Goal: Register for event/course: Register for event/course

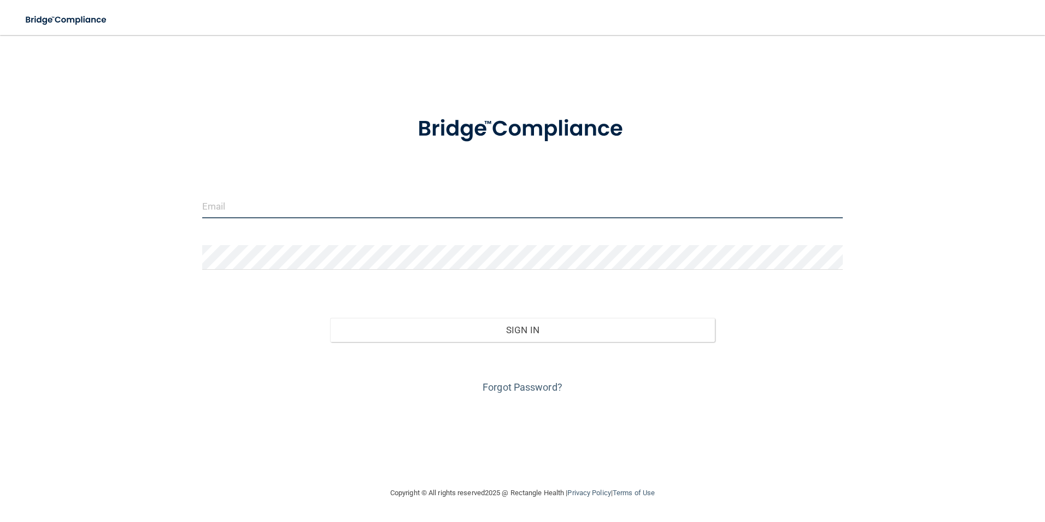
click at [280, 207] on input "email" at bounding box center [522, 206] width 641 height 25
type input "[EMAIL_ADDRESS][DOMAIN_NAME]"
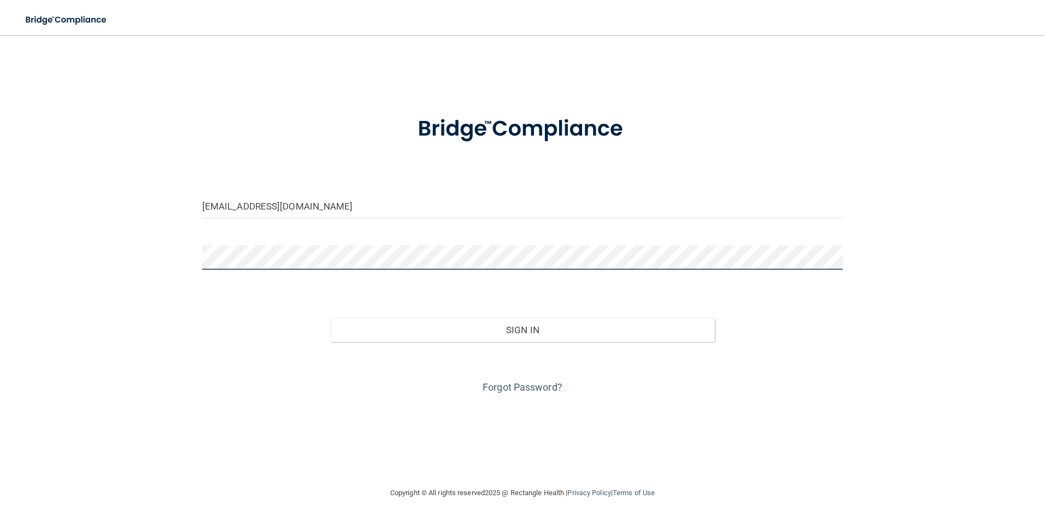
click at [330, 318] on button "Sign In" at bounding box center [522, 330] width 385 height 24
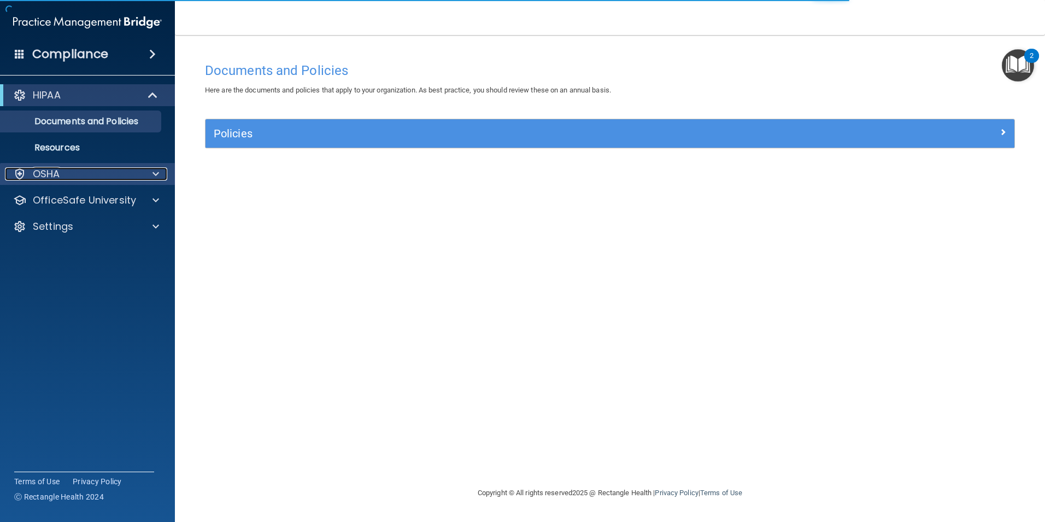
click at [145, 176] on div at bounding box center [154, 173] width 27 height 13
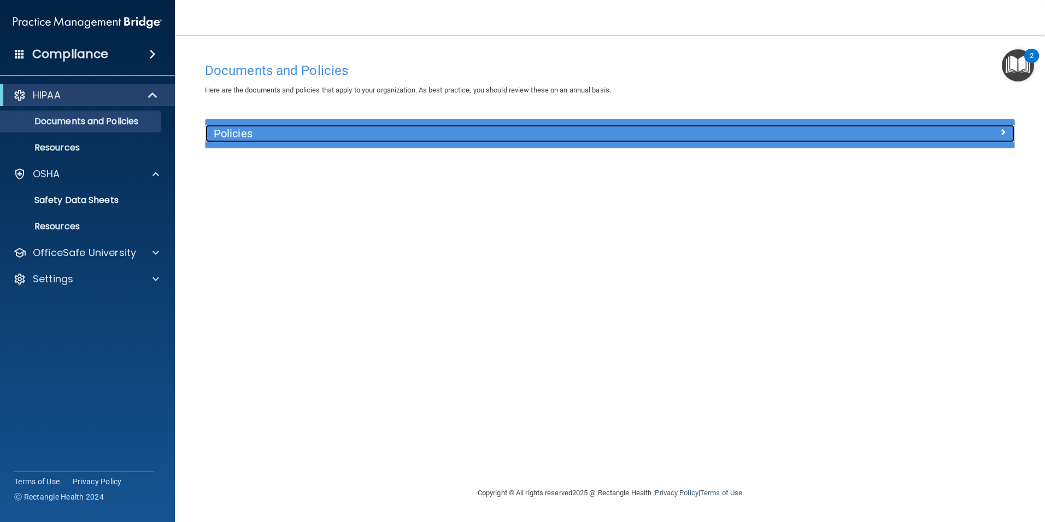
click at [269, 132] on h5 "Policies" at bounding box center [509, 133] width 590 height 12
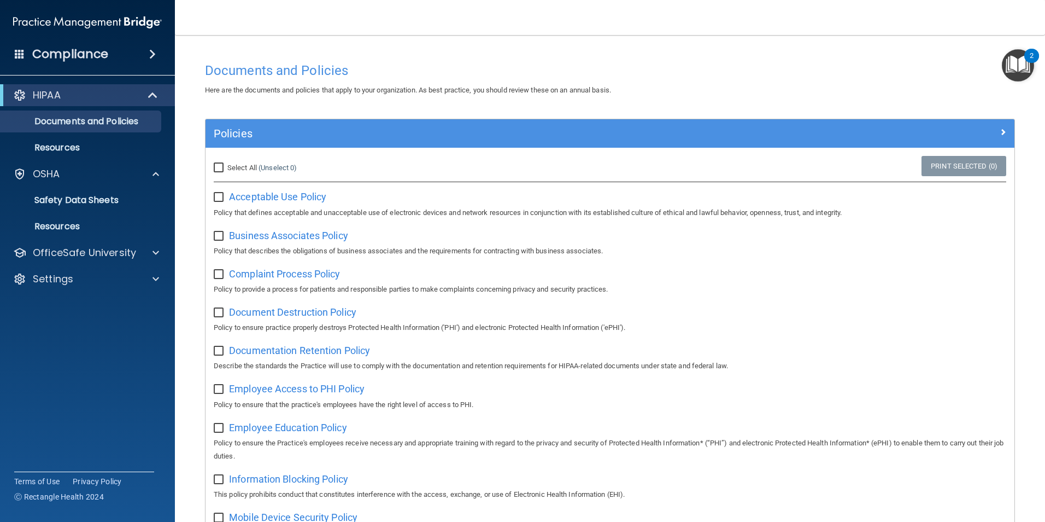
click at [220, 198] on input "checkbox" at bounding box center [220, 197] width 13 height 9
checkbox input "true"
click at [220, 243] on div "Business Associates Policy Policy that describes the obligations of business as…" at bounding box center [610, 241] width 793 height 31
click at [217, 236] on input "checkbox" at bounding box center [220, 236] width 13 height 9
checkbox input "true"
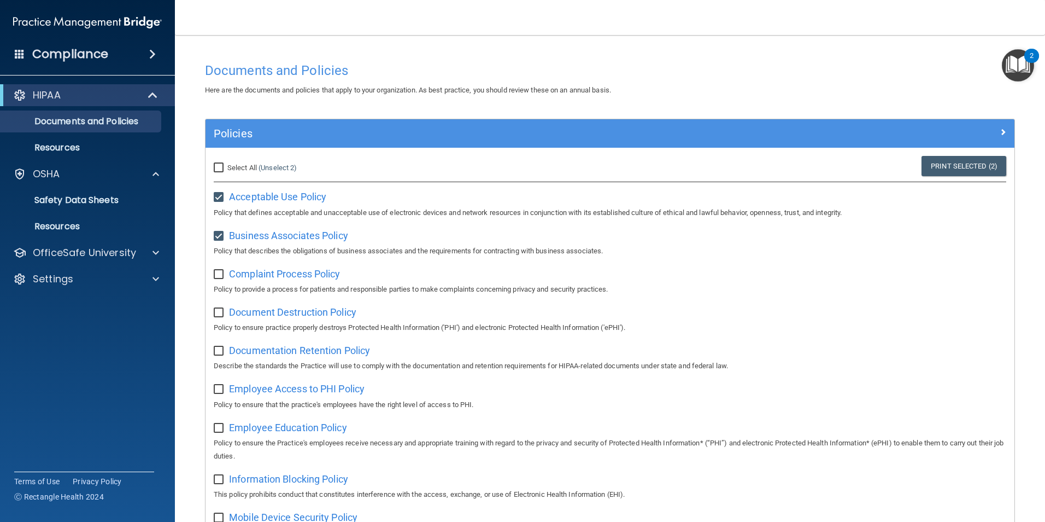
click at [218, 274] on input "checkbox" at bounding box center [220, 274] width 13 height 9
checkbox input "true"
click at [216, 315] on input "checkbox" at bounding box center [220, 312] width 13 height 9
checkbox input "true"
click at [73, 148] on p "Resources" at bounding box center [81, 147] width 149 height 11
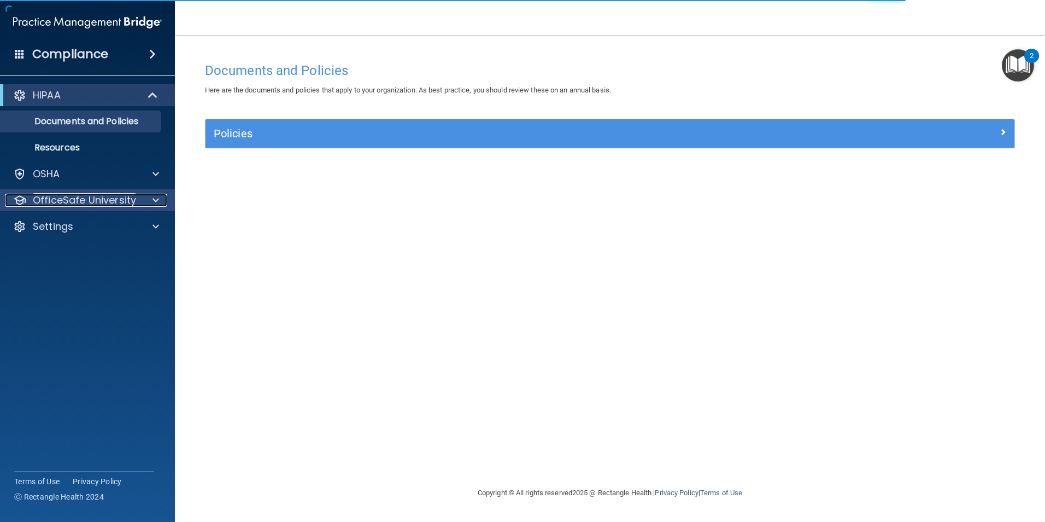
click at [145, 206] on div at bounding box center [154, 200] width 27 height 13
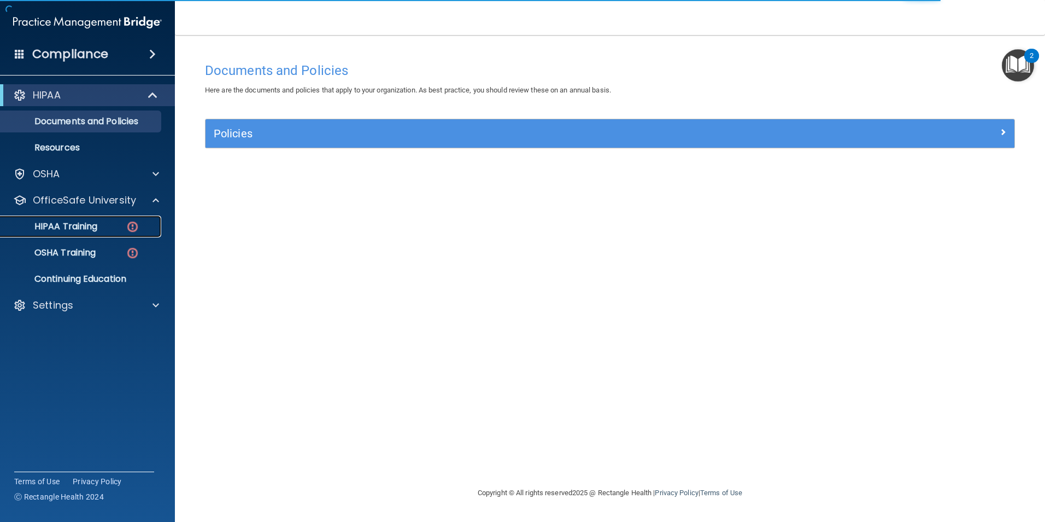
click at [91, 226] on p "HIPAA Training" at bounding box center [52, 226] width 90 height 11
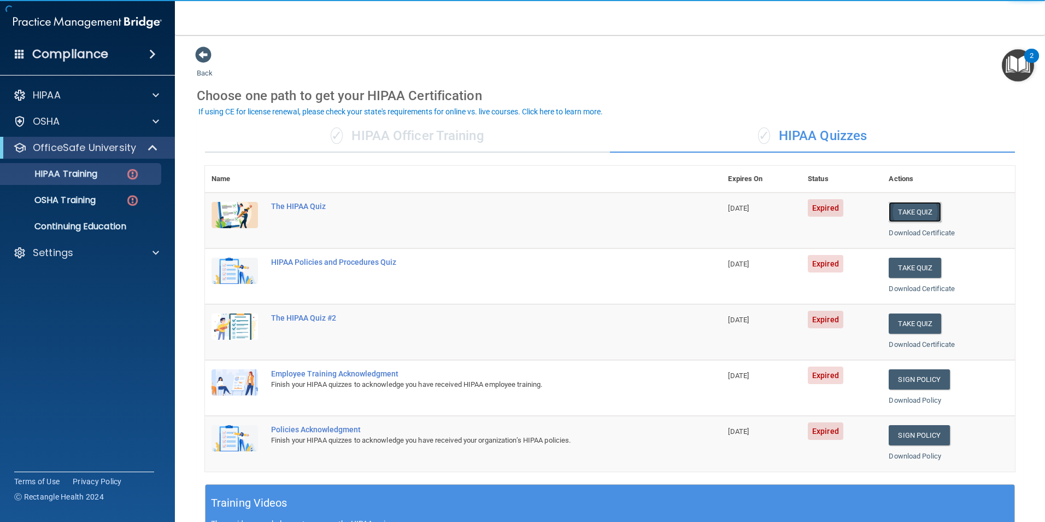
click at [915, 216] on button "Take Quiz" at bounding box center [915, 212] width 52 height 20
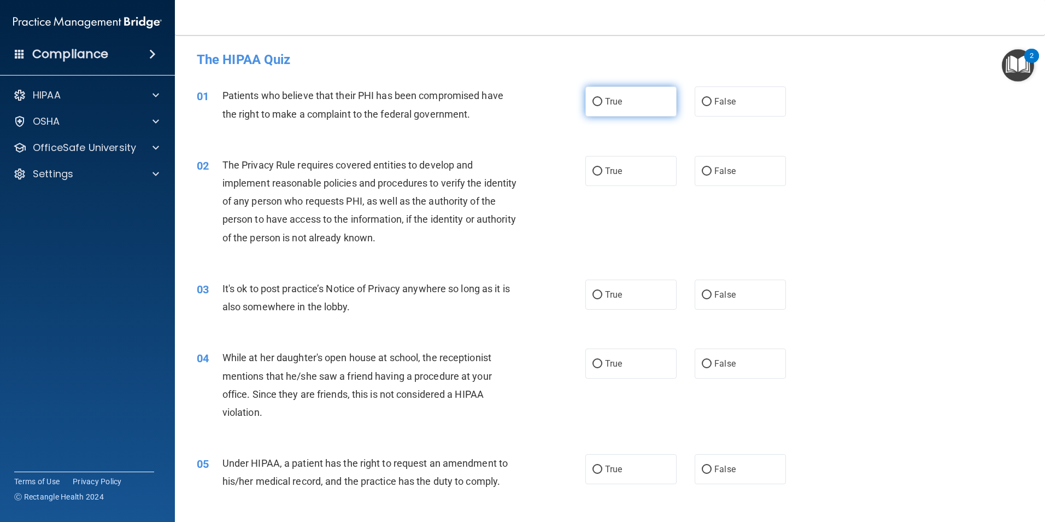
click at [629, 109] on label "True" at bounding box center [631, 101] width 91 height 30
click at [603, 106] on input "True" at bounding box center [598, 102] width 10 height 8
radio input "true"
click at [628, 174] on label "True" at bounding box center [631, 171] width 91 height 30
click at [603, 174] on input "True" at bounding box center [598, 171] width 10 height 8
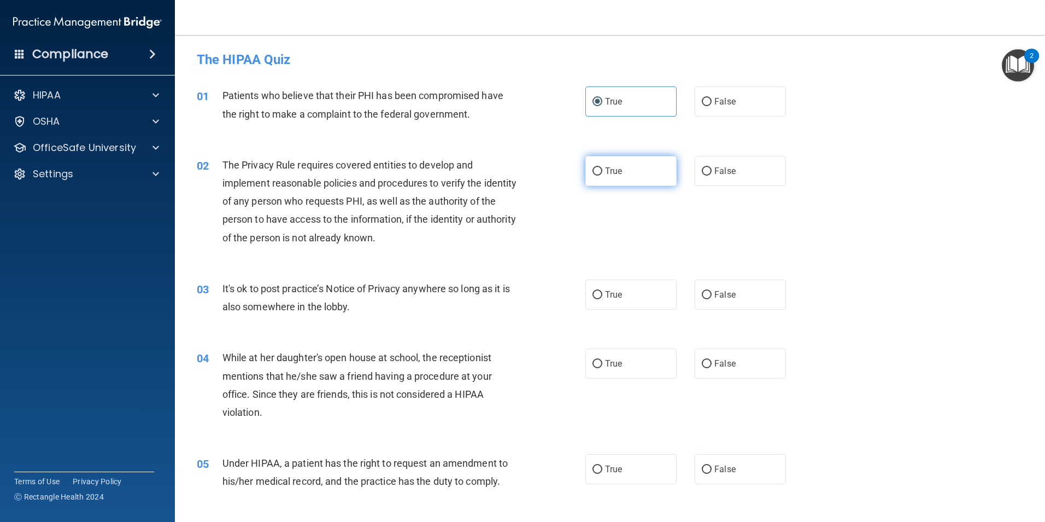
radio input "true"
click at [628, 295] on label "True" at bounding box center [631, 294] width 91 height 30
click at [603, 295] on input "True" at bounding box center [598, 295] width 10 height 8
radio input "true"
drag, startPoint x: 624, startPoint y: 372, endPoint x: 620, endPoint y: 396, distance: 24.5
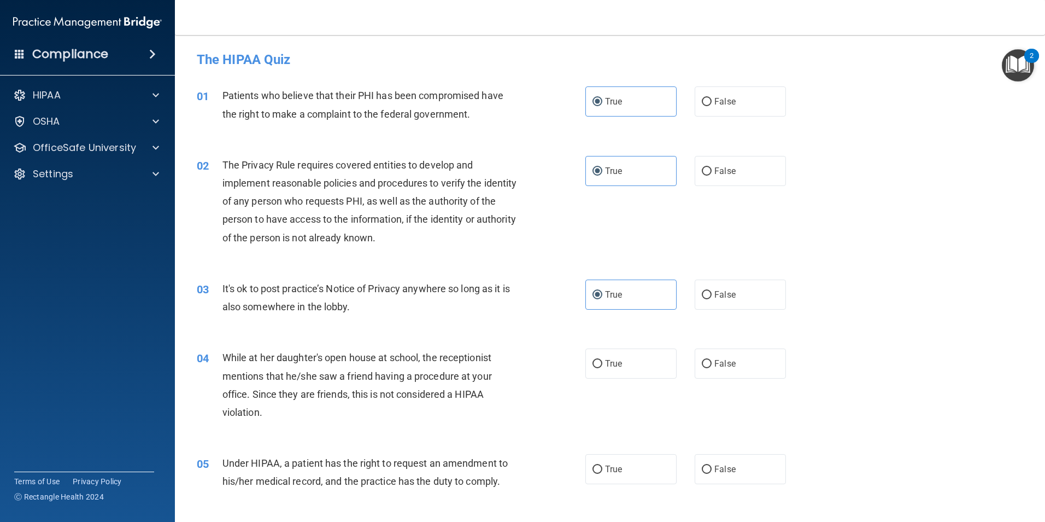
click at [624, 371] on label "True" at bounding box center [631, 363] width 91 height 30
click at [603, 368] on input "True" at bounding box center [598, 364] width 10 height 8
radio input "true"
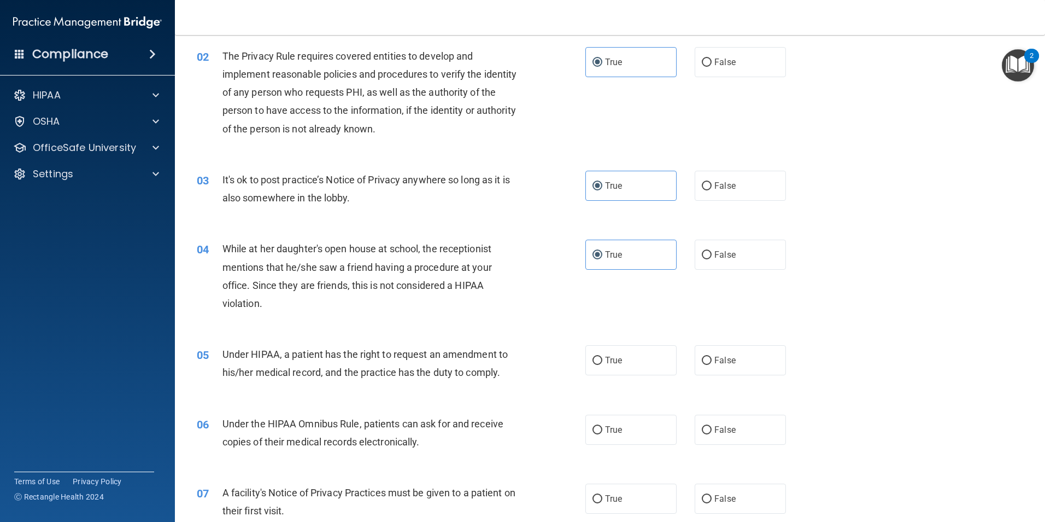
scroll to position [109, 0]
click at [619, 357] on label "True" at bounding box center [631, 359] width 91 height 30
click at [603, 357] on input "True" at bounding box center [598, 360] width 10 height 8
radio input "true"
click at [635, 430] on label "True" at bounding box center [631, 429] width 91 height 30
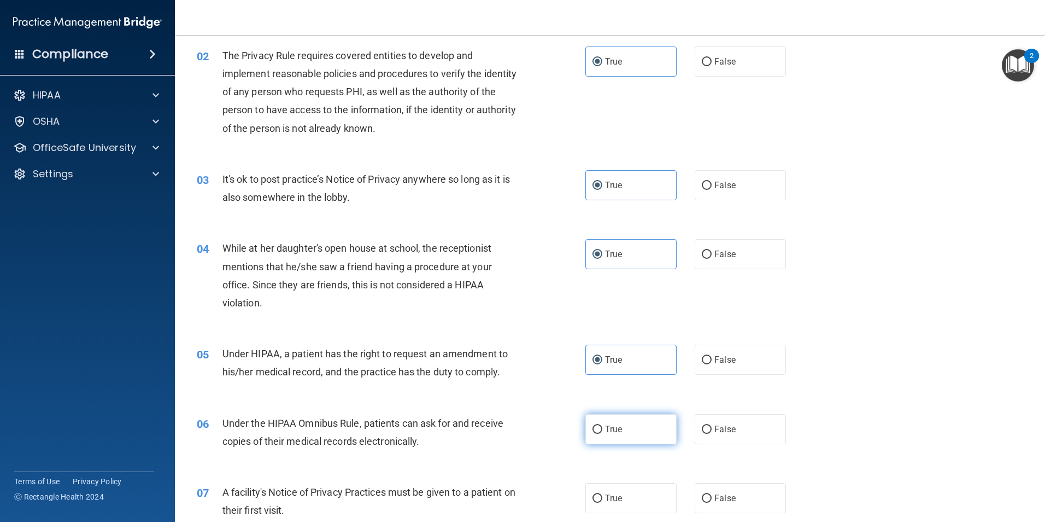
click at [603, 430] on input "True" at bounding box center [598, 429] width 10 height 8
radio input "true"
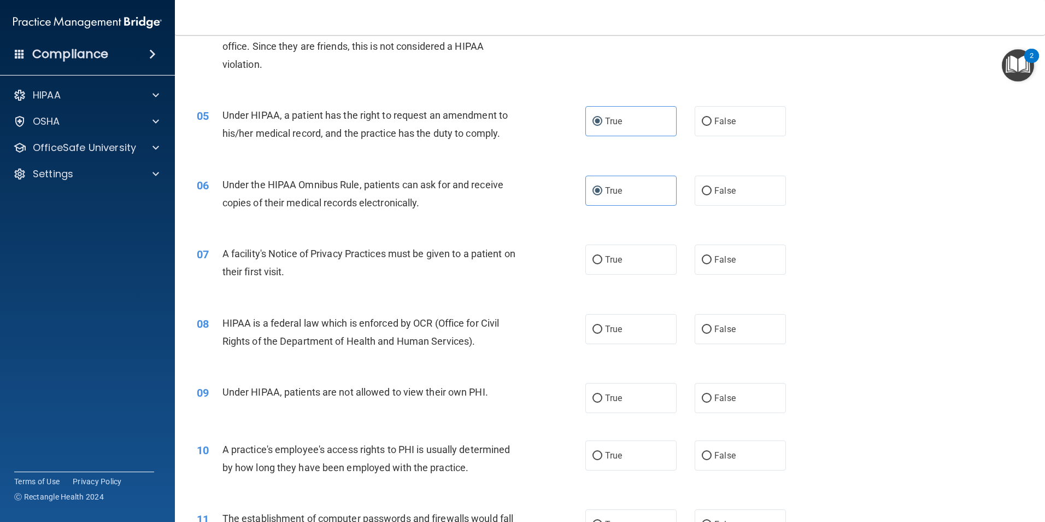
scroll to position [383, 0]
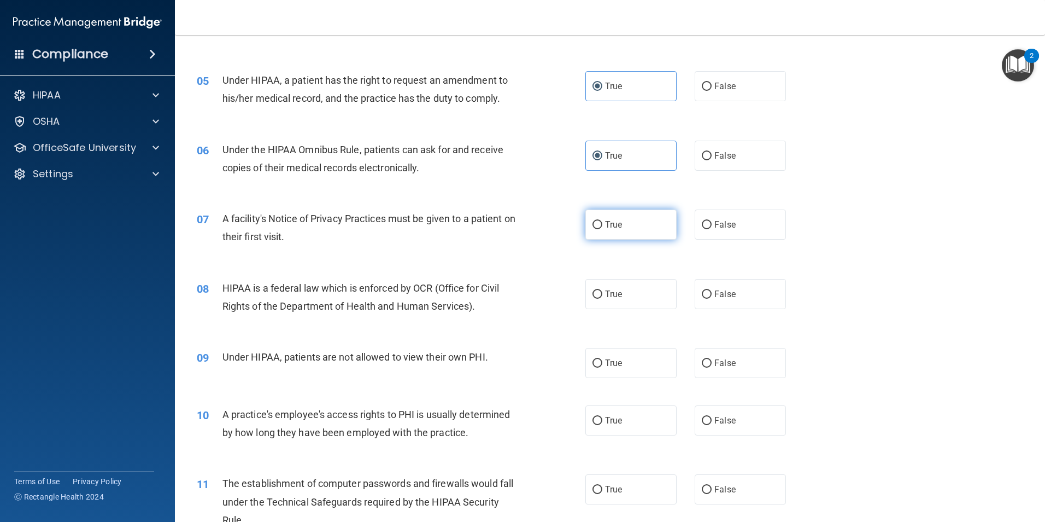
click at [611, 221] on span "True" at bounding box center [613, 224] width 17 height 10
click at [603, 221] on input "True" at bounding box center [598, 225] width 10 height 8
radio input "true"
click at [610, 292] on span "True" at bounding box center [613, 294] width 17 height 10
click at [603, 292] on input "True" at bounding box center [598, 294] width 10 height 8
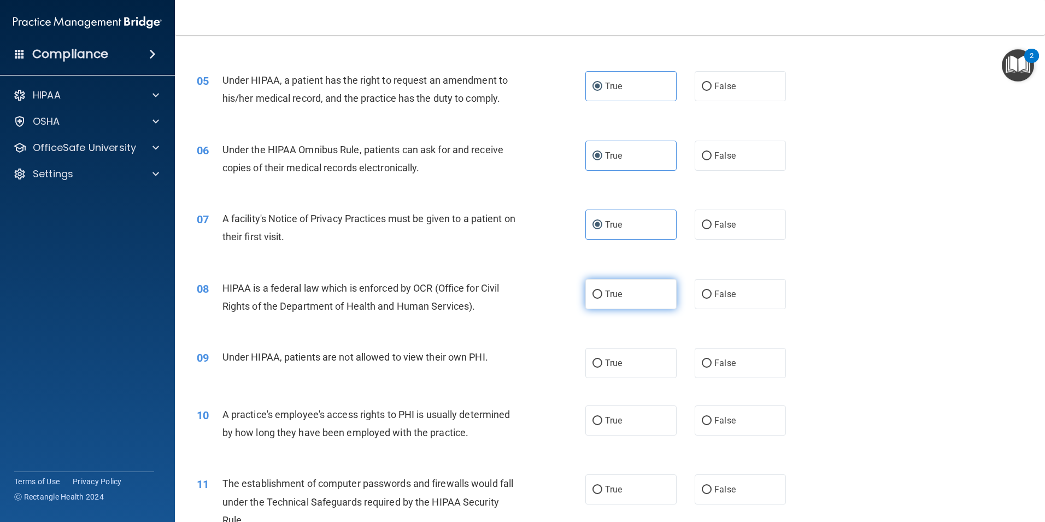
radio input "true"
click at [622, 372] on label "True" at bounding box center [631, 363] width 91 height 30
click at [603, 367] on input "True" at bounding box center [598, 363] width 10 height 8
radio input "true"
click at [625, 430] on label "True" at bounding box center [631, 420] width 91 height 30
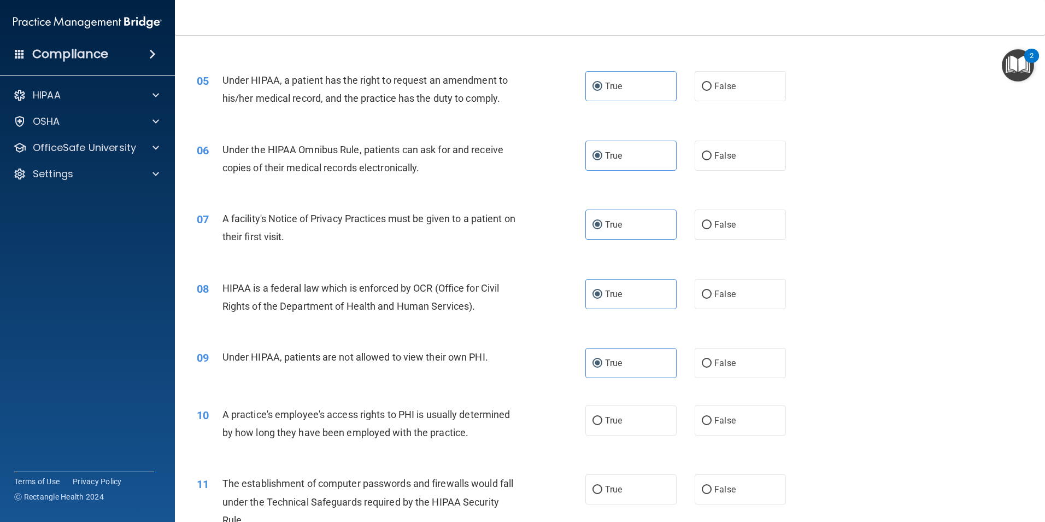
click at [603, 425] on input "True" at bounding box center [598, 421] width 10 height 8
radio input "true"
drag, startPoint x: 623, startPoint y: 493, endPoint x: 610, endPoint y: 482, distance: 17.0
click at [623, 493] on label "True" at bounding box center [631, 489] width 91 height 30
click at [603, 493] on input "True" at bounding box center [598, 490] width 10 height 8
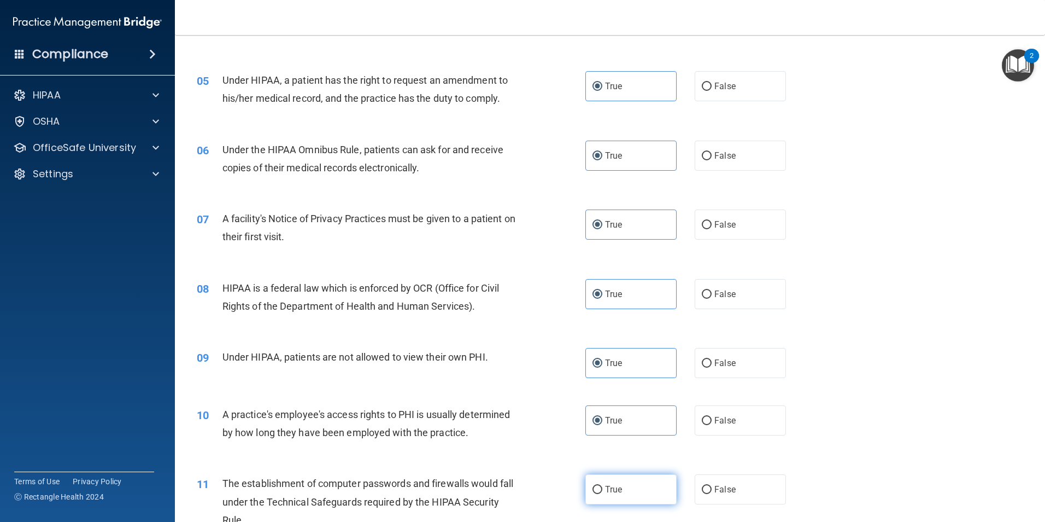
radio input "true"
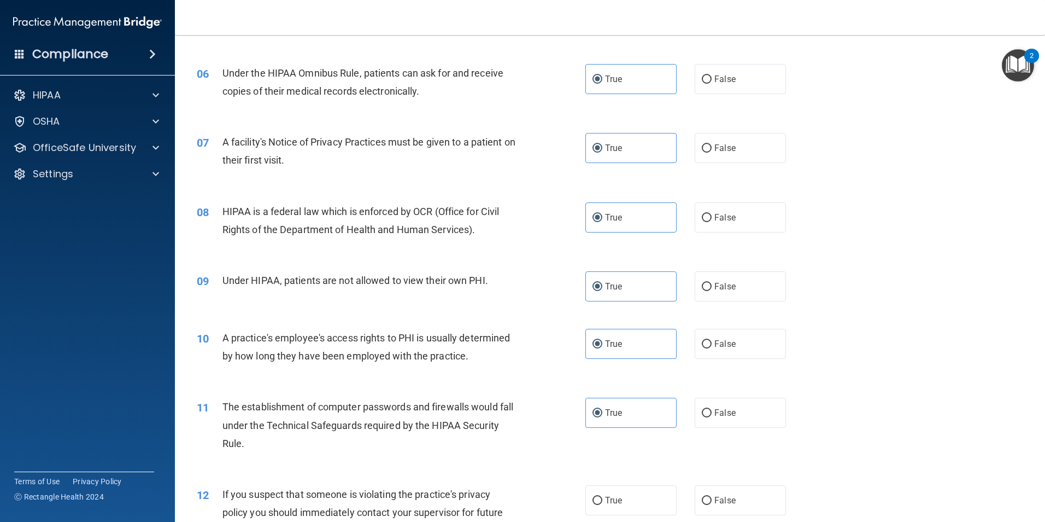
scroll to position [601, 0]
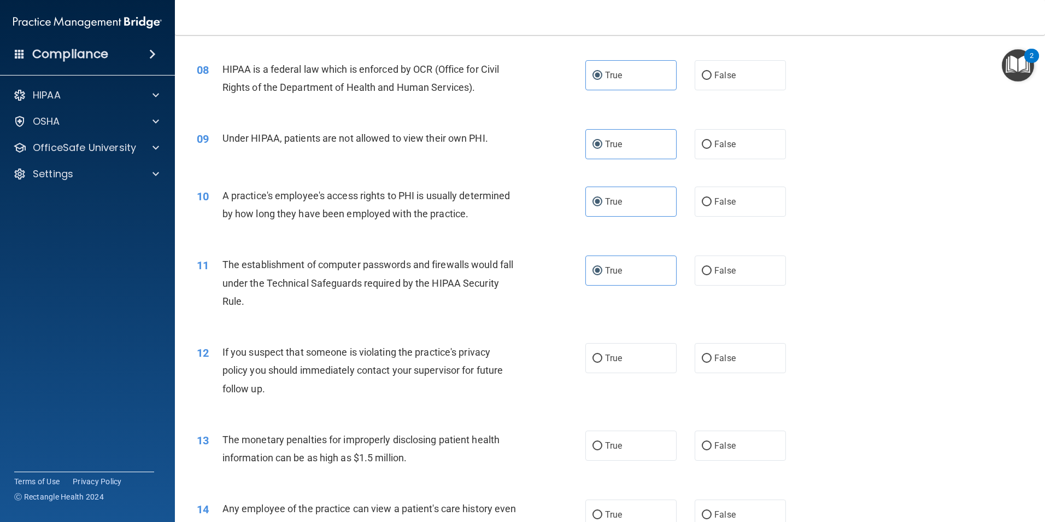
click at [642, 338] on div "12 If you suspect that someone is violating the practice's privacy policy you s…" at bounding box center [610, 372] width 843 height 87
click at [645, 352] on label "True" at bounding box center [631, 358] width 91 height 30
click at [603, 354] on input "True" at bounding box center [598, 358] width 10 height 8
radio input "true"
click at [646, 448] on label "True" at bounding box center [631, 445] width 91 height 30
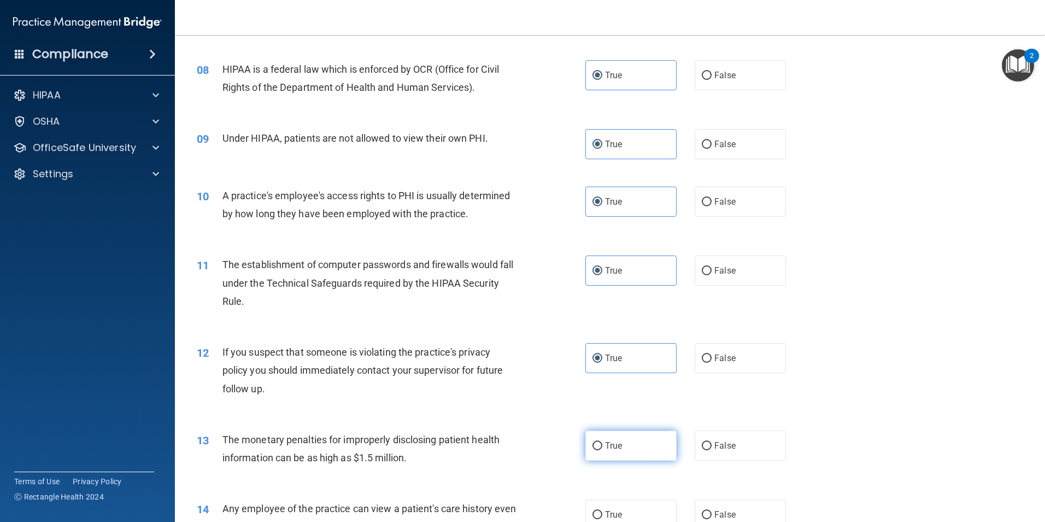
click at [603, 448] on input "True" at bounding box center [598, 446] width 10 height 8
radio input "true"
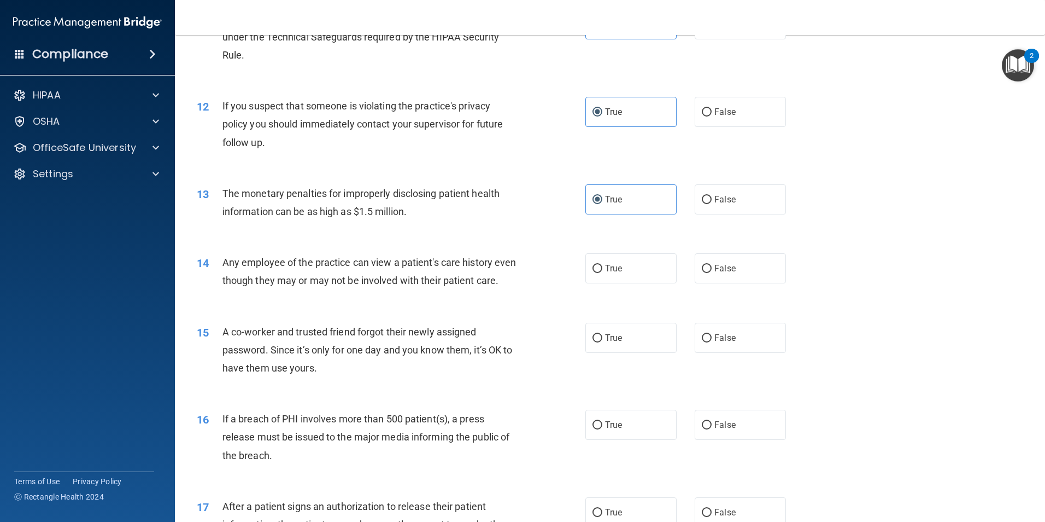
scroll to position [875, 0]
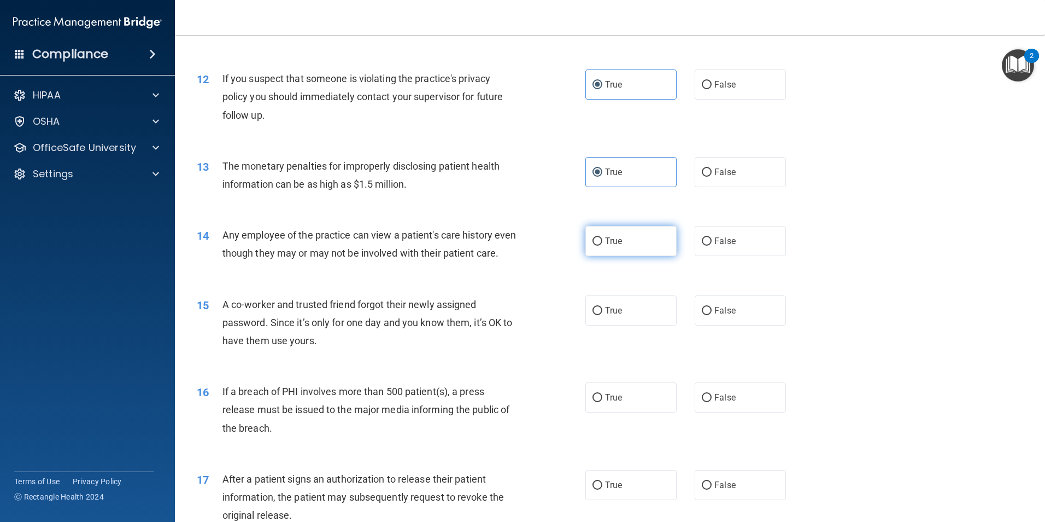
click at [613, 238] on span "True" at bounding box center [613, 241] width 17 height 10
click at [603, 238] on input "True" at bounding box center [598, 241] width 10 height 8
radio input "true"
click at [617, 325] on label "True" at bounding box center [631, 310] width 91 height 30
click at [603, 315] on input "True" at bounding box center [598, 311] width 10 height 8
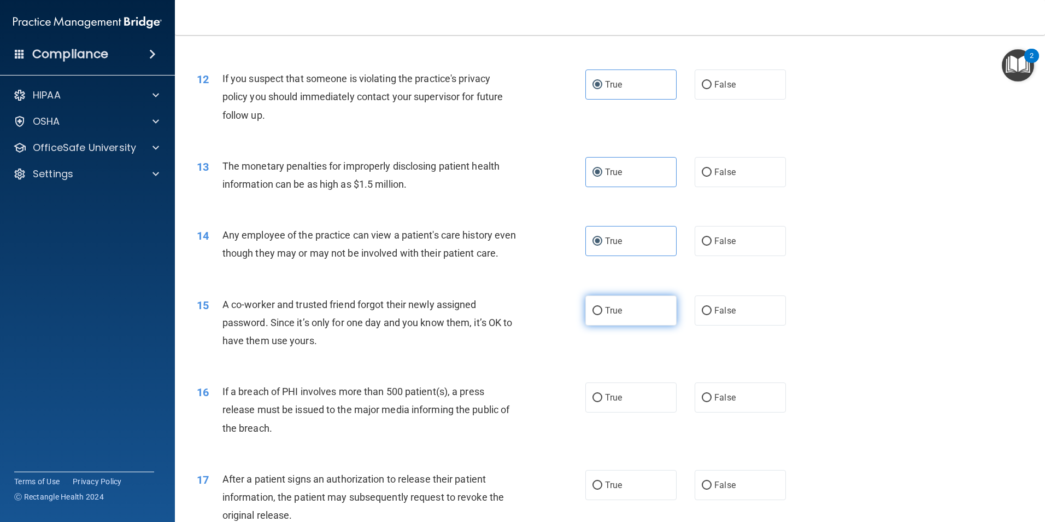
radio input "true"
click at [633, 412] on label "True" at bounding box center [631, 397] width 91 height 30
click at [603, 402] on input "True" at bounding box center [598, 398] width 10 height 8
radio input "true"
click at [626, 498] on label "True" at bounding box center [631, 485] width 91 height 30
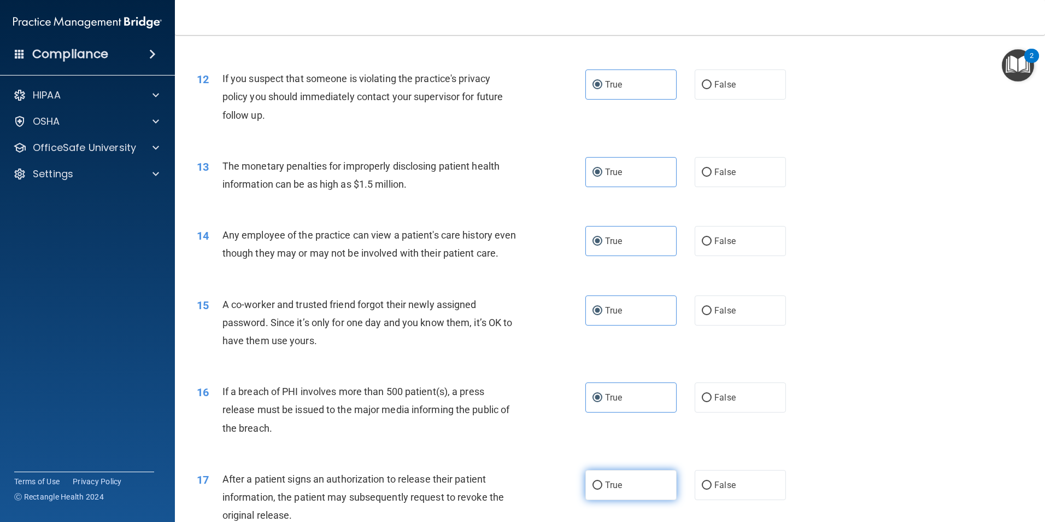
click at [603, 489] on input "True" at bounding box center [598, 485] width 10 height 8
radio input "true"
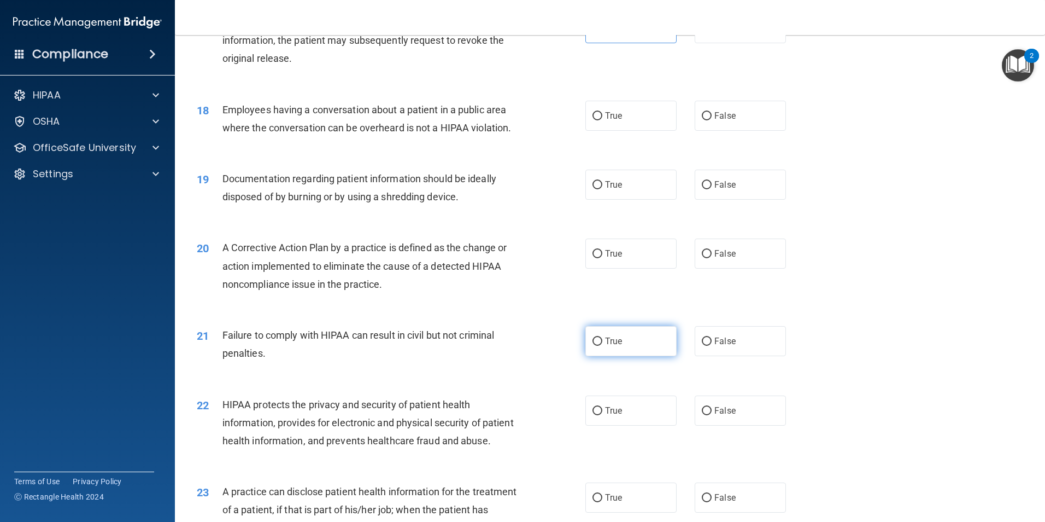
scroll to position [1312, 0]
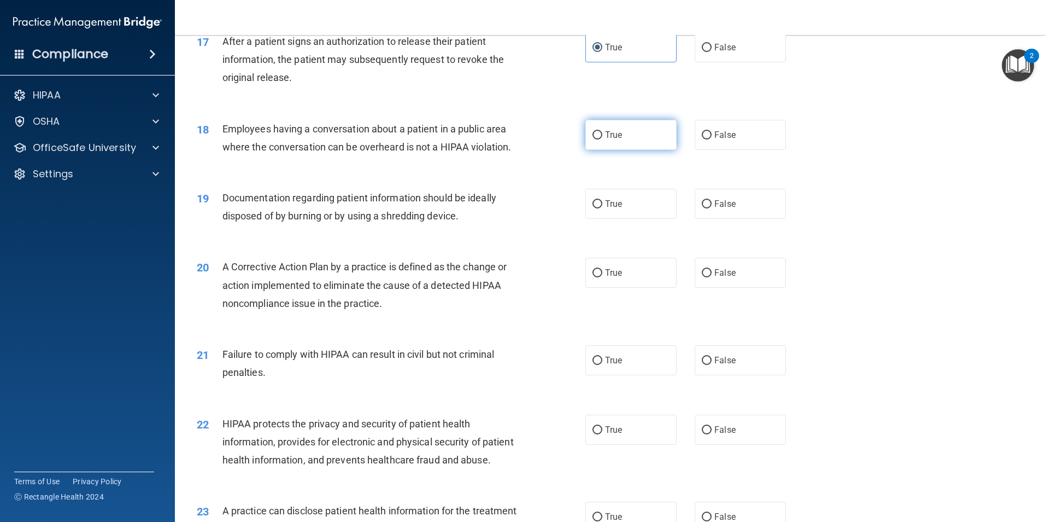
click at [597, 150] on label "True" at bounding box center [631, 135] width 91 height 30
click at [597, 139] on input "True" at bounding box center [598, 135] width 10 height 8
radio input "true"
click at [599, 219] on label "True" at bounding box center [631, 204] width 91 height 30
click at [599, 208] on input "True" at bounding box center [598, 204] width 10 height 8
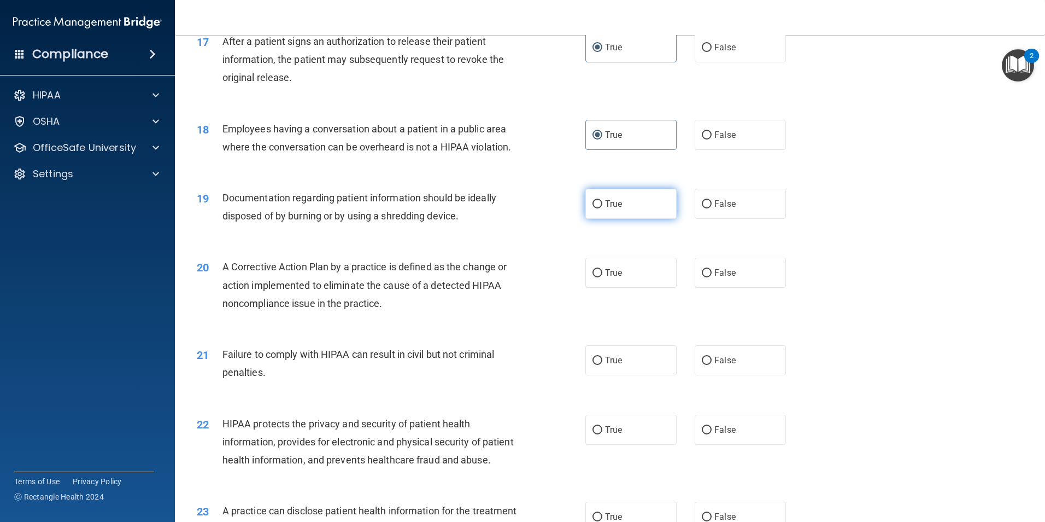
radio input "true"
click at [612, 278] on span "True" at bounding box center [613, 272] width 17 height 10
click at [603, 277] on input "True" at bounding box center [598, 273] width 10 height 8
radio input "true"
click at [613, 365] on span "True" at bounding box center [613, 360] width 17 height 10
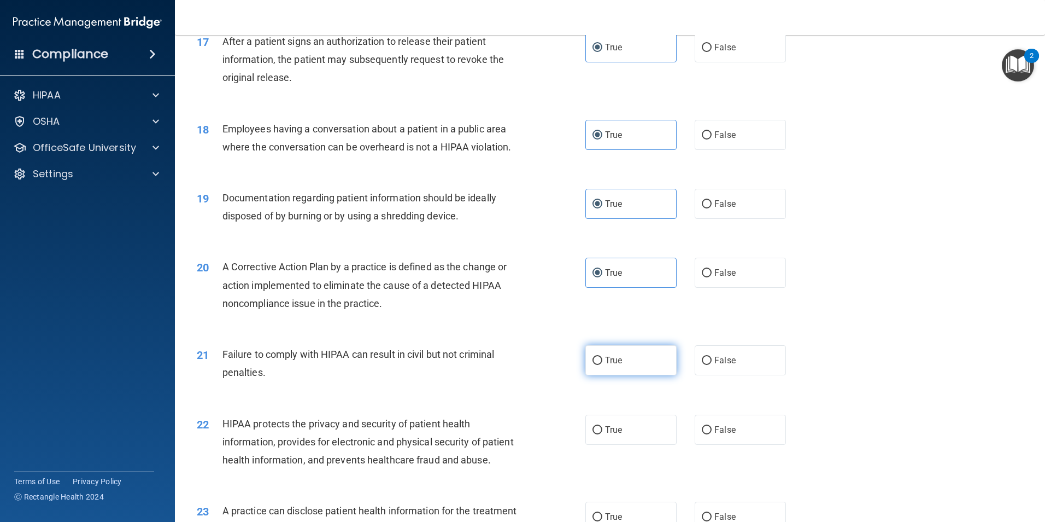
click at [603, 365] on input "True" at bounding box center [598, 360] width 10 height 8
radio input "true"
drag, startPoint x: 634, startPoint y: 445, endPoint x: 597, endPoint y: 420, distance: 45.0
click at [634, 445] on label "True" at bounding box center [631, 429] width 91 height 30
click at [603, 434] on input "True" at bounding box center [598, 430] width 10 height 8
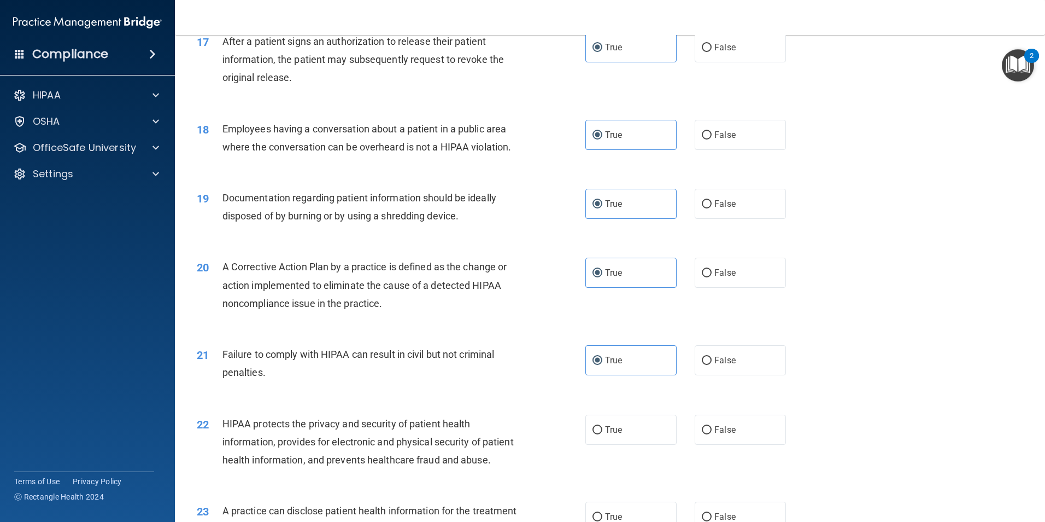
radio input "true"
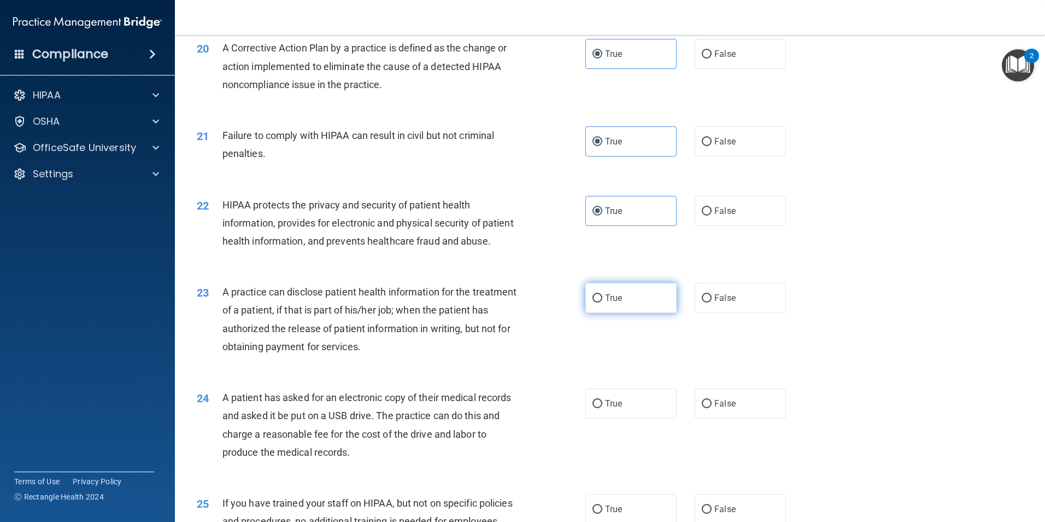
click at [593, 302] on input "True" at bounding box center [598, 298] width 10 height 8
radio input "true"
click at [613, 418] on label "True" at bounding box center [631, 403] width 91 height 30
click at [603, 408] on input "True" at bounding box center [598, 404] width 10 height 8
radio input "true"
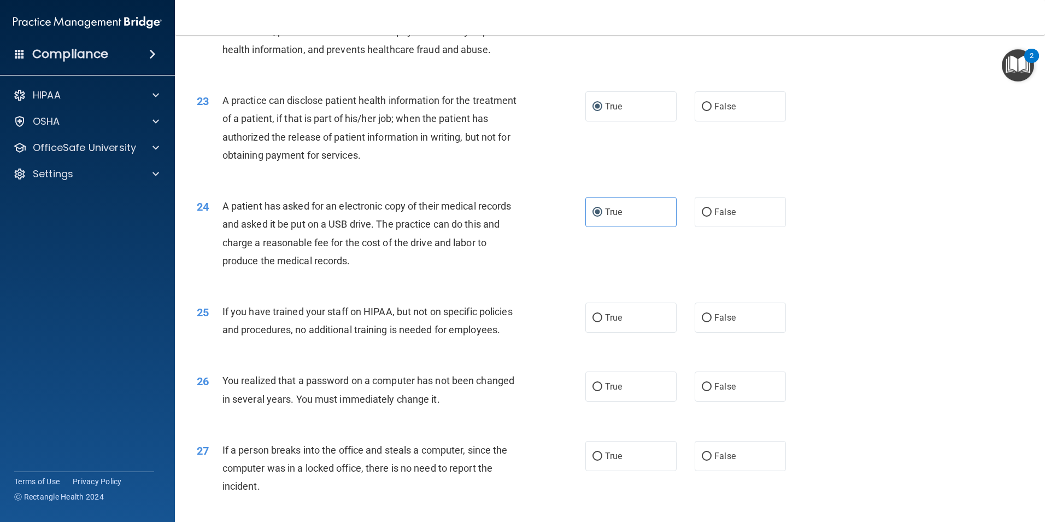
scroll to position [1750, 0]
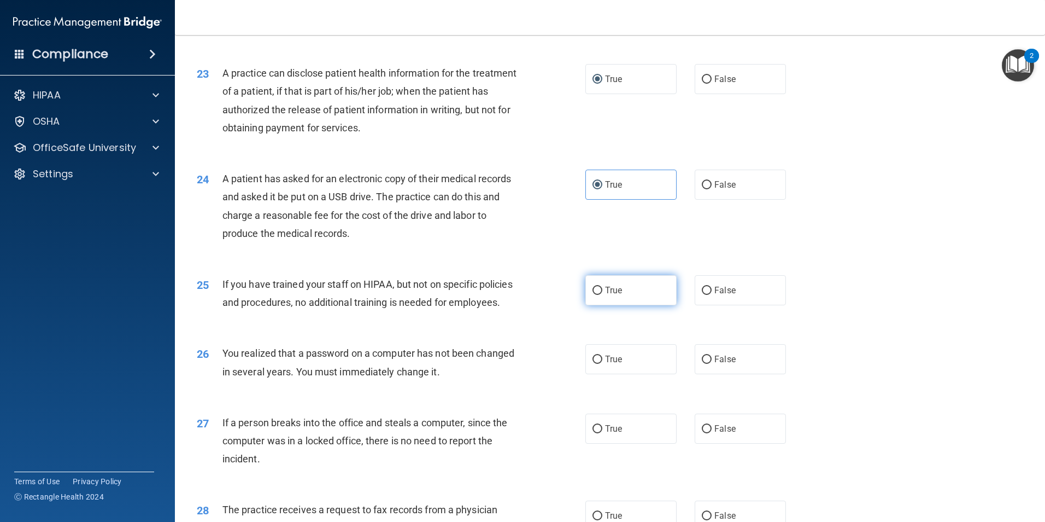
click at [596, 295] on input "True" at bounding box center [598, 290] width 10 height 8
radio input "true"
click at [599, 374] on label "True" at bounding box center [631, 359] width 91 height 30
click at [599, 364] on input "True" at bounding box center [598, 359] width 10 height 8
radio input "true"
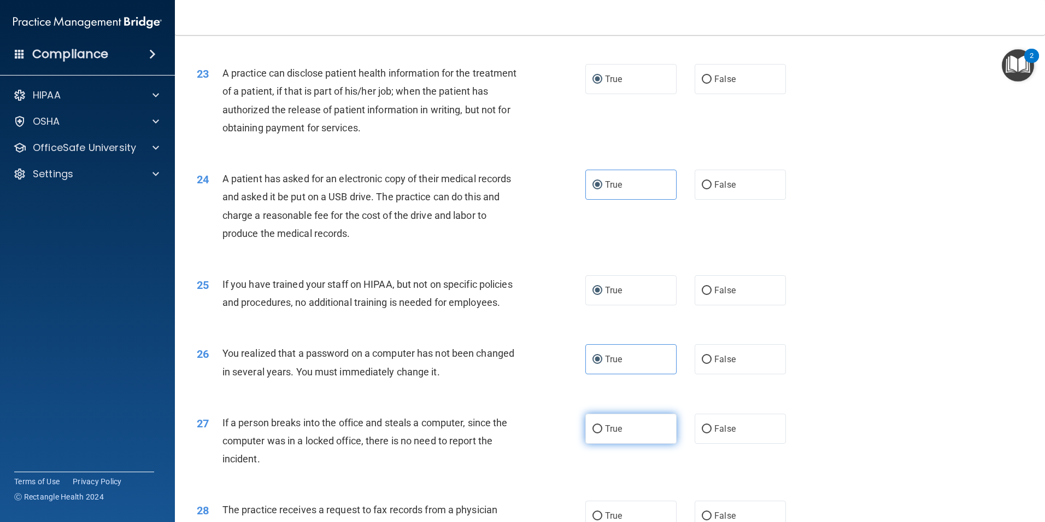
click at [609, 443] on label "True" at bounding box center [631, 428] width 91 height 30
click at [603, 433] on input "True" at bounding box center [598, 429] width 10 height 8
radio input "true"
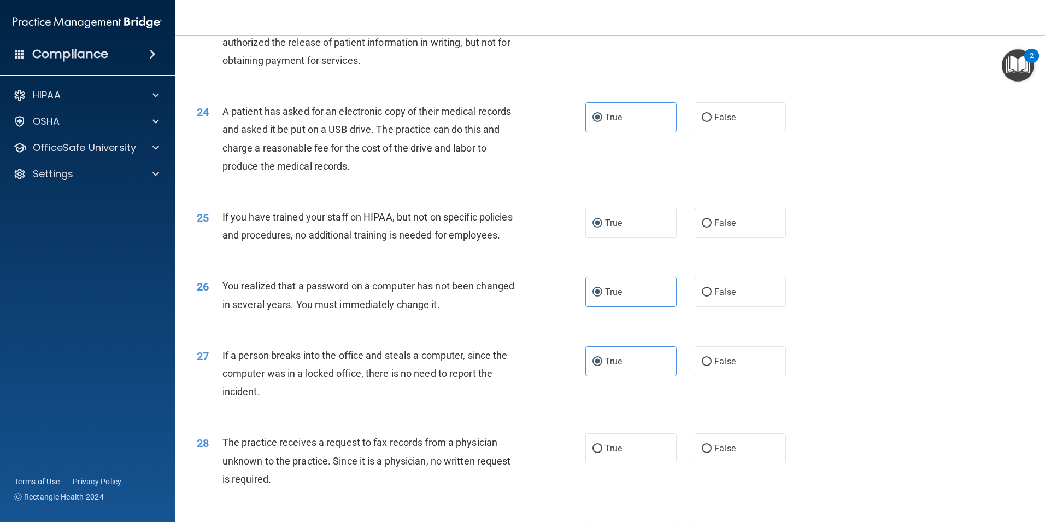
scroll to position [2023, 0]
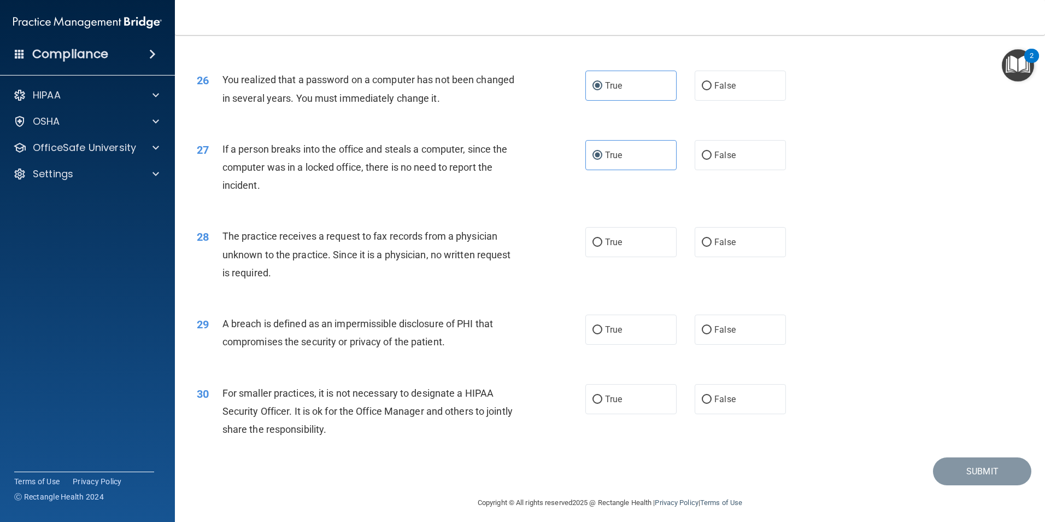
drag, startPoint x: 599, startPoint y: 293, endPoint x: 613, endPoint y: 366, distance: 74.7
click at [599, 257] on label "True" at bounding box center [631, 242] width 91 height 30
click at [599, 247] on input "True" at bounding box center [598, 242] width 10 height 8
radio input "true"
click at [620, 344] on label "True" at bounding box center [631, 329] width 91 height 30
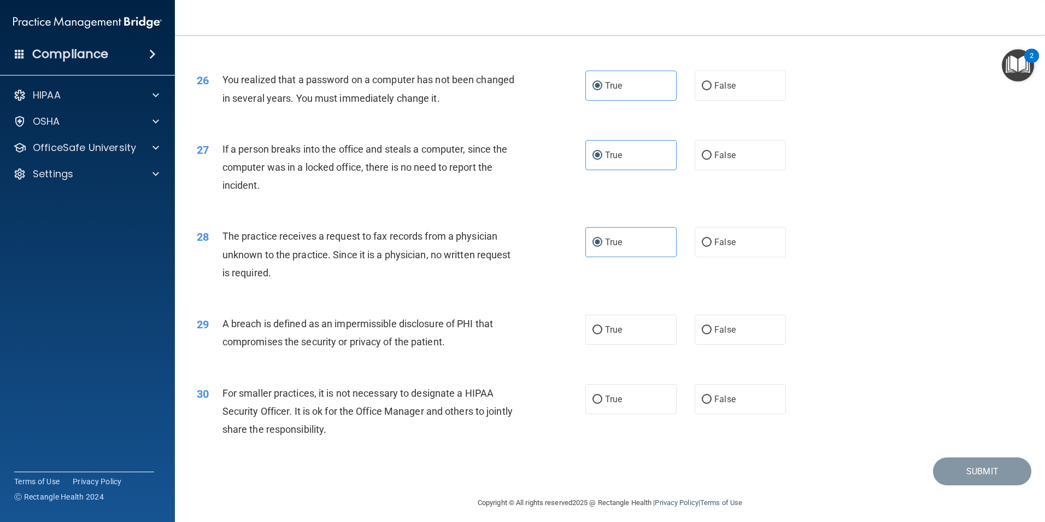
click at [603, 334] on input "True" at bounding box center [598, 330] width 10 height 8
radio input "true"
click at [619, 414] on label "True" at bounding box center [631, 399] width 91 height 30
click at [603, 404] on input "True" at bounding box center [598, 399] width 10 height 8
radio input "true"
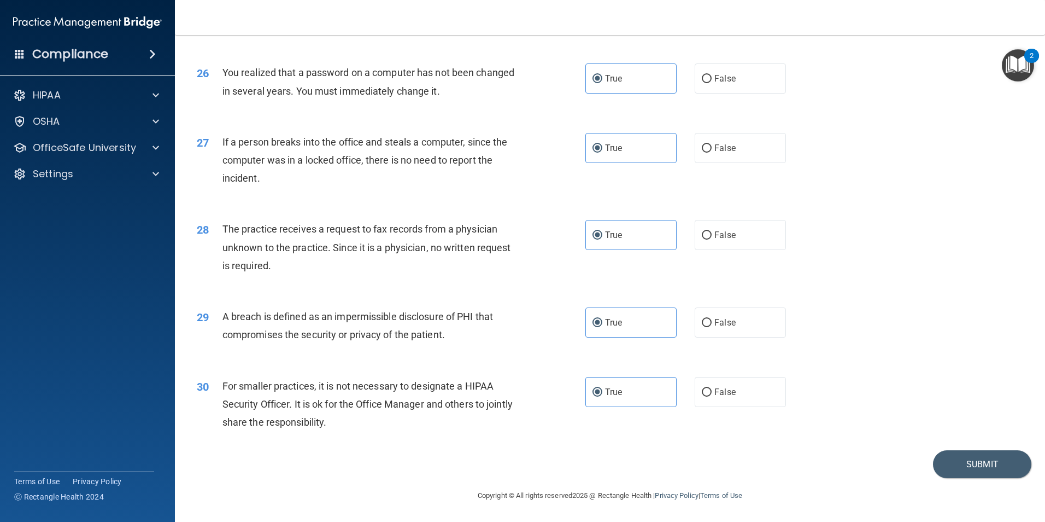
scroll to position [2084, 0]
click at [964, 465] on button "Submit" at bounding box center [982, 464] width 98 height 28
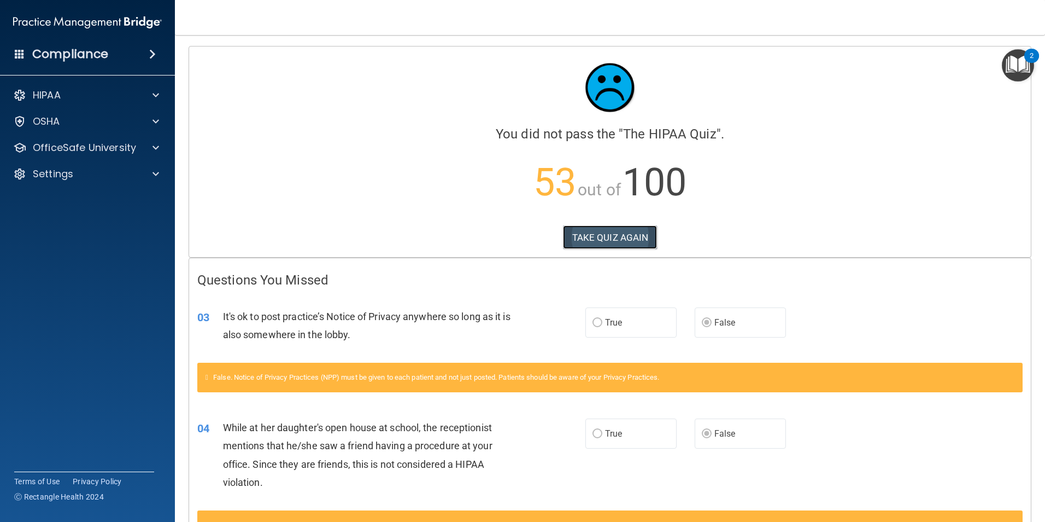
click at [640, 242] on button "TAKE QUIZ AGAIN" at bounding box center [610, 237] width 95 height 24
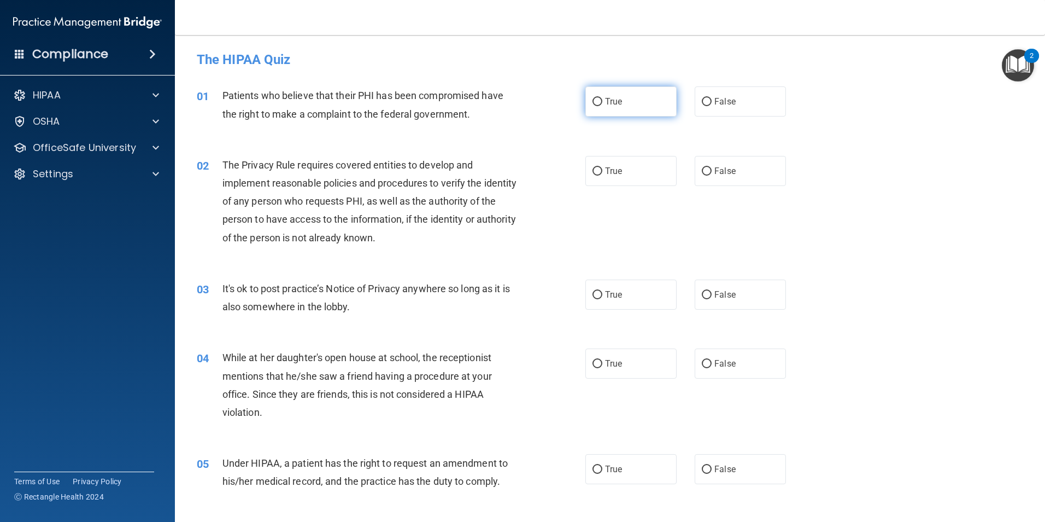
click at [629, 102] on label "True" at bounding box center [631, 101] width 91 height 30
click at [603, 102] on input "True" at bounding box center [598, 102] width 10 height 8
radio input "true"
click at [631, 168] on label "True" at bounding box center [631, 171] width 91 height 30
click at [603, 168] on input "True" at bounding box center [598, 171] width 10 height 8
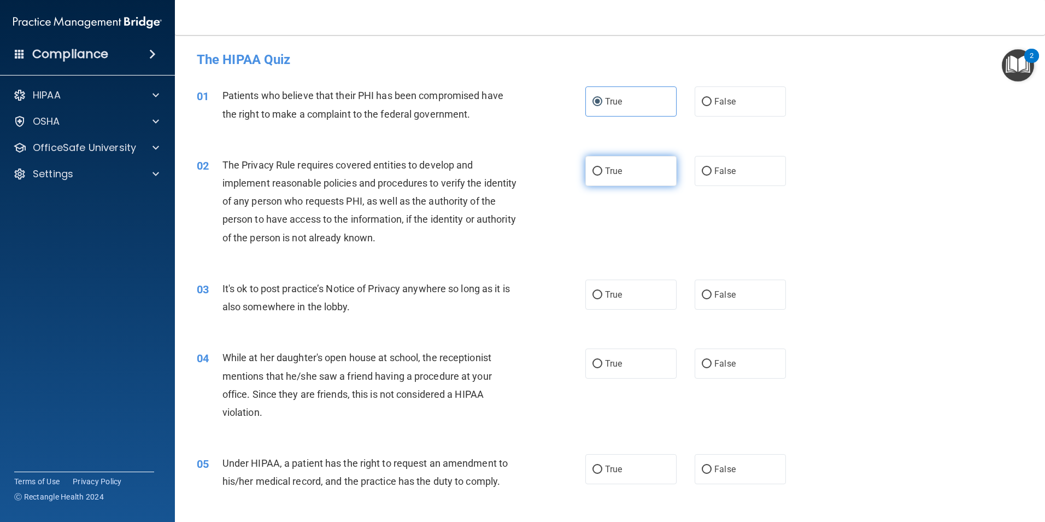
radio input "true"
click at [698, 274] on div "03 It's ok to post practice’s Notice of Privacy anywhere so long as it is also …" at bounding box center [610, 300] width 843 height 69
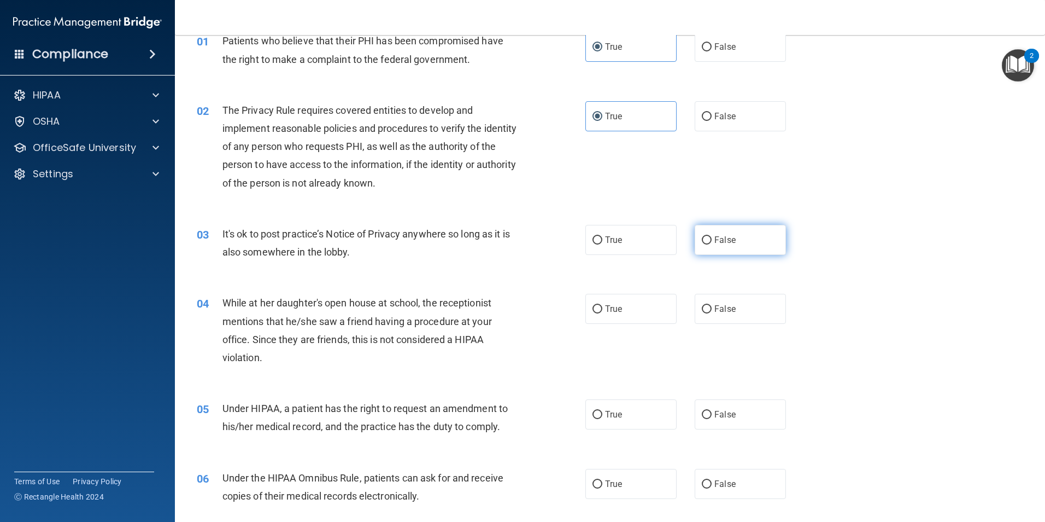
click at [698, 232] on label "False" at bounding box center [740, 240] width 91 height 30
click at [702, 236] on input "False" at bounding box center [707, 240] width 10 height 8
radio input "true"
drag, startPoint x: 704, startPoint y: 311, endPoint x: 727, endPoint y: 357, distance: 52.1
click at [704, 311] on input "False" at bounding box center [707, 309] width 10 height 8
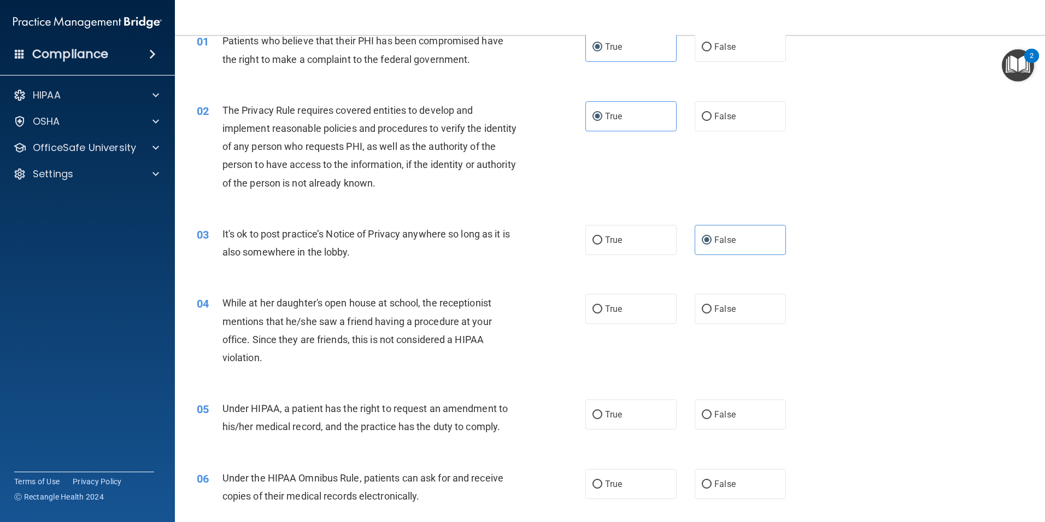
radio input "true"
click at [726, 411] on span "False" at bounding box center [725, 414] width 21 height 10
click at [712, 411] on input "False" at bounding box center [707, 415] width 10 height 8
radio input "true"
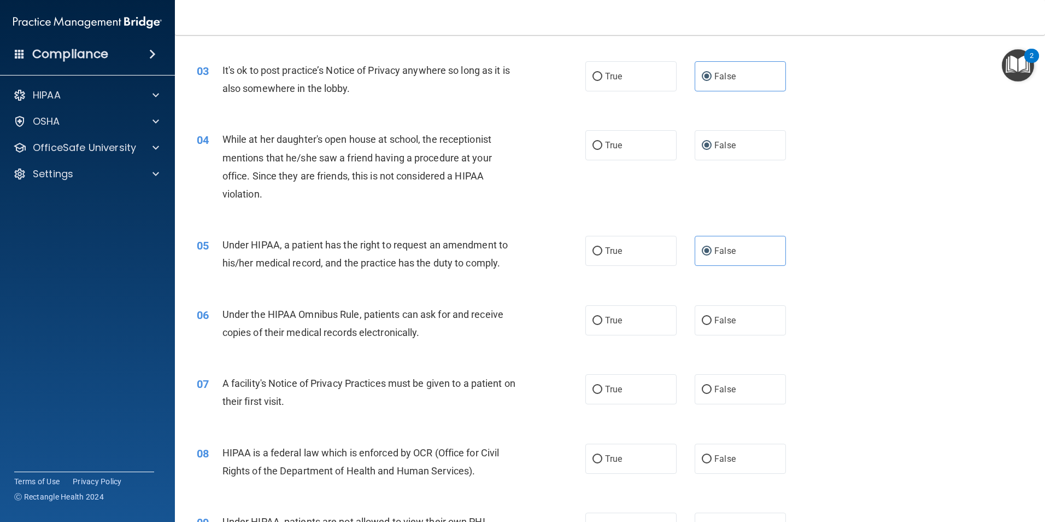
scroll to position [219, 0]
click at [621, 330] on label "True" at bounding box center [631, 320] width 91 height 30
click at [603, 324] on input "True" at bounding box center [598, 320] width 10 height 8
radio input "true"
click at [624, 390] on label "True" at bounding box center [631, 388] width 91 height 30
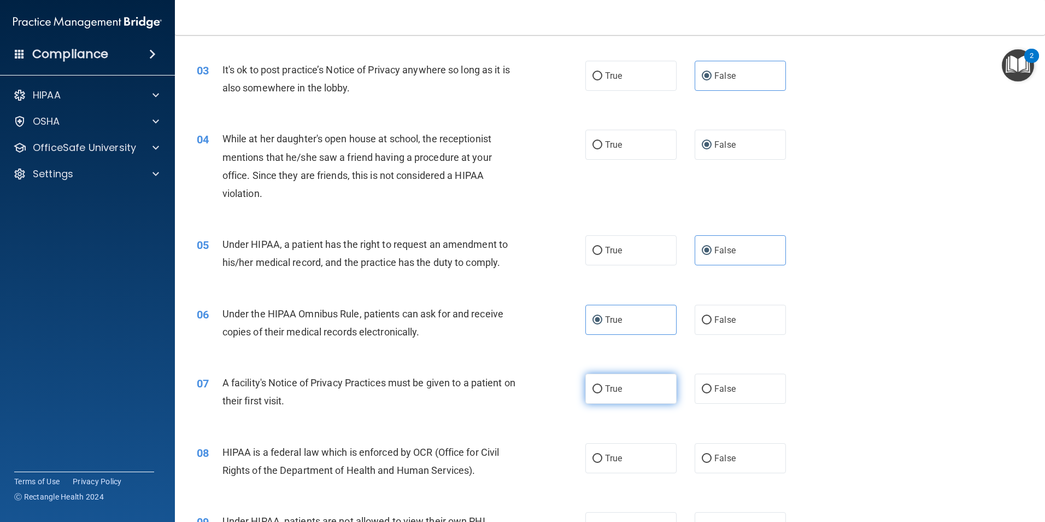
click at [603, 390] on input "True" at bounding box center [598, 389] width 10 height 8
radio input "true"
click at [617, 454] on span "True" at bounding box center [613, 458] width 17 height 10
click at [603, 454] on input "True" at bounding box center [598, 458] width 10 height 8
radio input "true"
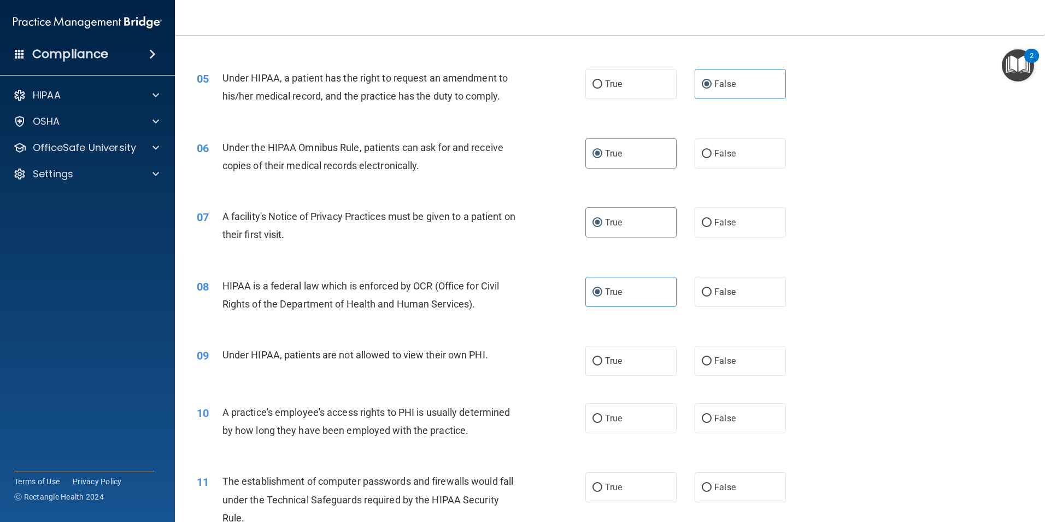
scroll to position [437, 0]
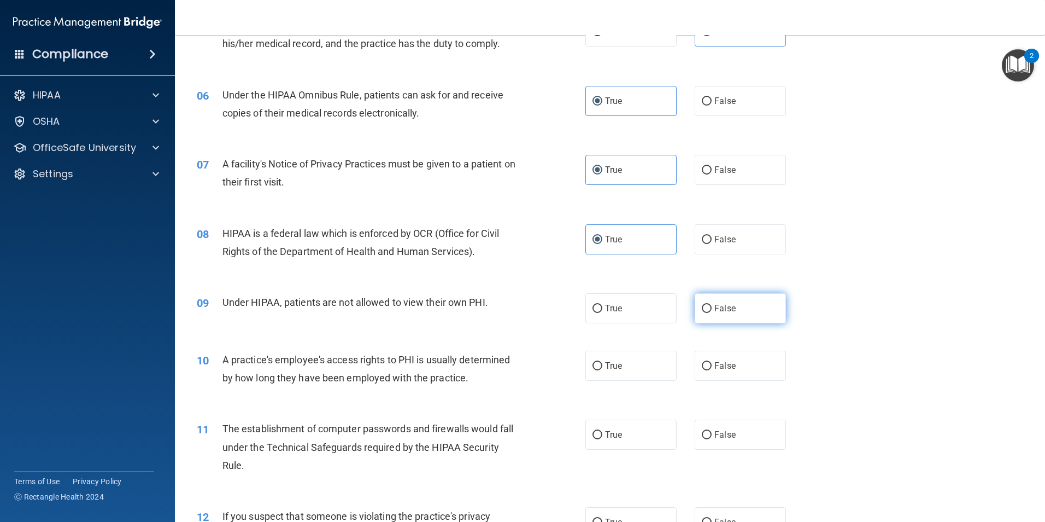
click at [700, 300] on label "False" at bounding box center [740, 308] width 91 height 30
click at [702, 305] on input "False" at bounding box center [707, 309] width 10 height 8
radio input "true"
drag, startPoint x: 711, startPoint y: 359, endPoint x: 685, endPoint y: 392, distance: 42.4
click at [711, 360] on label "False" at bounding box center [740, 365] width 91 height 30
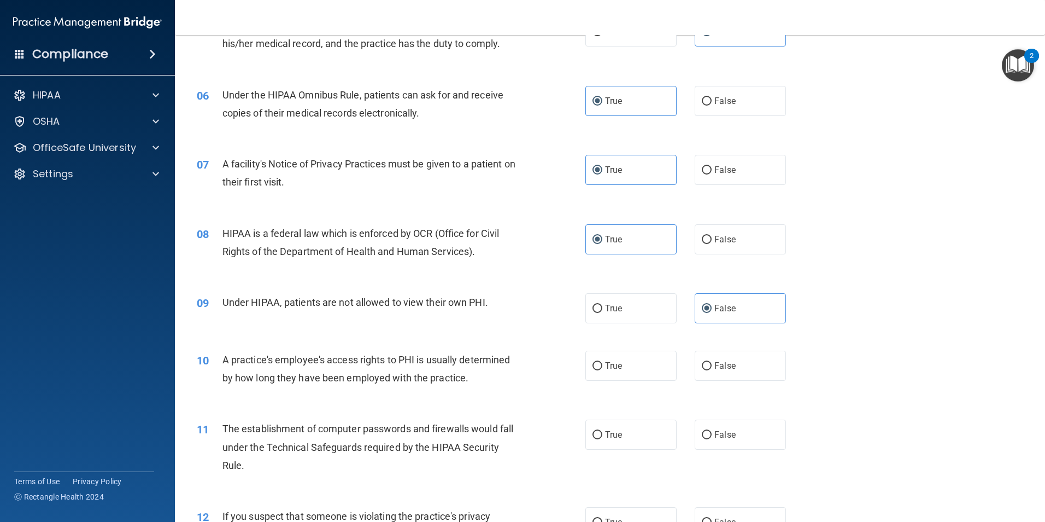
click at [711, 362] on input "False" at bounding box center [707, 366] width 10 height 8
radio input "true"
click at [645, 432] on label "True" at bounding box center [631, 434] width 91 height 30
click at [603, 432] on input "True" at bounding box center [598, 435] width 10 height 8
radio input "true"
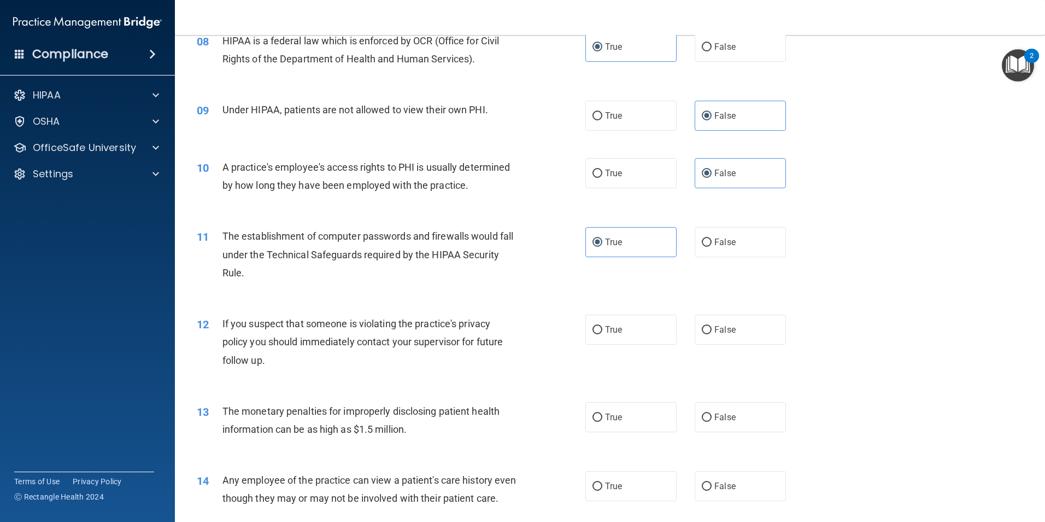
scroll to position [656, 0]
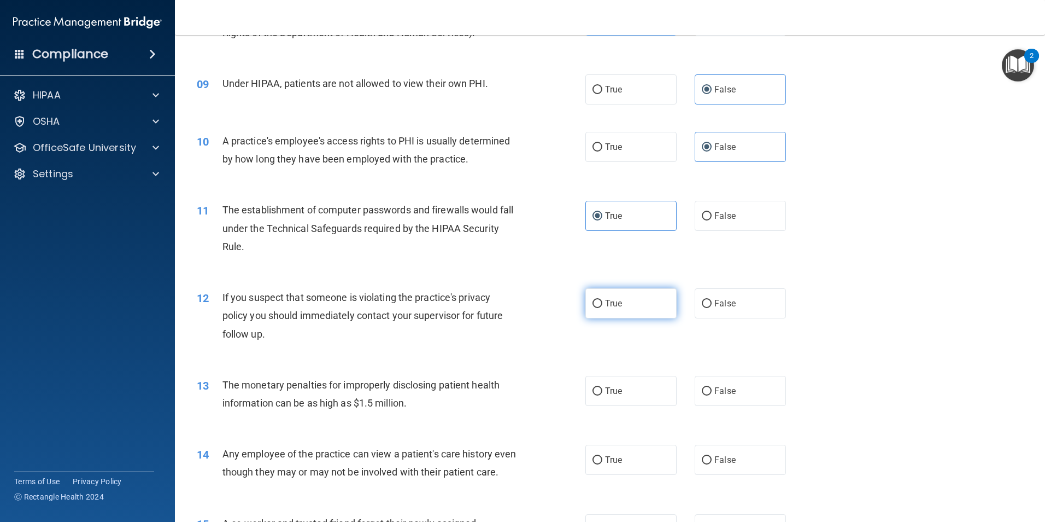
click at [623, 309] on label "True" at bounding box center [631, 303] width 91 height 30
click at [603, 308] on input "True" at bounding box center [598, 304] width 10 height 8
radio input "true"
click at [627, 392] on label "True" at bounding box center [631, 391] width 91 height 30
click at [603, 392] on input "True" at bounding box center [598, 391] width 10 height 8
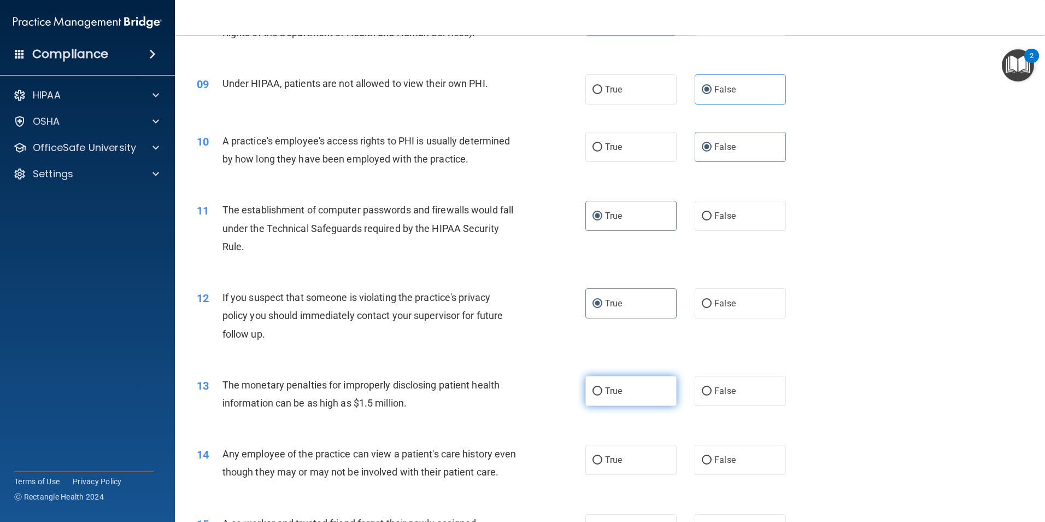
radio input "true"
click at [705, 460] on input "False" at bounding box center [707, 460] width 10 height 8
radio input "true"
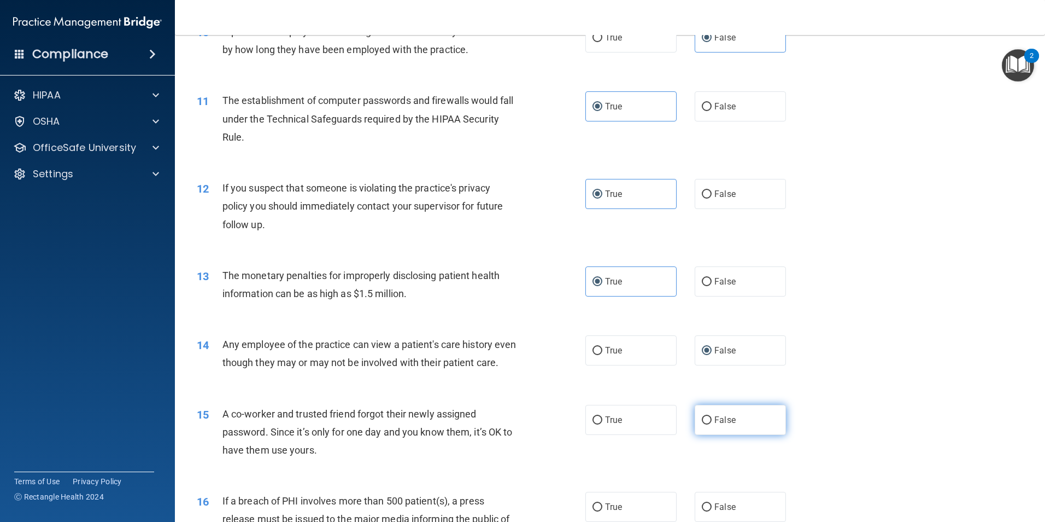
click at [715, 425] on span "False" at bounding box center [725, 419] width 21 height 10
click at [711, 424] on input "False" at bounding box center [707, 420] width 10 height 8
radio input "true"
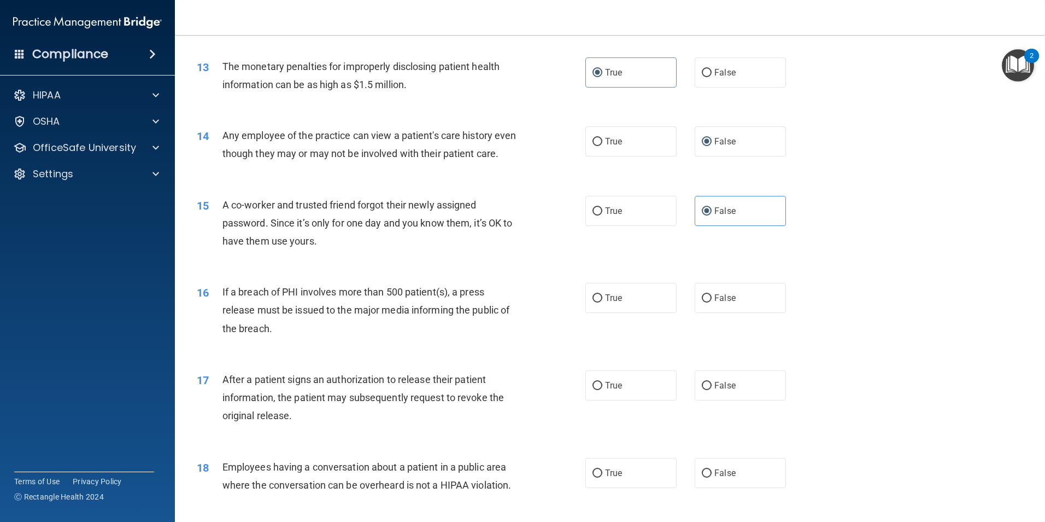
scroll to position [984, 0]
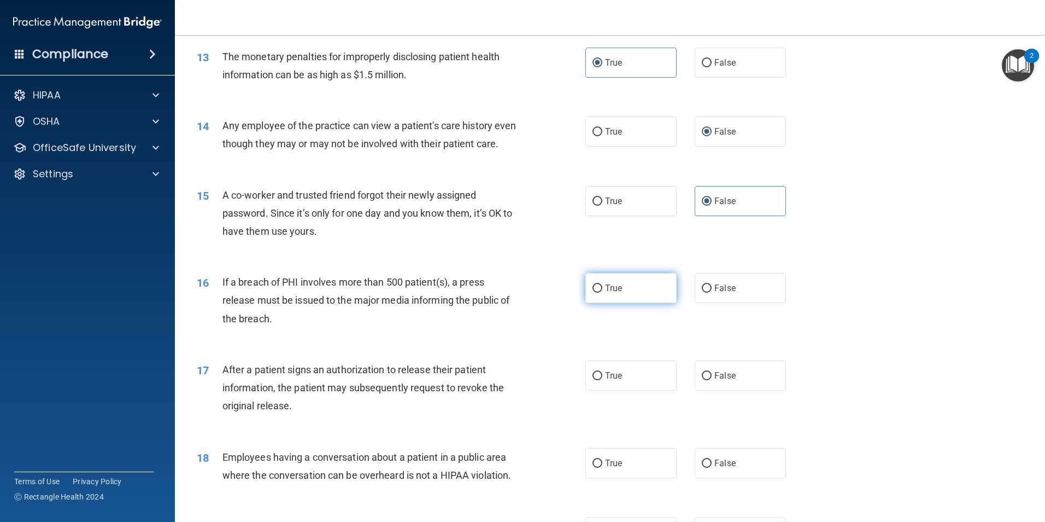
click at [619, 303] on label "True" at bounding box center [631, 288] width 91 height 30
click at [603, 293] on input "True" at bounding box center [598, 288] width 10 height 8
radio input "true"
click at [620, 390] on label "True" at bounding box center [631, 375] width 91 height 30
click at [603, 380] on input "True" at bounding box center [598, 376] width 10 height 8
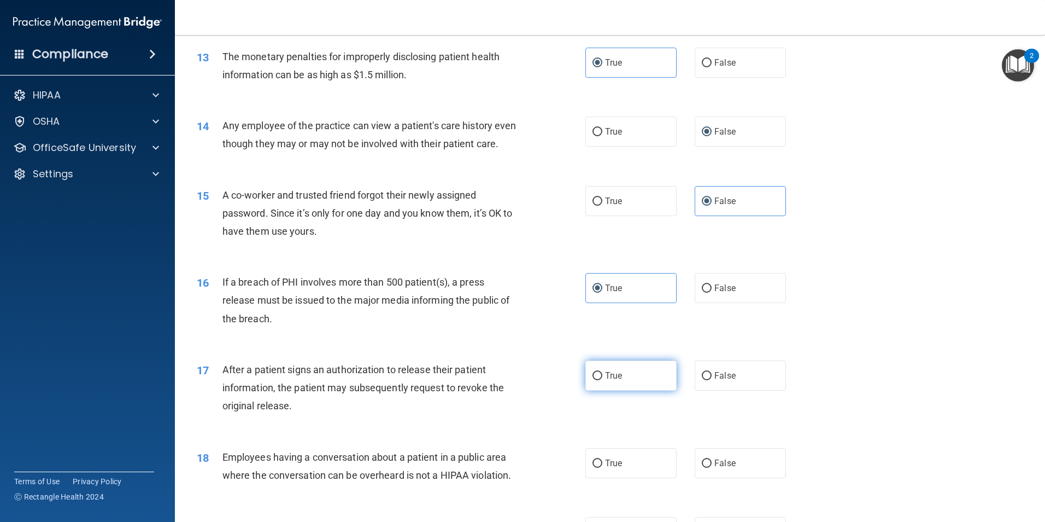
radio input "true"
click at [702, 467] on input "False" at bounding box center [707, 463] width 10 height 8
radio input "true"
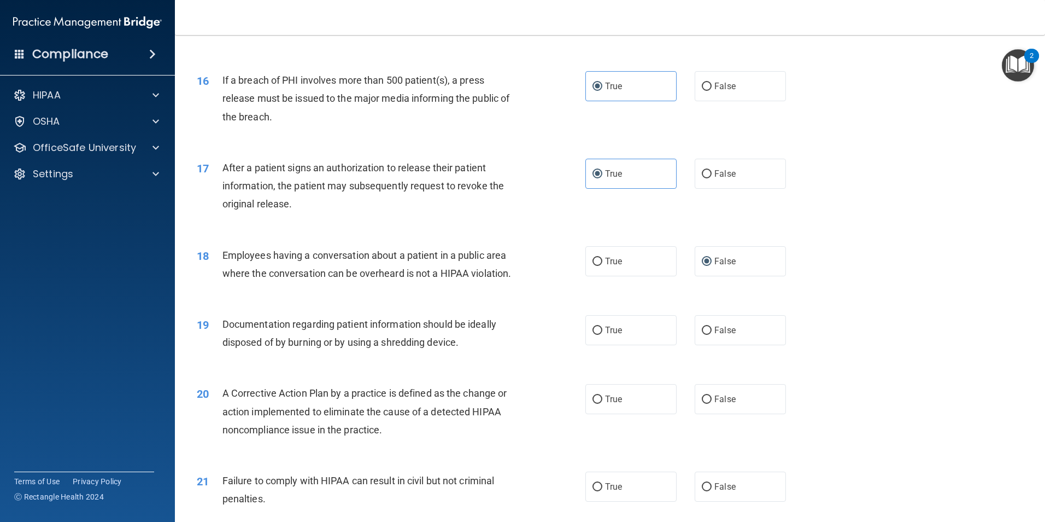
scroll to position [1203, 0]
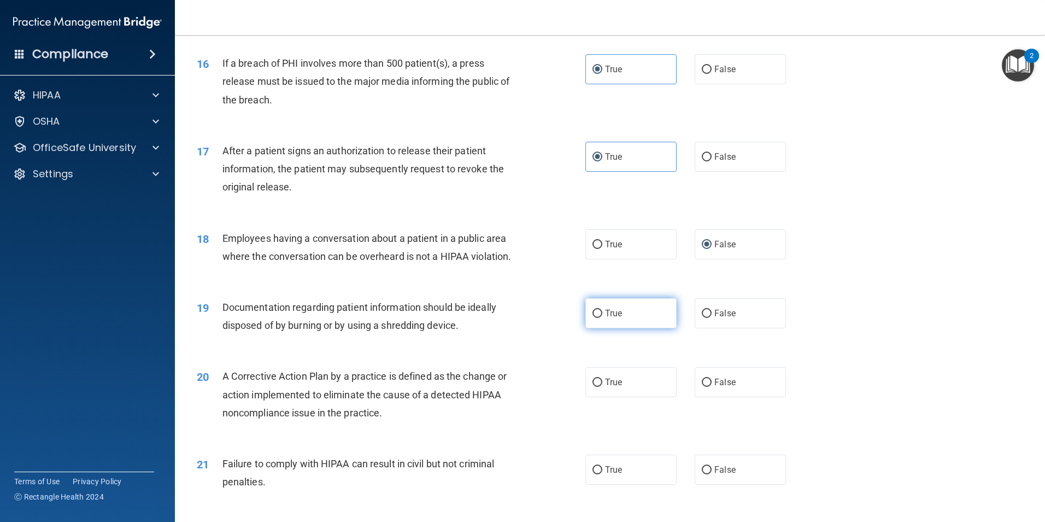
click at [628, 328] on label "True" at bounding box center [631, 313] width 91 height 30
click at [603, 318] on input "True" at bounding box center [598, 313] width 10 height 8
radio input "true"
click at [625, 397] on label "True" at bounding box center [631, 382] width 91 height 30
click at [603, 387] on input "True" at bounding box center [598, 382] width 10 height 8
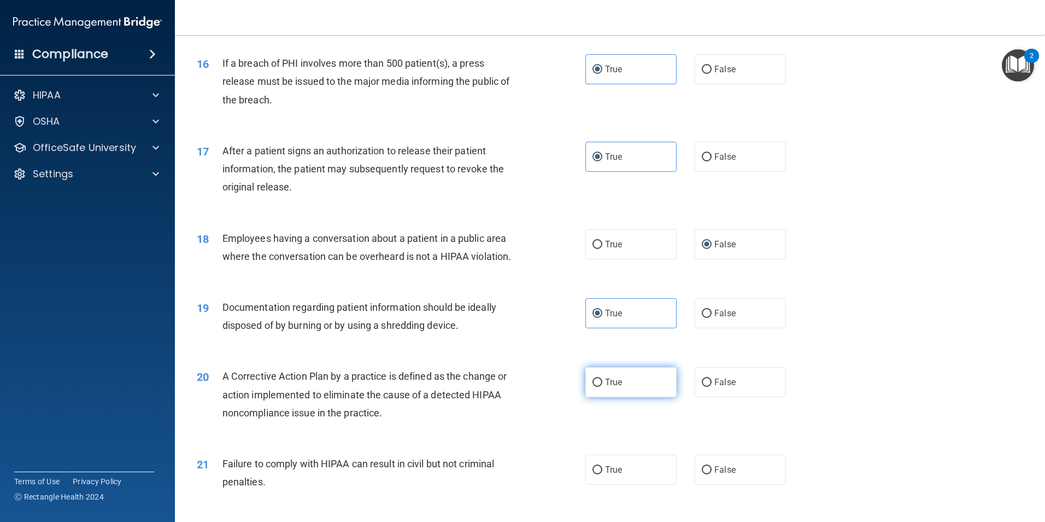
radio input "true"
click at [715, 475] on span "False" at bounding box center [725, 469] width 21 height 10
click at [710, 474] on input "False" at bounding box center [707, 470] width 10 height 8
radio input "true"
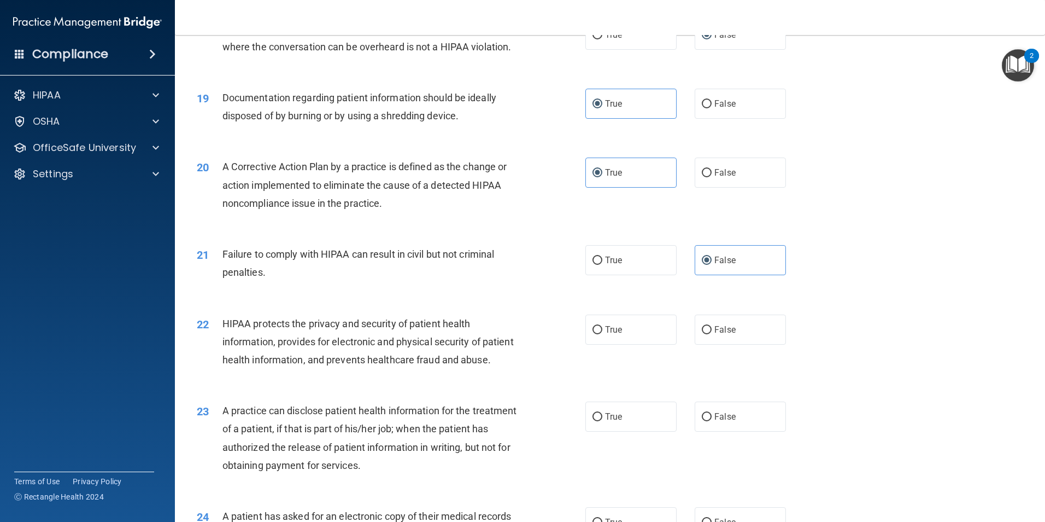
scroll to position [1422, 0]
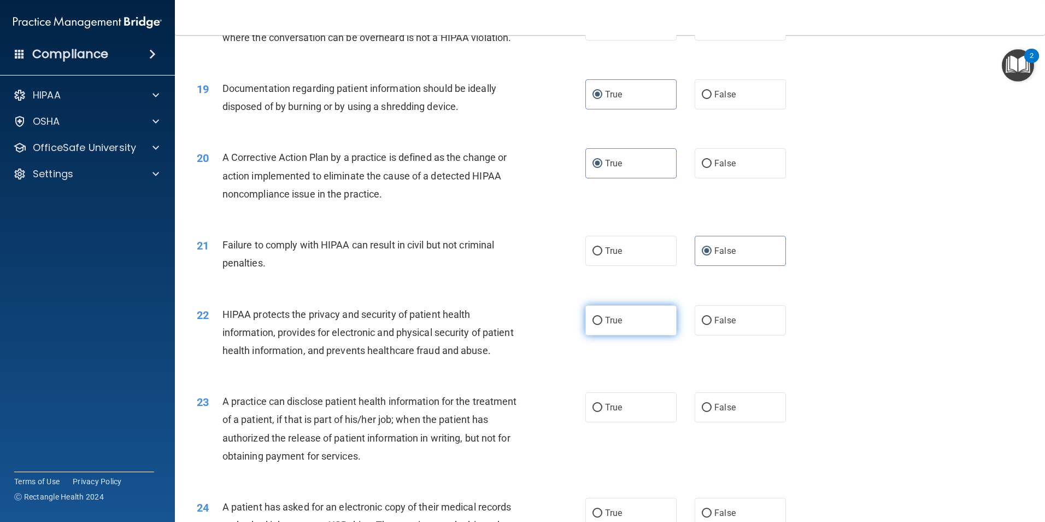
click at [633, 335] on label "True" at bounding box center [631, 320] width 91 height 30
click at [603, 325] on input "True" at bounding box center [598, 321] width 10 height 8
radio input "true"
click at [726, 422] on label "False" at bounding box center [740, 407] width 91 height 30
click at [712, 412] on input "False" at bounding box center [707, 408] width 10 height 8
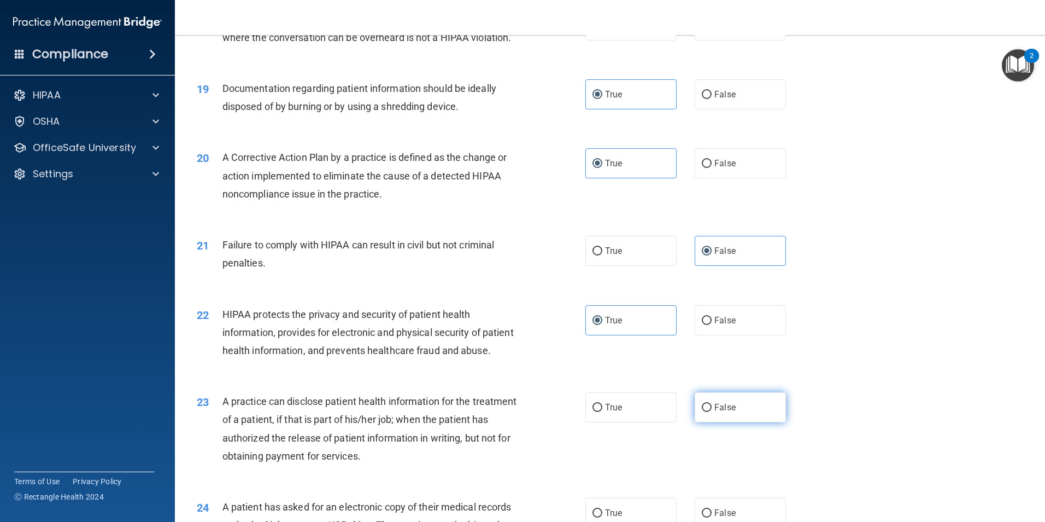
radio input "true"
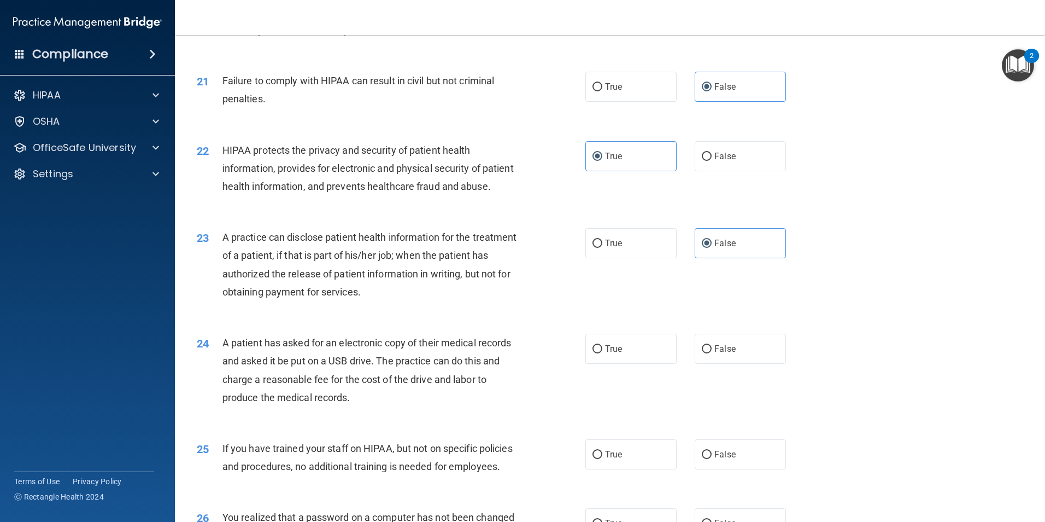
scroll to position [1640, 0]
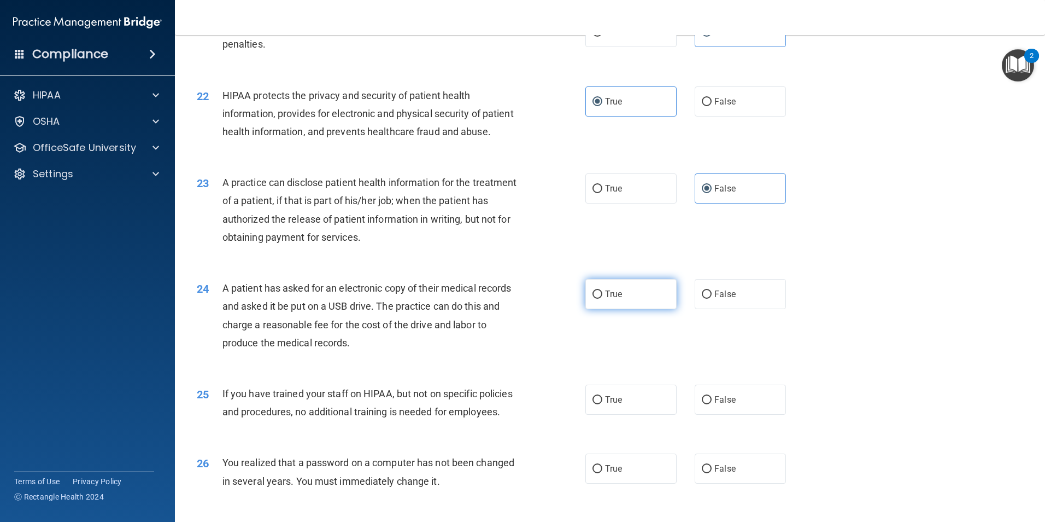
click at [626, 309] on label "True" at bounding box center [631, 294] width 91 height 30
click at [603, 299] on input "True" at bounding box center [598, 294] width 10 height 8
radio input "true"
click at [699, 414] on label "False" at bounding box center [740, 399] width 91 height 30
click at [702, 404] on input "False" at bounding box center [707, 400] width 10 height 8
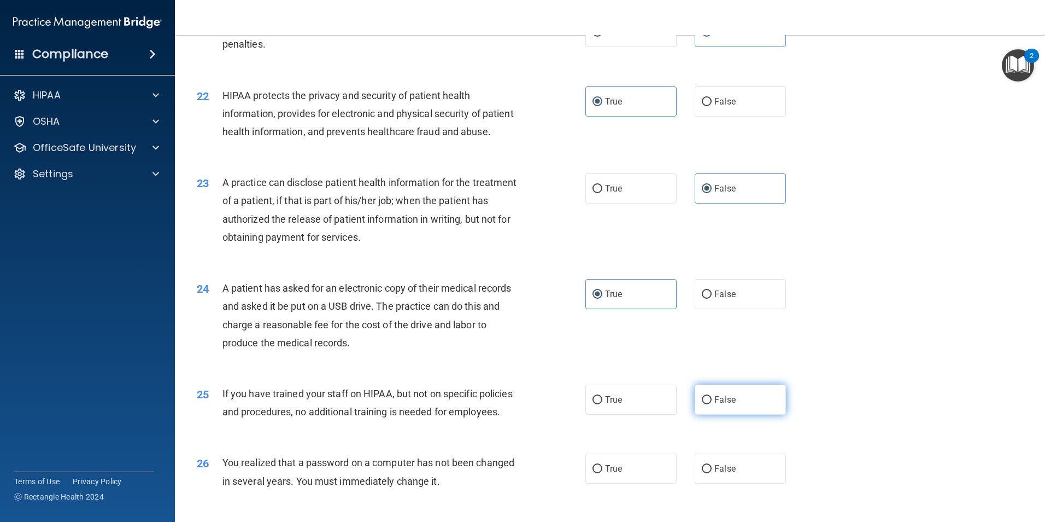
radio input "true"
click at [635, 414] on label "True" at bounding box center [631, 399] width 91 height 30
click at [603, 404] on input "True" at bounding box center [598, 400] width 10 height 8
radio input "true"
drag, startPoint x: 695, startPoint y: 434, endPoint x: 685, endPoint y: 440, distance: 12.3
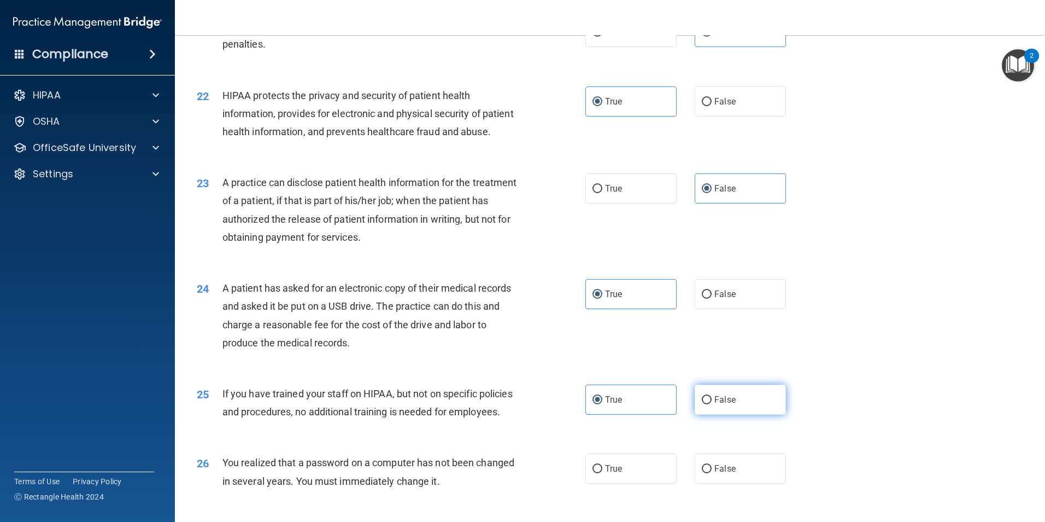
click at [696, 414] on label "False" at bounding box center [740, 399] width 91 height 30
click at [702, 404] on input "False" at bounding box center [707, 400] width 10 height 8
radio input "true"
radio input "false"
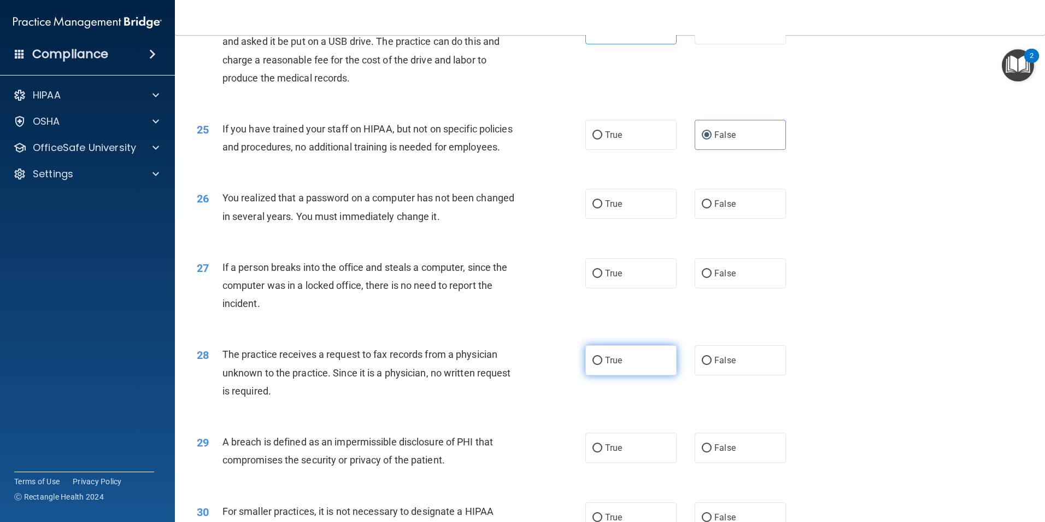
scroll to position [1914, 0]
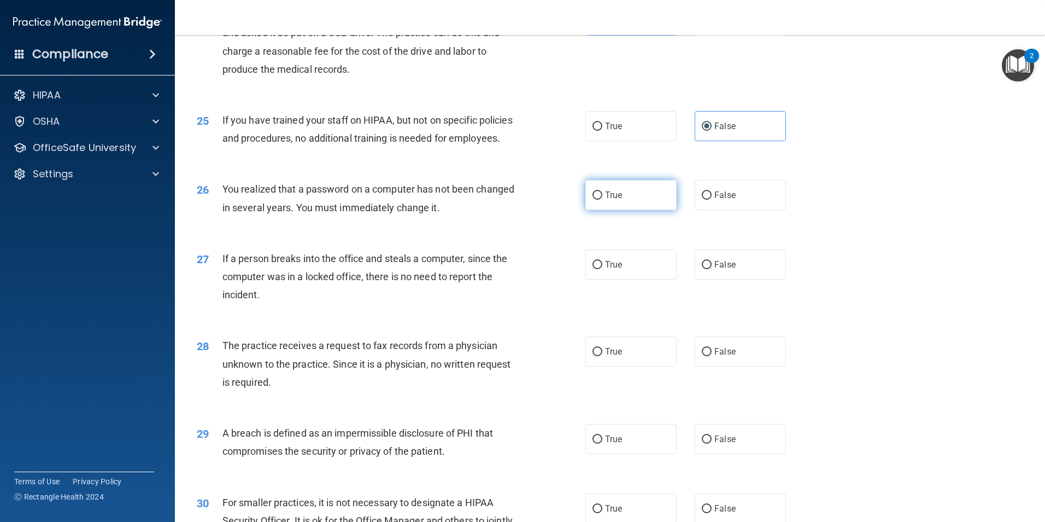
click at [619, 210] on label "True" at bounding box center [631, 195] width 91 height 30
click at [603, 200] on input "True" at bounding box center [598, 195] width 10 height 8
radio input "true"
click at [707, 279] on label "False" at bounding box center [740, 264] width 91 height 30
click at [707, 269] on input "False" at bounding box center [707, 265] width 10 height 8
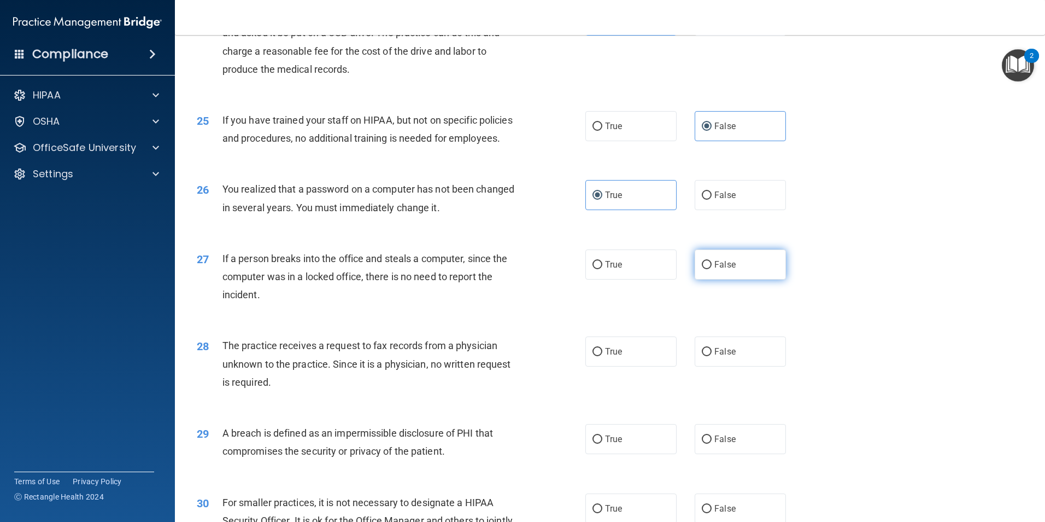
radio input "true"
click at [718, 356] on span "False" at bounding box center [725, 351] width 21 height 10
click at [712, 356] on input "False" at bounding box center [707, 352] width 10 height 8
radio input "true"
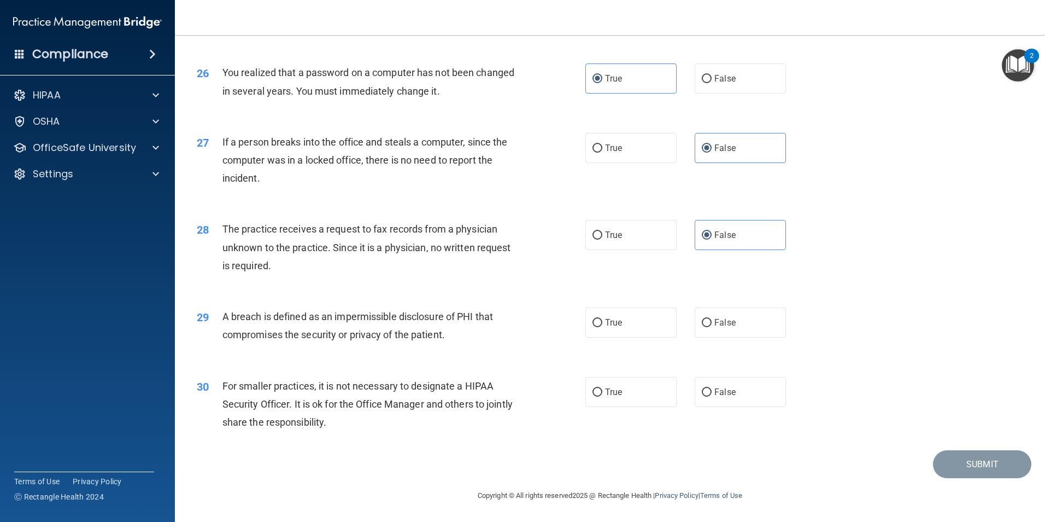
scroll to position [2084, 0]
click at [636, 317] on label "True" at bounding box center [631, 322] width 91 height 30
click at [603, 319] on input "True" at bounding box center [598, 323] width 10 height 8
radio input "true"
click at [732, 394] on label "False" at bounding box center [740, 392] width 91 height 30
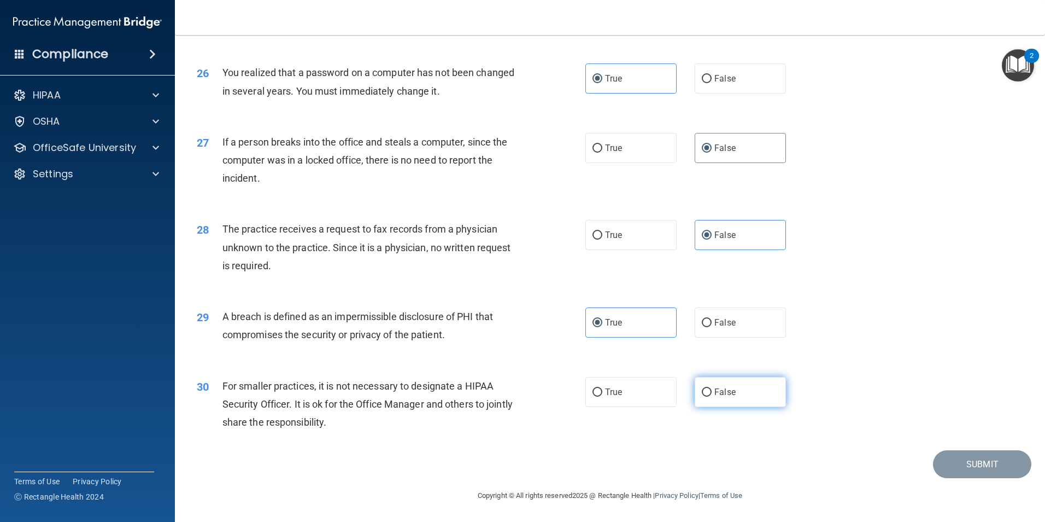
click at [712, 394] on input "False" at bounding box center [707, 392] width 10 height 8
radio input "true"
click at [972, 475] on button "Submit" at bounding box center [982, 464] width 98 height 28
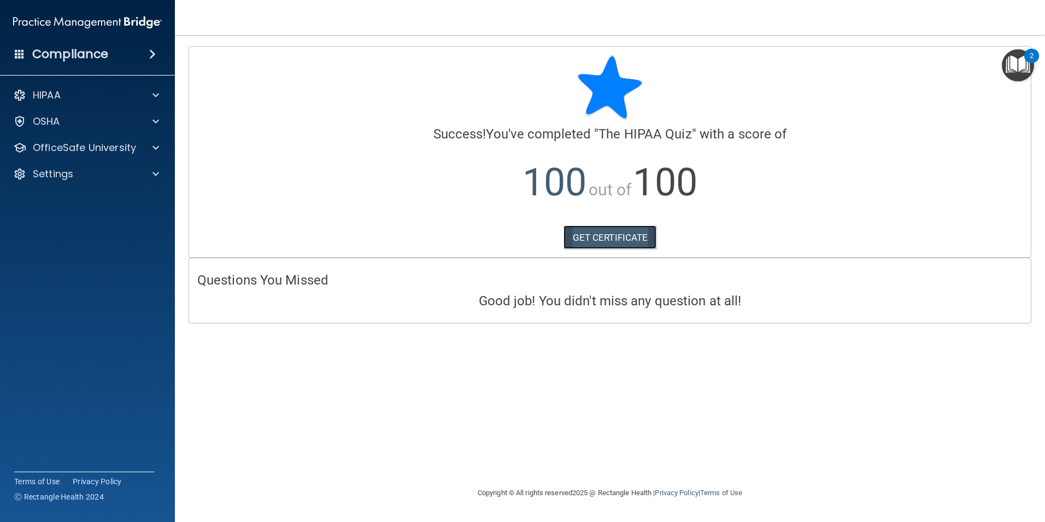
click at [621, 242] on link "GET CERTIFICATE" at bounding box center [610, 237] width 93 height 24
click at [103, 149] on p "OfficeSafe University" at bounding box center [84, 147] width 103 height 13
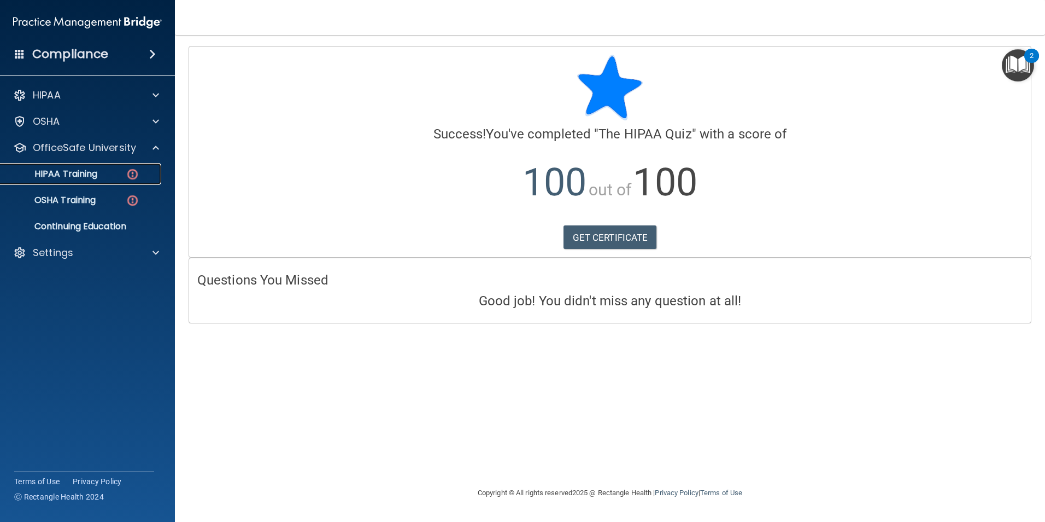
click at [102, 173] on div "HIPAA Training" at bounding box center [81, 173] width 149 height 11
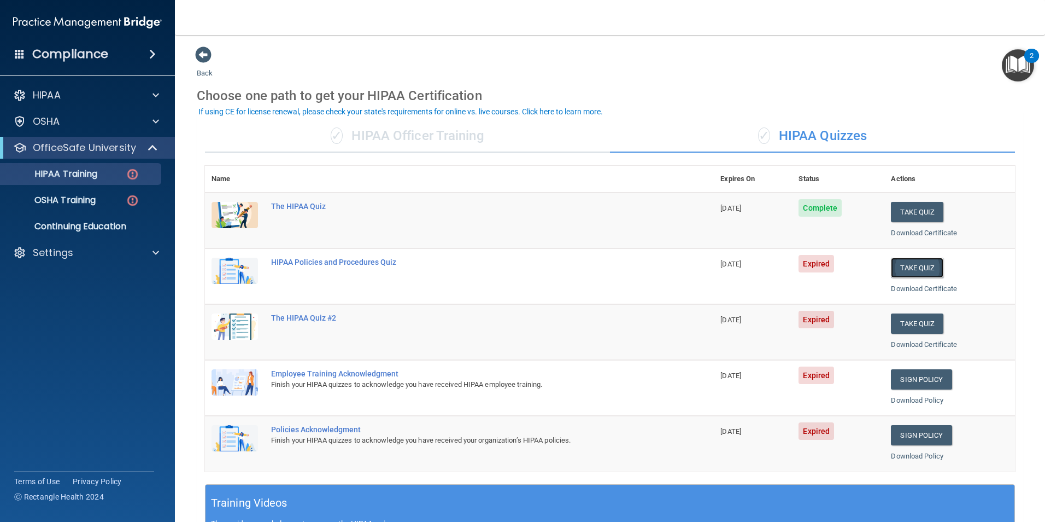
click at [922, 270] on button "Take Quiz" at bounding box center [917, 268] width 52 height 20
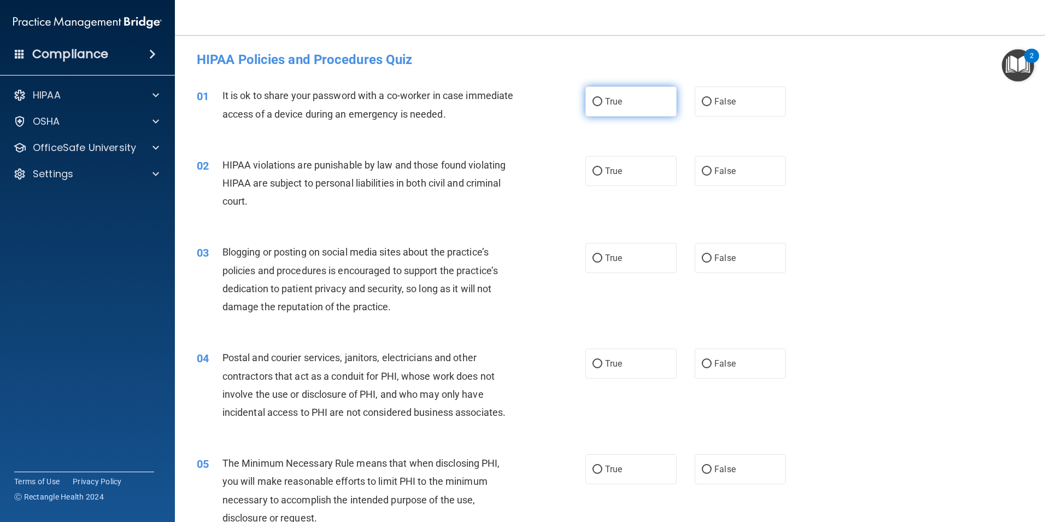
click at [628, 100] on label "True" at bounding box center [631, 101] width 91 height 30
click at [603, 100] on input "True" at bounding box center [598, 102] width 10 height 8
radio input "true"
drag, startPoint x: 622, startPoint y: 173, endPoint x: 633, endPoint y: 248, distance: 75.6
click at [622, 173] on label "True" at bounding box center [631, 171] width 91 height 30
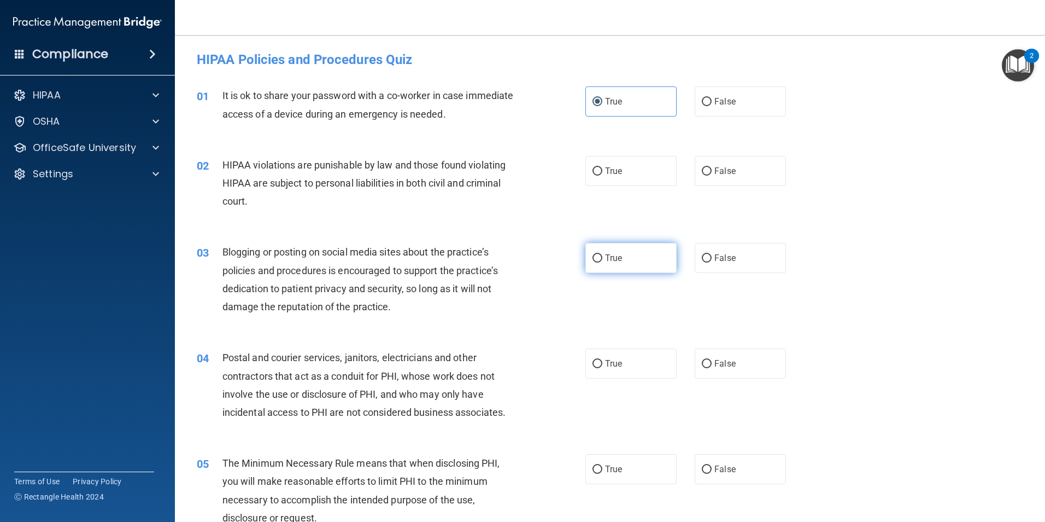
click at [603, 173] on input "True" at bounding box center [598, 171] width 10 height 8
radio input "true"
click at [635, 264] on label "True" at bounding box center [631, 258] width 91 height 30
click at [603, 262] on input "True" at bounding box center [598, 258] width 10 height 8
radio input "true"
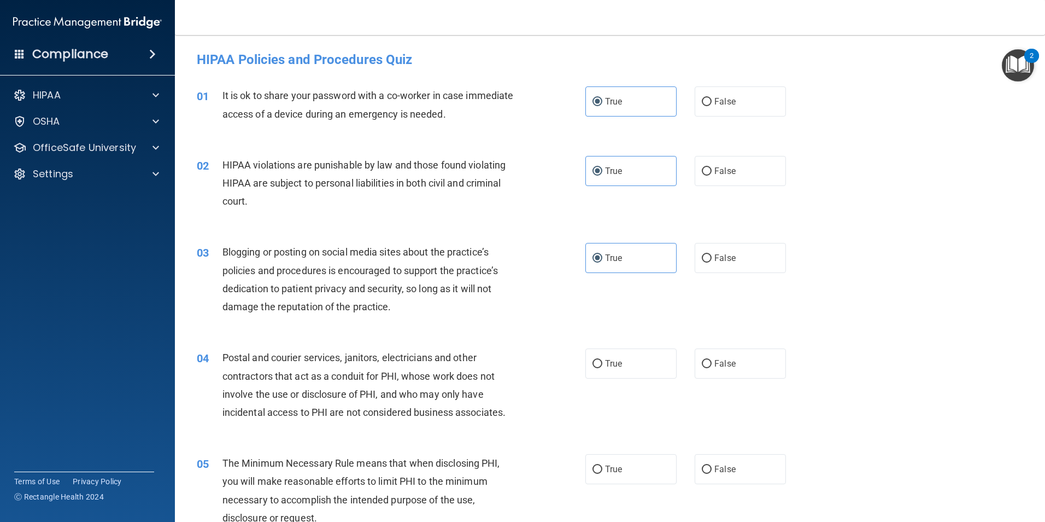
drag, startPoint x: 637, startPoint y: 376, endPoint x: 623, endPoint y: 399, distance: 26.7
click at [636, 376] on label "True" at bounding box center [631, 363] width 91 height 30
click at [603, 368] on input "True" at bounding box center [598, 364] width 10 height 8
radio input "true"
click at [615, 475] on label "True" at bounding box center [631, 469] width 91 height 30
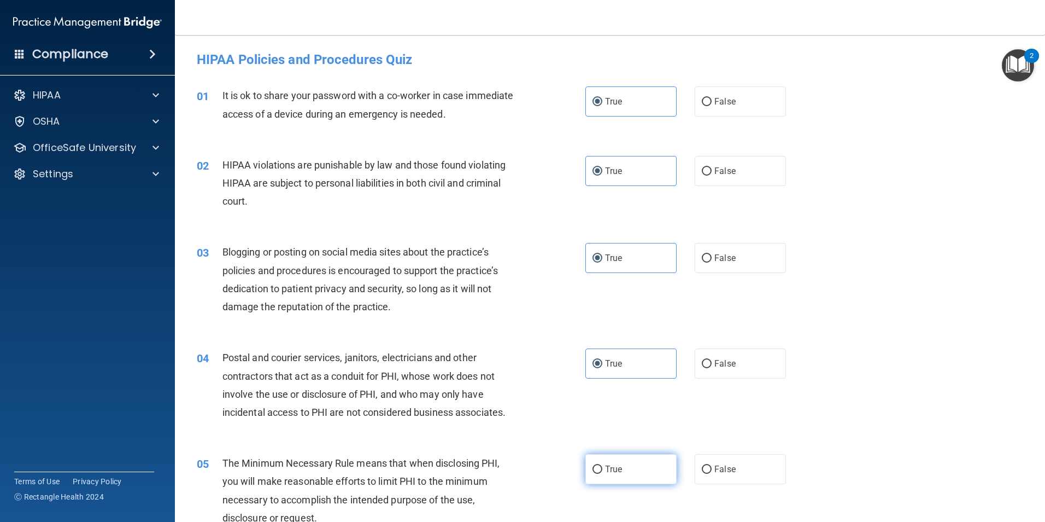
click at [603, 473] on input "True" at bounding box center [598, 469] width 10 height 8
radio input "true"
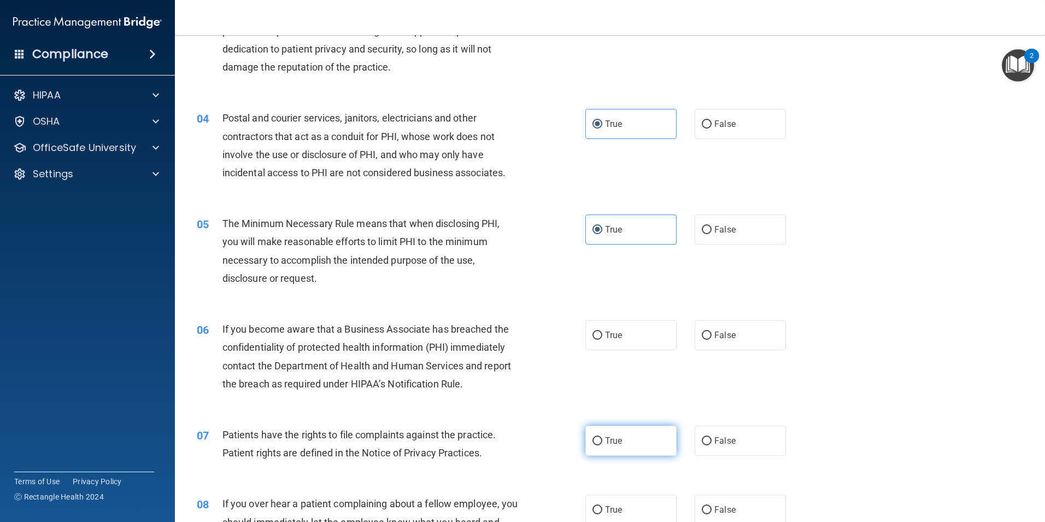
scroll to position [273, 0]
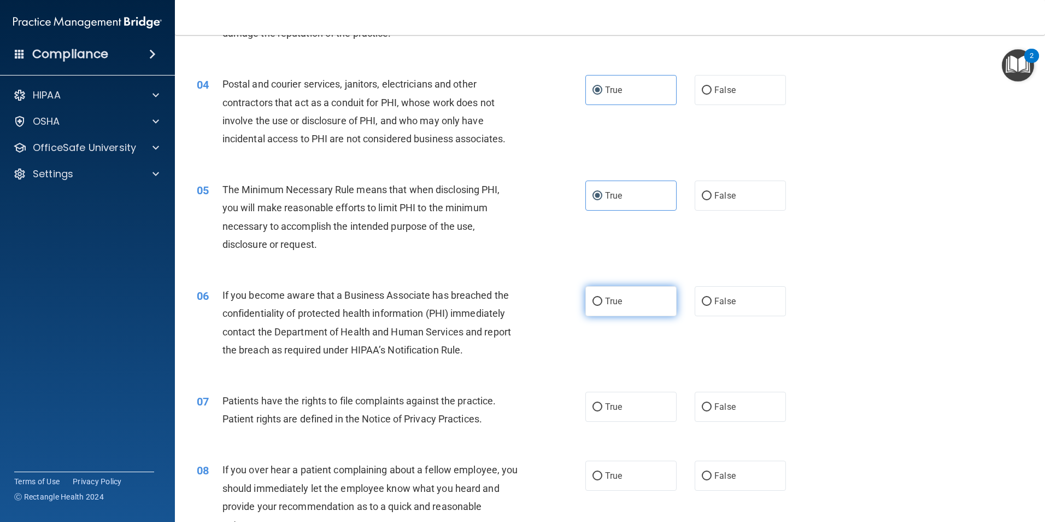
click at [625, 304] on label "True" at bounding box center [631, 301] width 91 height 30
click at [603, 304] on input "True" at bounding box center [598, 301] width 10 height 8
radio input "true"
click at [614, 404] on span "True" at bounding box center [613, 406] width 17 height 10
click at [603, 404] on input "True" at bounding box center [598, 407] width 10 height 8
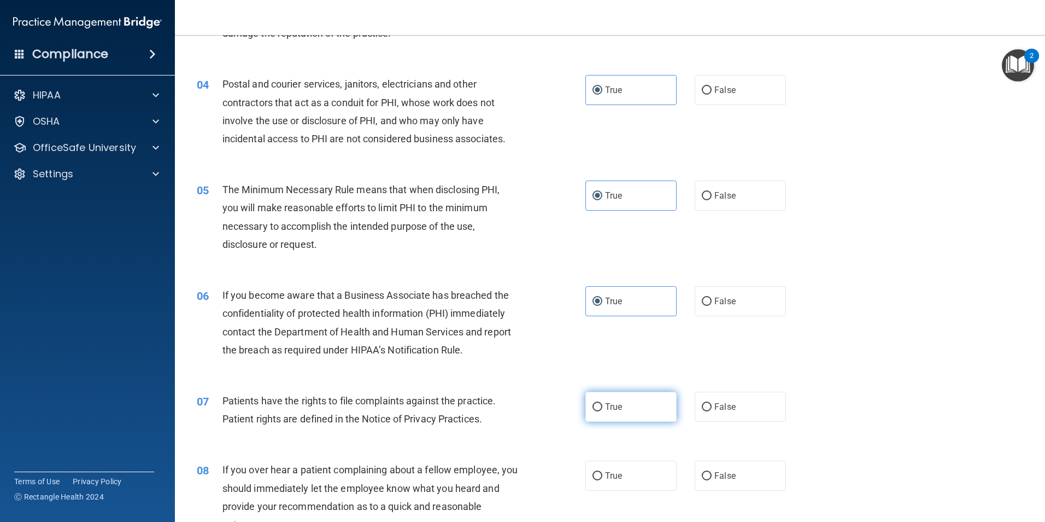
radio input "true"
click at [619, 473] on label "True" at bounding box center [631, 475] width 91 height 30
click at [603, 473] on input "True" at bounding box center [598, 476] width 10 height 8
radio input "true"
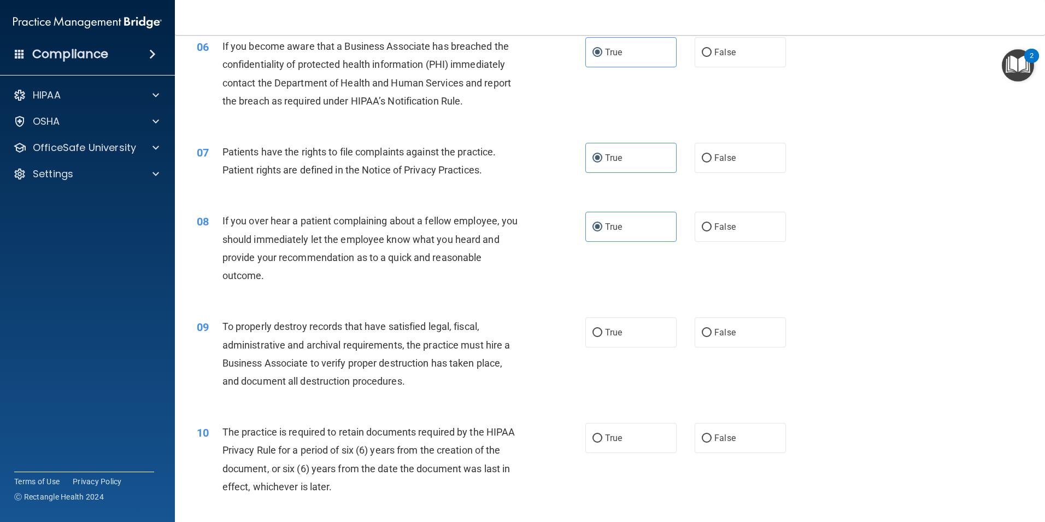
scroll to position [547, 0]
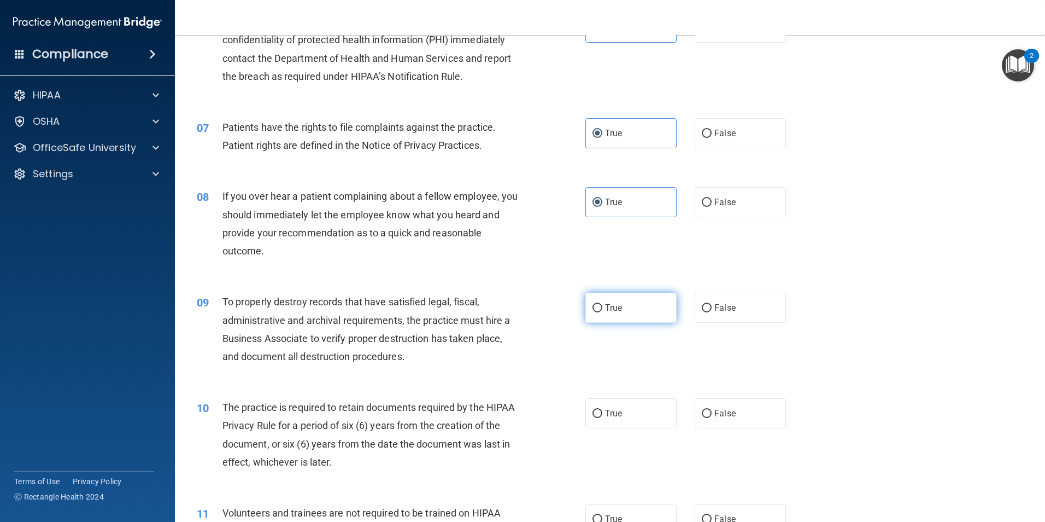
click at [615, 305] on span "True" at bounding box center [613, 307] width 17 height 10
click at [603, 305] on input "True" at bounding box center [598, 308] width 10 height 8
radio input "true"
click at [610, 419] on label "True" at bounding box center [631, 413] width 91 height 30
click at [603, 418] on input "True" at bounding box center [598, 414] width 10 height 8
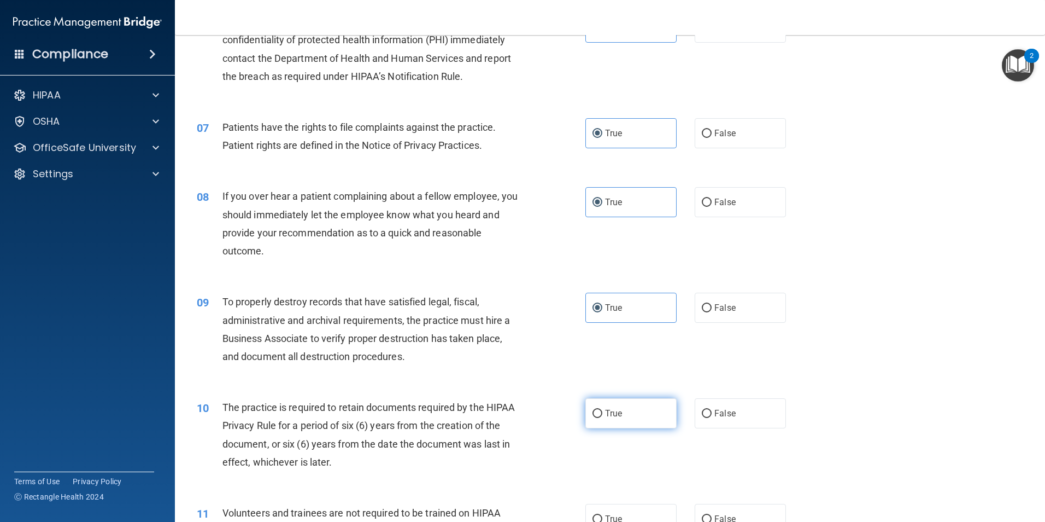
radio input "true"
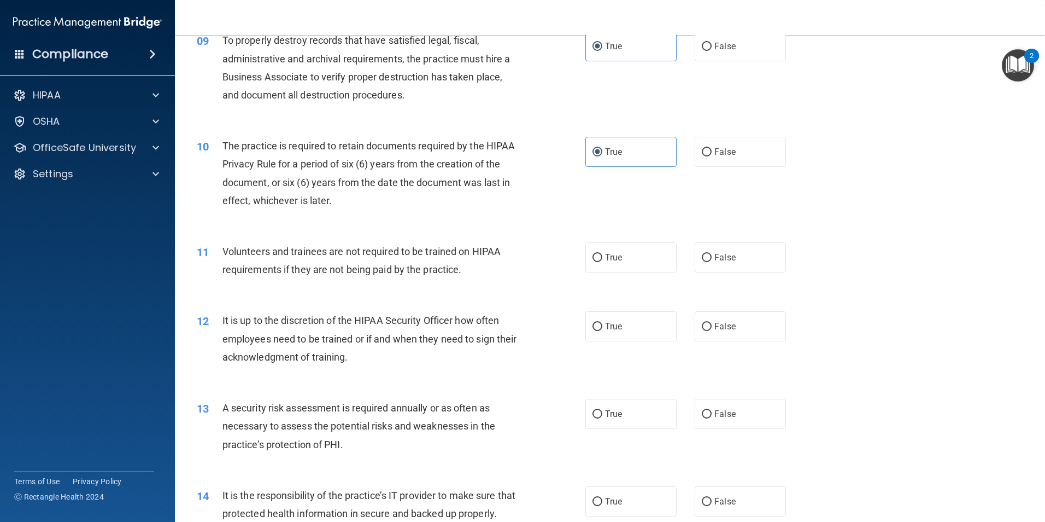
scroll to position [820, 0]
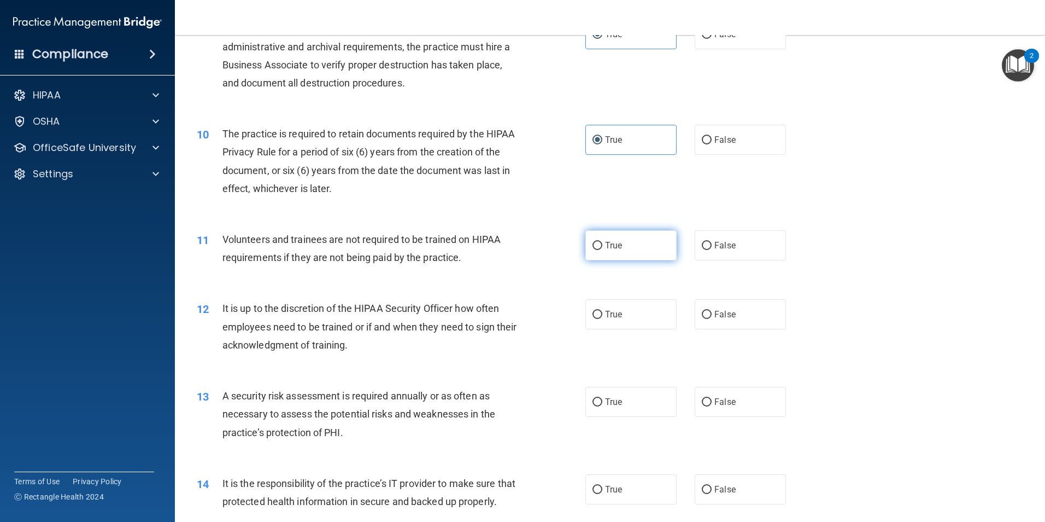
click at [630, 247] on label "True" at bounding box center [631, 245] width 91 height 30
click at [603, 247] on input "True" at bounding box center [598, 246] width 10 height 8
radio input "true"
click at [630, 320] on label "True" at bounding box center [631, 314] width 91 height 30
click at [603, 319] on input "True" at bounding box center [598, 315] width 10 height 8
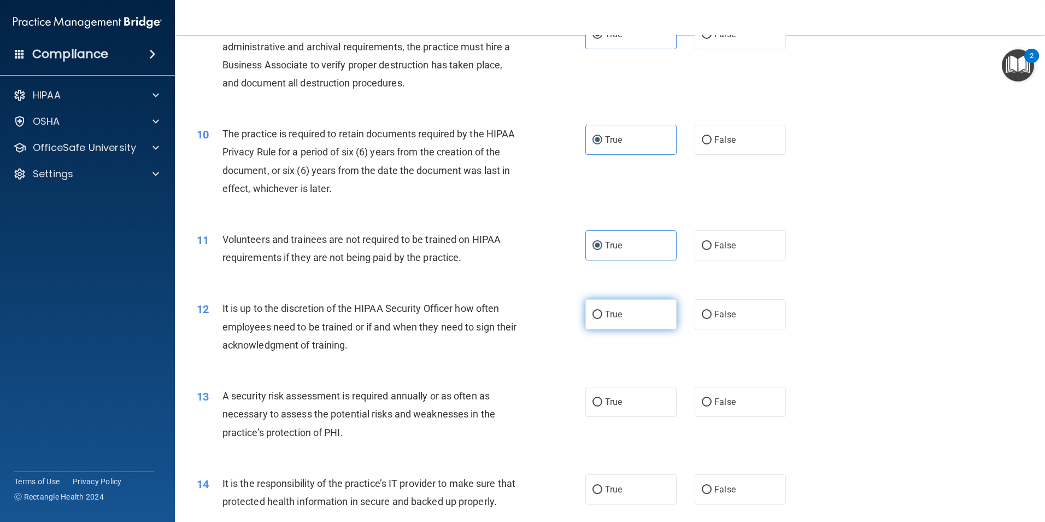
radio input "true"
click at [622, 391] on label "True" at bounding box center [631, 402] width 91 height 30
click at [603, 398] on input "True" at bounding box center [598, 402] width 10 height 8
radio input "true"
click at [597, 487] on input "True" at bounding box center [598, 490] width 10 height 8
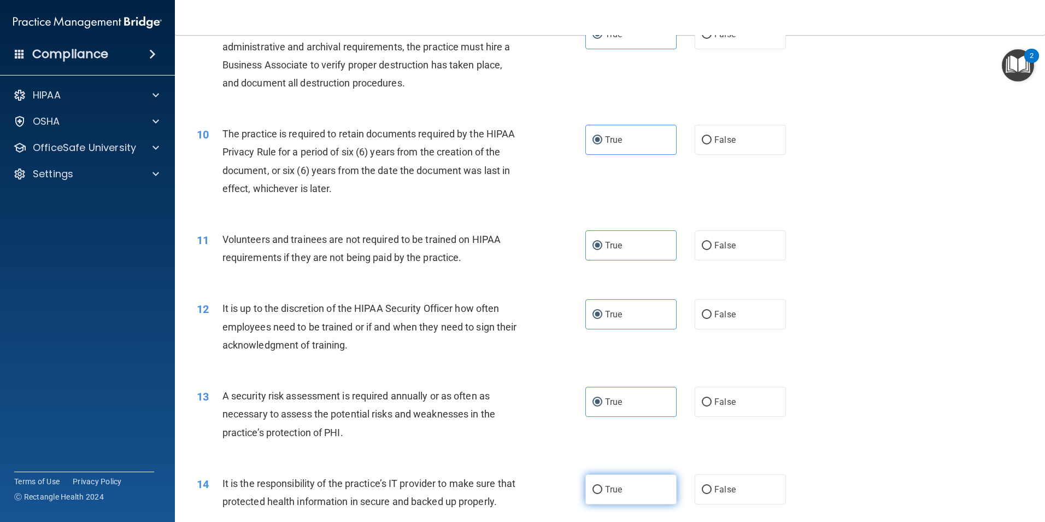
radio input "true"
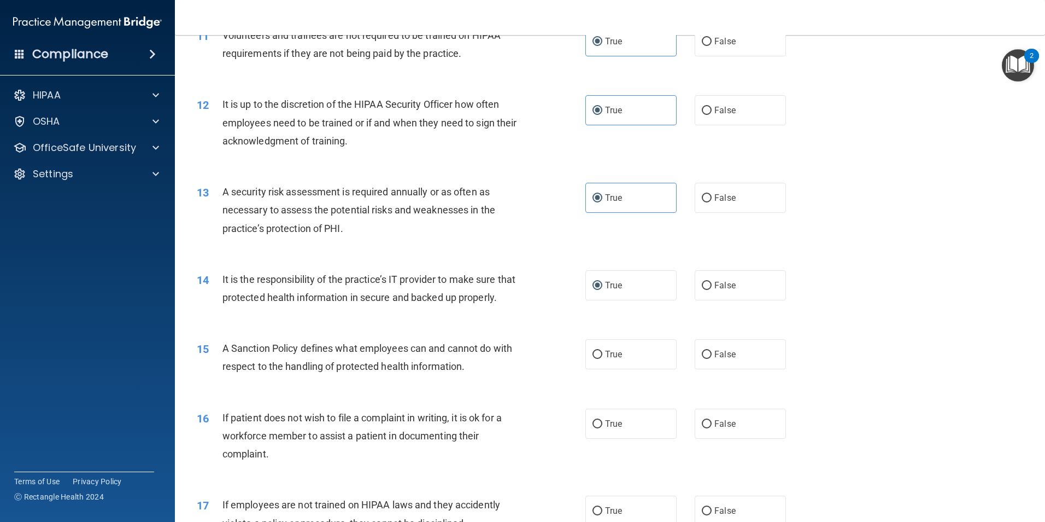
scroll to position [1094, 0]
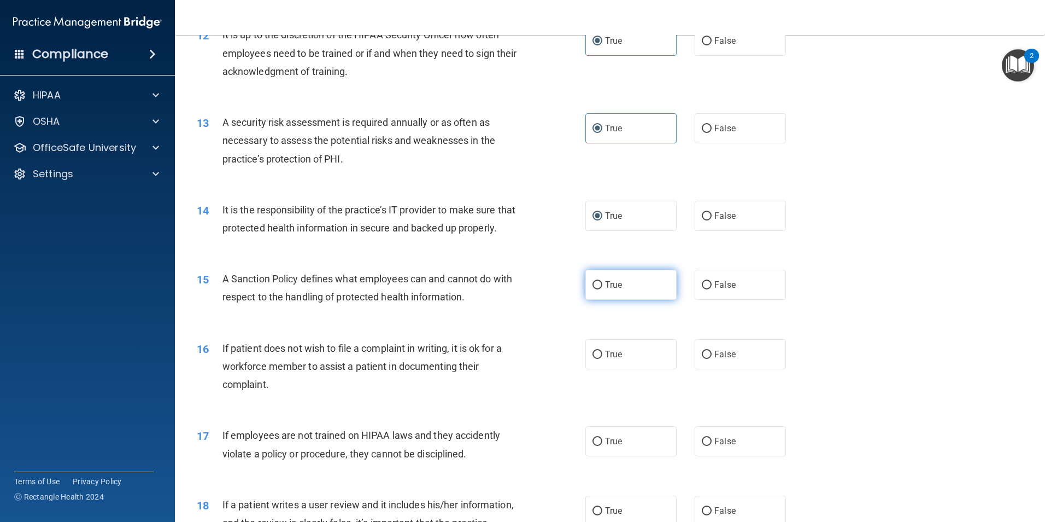
click at [622, 300] on label "True" at bounding box center [631, 285] width 91 height 30
click at [603, 289] on input "True" at bounding box center [598, 285] width 10 height 8
radio input "true"
click at [621, 369] on label "True" at bounding box center [631, 354] width 91 height 30
click at [603, 359] on input "True" at bounding box center [598, 354] width 10 height 8
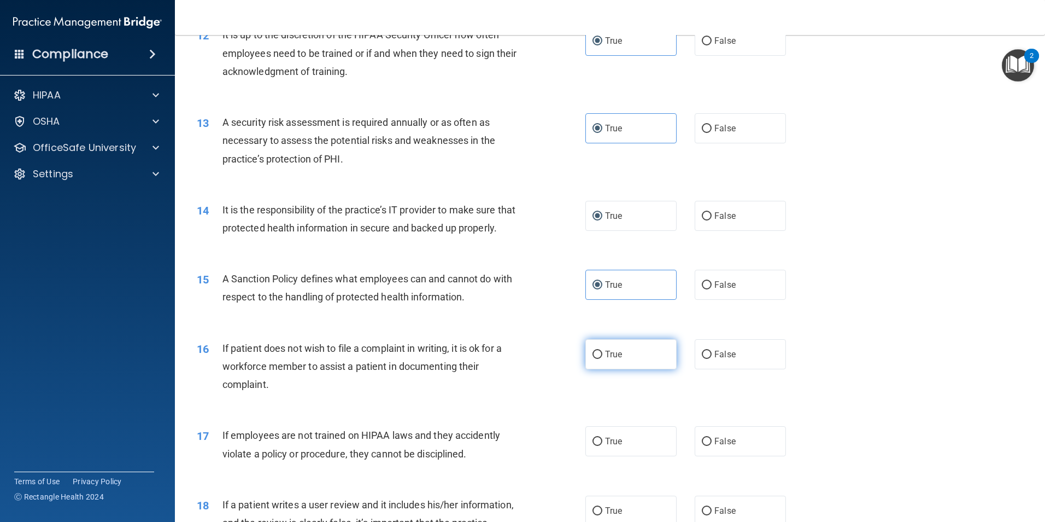
radio input "true"
click at [612, 446] on span "True" at bounding box center [613, 441] width 17 height 10
click at [603, 446] on input "True" at bounding box center [598, 441] width 10 height 8
radio input "true"
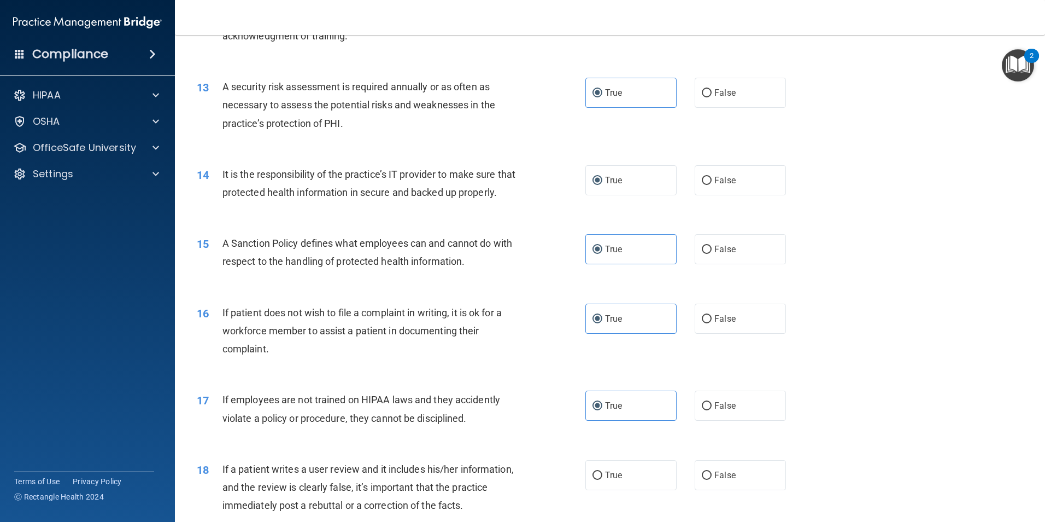
scroll to position [1312, 0]
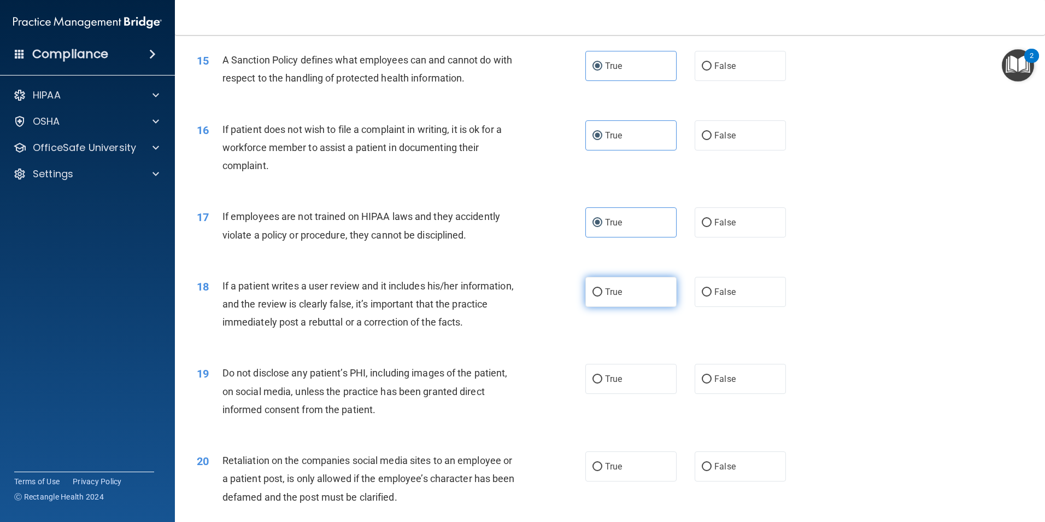
click at [618, 297] on span "True" at bounding box center [613, 291] width 17 height 10
click at [603, 296] on input "True" at bounding box center [598, 292] width 10 height 8
radio input "true"
click at [642, 394] on label "True" at bounding box center [631, 379] width 91 height 30
click at [603, 383] on input "True" at bounding box center [598, 379] width 10 height 8
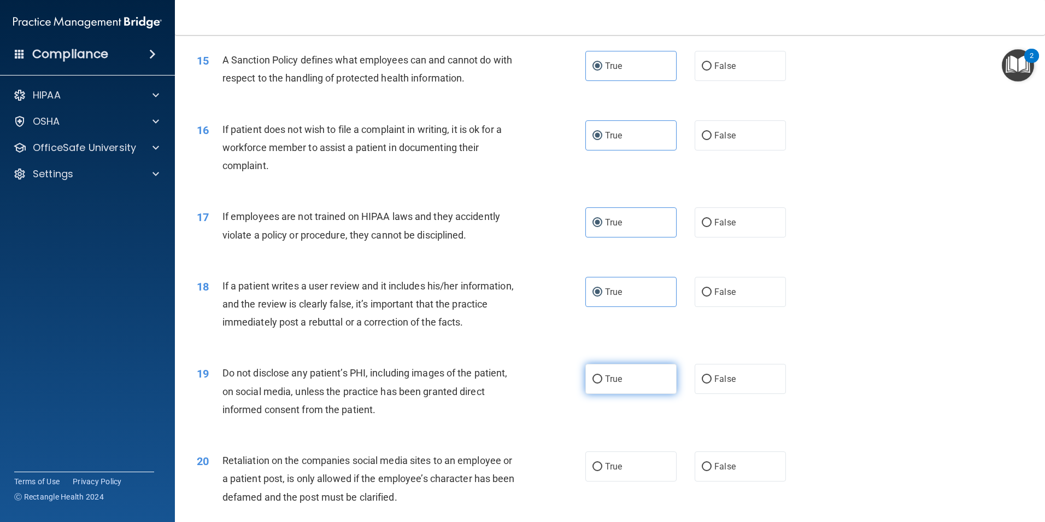
radio input "true"
click at [631, 481] on label "True" at bounding box center [631, 466] width 91 height 30
click at [603, 471] on input "True" at bounding box center [598, 467] width 10 height 8
radio input "true"
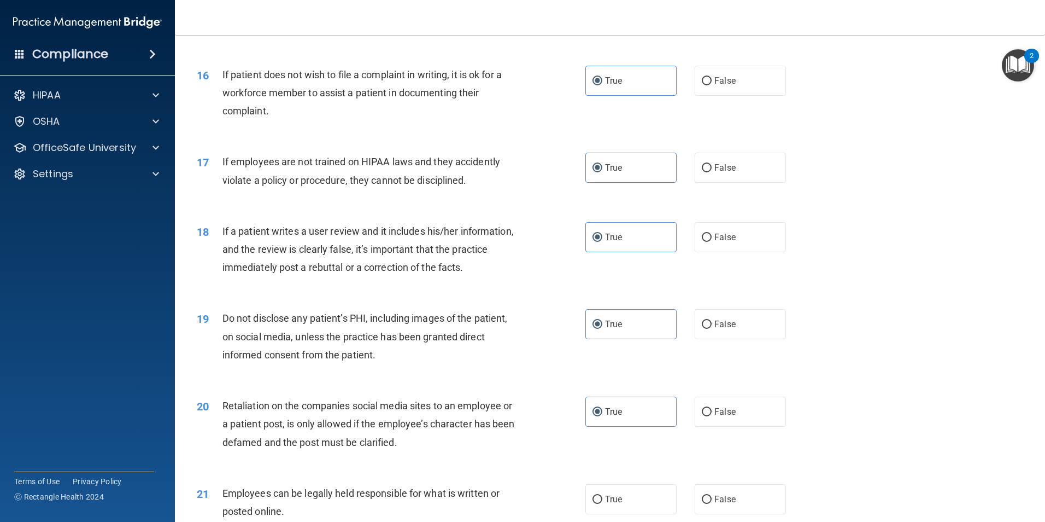
scroll to position [1531, 0]
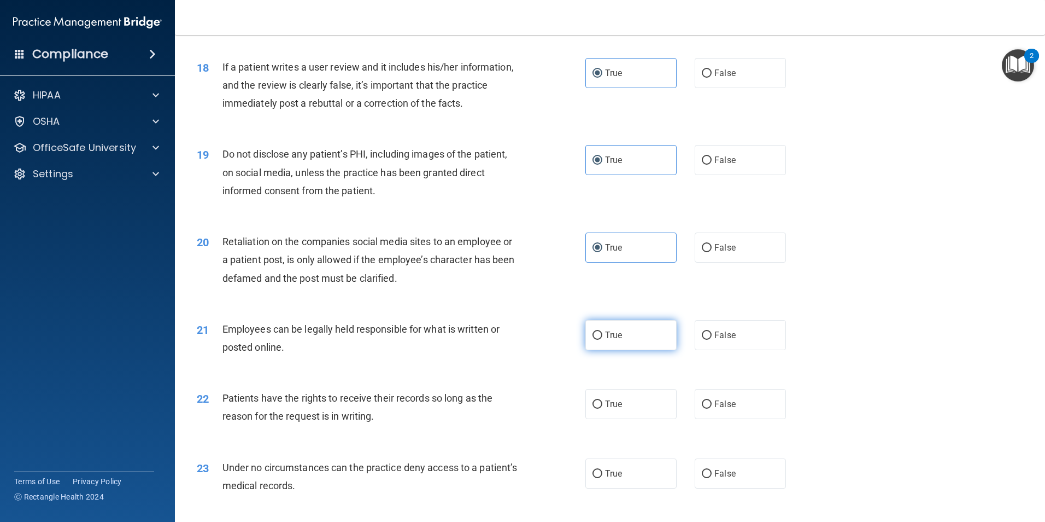
click at [625, 350] on label "True" at bounding box center [631, 335] width 91 height 30
click at [603, 340] on input "True" at bounding box center [598, 335] width 10 height 8
radio input "true"
drag, startPoint x: 619, startPoint y: 427, endPoint x: 617, endPoint y: 434, distance: 7.3
click at [619, 419] on label "True" at bounding box center [631, 404] width 91 height 30
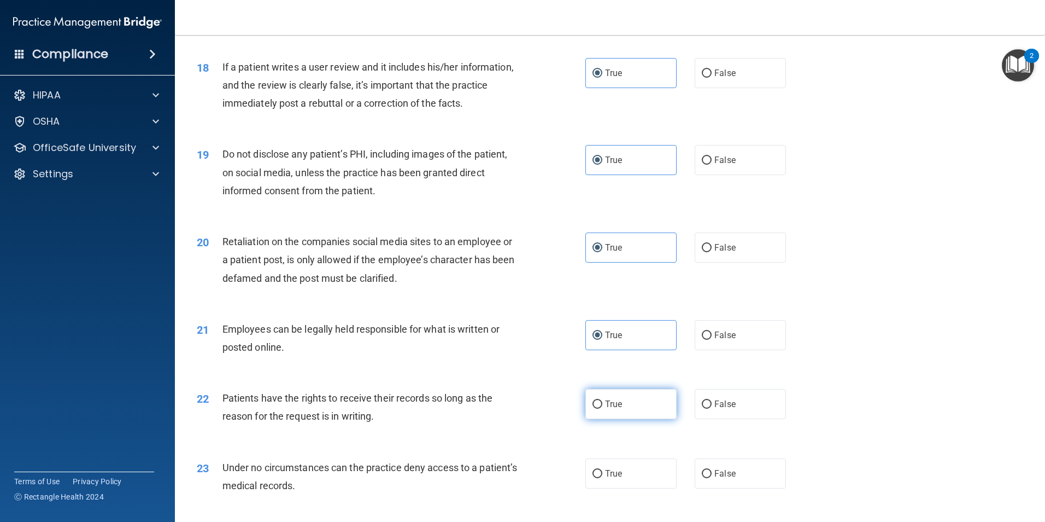
click at [603, 408] on input "True" at bounding box center [598, 404] width 10 height 8
radio input "true"
click at [616, 478] on span "True" at bounding box center [613, 473] width 17 height 10
click at [603, 478] on input "True" at bounding box center [598, 474] width 10 height 8
radio input "true"
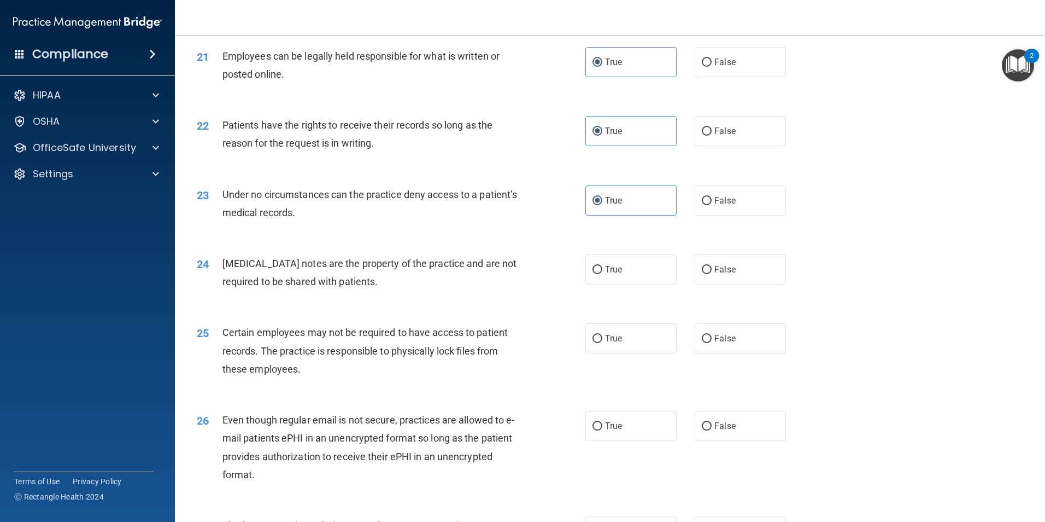
scroll to position [1804, 0]
click at [619, 284] on label "True" at bounding box center [631, 269] width 91 height 30
click at [603, 273] on input "True" at bounding box center [598, 269] width 10 height 8
radio input "true"
click at [616, 343] on span "True" at bounding box center [613, 337] width 17 height 10
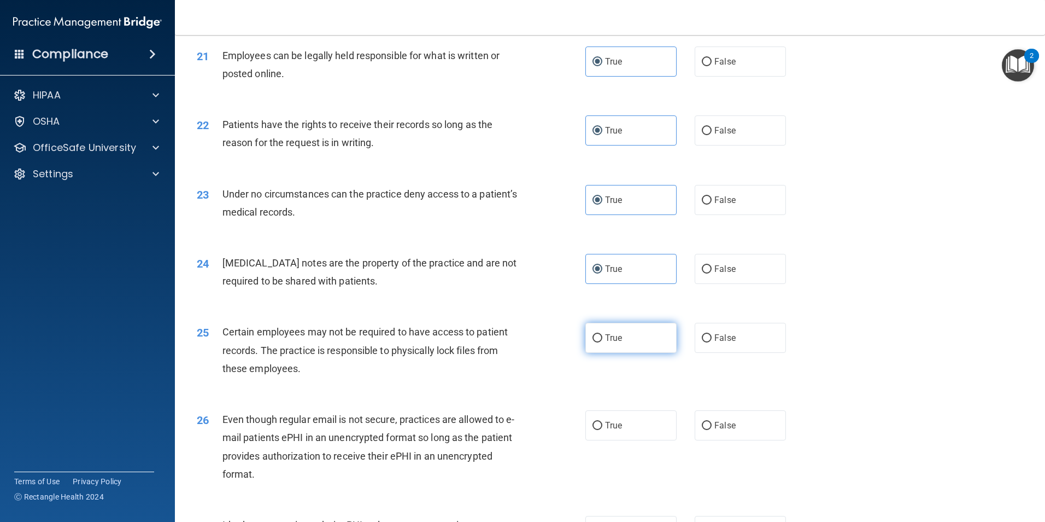
click at [603, 342] on input "True" at bounding box center [598, 338] width 10 height 8
radio input "true"
click at [616, 430] on span "True" at bounding box center [613, 425] width 17 height 10
click at [603, 430] on input "True" at bounding box center [598, 426] width 10 height 8
radio input "true"
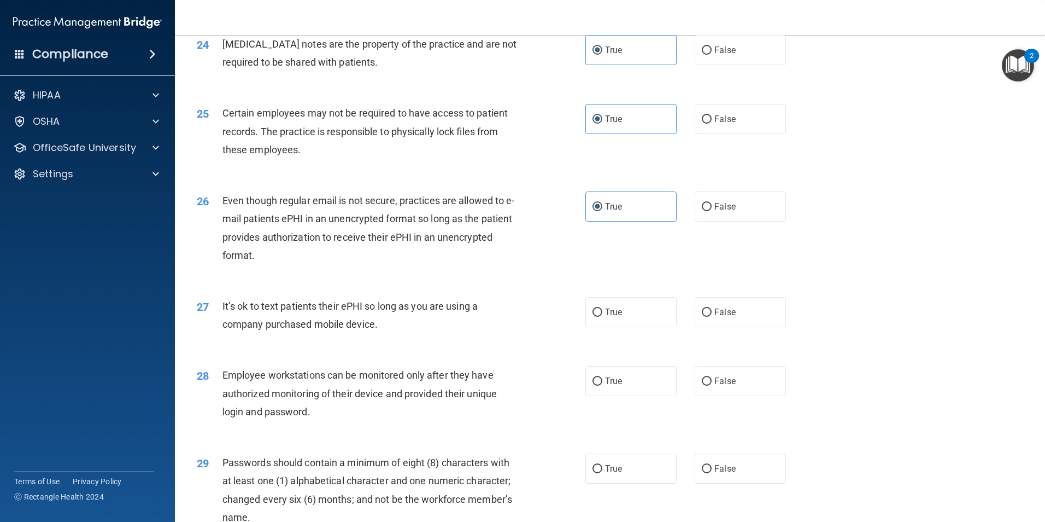
scroll to position [2078, 0]
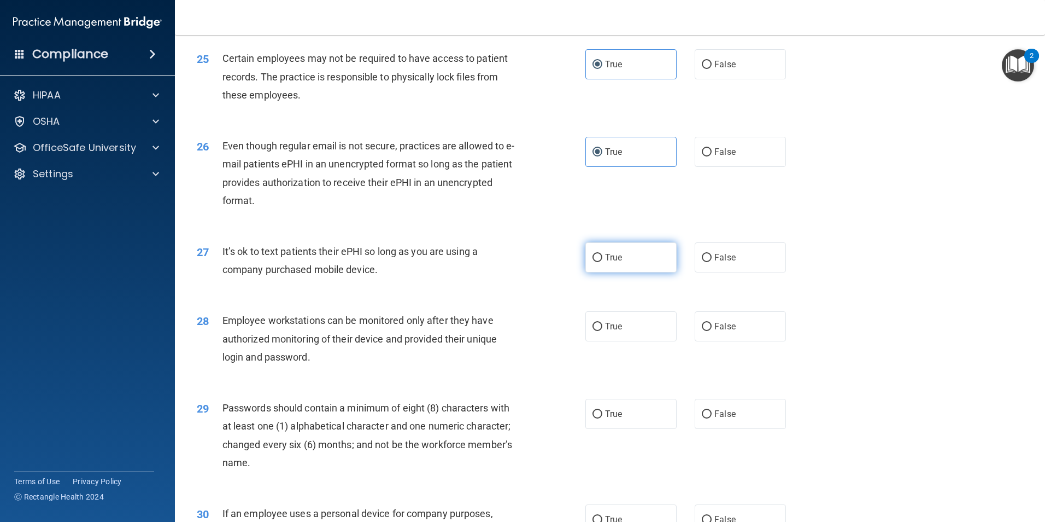
click at [632, 272] on label "True" at bounding box center [631, 257] width 91 height 30
click at [603, 262] on input "True" at bounding box center [598, 258] width 10 height 8
radio input "true"
click at [623, 341] on label "True" at bounding box center [631, 326] width 91 height 30
click at [603, 331] on input "True" at bounding box center [598, 327] width 10 height 8
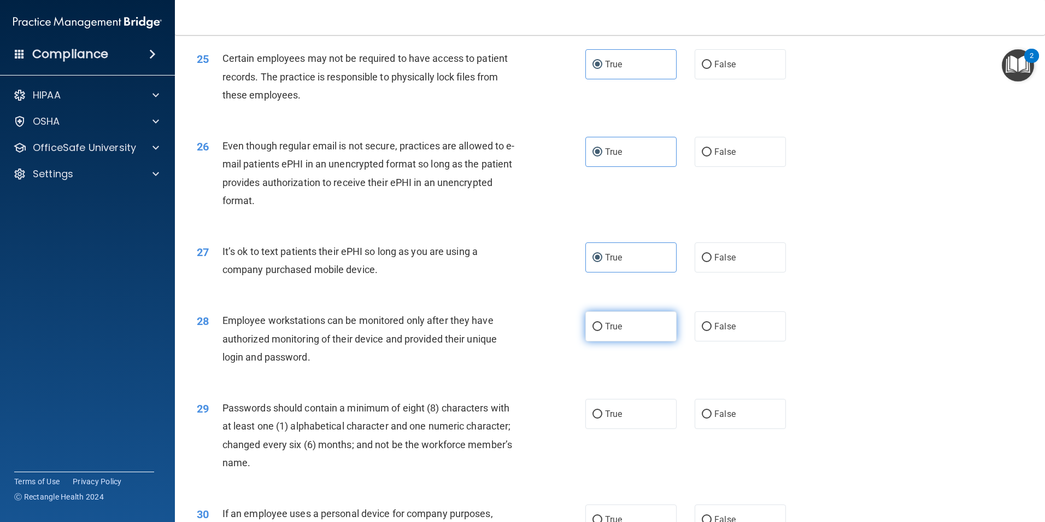
radio input "true"
click at [622, 429] on label "True" at bounding box center [631, 414] width 91 height 30
click at [603, 418] on input "True" at bounding box center [598, 414] width 10 height 8
radio input "true"
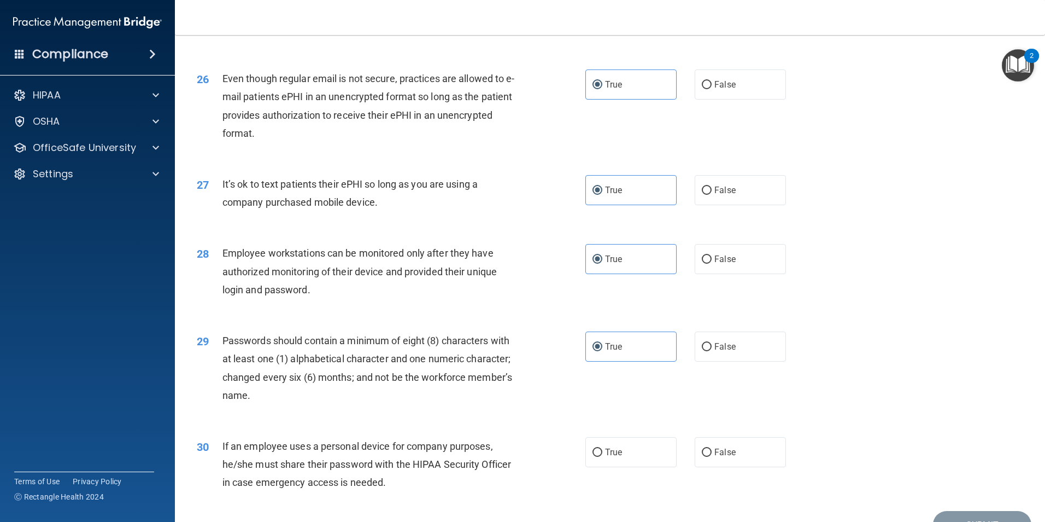
scroll to position [2223, 0]
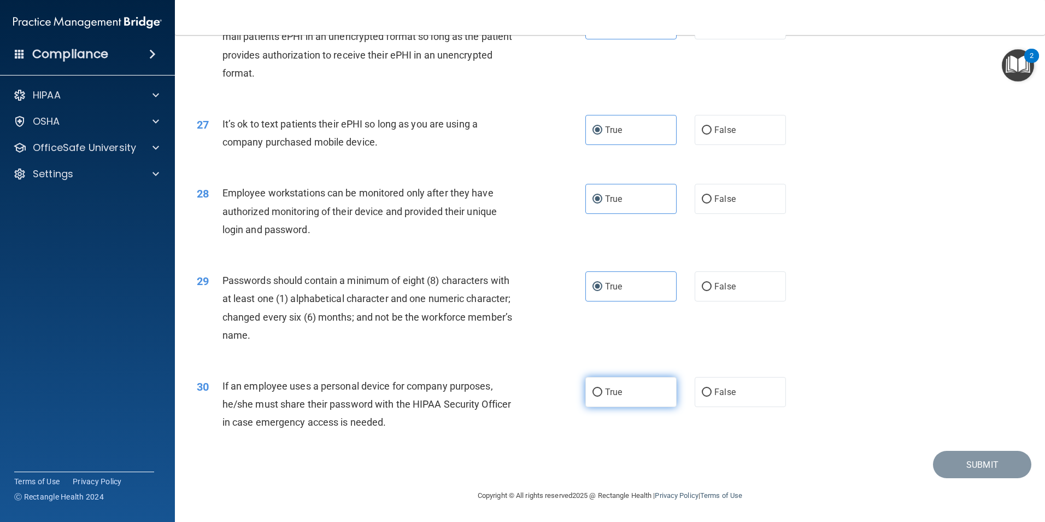
click at [610, 390] on span "True" at bounding box center [613, 392] width 17 height 10
click at [603, 390] on input "True" at bounding box center [598, 392] width 10 height 8
radio input "true"
click at [977, 461] on button "Submit" at bounding box center [982, 465] width 98 height 28
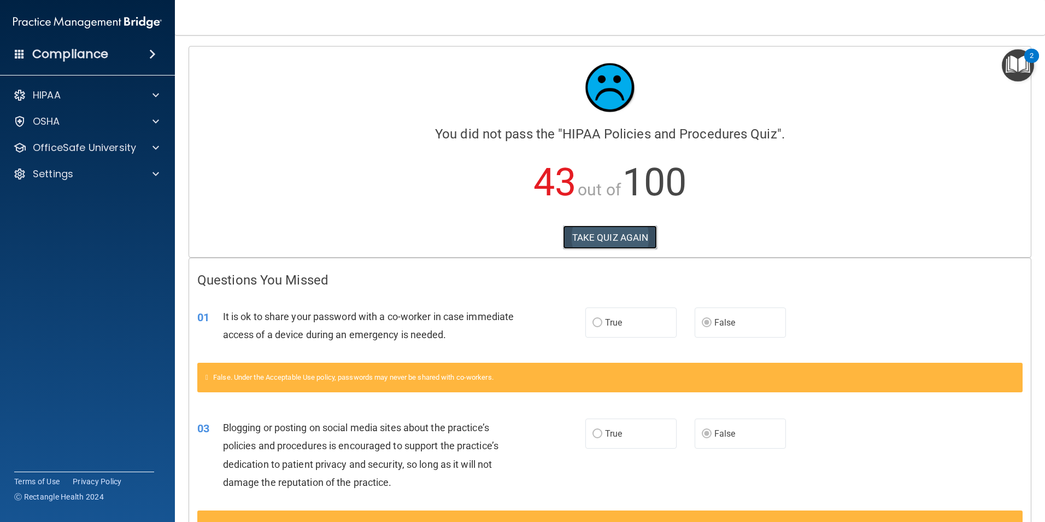
click at [616, 232] on button "TAKE QUIZ AGAIN" at bounding box center [610, 237] width 95 height 24
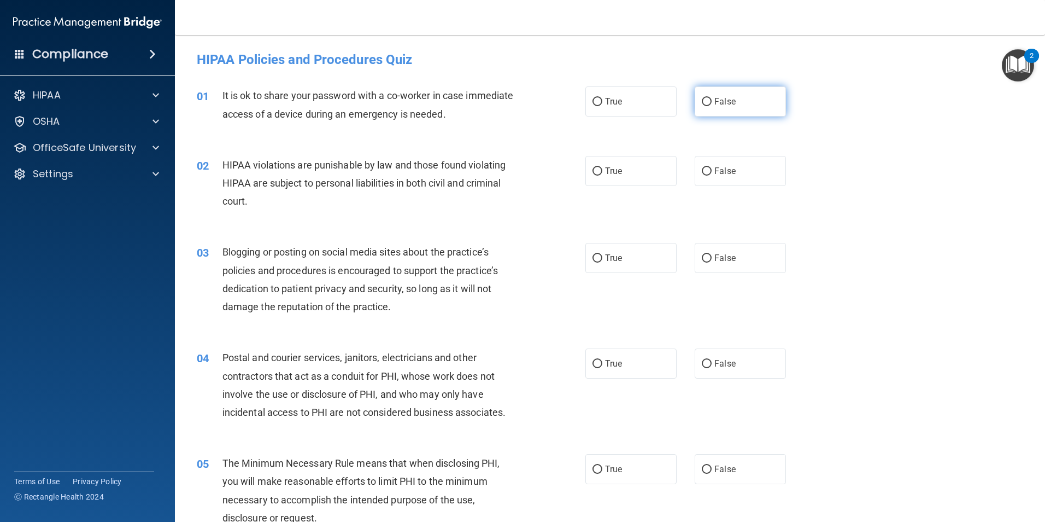
click at [732, 104] on label "False" at bounding box center [740, 101] width 91 height 30
click at [712, 104] on input "False" at bounding box center [707, 102] width 10 height 8
radio input "true"
click at [640, 158] on label "True" at bounding box center [631, 171] width 91 height 30
click at [603, 167] on input "True" at bounding box center [598, 171] width 10 height 8
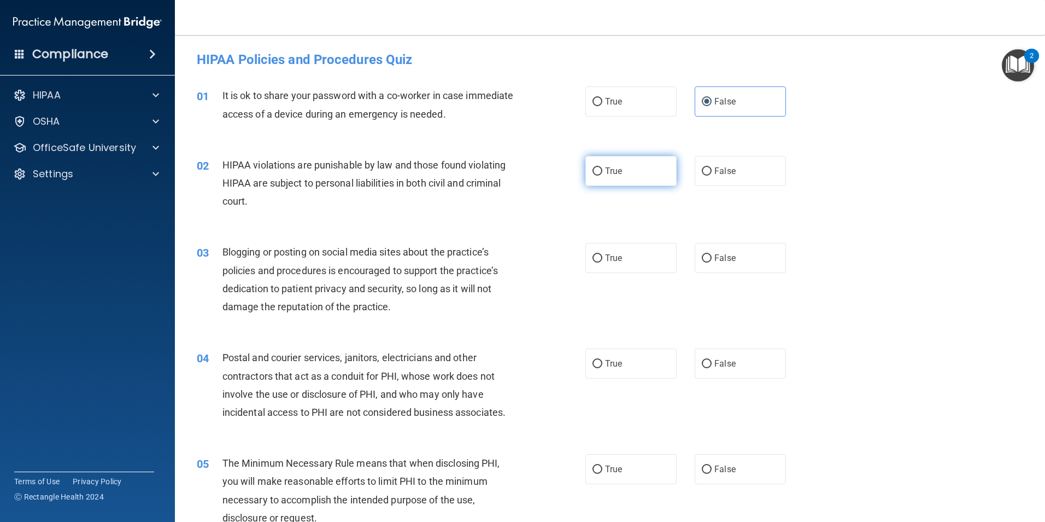
radio input "true"
click at [715, 259] on span "False" at bounding box center [725, 258] width 21 height 10
click at [712, 259] on input "False" at bounding box center [707, 258] width 10 height 8
radio input "true"
drag, startPoint x: 624, startPoint y: 361, endPoint x: 612, endPoint y: 331, distance: 32.4
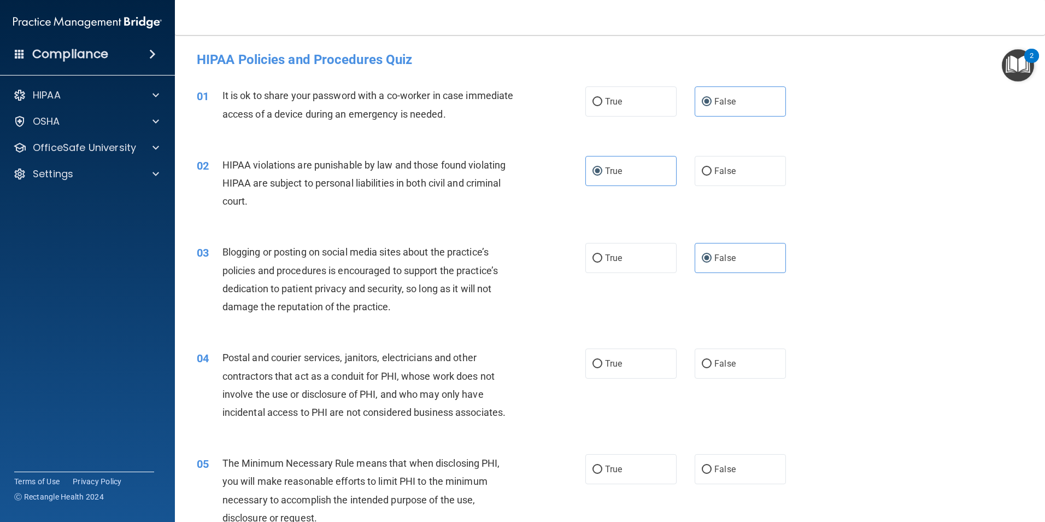
click at [623, 360] on label "True" at bounding box center [631, 363] width 91 height 30
click at [603, 360] on input "True" at bounding box center [598, 364] width 10 height 8
radio input "true"
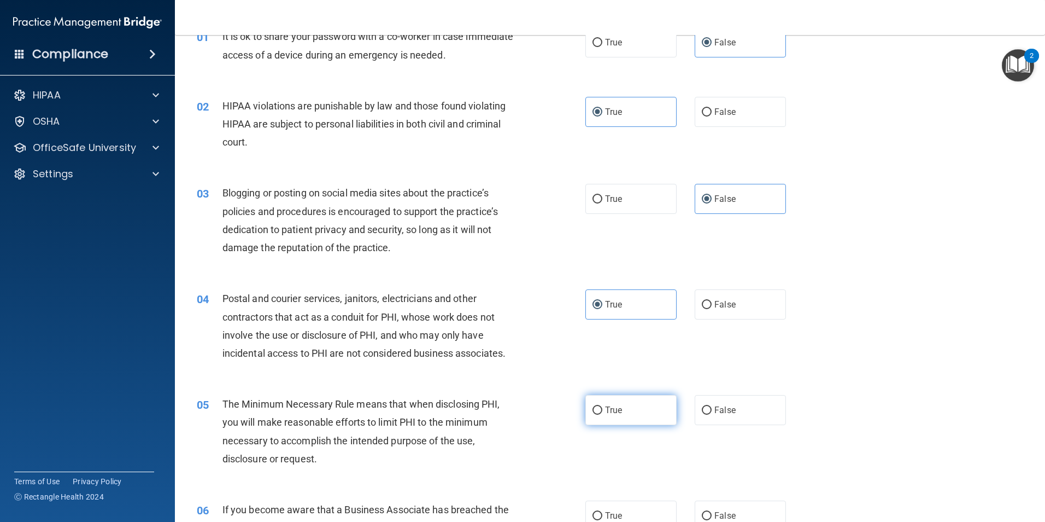
scroll to position [164, 0]
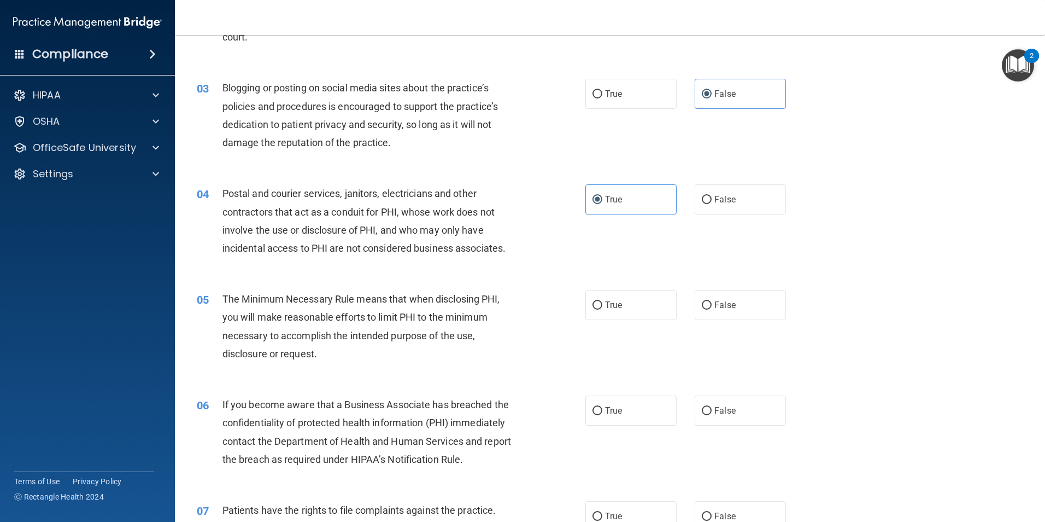
click at [618, 310] on label "True" at bounding box center [631, 305] width 91 height 30
click at [603, 309] on input "True" at bounding box center [598, 305] width 10 height 8
radio input "true"
click at [715, 410] on span "False" at bounding box center [725, 410] width 21 height 10
click at [712, 410] on input "False" at bounding box center [707, 411] width 10 height 8
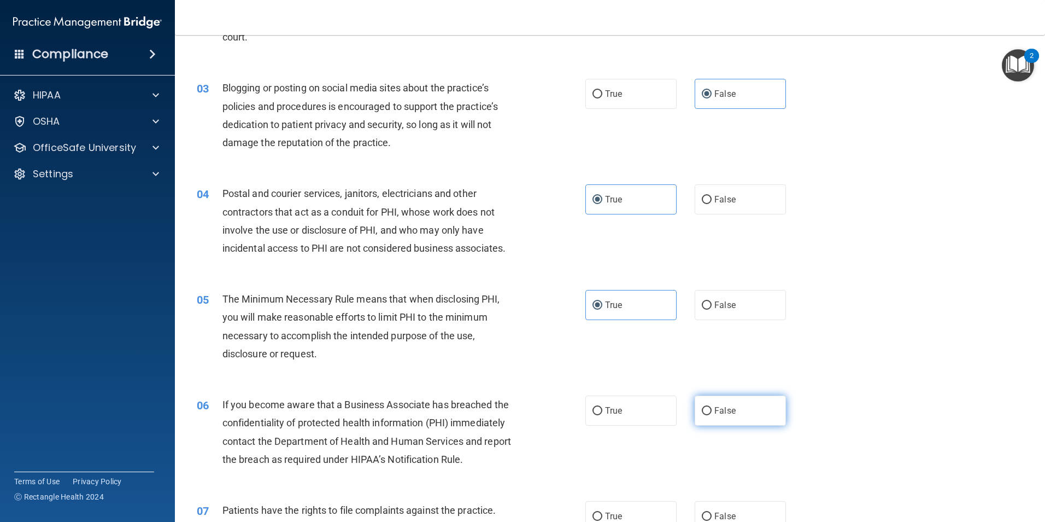
radio input "true"
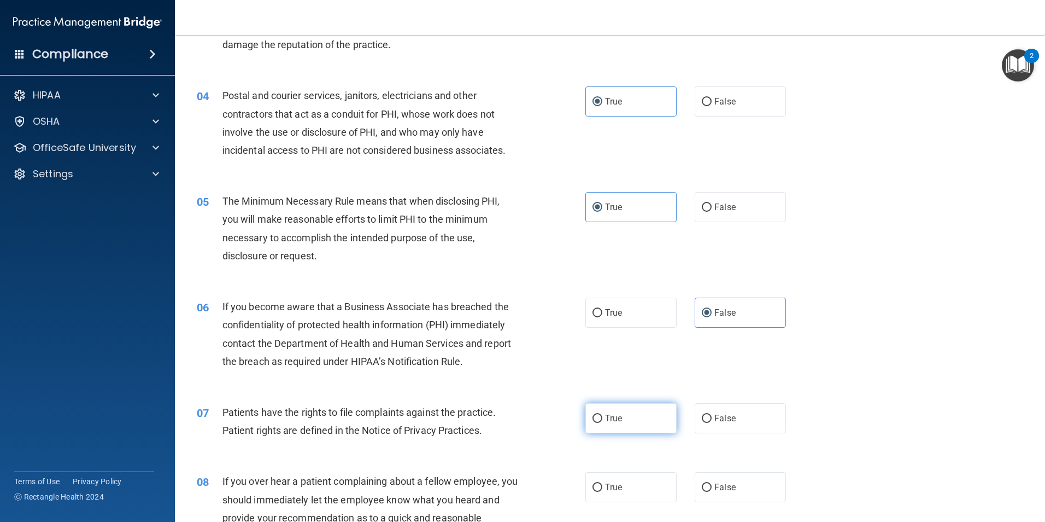
scroll to position [273, 0]
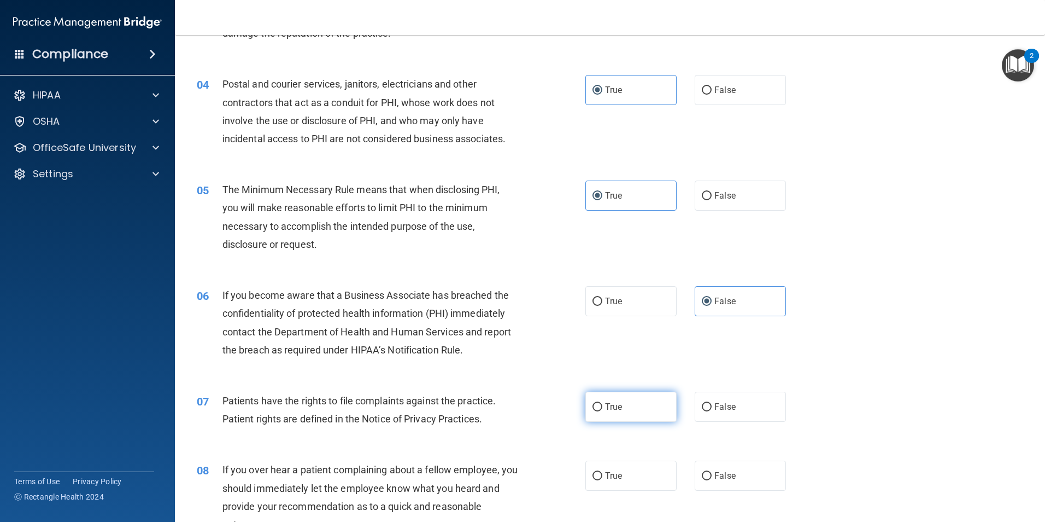
click at [623, 406] on label "True" at bounding box center [631, 406] width 91 height 30
click at [603, 406] on input "True" at bounding box center [598, 407] width 10 height 8
radio input "true"
click at [715, 474] on span "False" at bounding box center [725, 475] width 21 height 10
click at [712, 474] on input "False" at bounding box center [707, 476] width 10 height 8
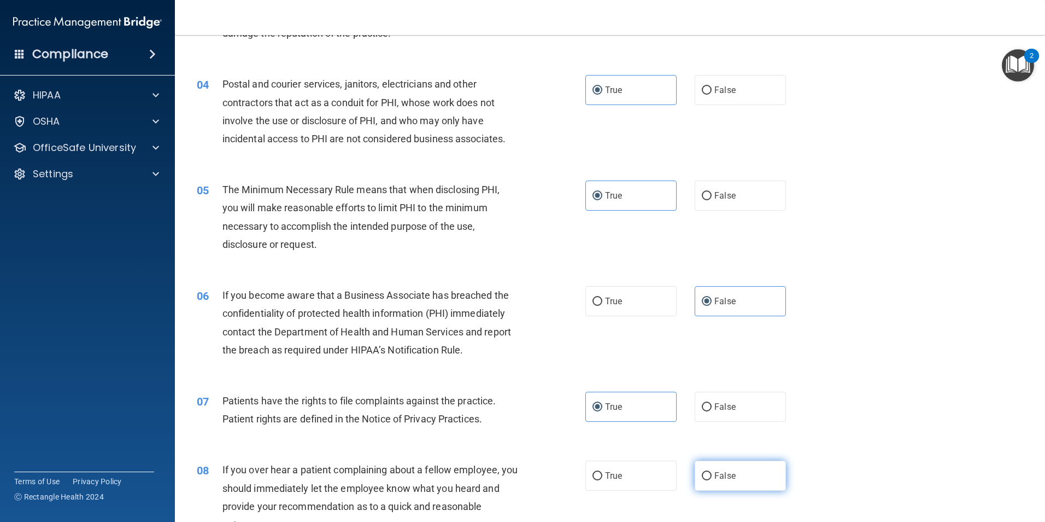
radio input "true"
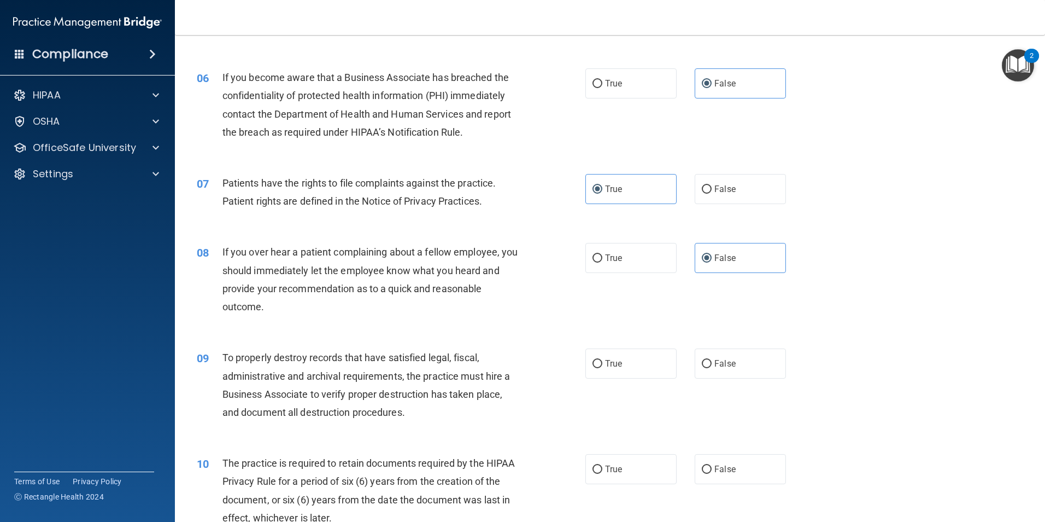
scroll to position [492, 0]
click at [726, 366] on span "False" at bounding box center [725, 362] width 21 height 10
click at [712, 366] on input "False" at bounding box center [707, 363] width 10 height 8
radio input "true"
click at [620, 476] on label "True" at bounding box center [631, 468] width 91 height 30
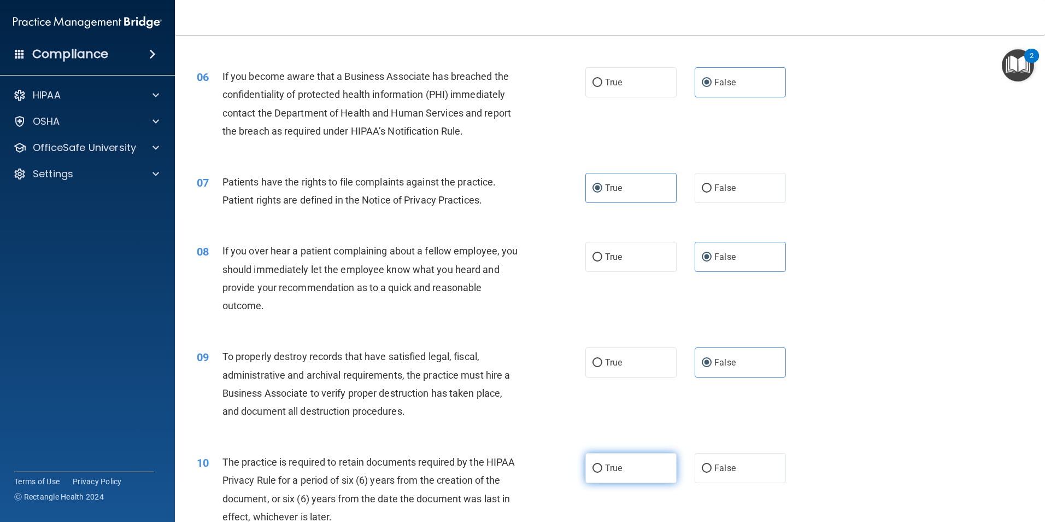
click at [603, 472] on input "True" at bounding box center [598, 468] width 10 height 8
radio input "true"
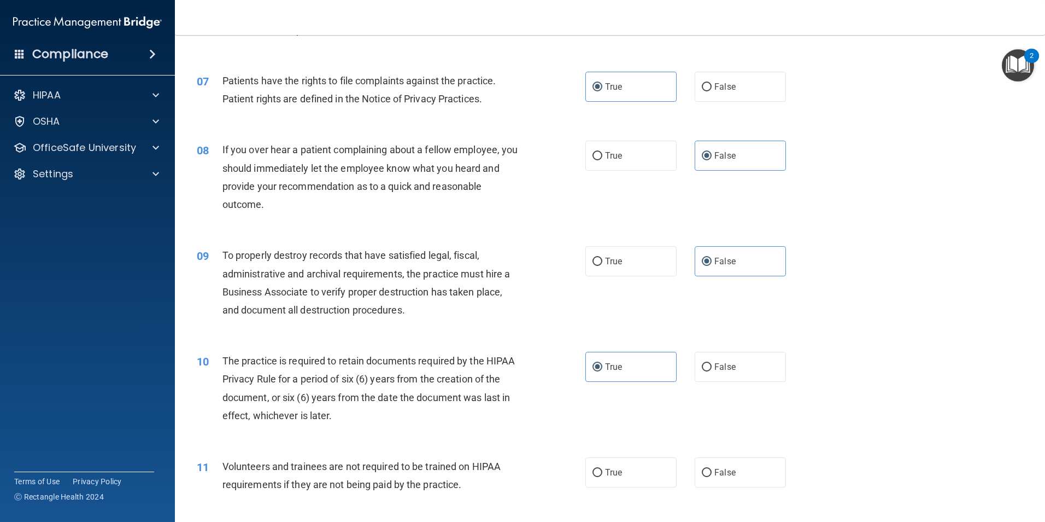
scroll to position [711, 0]
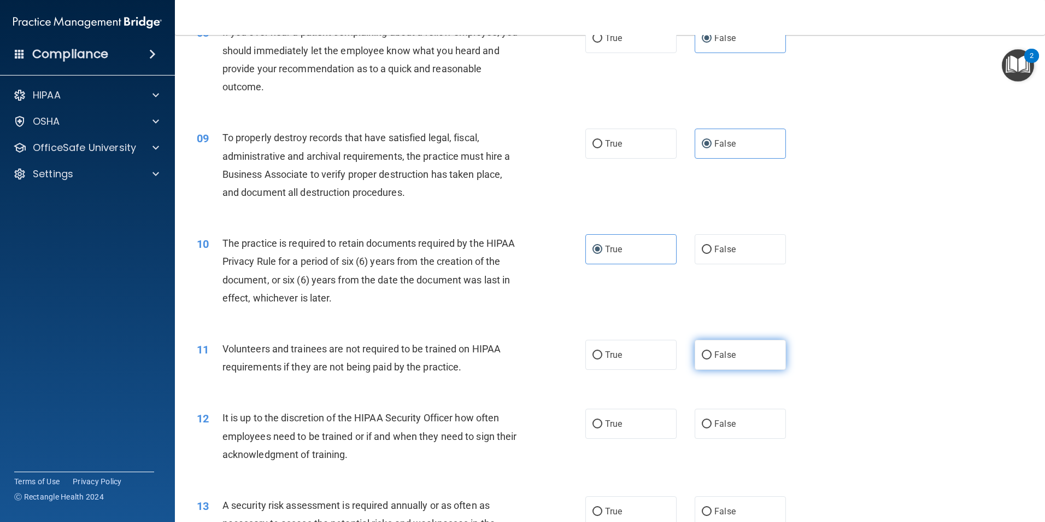
click at [721, 350] on span "False" at bounding box center [725, 354] width 21 height 10
click at [712, 351] on input "False" at bounding box center [707, 355] width 10 height 8
radio input "true"
click at [715, 424] on span "False" at bounding box center [725, 423] width 21 height 10
click at [711, 424] on input "False" at bounding box center [707, 424] width 10 height 8
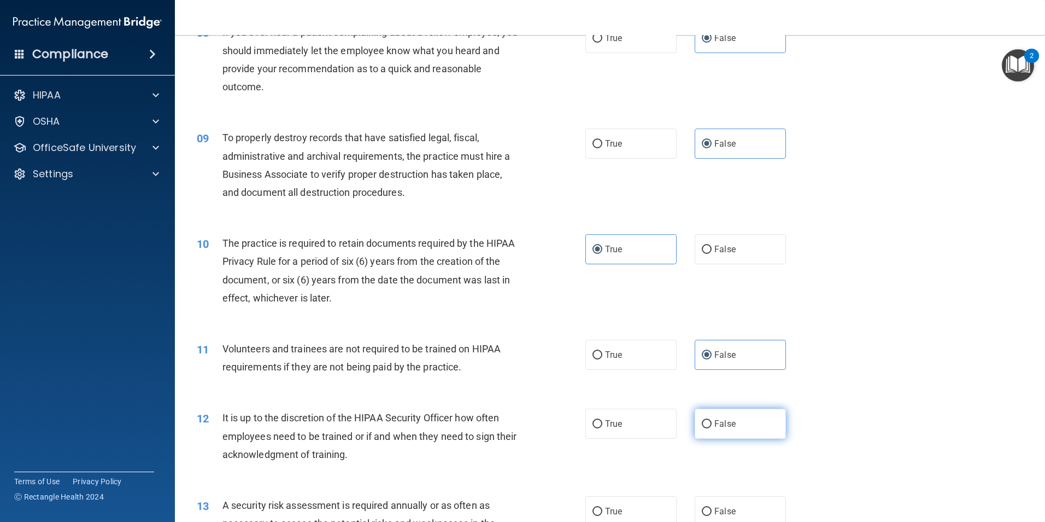
radio input "true"
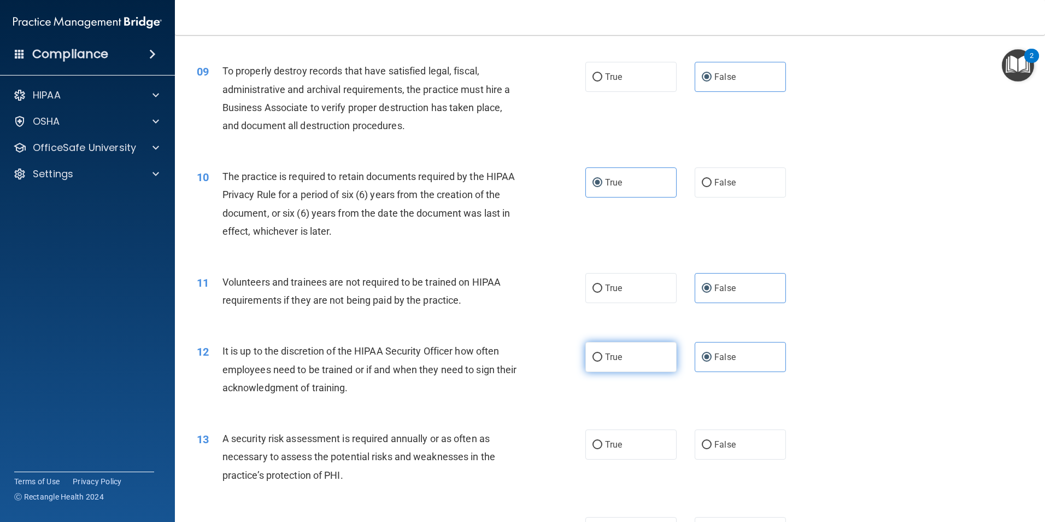
scroll to position [820, 0]
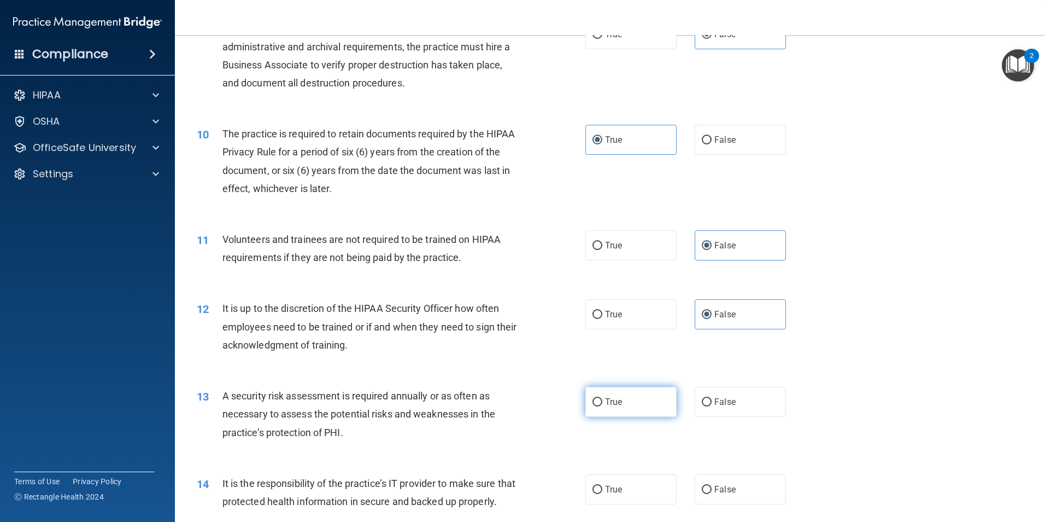
click at [635, 412] on label "True" at bounding box center [631, 402] width 91 height 30
click at [603, 406] on input "True" at bounding box center [598, 402] width 10 height 8
radio input "true"
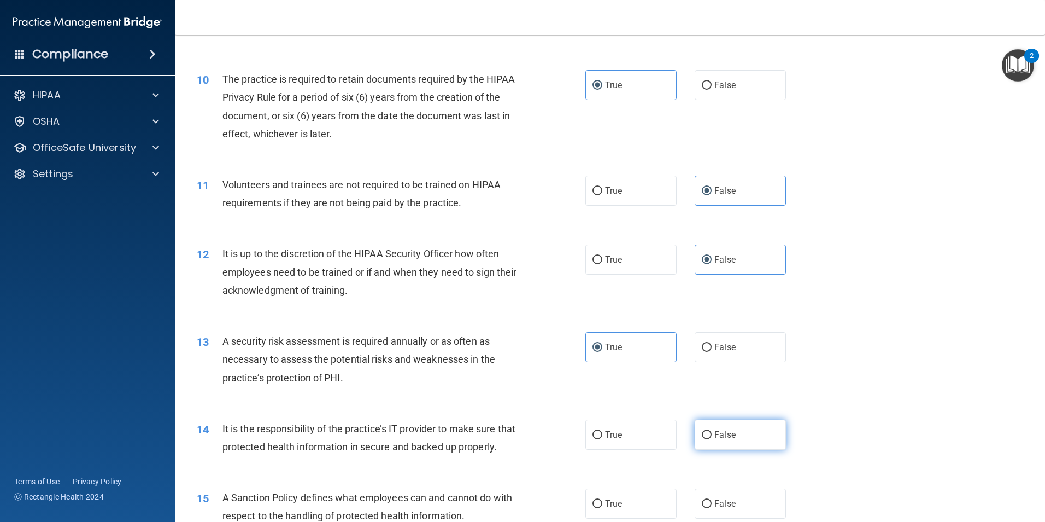
click at [724, 429] on label "False" at bounding box center [740, 434] width 91 height 30
click at [712, 431] on input "False" at bounding box center [707, 435] width 10 height 8
radio input "true"
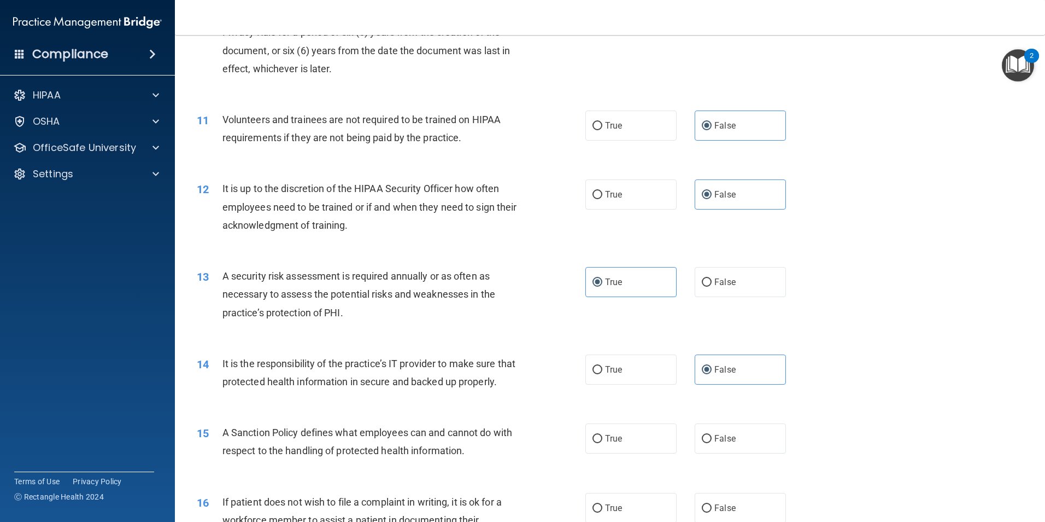
scroll to position [1039, 0]
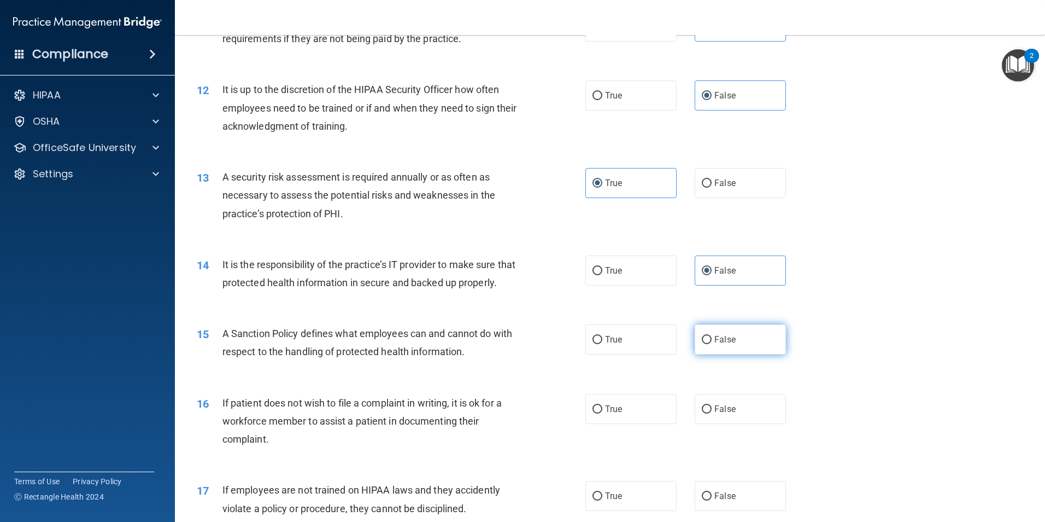
click at [722, 354] on label "False" at bounding box center [740, 339] width 91 height 30
click at [712, 344] on input "False" at bounding box center [707, 340] width 10 height 8
radio input "true"
click at [645, 424] on label "True" at bounding box center [631, 409] width 91 height 30
click at [603, 413] on input "True" at bounding box center [598, 409] width 10 height 8
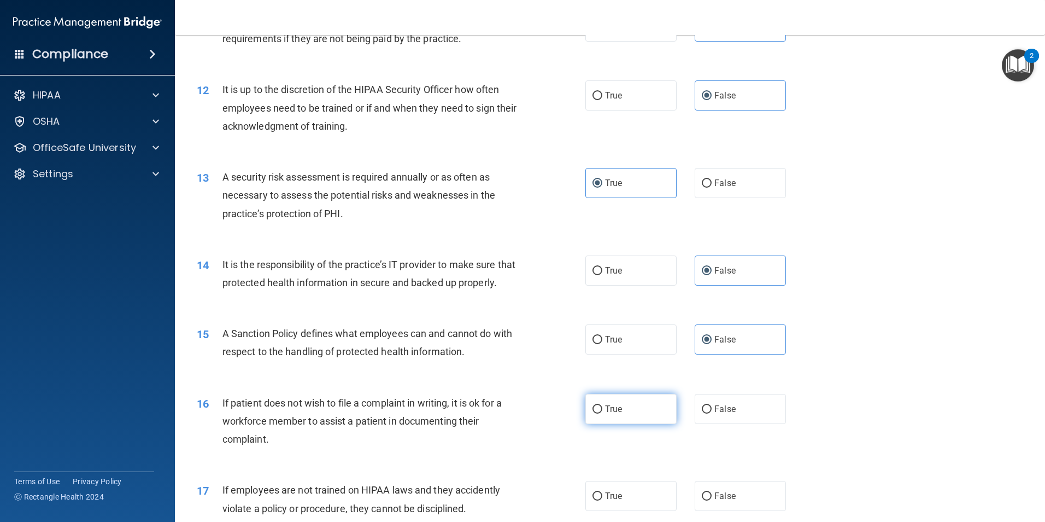
radio input "true"
click at [739, 511] on label "False" at bounding box center [740, 496] width 91 height 30
click at [712, 500] on input "False" at bounding box center [707, 496] width 10 height 8
radio input "true"
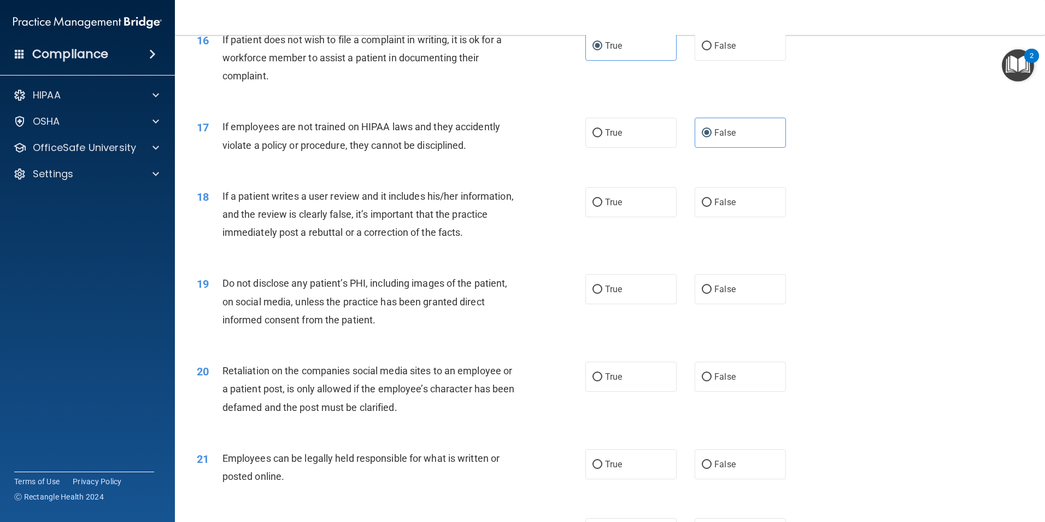
scroll to position [1422, 0]
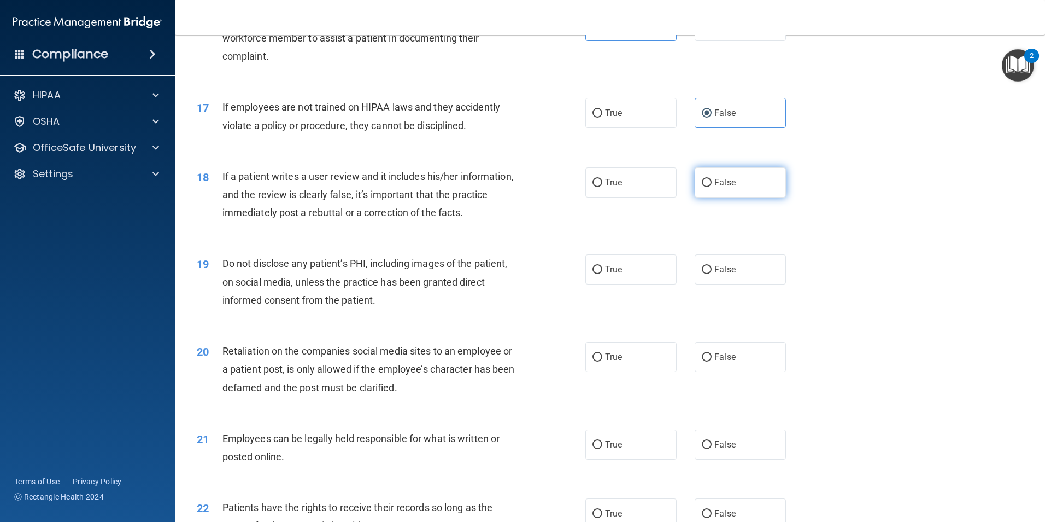
click at [722, 197] on label "False" at bounding box center [740, 182] width 91 height 30
click at [712, 187] on input "False" at bounding box center [707, 183] width 10 height 8
radio input "true"
click at [639, 284] on label "True" at bounding box center [631, 269] width 91 height 30
click at [603, 274] on input "True" at bounding box center [598, 270] width 10 height 8
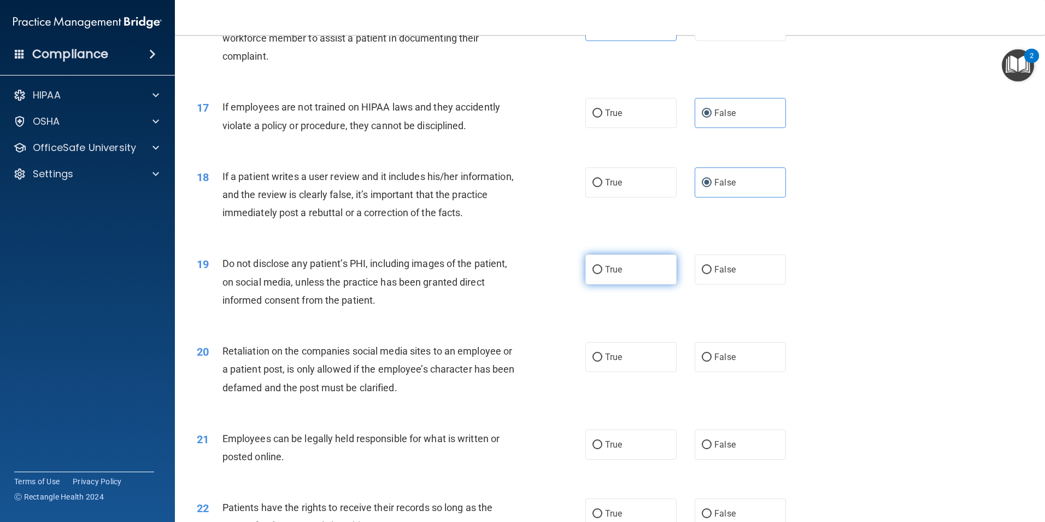
radio input "true"
click at [732, 372] on label "False" at bounding box center [740, 357] width 91 height 30
click at [712, 361] on input "False" at bounding box center [707, 357] width 10 height 8
radio input "true"
click at [632, 455] on label "True" at bounding box center [631, 444] width 91 height 30
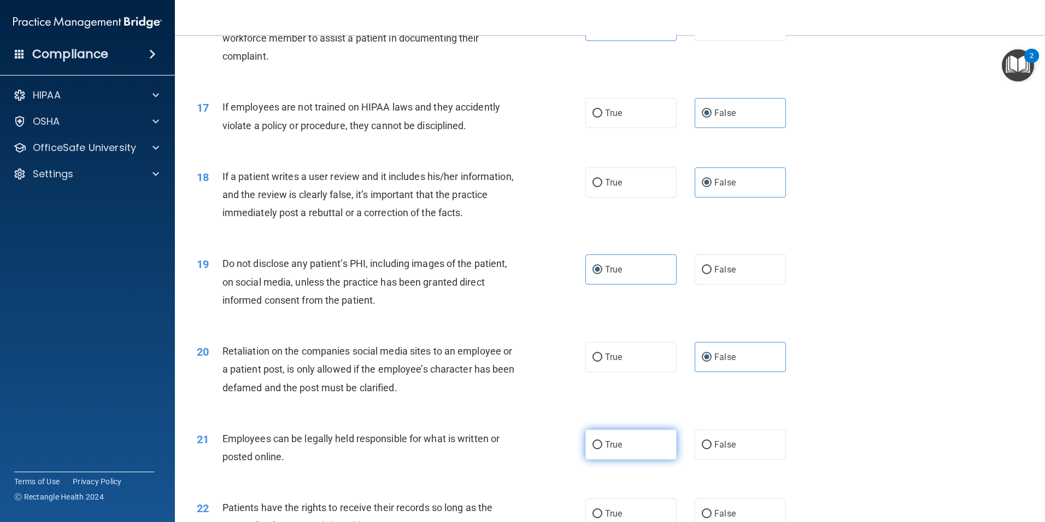
click at [603, 449] on input "True" at bounding box center [598, 445] width 10 height 8
radio input "true"
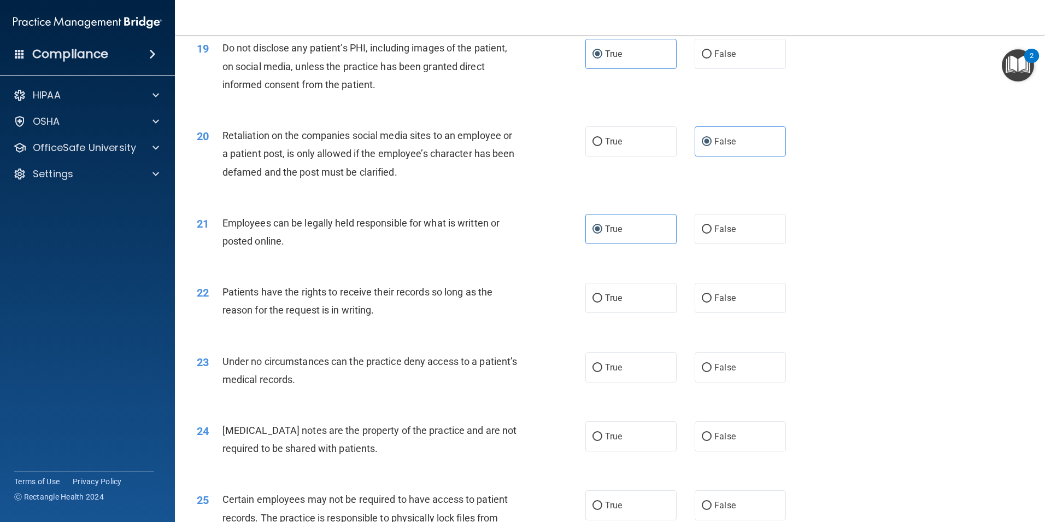
scroll to position [1640, 0]
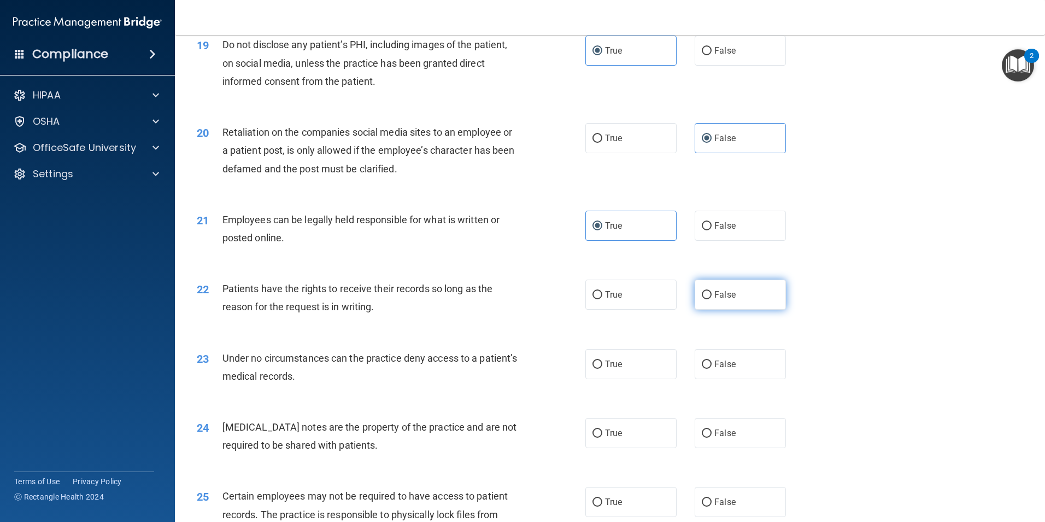
click at [740, 309] on label "False" at bounding box center [740, 294] width 91 height 30
click at [712, 299] on input "False" at bounding box center [707, 295] width 10 height 8
radio input "true"
click at [730, 379] on label "False" at bounding box center [740, 364] width 91 height 30
click at [712, 369] on input "False" at bounding box center [707, 364] width 10 height 8
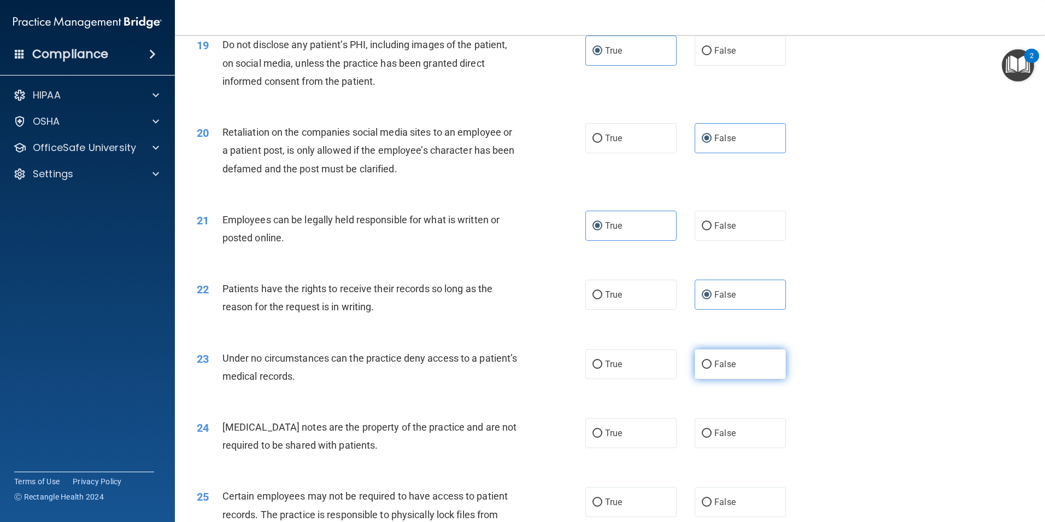
radio input "true"
click at [640, 444] on label "True" at bounding box center [631, 433] width 91 height 30
click at [603, 437] on input "True" at bounding box center [598, 433] width 10 height 8
radio input "true"
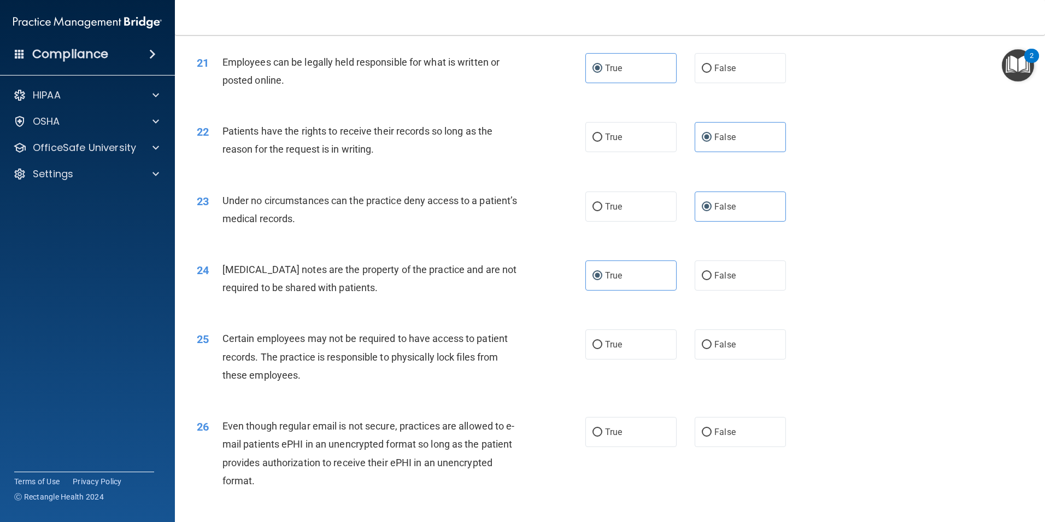
scroll to position [1804, 0]
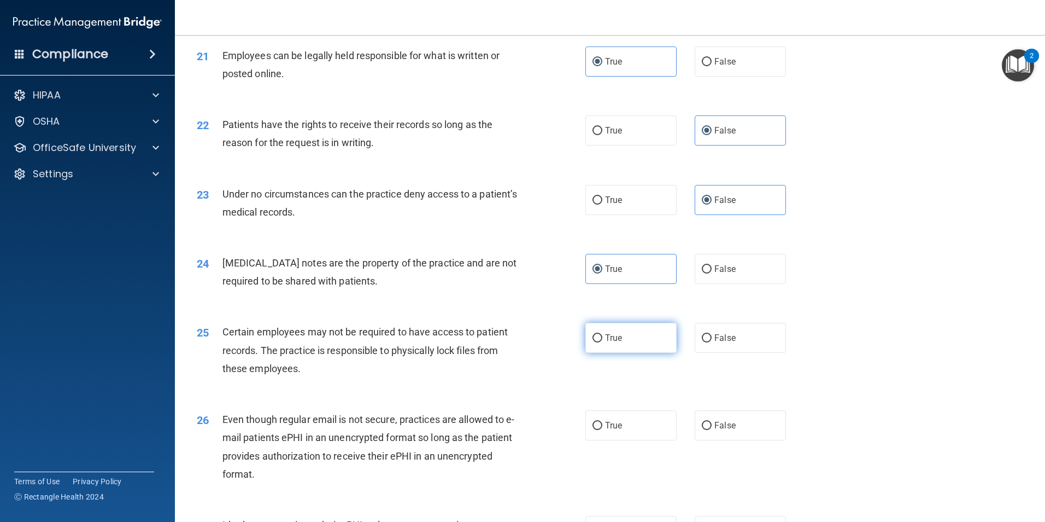
click at [635, 353] on label "True" at bounding box center [631, 338] width 91 height 30
click at [603, 342] on input "True" at bounding box center [598, 338] width 10 height 8
radio input "true"
click at [634, 440] on label "True" at bounding box center [631, 425] width 91 height 30
click at [603, 430] on input "True" at bounding box center [598, 426] width 10 height 8
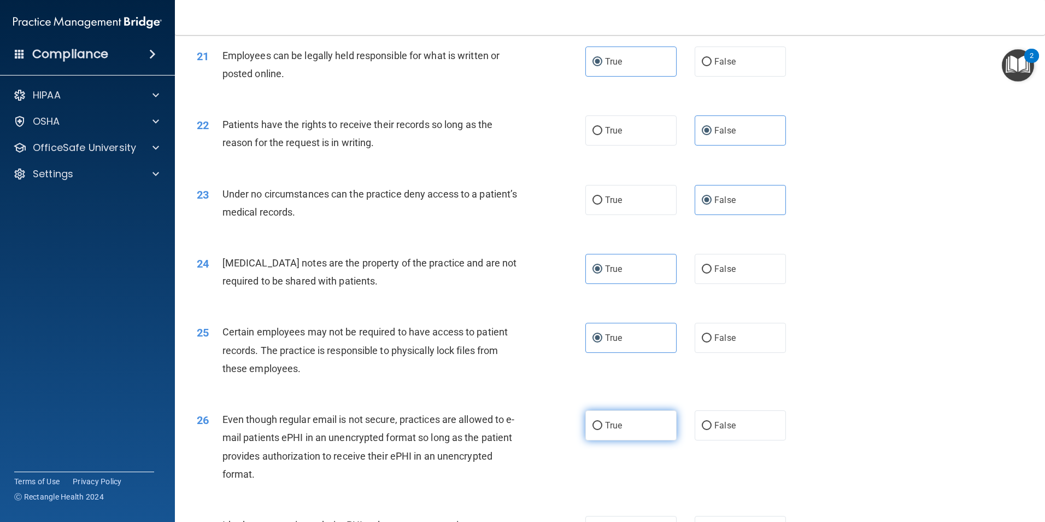
radio input "true"
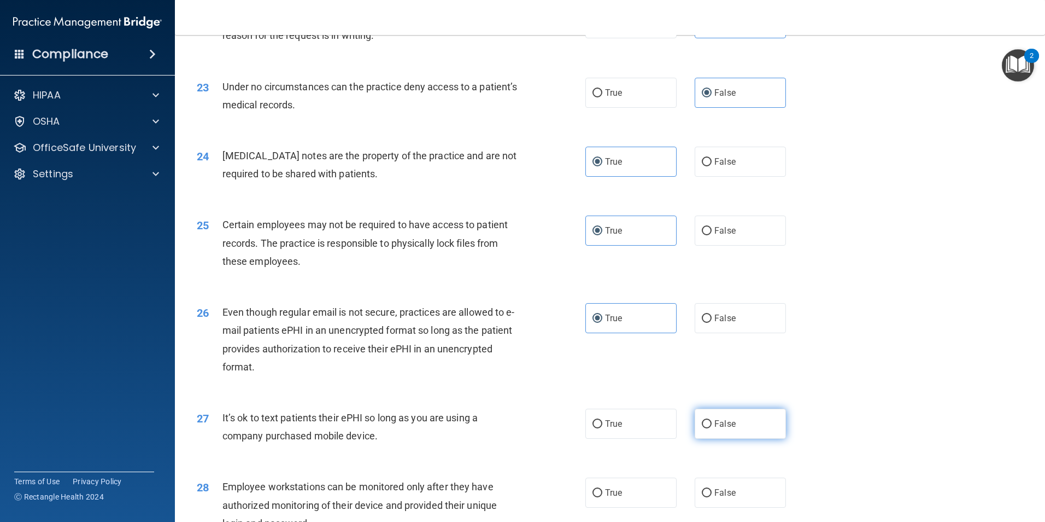
scroll to position [1914, 0]
click at [771, 432] on label "False" at bounding box center [740, 421] width 91 height 30
click at [712, 426] on input "False" at bounding box center [707, 422] width 10 height 8
radio input "true"
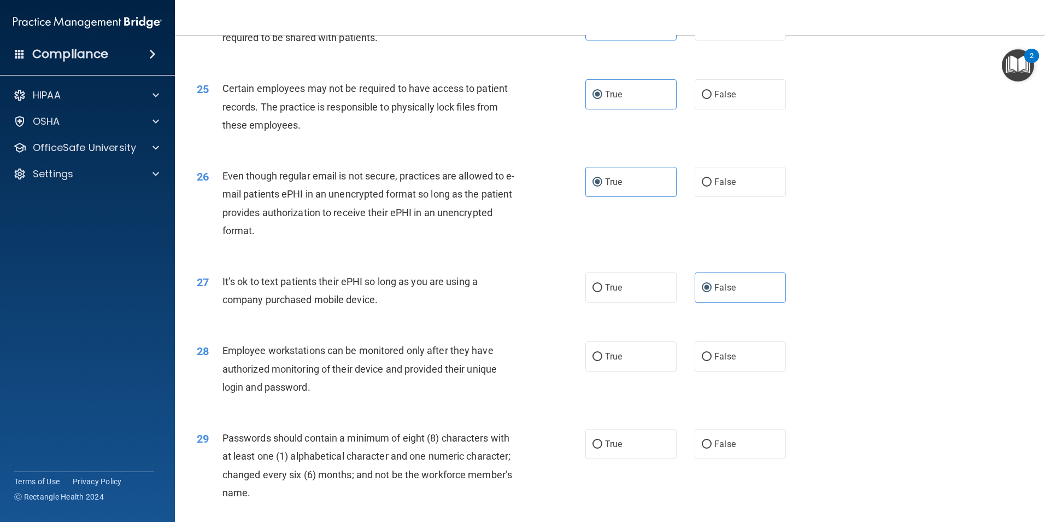
scroll to position [2078, 0]
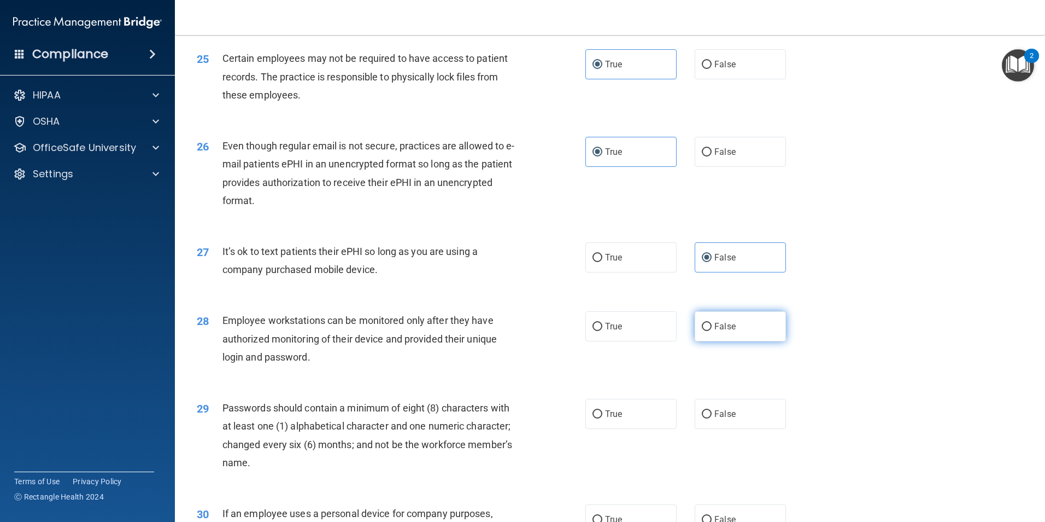
click at [732, 341] on label "False" at bounding box center [740, 326] width 91 height 30
click at [712, 331] on input "False" at bounding box center [707, 327] width 10 height 8
radio input "true"
click at [658, 429] on label "True" at bounding box center [631, 414] width 91 height 30
click at [603, 418] on input "True" at bounding box center [598, 414] width 10 height 8
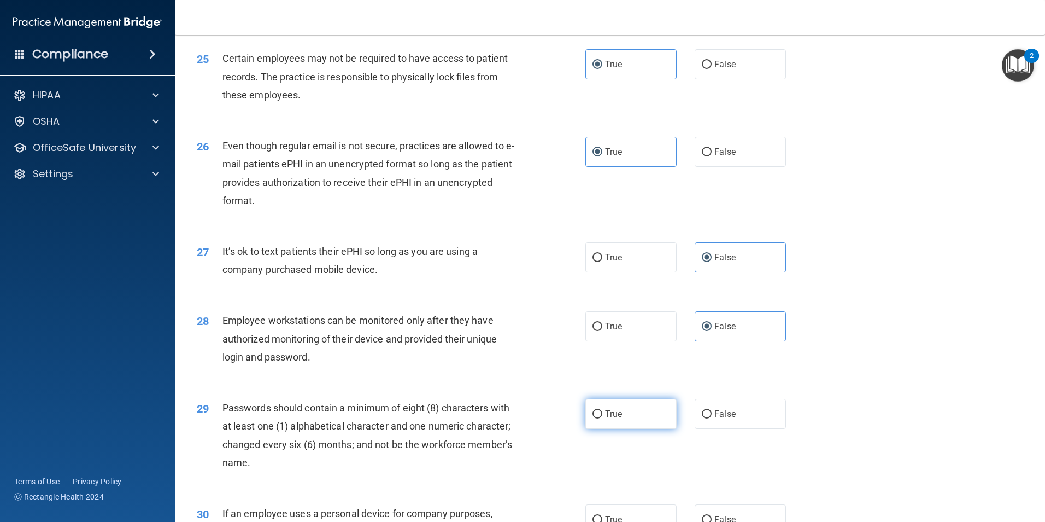
radio input "true"
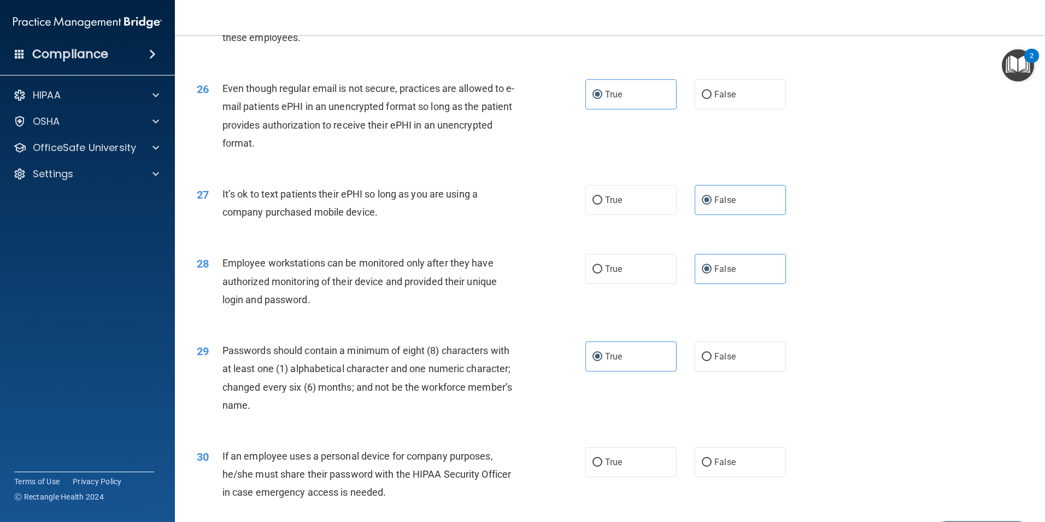
scroll to position [2223, 0]
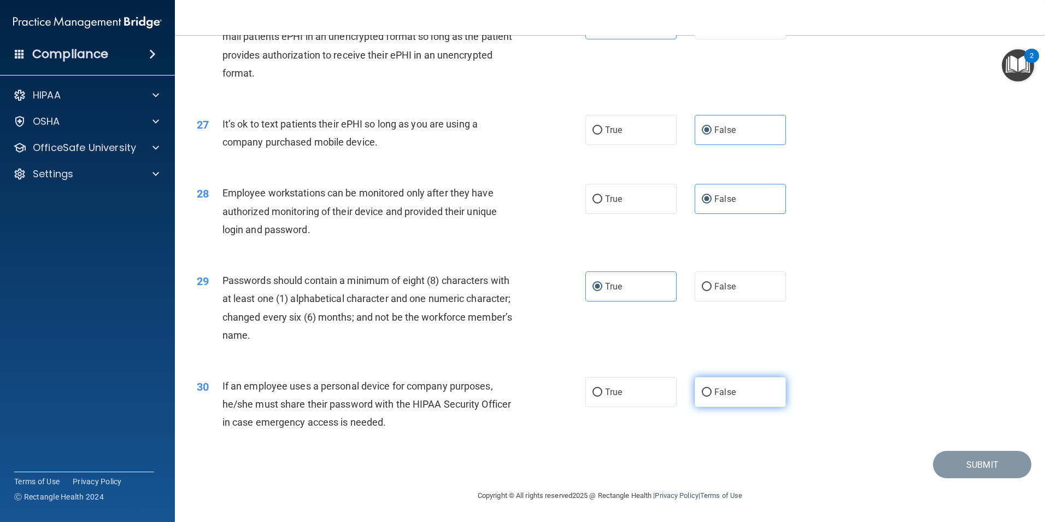
click at [707, 396] on label "False" at bounding box center [740, 392] width 91 height 30
click at [707, 396] on input "False" at bounding box center [707, 392] width 10 height 8
radio input "true"
click at [958, 460] on button "Submit" at bounding box center [982, 465] width 98 height 28
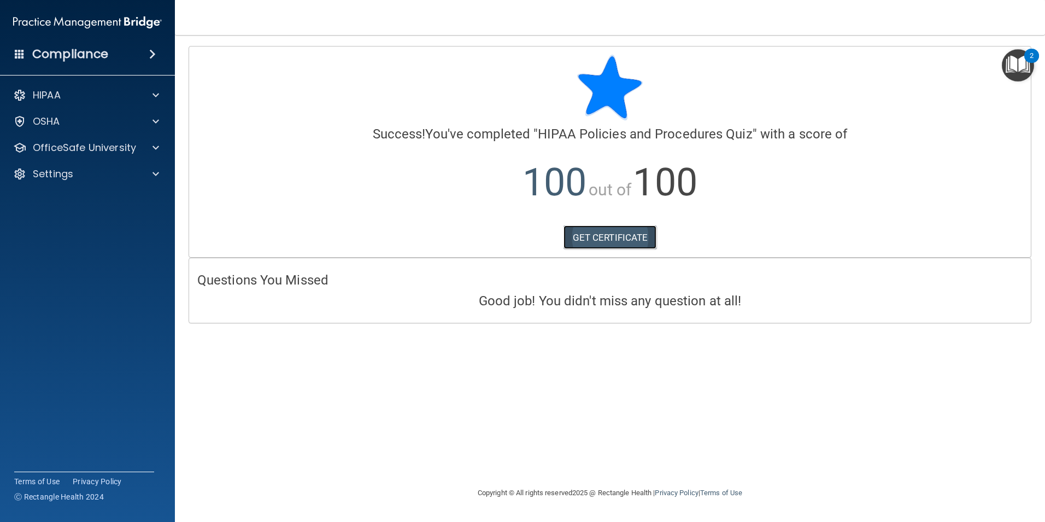
click at [623, 244] on link "GET CERTIFICATE" at bounding box center [610, 237] width 93 height 24
click at [89, 146] on p "OfficeSafe University" at bounding box center [84, 147] width 103 height 13
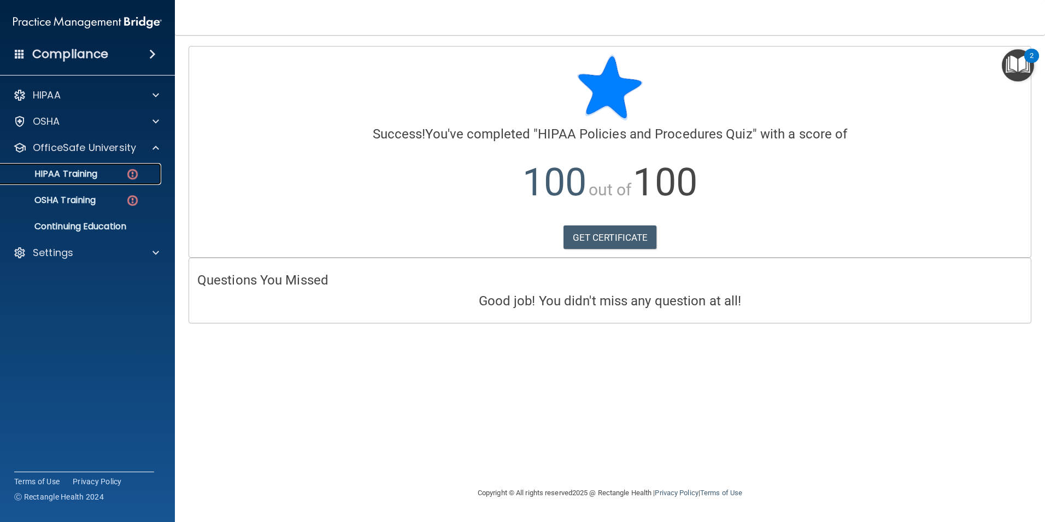
click at [87, 177] on p "HIPAA Training" at bounding box center [52, 173] width 90 height 11
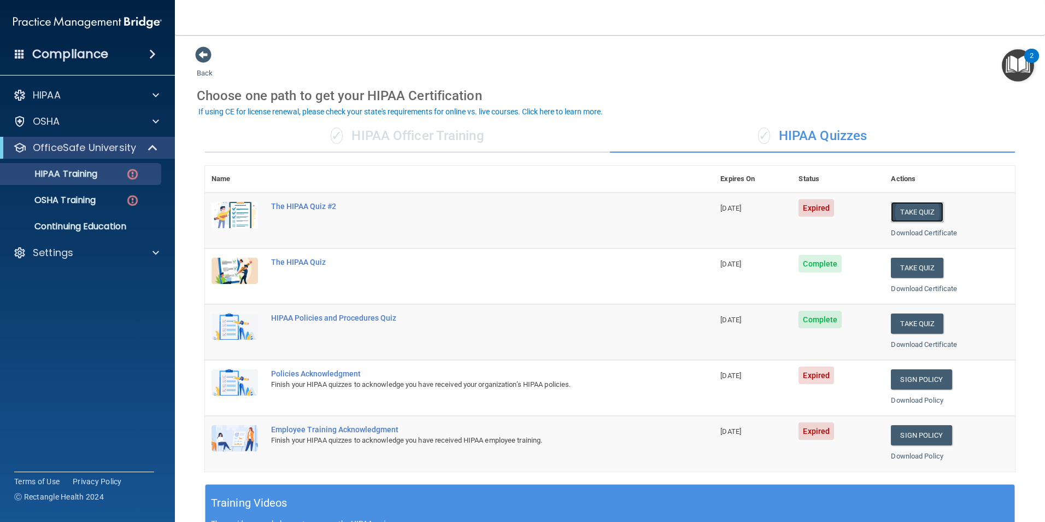
click at [913, 212] on button "Take Quiz" at bounding box center [917, 212] width 52 height 20
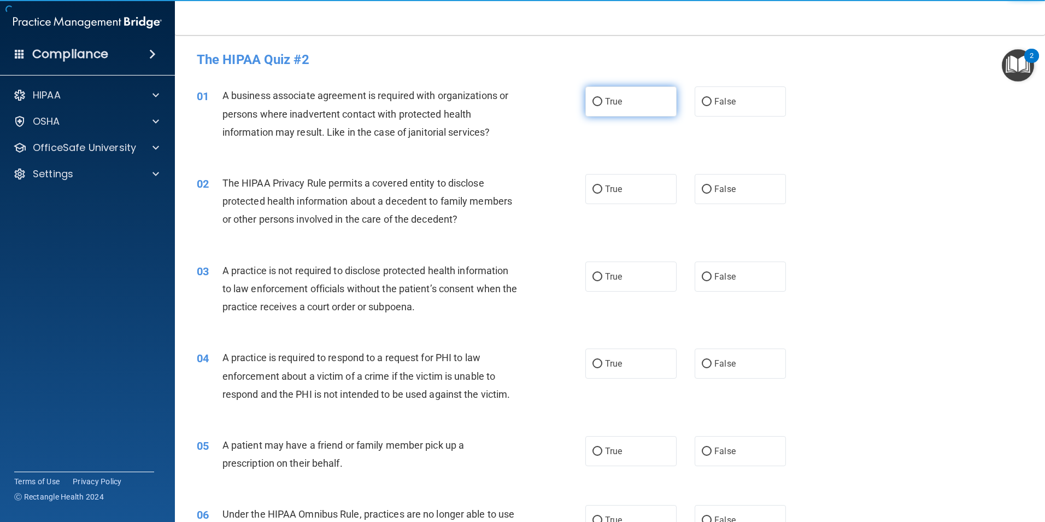
click at [634, 113] on label "True" at bounding box center [631, 101] width 91 height 30
click at [603, 106] on input "True" at bounding box center [598, 102] width 10 height 8
radio input "true"
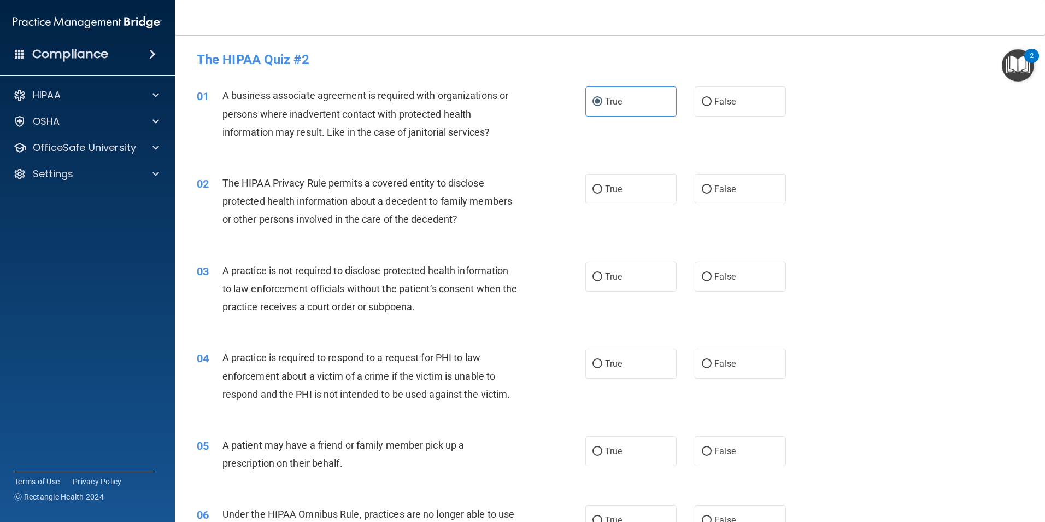
drag, startPoint x: 630, startPoint y: 192, endPoint x: 632, endPoint y: 229, distance: 36.7
click at [630, 194] on label "True" at bounding box center [631, 189] width 91 height 30
click at [603, 194] on input "True" at bounding box center [598, 189] width 10 height 8
radio input "true"
click at [619, 281] on label "True" at bounding box center [631, 276] width 91 height 30
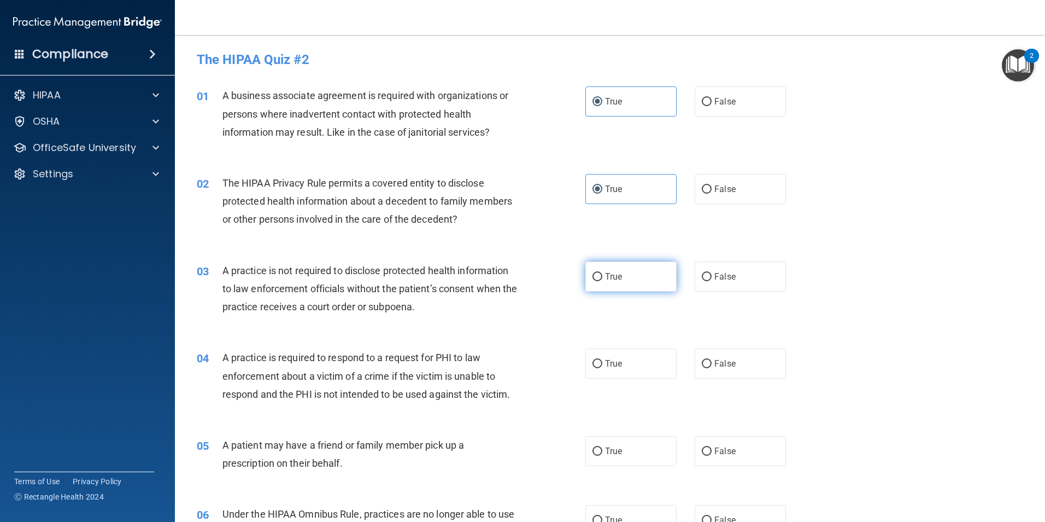
click at [603, 281] on input "True" at bounding box center [598, 277] width 10 height 8
radio input "true"
click at [598, 371] on label "True" at bounding box center [631, 363] width 91 height 30
click at [598, 368] on input "True" at bounding box center [598, 364] width 10 height 8
radio input "true"
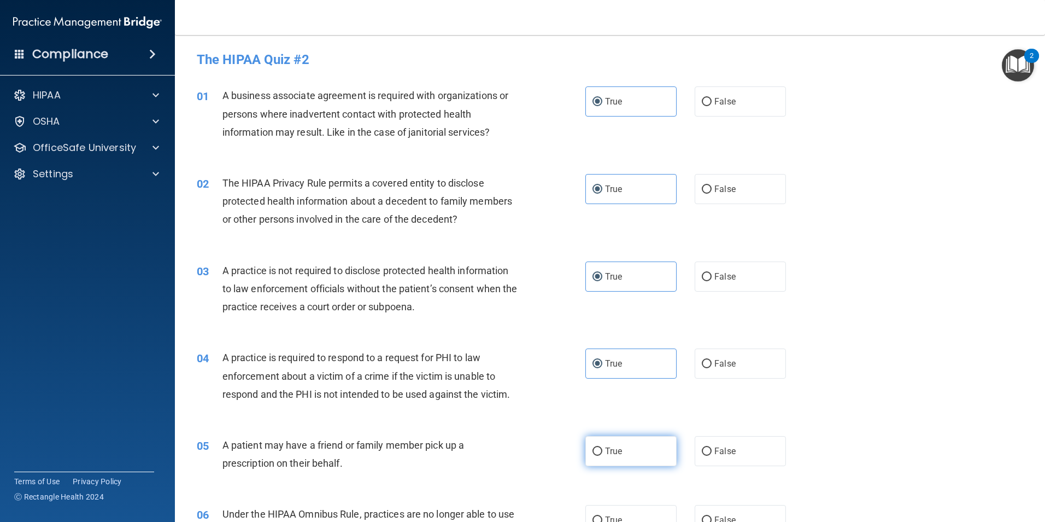
click at [617, 453] on span "True" at bounding box center [613, 451] width 17 height 10
click at [603, 453] on input "True" at bounding box center [598, 451] width 10 height 8
radio input "true"
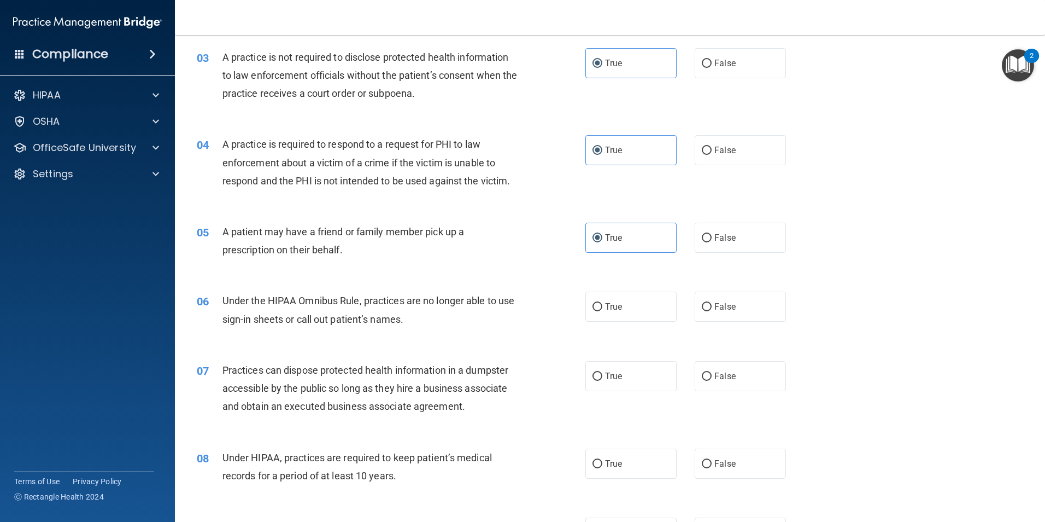
scroll to position [219, 0]
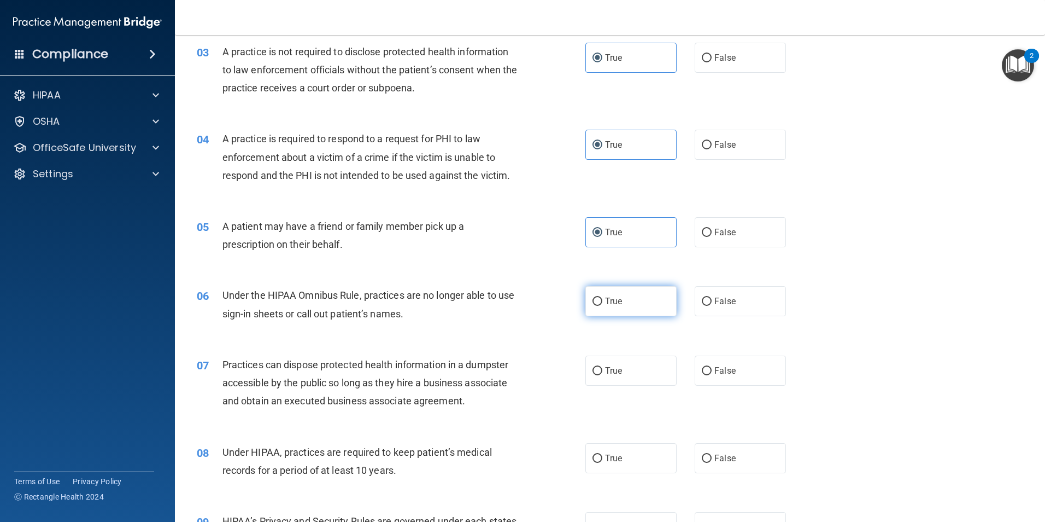
click at [625, 305] on label "True" at bounding box center [631, 301] width 91 height 30
click at [603, 305] on input "True" at bounding box center [598, 301] width 10 height 8
radio input "true"
drag, startPoint x: 629, startPoint y: 377, endPoint x: 621, endPoint y: 435, distance: 58.0
click at [629, 378] on label "True" at bounding box center [631, 370] width 91 height 30
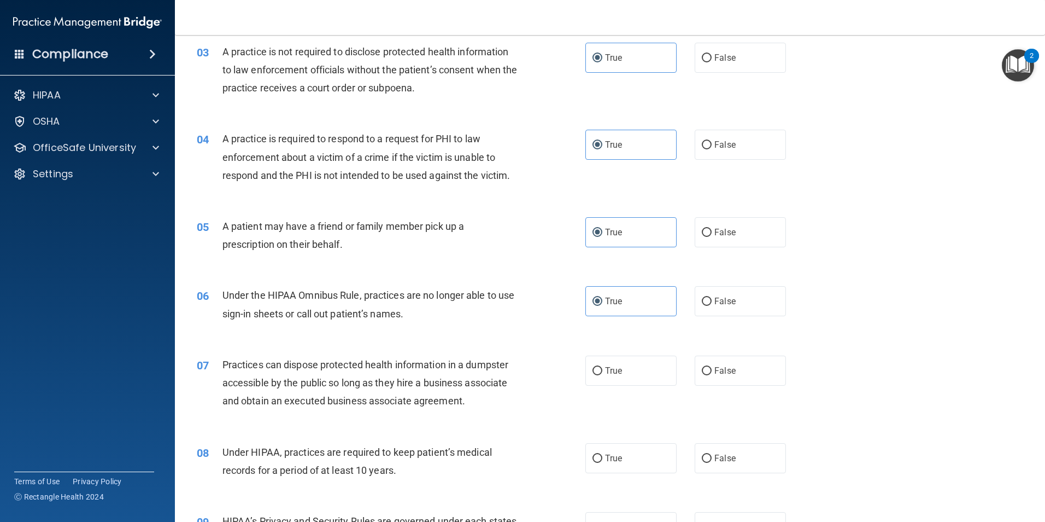
click at [603, 375] on input "True" at bounding box center [598, 371] width 10 height 8
radio input "true"
drag, startPoint x: 615, startPoint y: 459, endPoint x: 622, endPoint y: 493, distance: 34.6
click at [615, 460] on span "True" at bounding box center [613, 458] width 17 height 10
click at [603, 460] on input "True" at bounding box center [598, 458] width 10 height 8
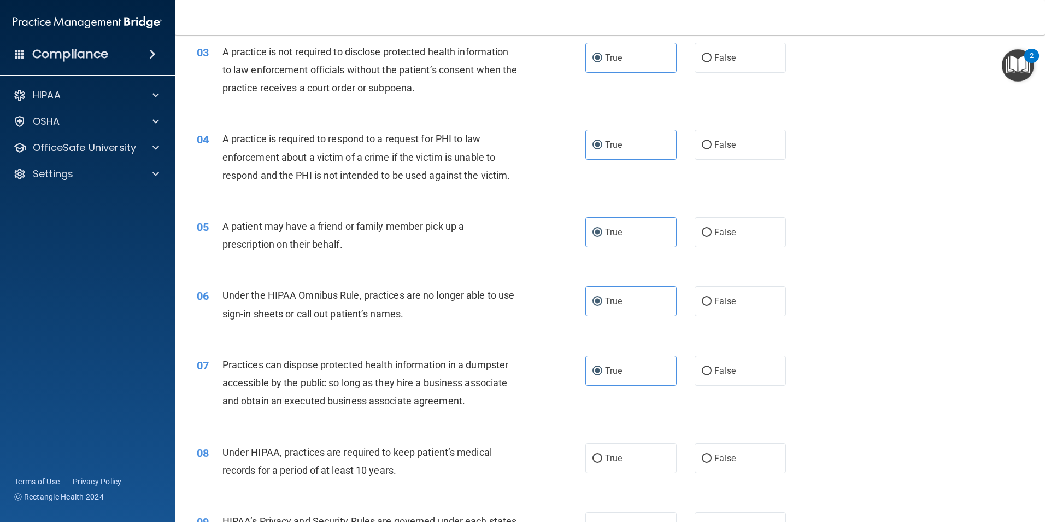
radio input "true"
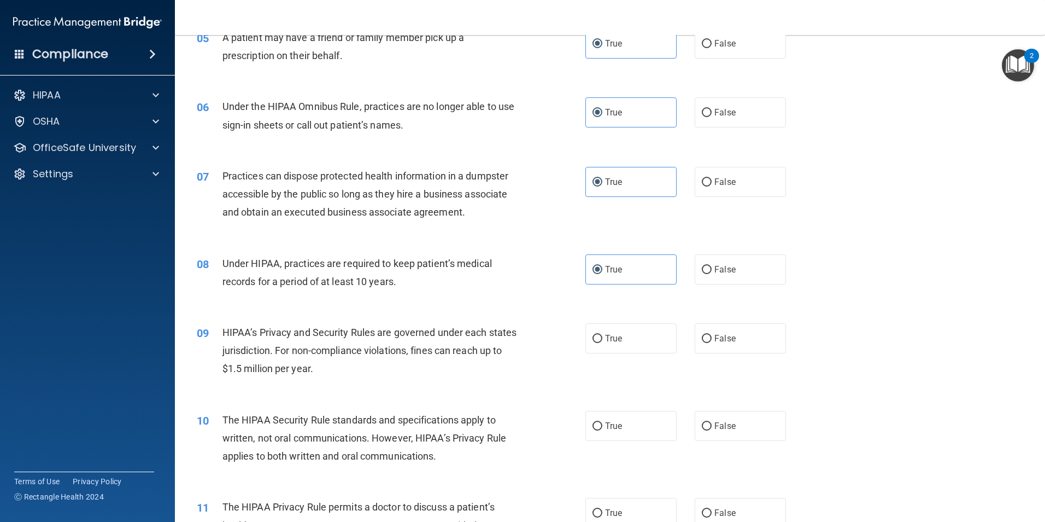
scroll to position [437, 0]
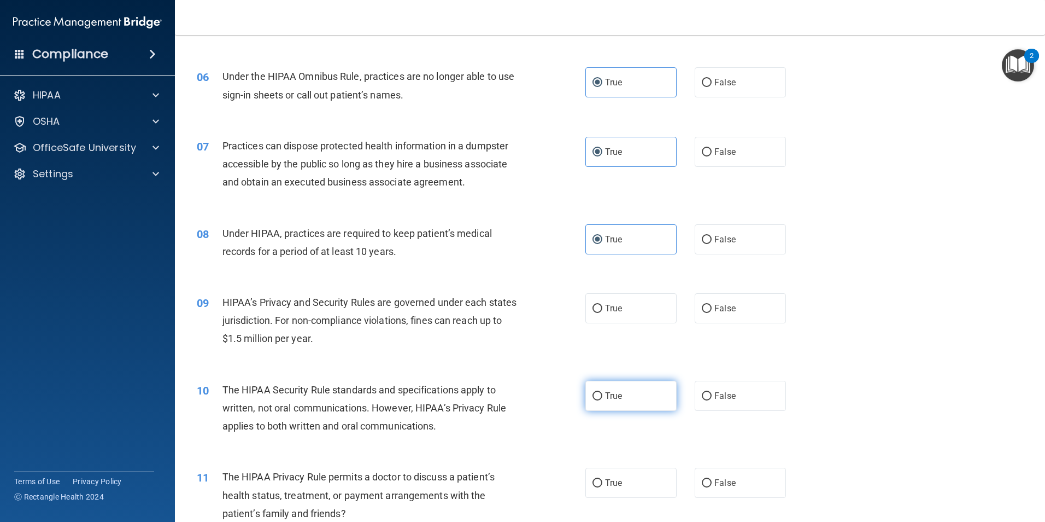
drag, startPoint x: 613, startPoint y: 307, endPoint x: 617, endPoint y: 403, distance: 96.3
click at [613, 307] on span "True" at bounding box center [613, 308] width 17 height 10
click at [603, 307] on input "True" at bounding box center [598, 309] width 10 height 8
radio input "true"
click at [616, 408] on label "True" at bounding box center [631, 396] width 91 height 30
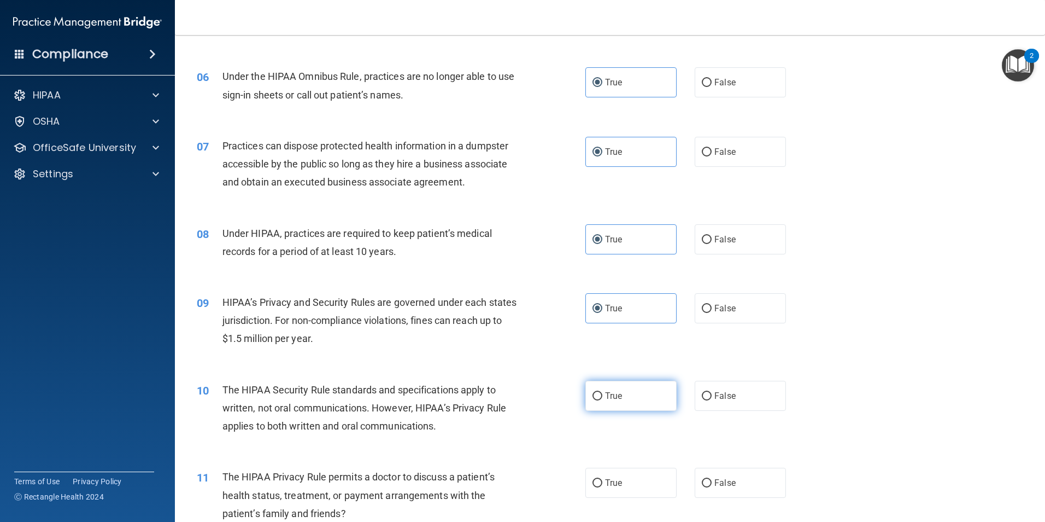
click at [603, 400] on input "True" at bounding box center [598, 396] width 10 height 8
radio input "true"
click at [617, 486] on span "True" at bounding box center [613, 482] width 17 height 10
click at [603, 486] on input "True" at bounding box center [598, 483] width 10 height 8
radio input "true"
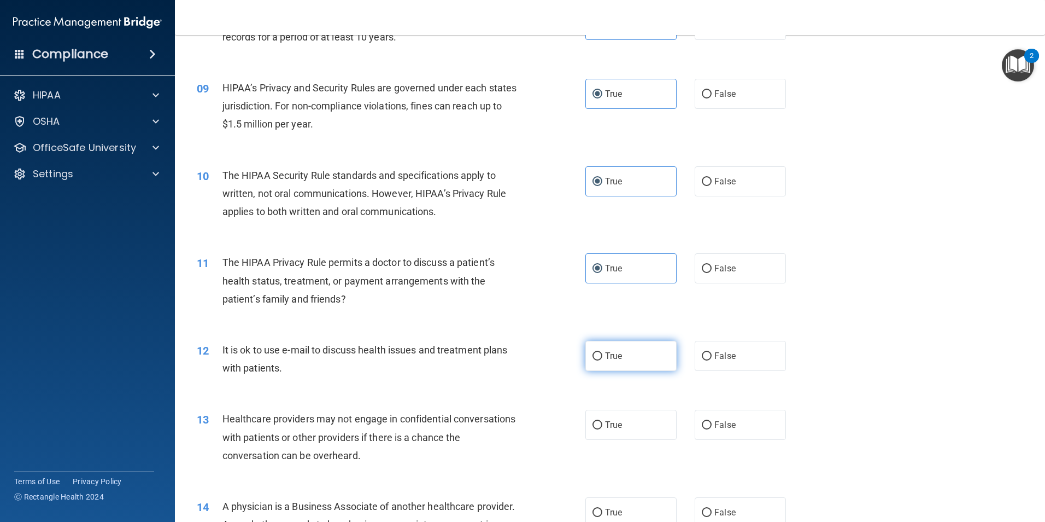
scroll to position [656, 0]
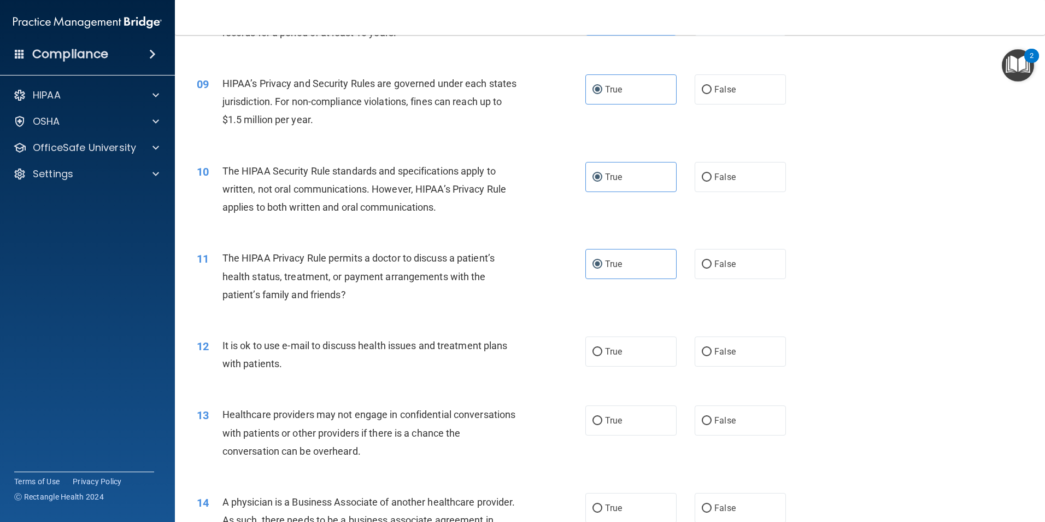
drag, startPoint x: 630, startPoint y: 336, endPoint x: 636, endPoint y: 376, distance: 41.0
click at [632, 338] on label "True" at bounding box center [631, 351] width 91 height 30
click at [603, 348] on input "True" at bounding box center [598, 352] width 10 height 8
radio input "true"
click at [632, 439] on div "13 Healthcare providers may not engage in confidential conversations with patie…" at bounding box center [610, 434] width 843 height 87
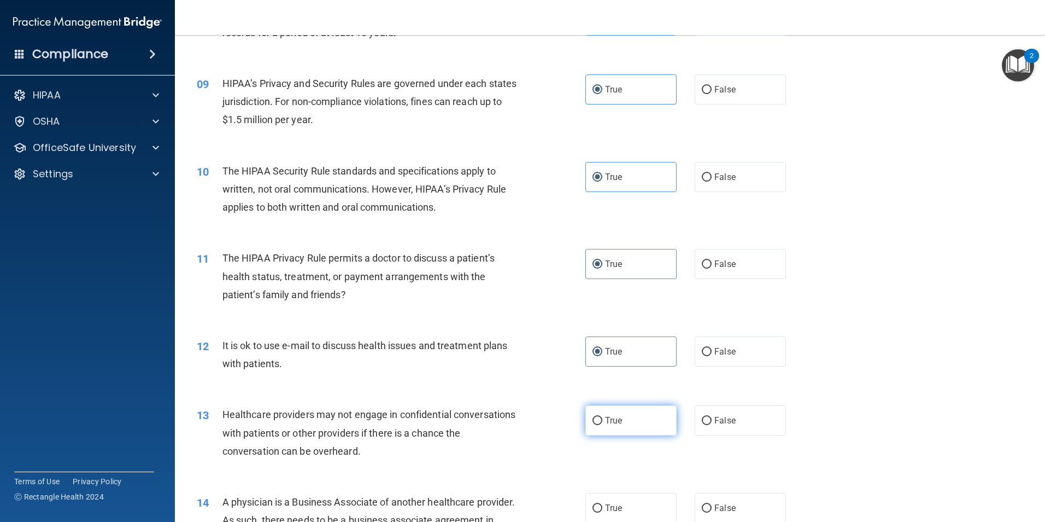
click at [637, 429] on label "True" at bounding box center [631, 420] width 91 height 30
click at [603, 425] on input "True" at bounding box center [598, 421] width 10 height 8
radio input "true"
drag, startPoint x: 618, startPoint y: 501, endPoint x: 600, endPoint y: 499, distance: 18.2
click at [618, 504] on label "True" at bounding box center [631, 508] width 91 height 30
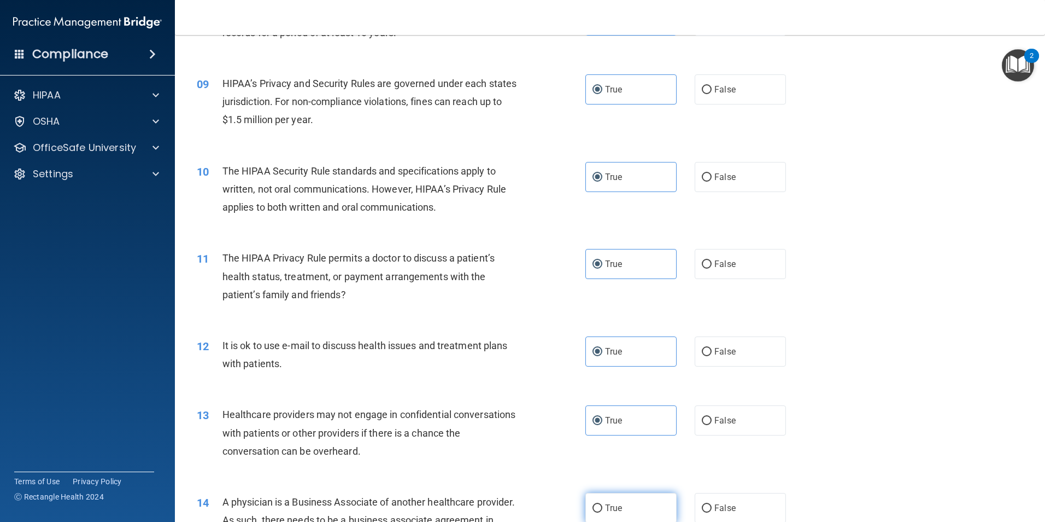
click at [603, 504] on input "True" at bounding box center [598, 508] width 10 height 8
radio input "true"
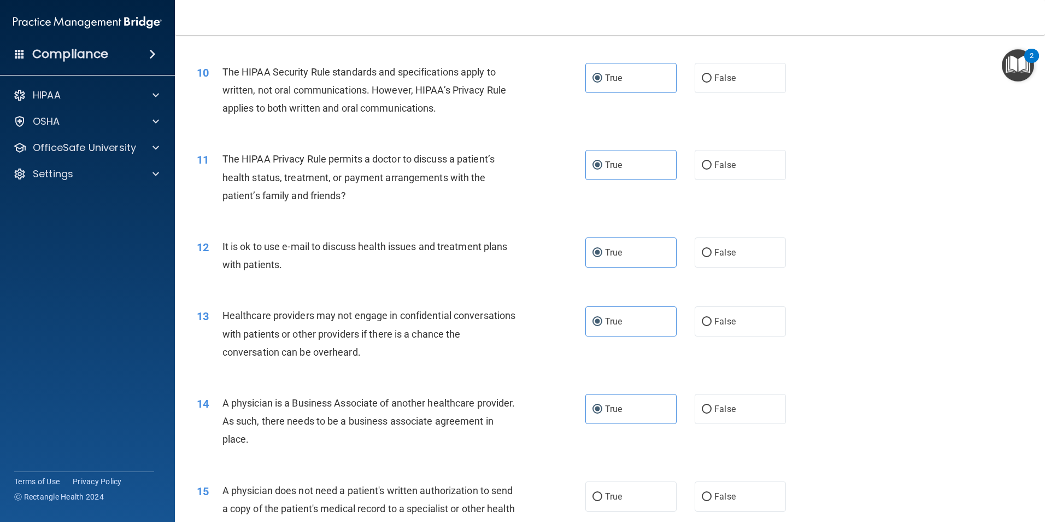
scroll to position [875, 0]
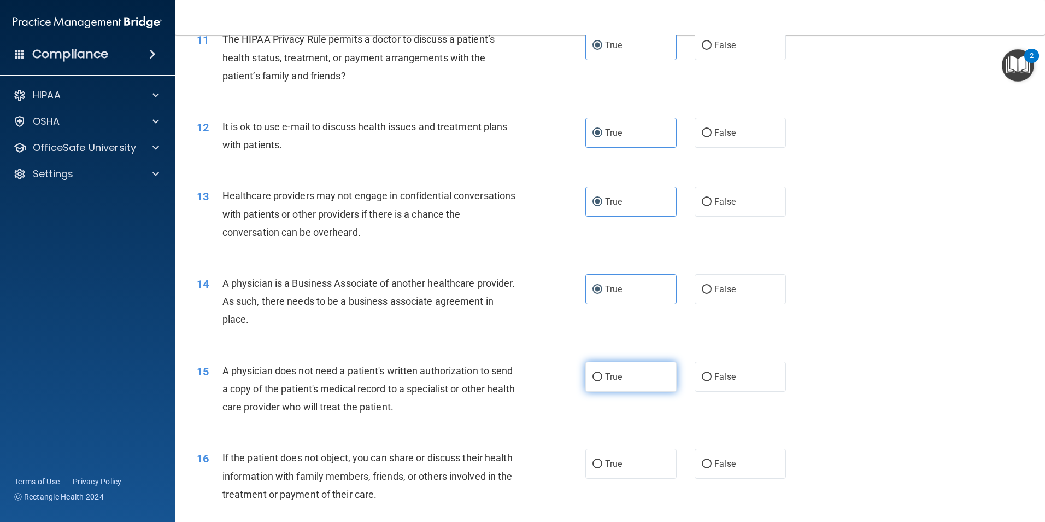
click at [616, 384] on label "True" at bounding box center [631, 376] width 91 height 30
click at [603, 381] on input "True" at bounding box center [598, 377] width 10 height 8
radio input "true"
drag, startPoint x: 610, startPoint y: 459, endPoint x: 594, endPoint y: 436, distance: 28.4
click at [610, 460] on span "True" at bounding box center [613, 463] width 17 height 10
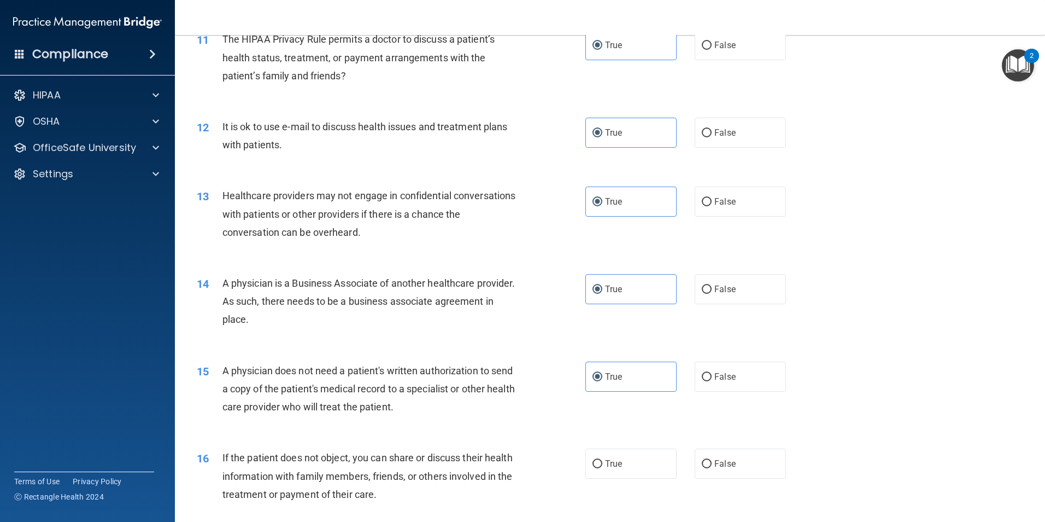
click at [603, 460] on input "True" at bounding box center [598, 464] width 10 height 8
radio input "true"
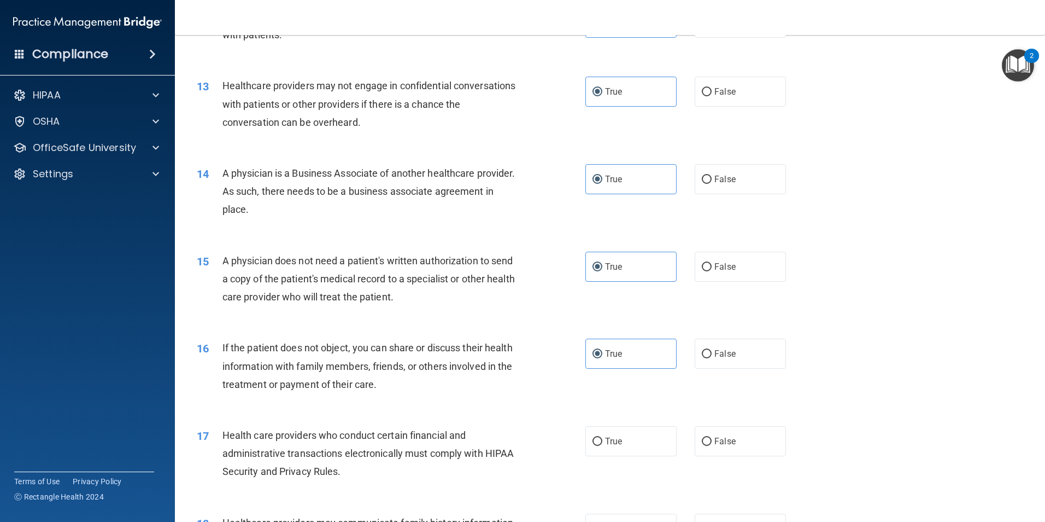
scroll to position [1094, 0]
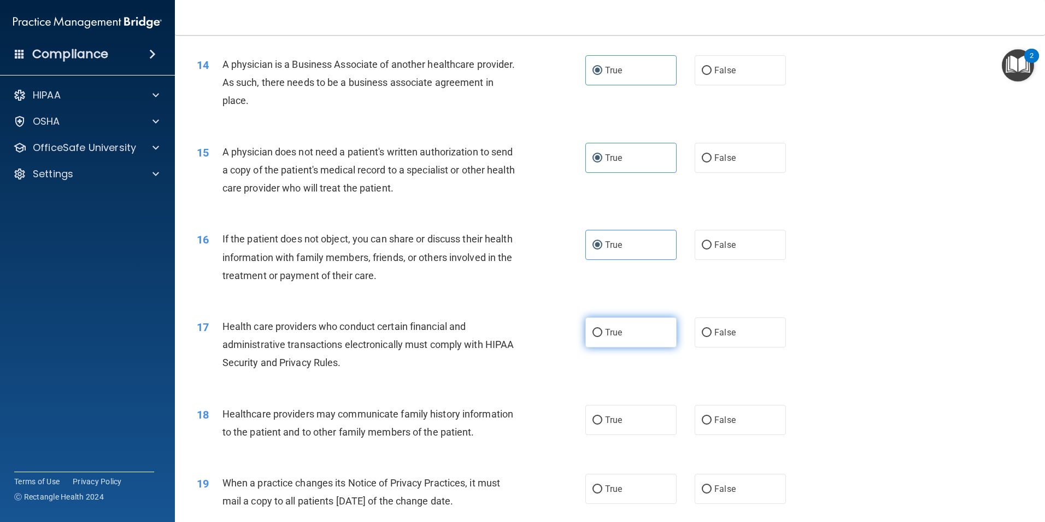
click at [625, 331] on label "True" at bounding box center [631, 332] width 91 height 30
click at [603, 331] on input "True" at bounding box center [598, 333] width 10 height 8
radio input "true"
drag, startPoint x: 619, startPoint y: 429, endPoint x: 633, endPoint y: 485, distance: 57.4
click at [619, 430] on label "True" at bounding box center [631, 420] width 91 height 30
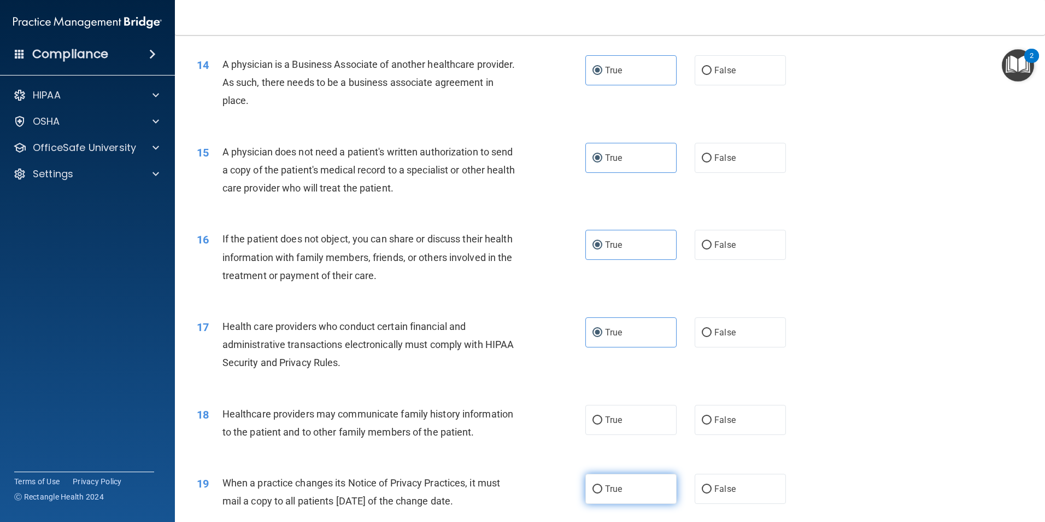
click at [603, 424] on input "True" at bounding box center [598, 420] width 10 height 8
radio input "true"
click at [633, 486] on label "True" at bounding box center [631, 488] width 91 height 30
click at [603, 486] on input "True" at bounding box center [598, 489] width 10 height 8
radio input "true"
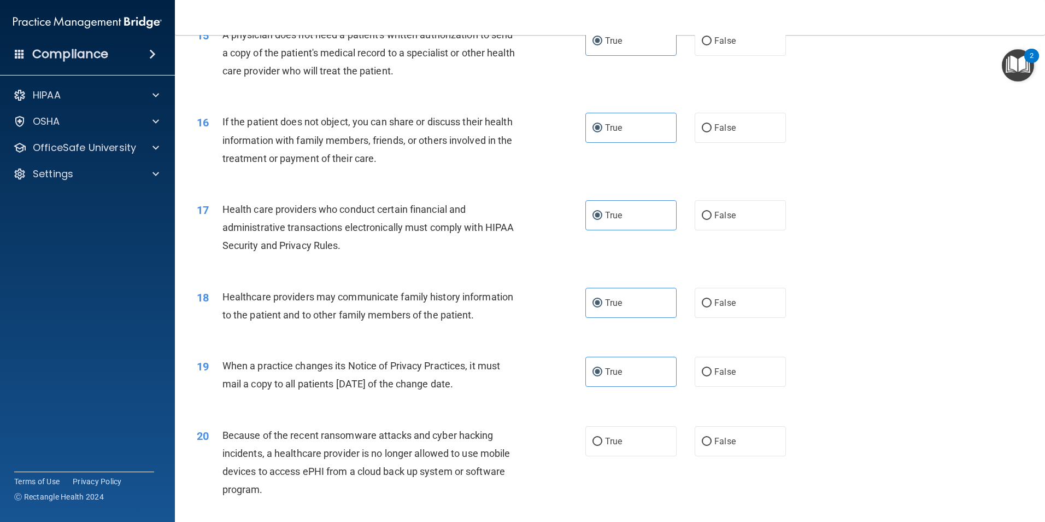
scroll to position [1312, 0]
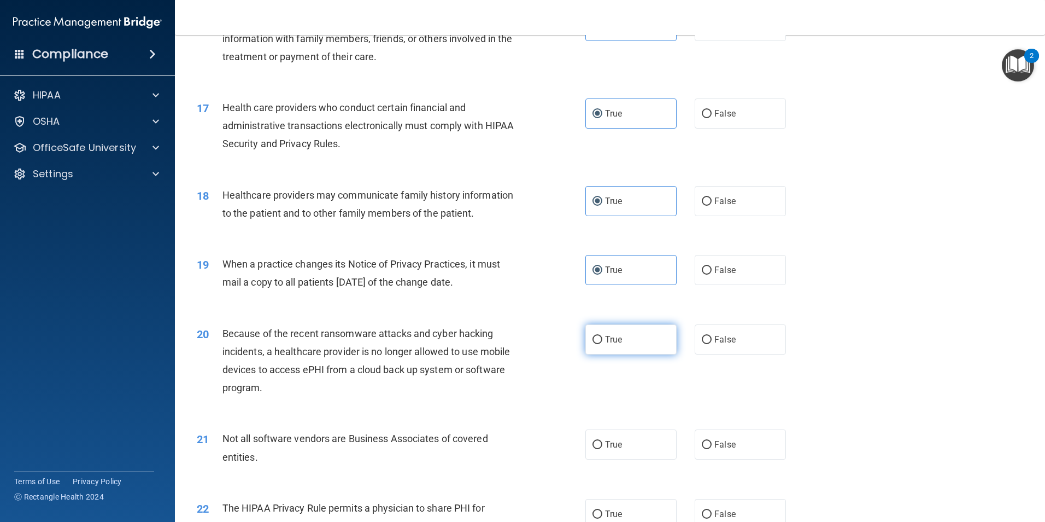
click at [627, 341] on label "True" at bounding box center [631, 339] width 91 height 30
click at [603, 341] on input "True" at bounding box center [598, 340] width 10 height 8
radio input "true"
click at [625, 452] on label "True" at bounding box center [631, 444] width 91 height 30
click at [603, 449] on input "True" at bounding box center [598, 445] width 10 height 8
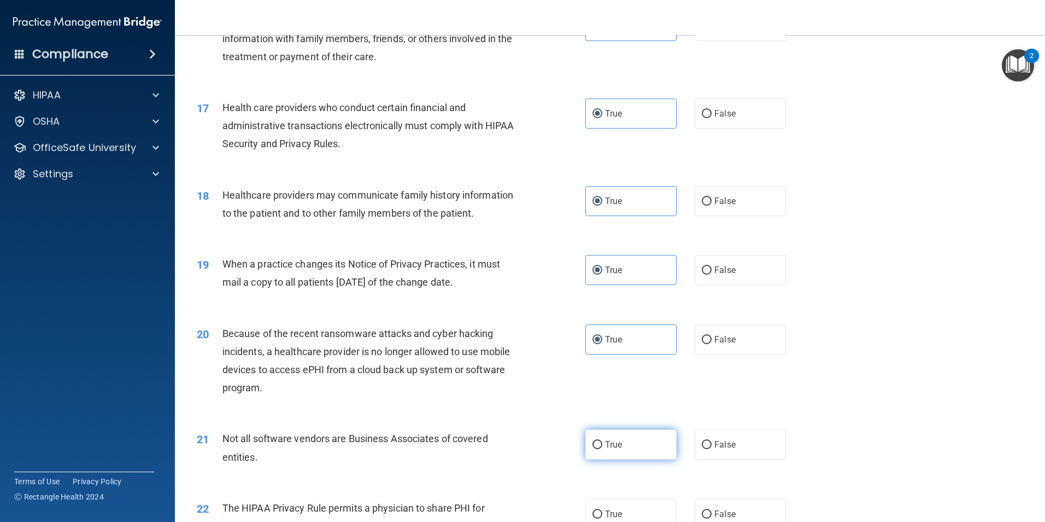
radio input "true"
click at [616, 509] on span "True" at bounding box center [613, 513] width 17 height 10
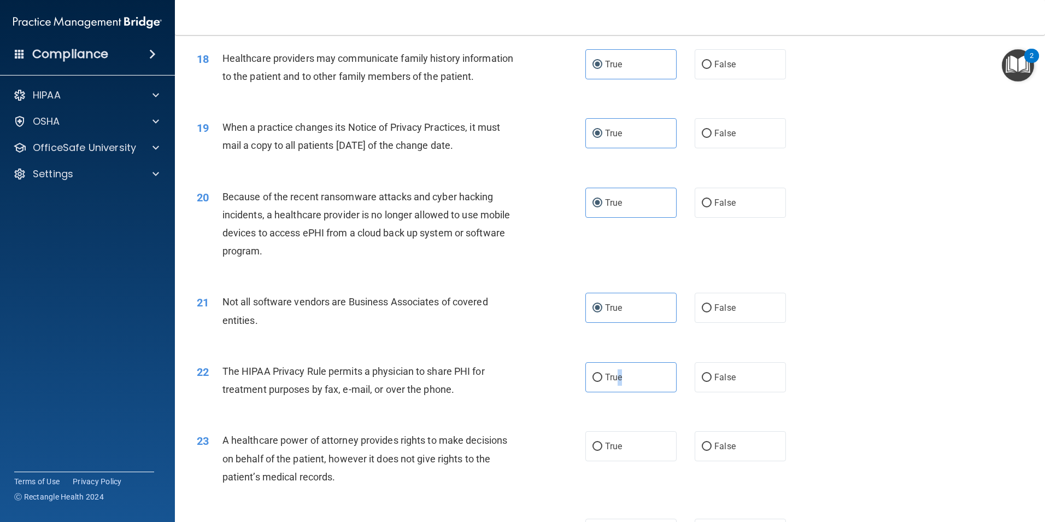
scroll to position [1586, 0]
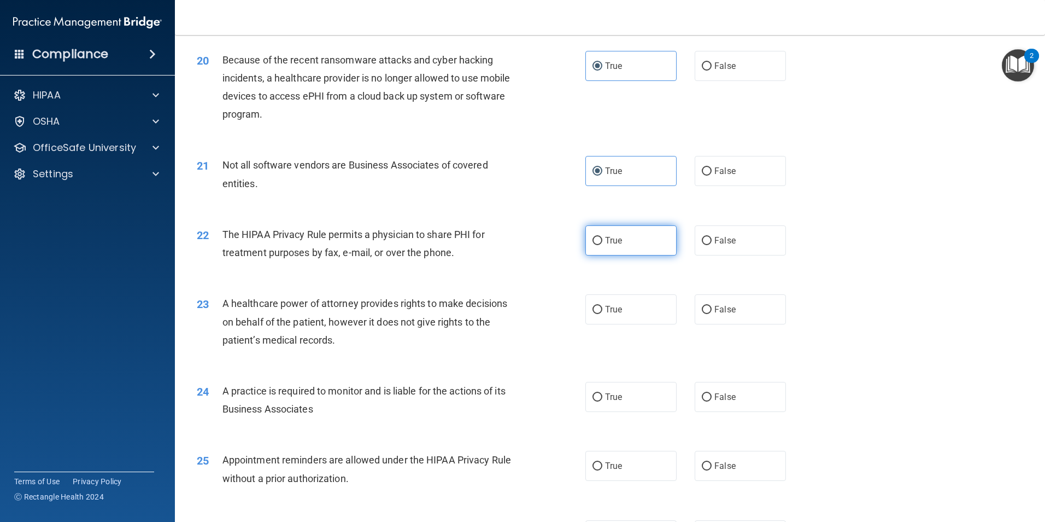
click at [606, 237] on span "True" at bounding box center [613, 240] width 17 height 10
click at [603, 237] on input "True" at bounding box center [598, 241] width 10 height 8
radio input "true"
click at [605, 310] on span "True" at bounding box center [613, 309] width 17 height 10
click at [603, 310] on input "True" at bounding box center [598, 310] width 10 height 8
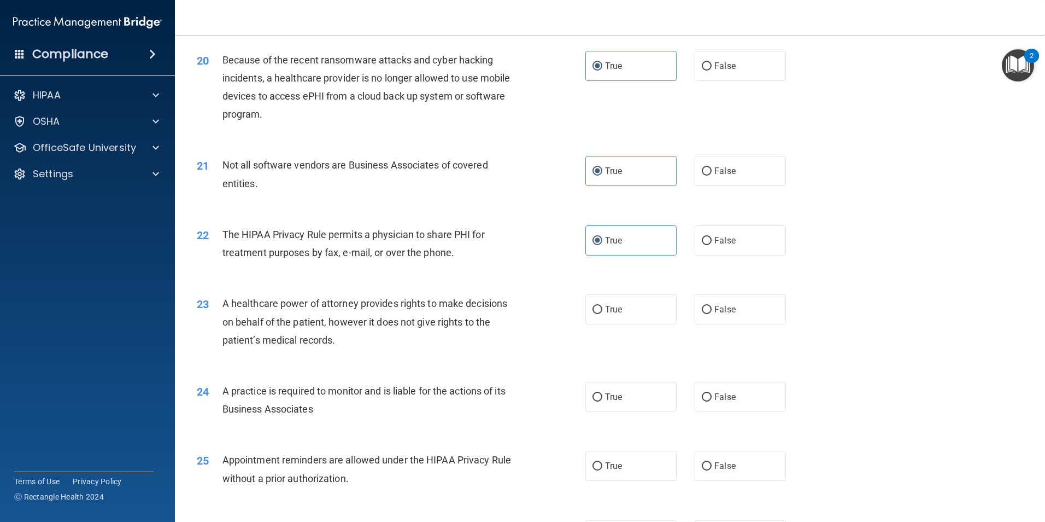
radio input "true"
click at [610, 414] on div "24 A practice is required to monitor and is liable for the actions of its Busin…" at bounding box center [610, 402] width 843 height 69
click at [614, 401] on span "True" at bounding box center [613, 396] width 17 height 10
click at [603, 401] on input "True" at bounding box center [598, 397] width 10 height 8
radio input "true"
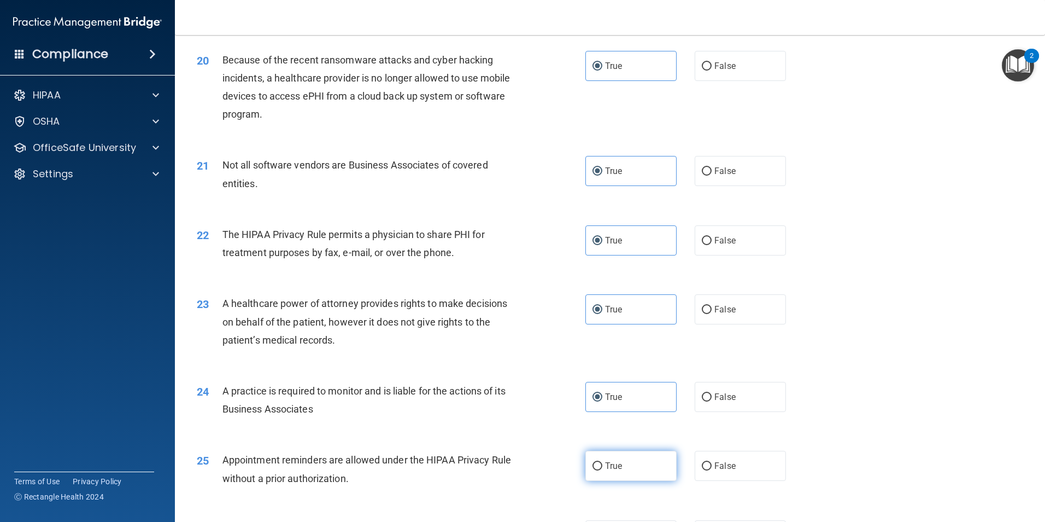
click at [621, 466] on label "True" at bounding box center [631, 466] width 91 height 30
click at [603, 466] on input "True" at bounding box center [598, 466] width 10 height 8
radio input "true"
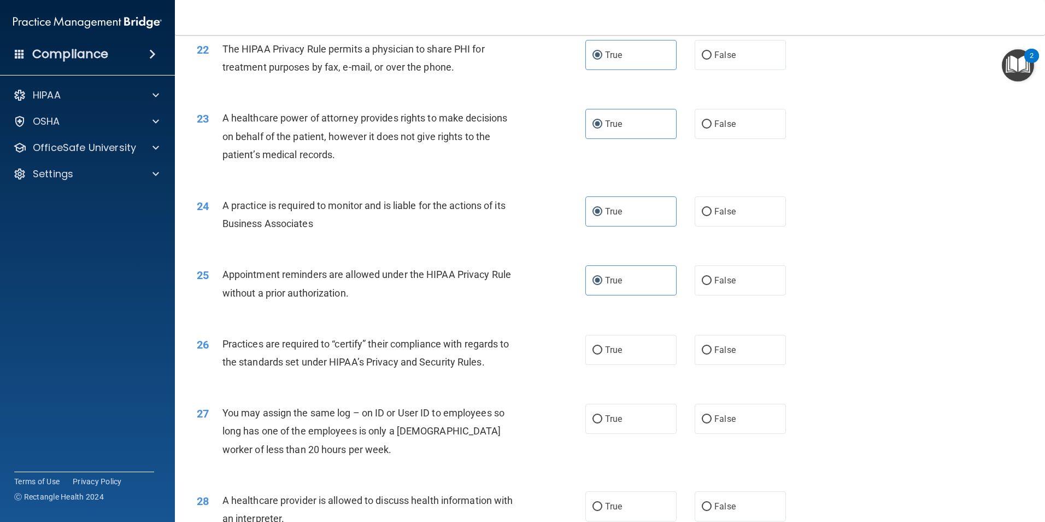
scroll to position [1804, 0]
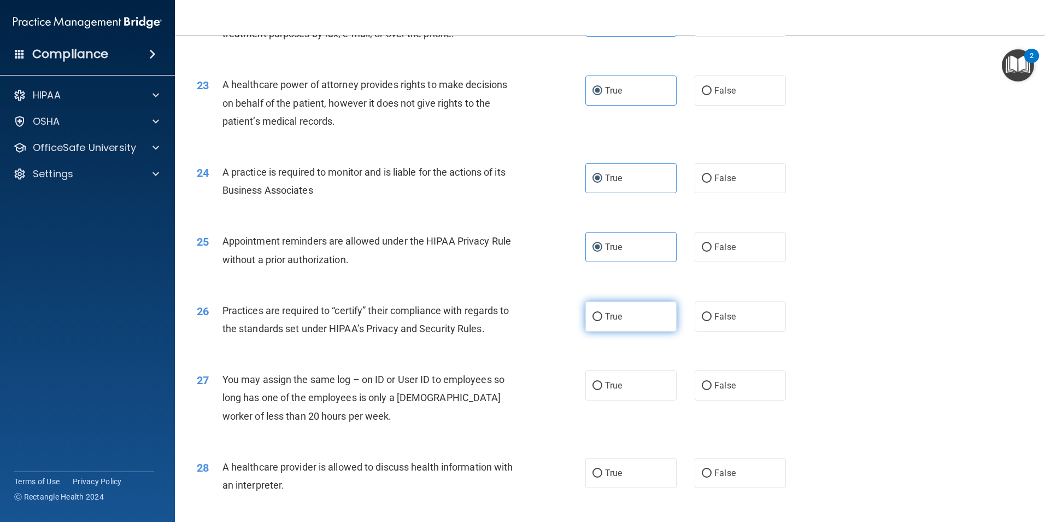
click at [600, 320] on label "True" at bounding box center [631, 316] width 91 height 30
click at [600, 320] on input "True" at bounding box center [598, 317] width 10 height 8
radio input "true"
click at [598, 390] on label "True" at bounding box center [631, 385] width 91 height 30
click at [598, 390] on input "True" at bounding box center [598, 386] width 10 height 8
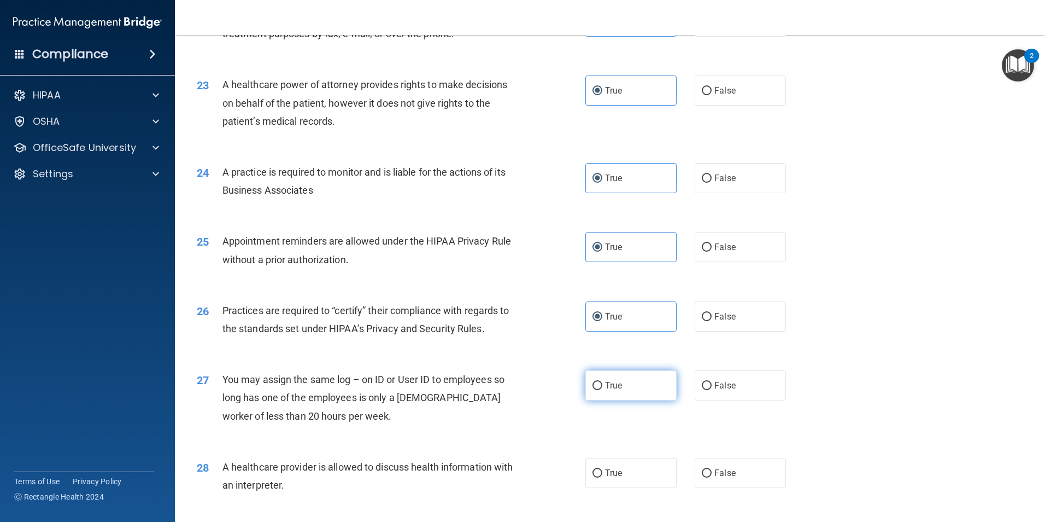
radio input "true"
click at [605, 468] on span "True" at bounding box center [613, 472] width 17 height 10
click at [602, 469] on input "True" at bounding box center [598, 473] width 10 height 8
radio input "true"
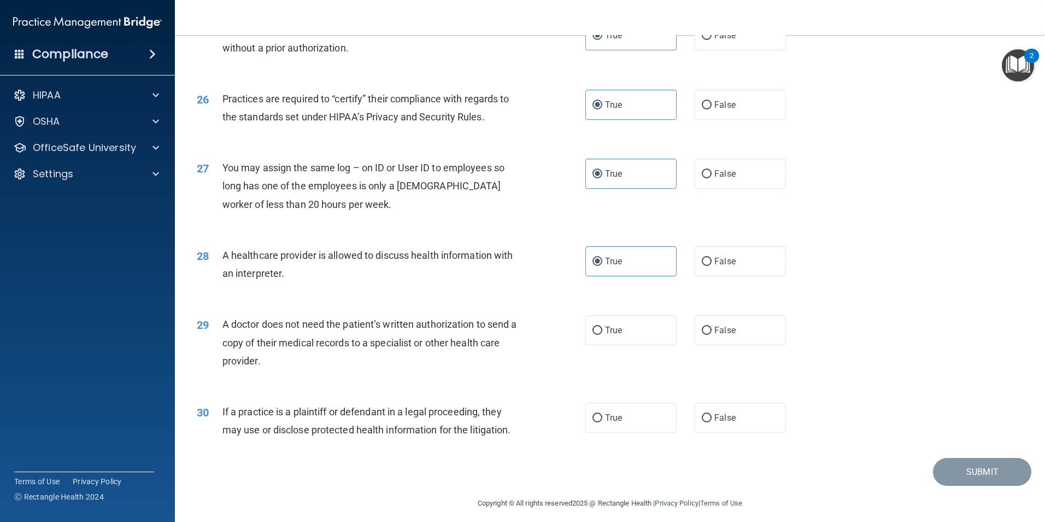
scroll to position [2024, 0]
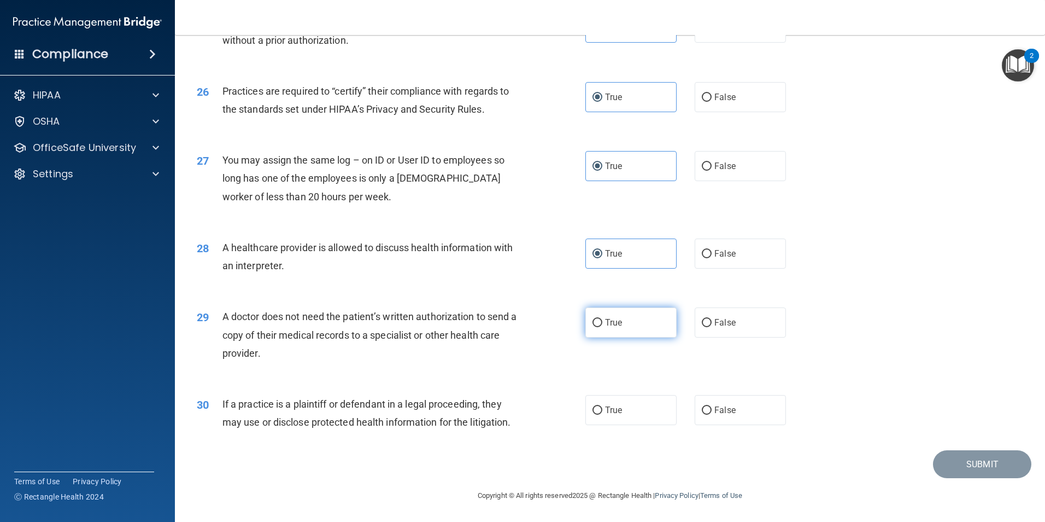
click at [605, 323] on span "True" at bounding box center [613, 322] width 17 height 10
drag, startPoint x: 605, startPoint y: 323, endPoint x: 615, endPoint y: 413, distance: 90.7
click at [613, 414] on span "True" at bounding box center [613, 410] width 17 height 10
click at [603, 414] on input "True" at bounding box center [598, 410] width 10 height 8
radio input "true"
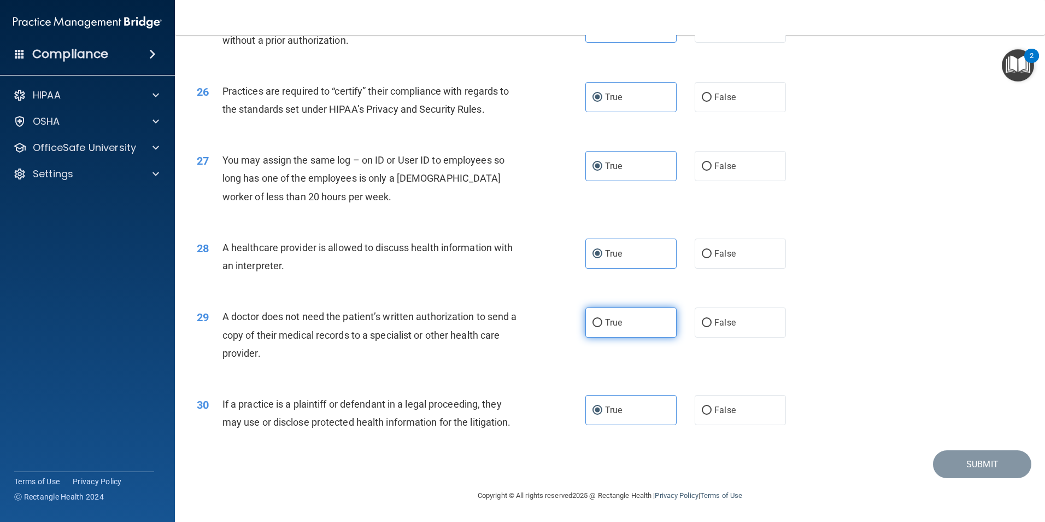
click at [599, 326] on label "True" at bounding box center [631, 322] width 91 height 30
click at [599, 326] on input "True" at bounding box center [598, 323] width 10 height 8
radio input "true"
click at [980, 464] on button "Submit" at bounding box center [982, 464] width 98 height 28
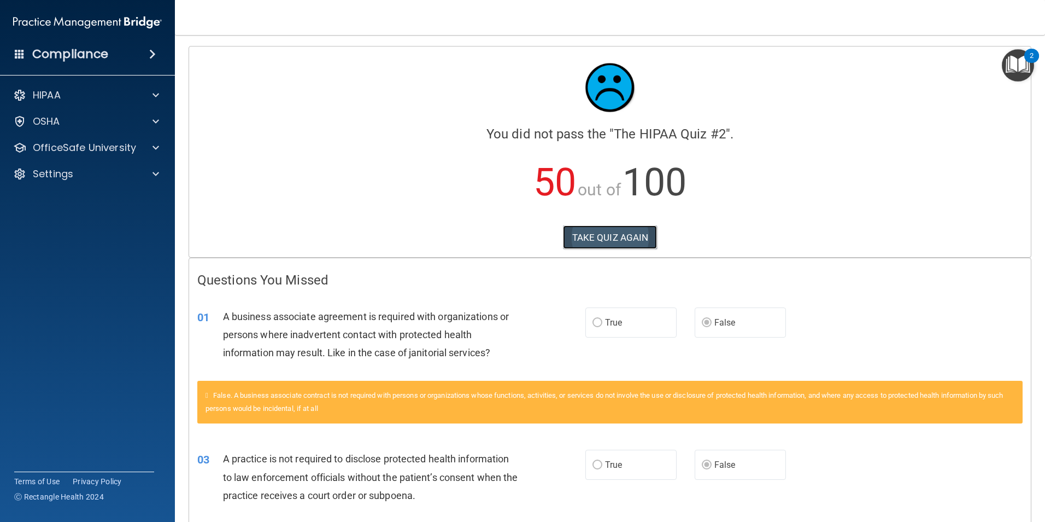
click at [621, 238] on button "TAKE QUIZ AGAIN" at bounding box center [610, 237] width 95 height 24
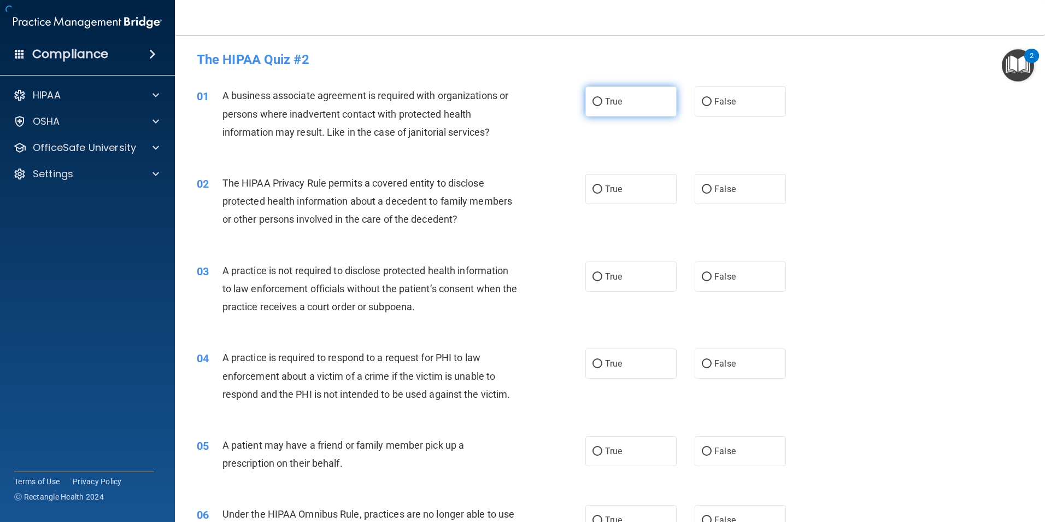
click at [628, 96] on label "True" at bounding box center [631, 101] width 91 height 30
click at [603, 98] on input "True" at bounding box center [598, 102] width 10 height 8
radio input "true"
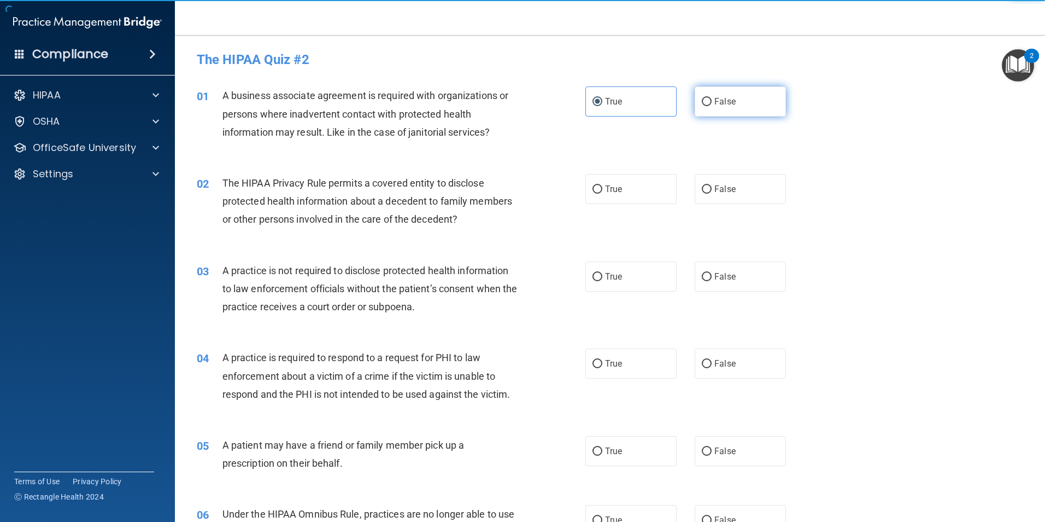
click at [695, 100] on label "False" at bounding box center [740, 101] width 91 height 30
click at [702, 100] on input "False" at bounding box center [707, 102] width 10 height 8
radio input "true"
radio input "false"
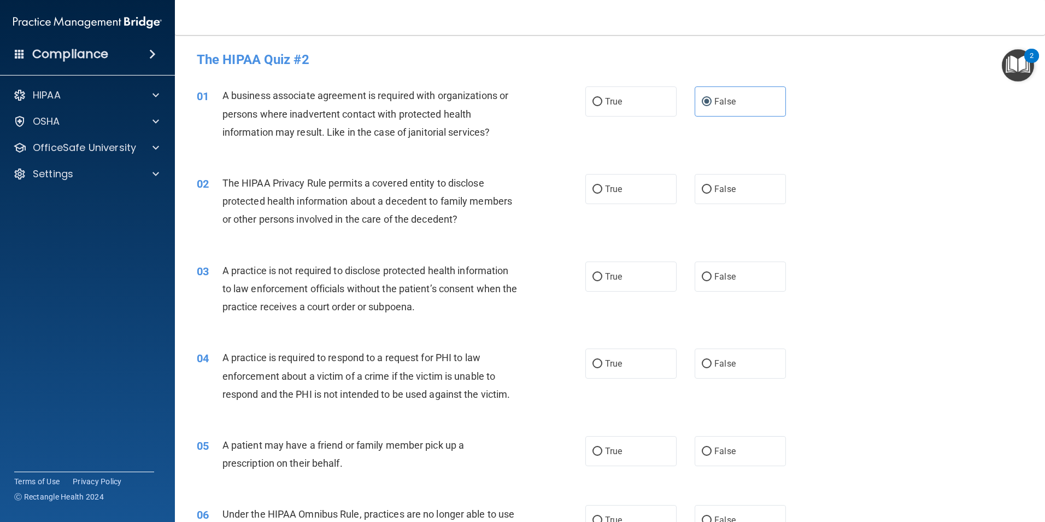
drag, startPoint x: 638, startPoint y: 186, endPoint x: 660, endPoint y: 209, distance: 32.5
click at [639, 189] on label "True" at bounding box center [631, 189] width 91 height 30
click at [603, 189] on input "True" at bounding box center [598, 189] width 10 height 8
radio input "true"
click at [709, 289] on label "False" at bounding box center [740, 276] width 91 height 30
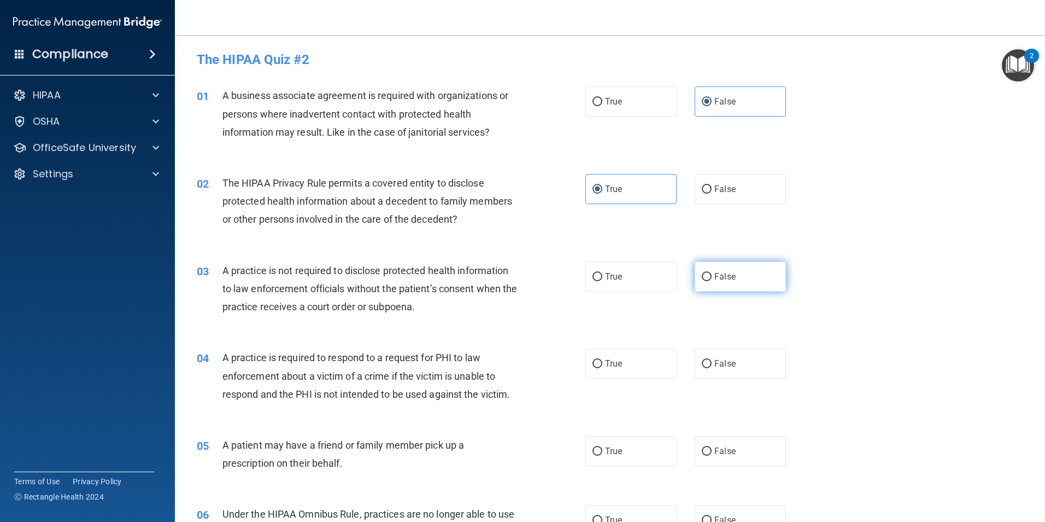
click at [709, 281] on input "False" at bounding box center [707, 277] width 10 height 8
radio input "true"
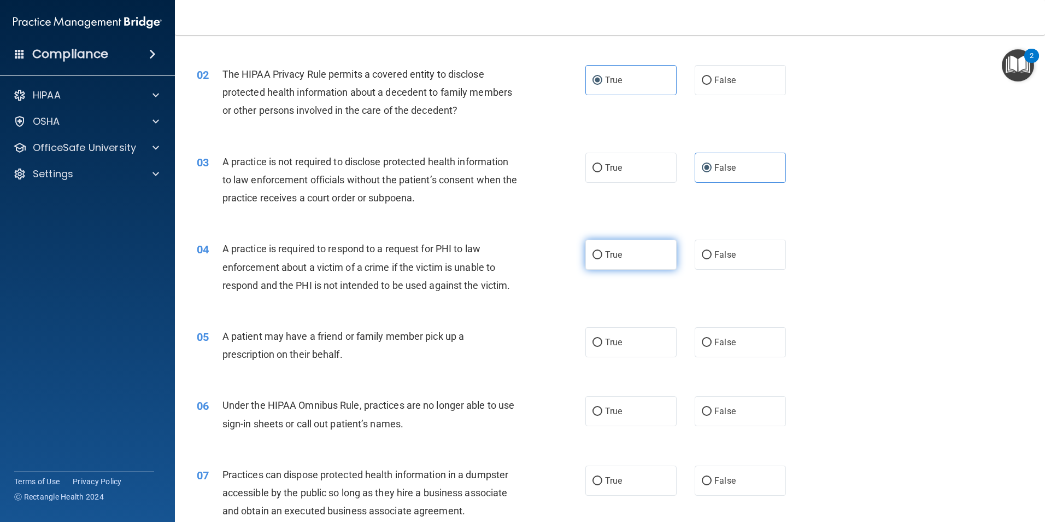
scroll to position [109, 0]
click at [622, 258] on label "True" at bounding box center [631, 254] width 91 height 30
click at [603, 258] on input "True" at bounding box center [598, 254] width 10 height 8
radio input "true"
drag, startPoint x: 621, startPoint y: 340, endPoint x: 673, endPoint y: 378, distance: 63.8
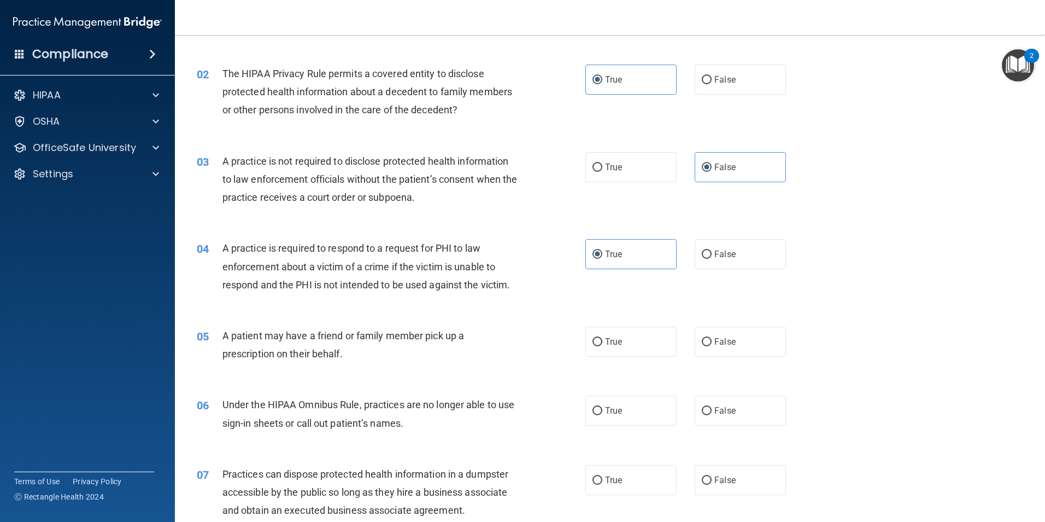
click at [622, 343] on label "True" at bounding box center [631, 341] width 91 height 30
click at [603, 343] on input "True" at bounding box center [598, 342] width 10 height 8
radio input "true"
click at [721, 411] on span "False" at bounding box center [725, 410] width 21 height 10
click at [712, 411] on input "False" at bounding box center [707, 411] width 10 height 8
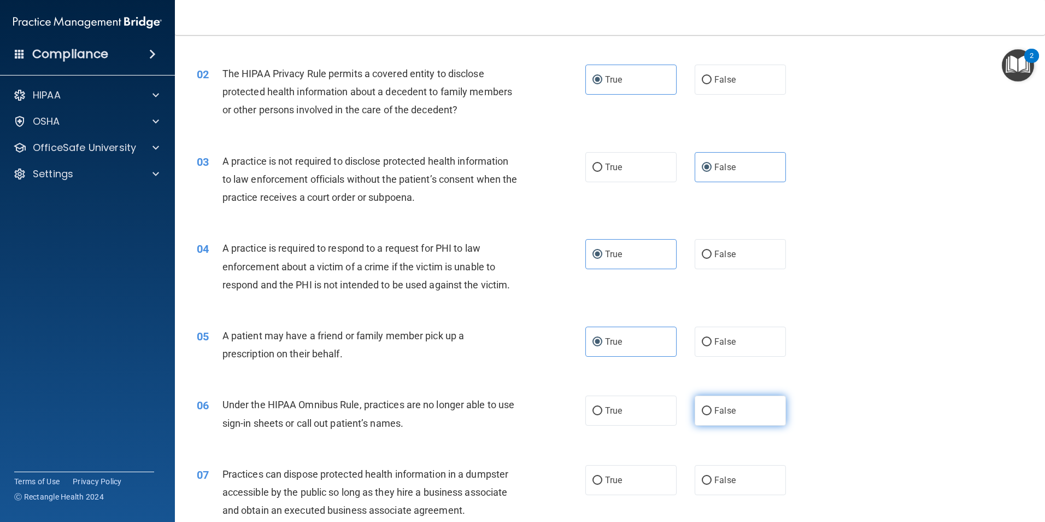
radio input "true"
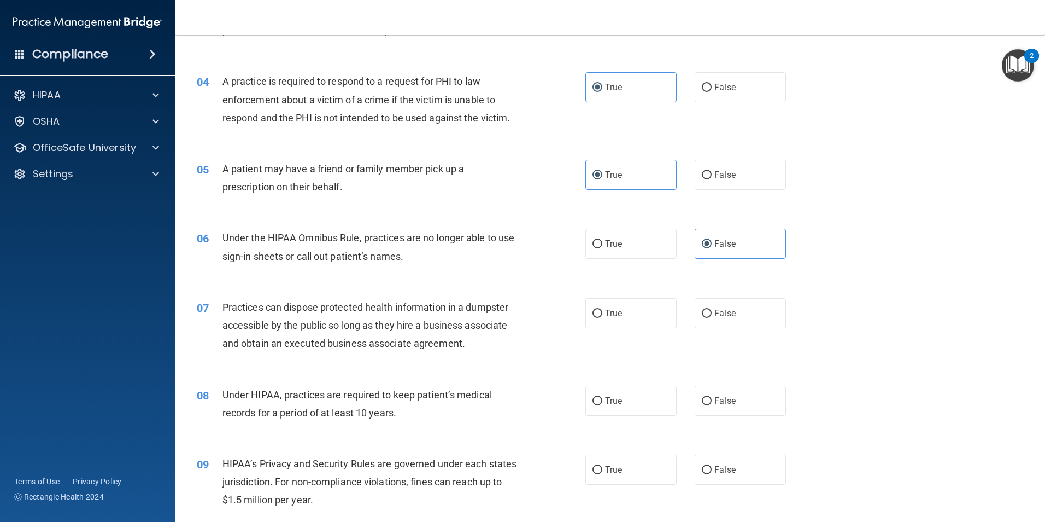
scroll to position [328, 0]
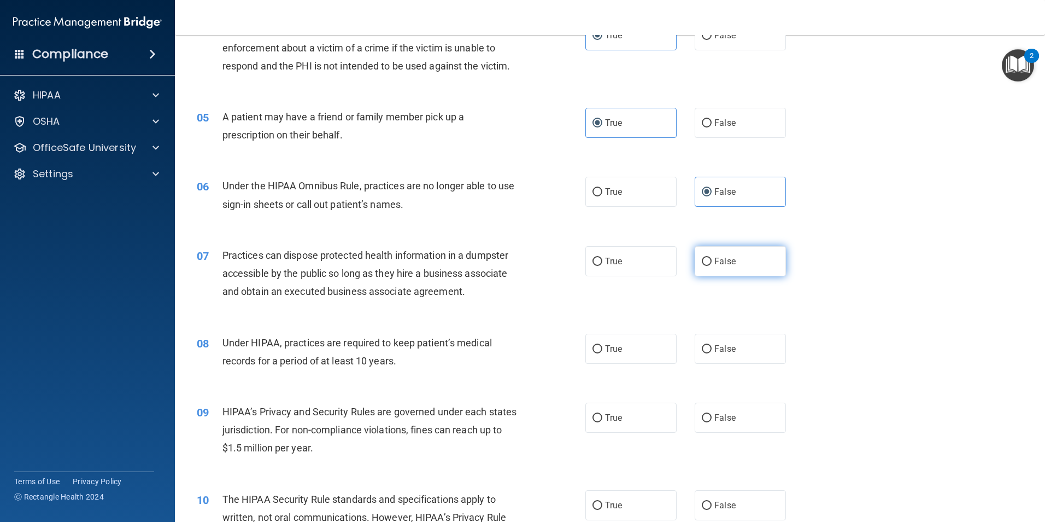
click at [717, 258] on span "False" at bounding box center [725, 261] width 21 height 10
click at [712, 258] on input "False" at bounding box center [707, 262] width 10 height 8
radio input "true"
click at [736, 347] on label "False" at bounding box center [740, 349] width 91 height 30
click at [712, 347] on input "False" at bounding box center [707, 349] width 10 height 8
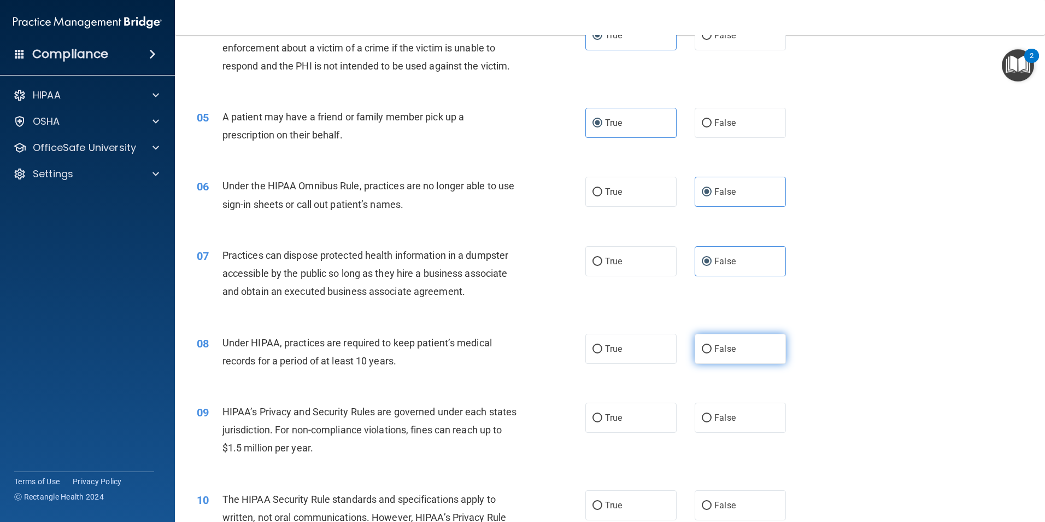
radio input "true"
click at [724, 417] on span "False" at bounding box center [725, 417] width 21 height 10
click at [712, 417] on input "False" at bounding box center [707, 418] width 10 height 8
radio input "true"
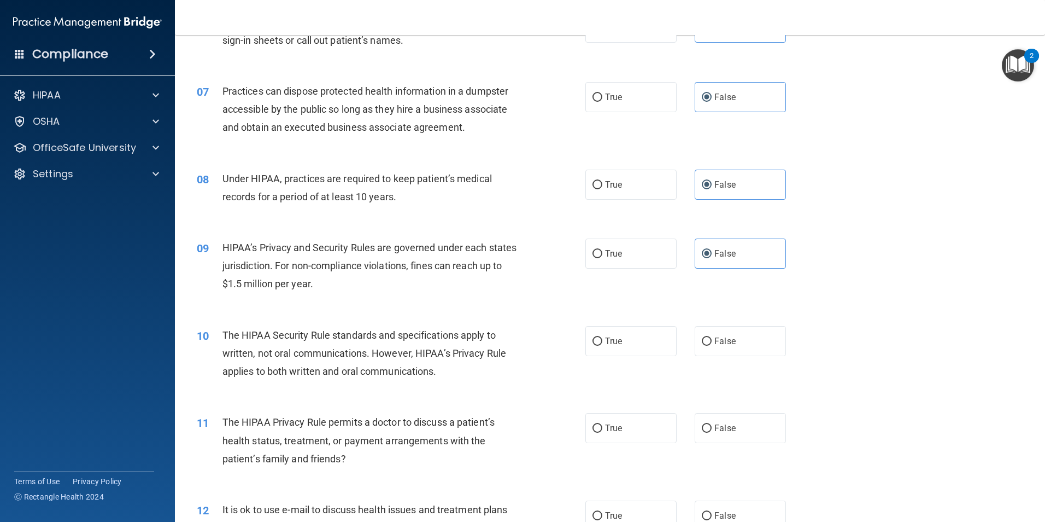
scroll to position [547, 0]
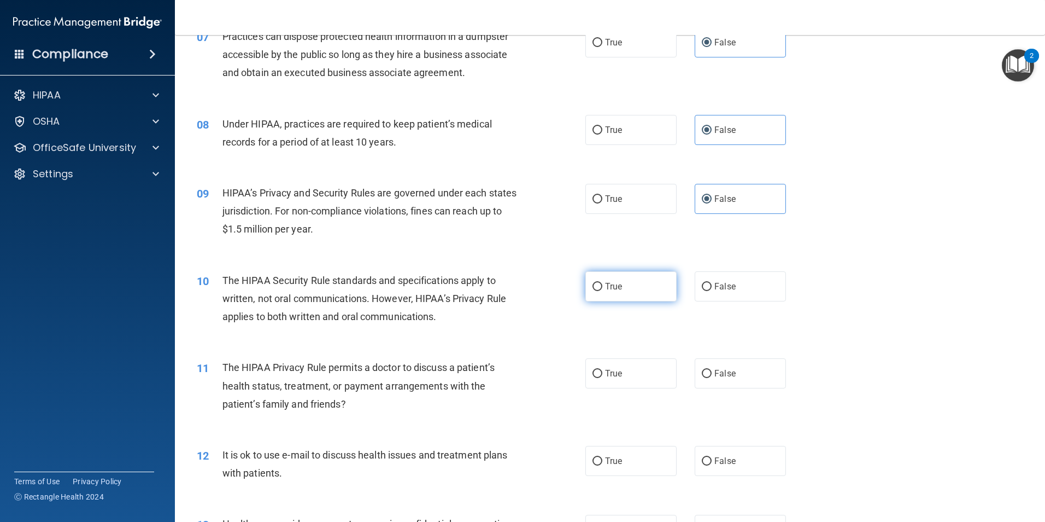
click at [623, 299] on label "True" at bounding box center [631, 286] width 91 height 30
click at [603, 291] on input "True" at bounding box center [598, 287] width 10 height 8
radio input "true"
drag, startPoint x: 625, startPoint y: 376, endPoint x: 639, endPoint y: 436, distance: 62.1
click at [626, 376] on label "True" at bounding box center [631, 373] width 91 height 30
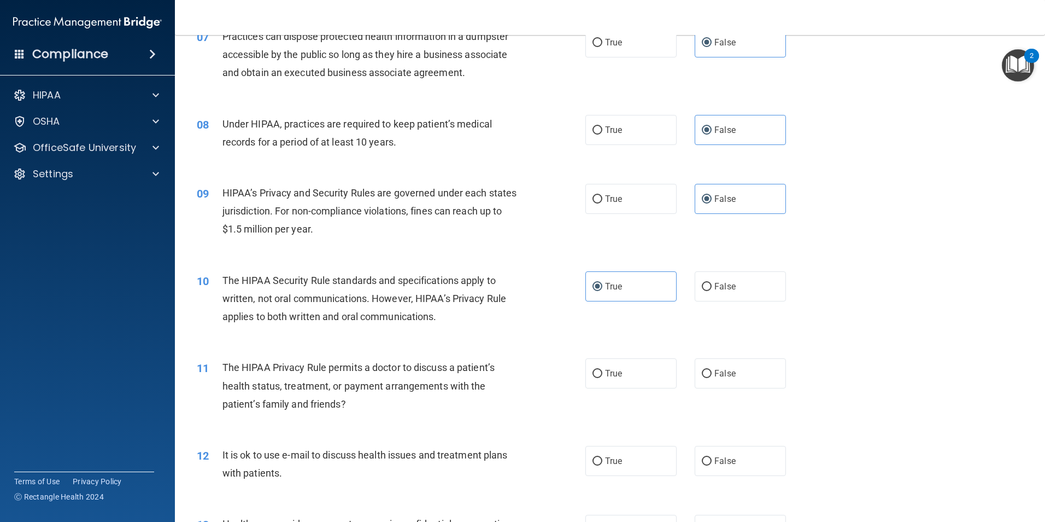
click at [603, 376] on input "True" at bounding box center [598, 374] width 10 height 8
radio input "true"
click at [636, 455] on label "True" at bounding box center [631, 461] width 91 height 30
click at [603, 457] on input "True" at bounding box center [598, 461] width 10 height 8
radio input "true"
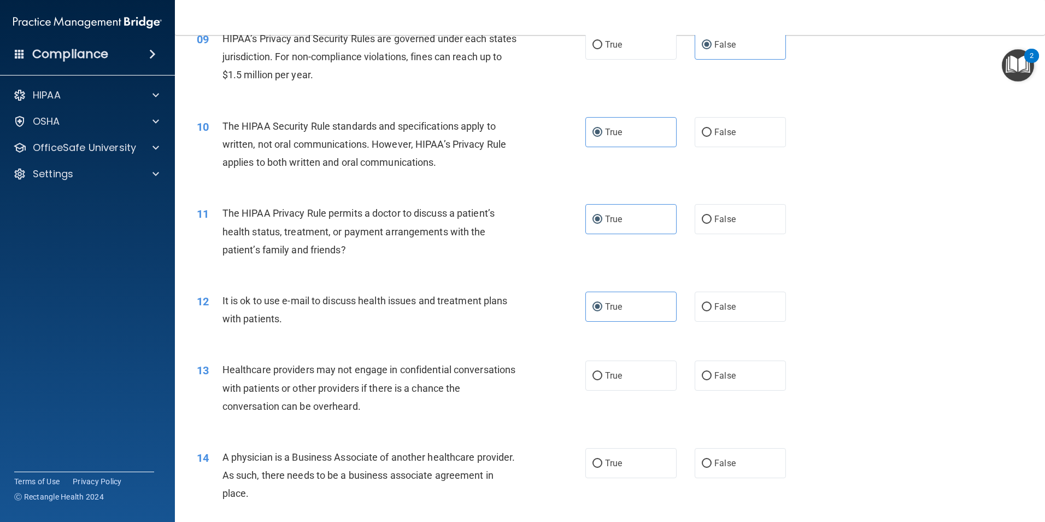
scroll to position [711, 0]
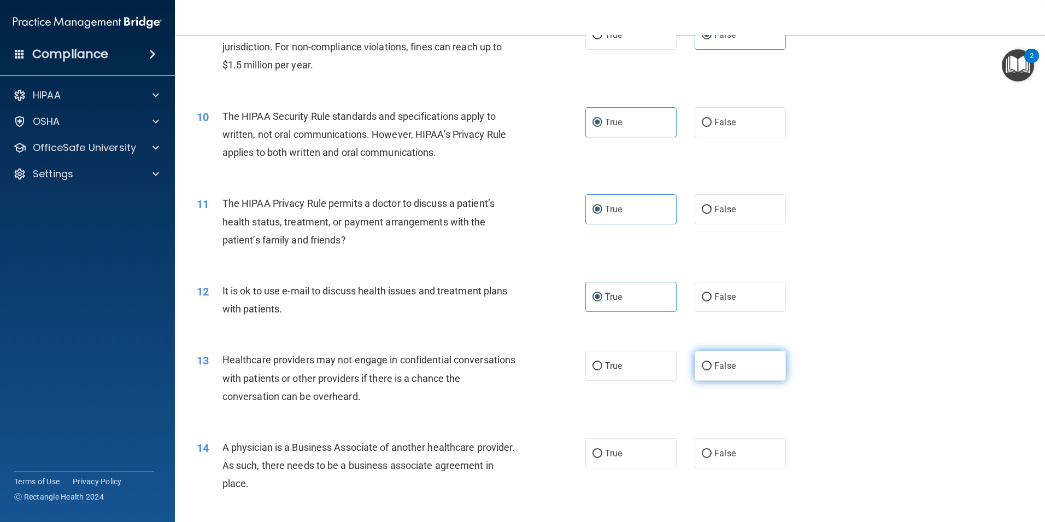
click at [728, 371] on label "False" at bounding box center [740, 365] width 91 height 30
click at [712, 370] on input "False" at bounding box center [707, 366] width 10 height 8
radio input "true"
click at [719, 457] on span "False" at bounding box center [725, 453] width 21 height 10
click at [712, 457] on input "False" at bounding box center [707, 453] width 10 height 8
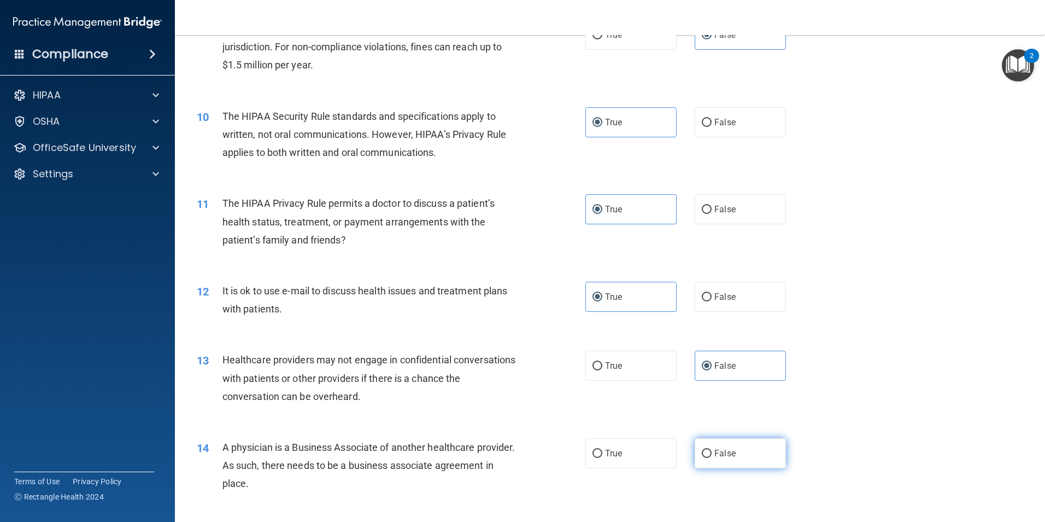
radio input "true"
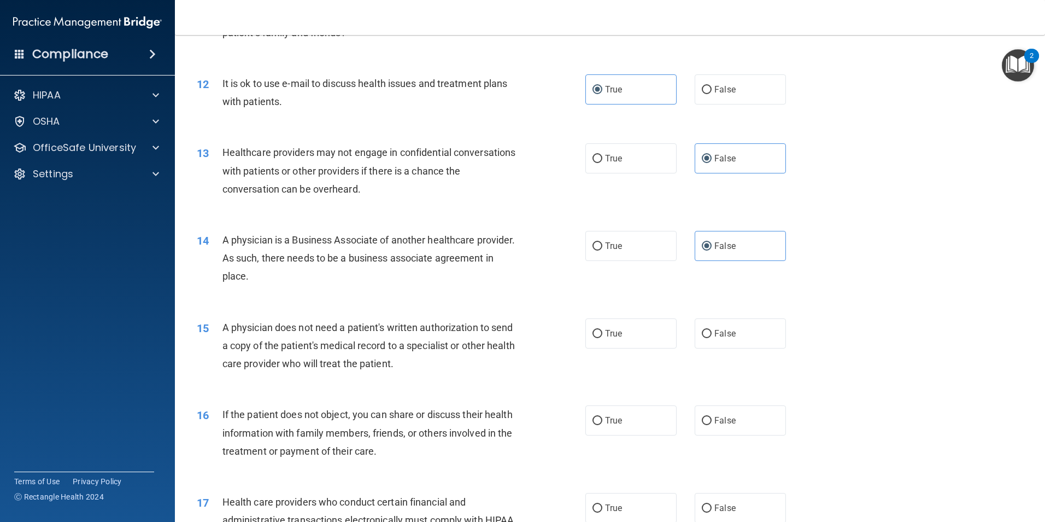
scroll to position [929, 0]
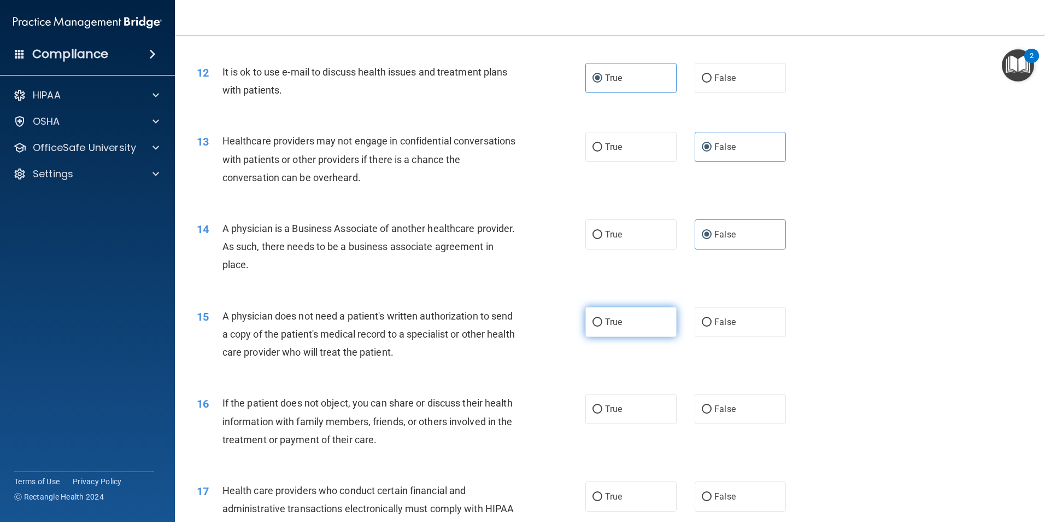
click at [636, 320] on label "True" at bounding box center [631, 322] width 91 height 30
click at [603, 320] on input "True" at bounding box center [598, 322] width 10 height 8
radio input "true"
click at [639, 408] on label "True" at bounding box center [631, 409] width 91 height 30
click at [603, 408] on input "True" at bounding box center [598, 409] width 10 height 8
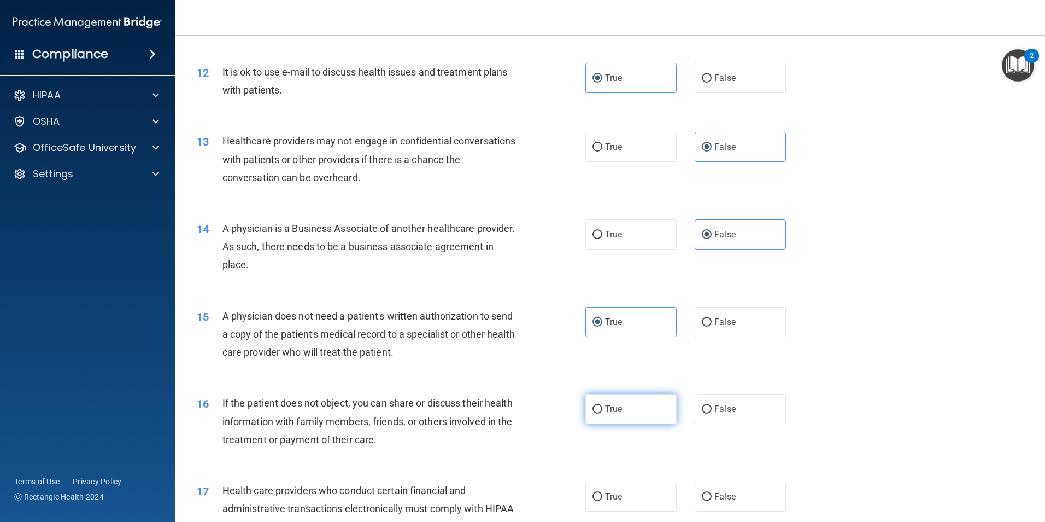
radio input "true"
click at [648, 501] on label "True" at bounding box center [631, 496] width 91 height 30
click at [603, 501] on input "True" at bounding box center [598, 497] width 10 height 8
radio input "true"
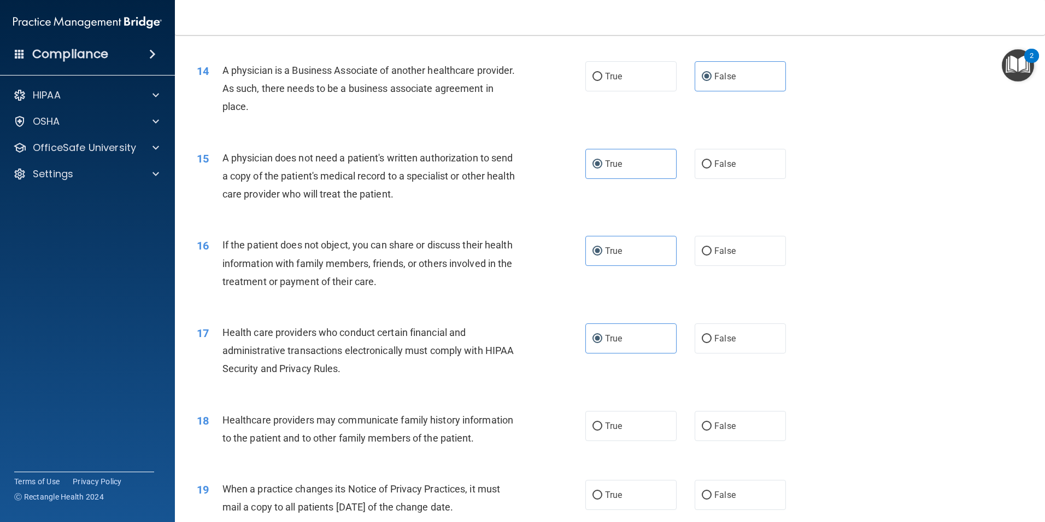
scroll to position [1094, 0]
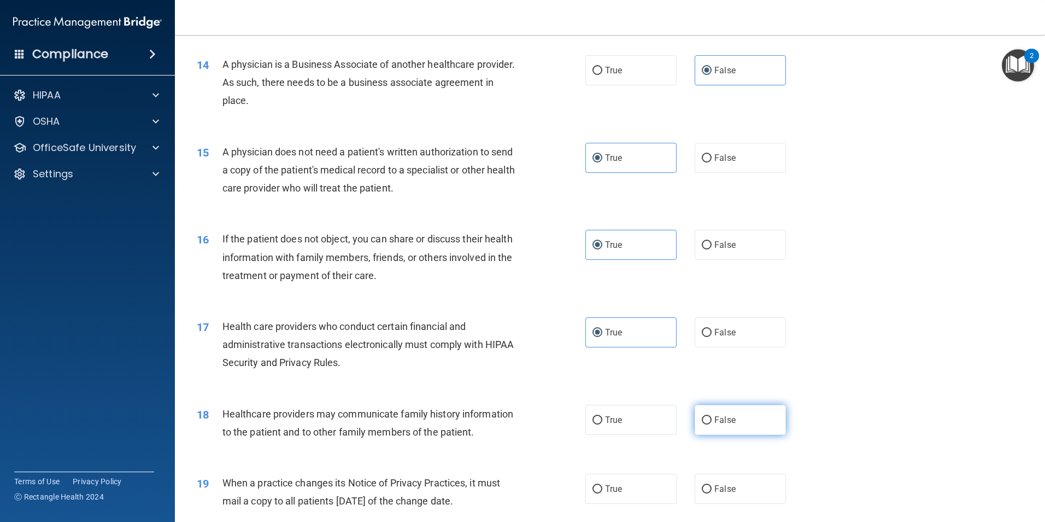
click at [729, 416] on span "False" at bounding box center [725, 419] width 21 height 10
click at [712, 416] on input "False" at bounding box center [707, 420] width 10 height 8
radio input "true"
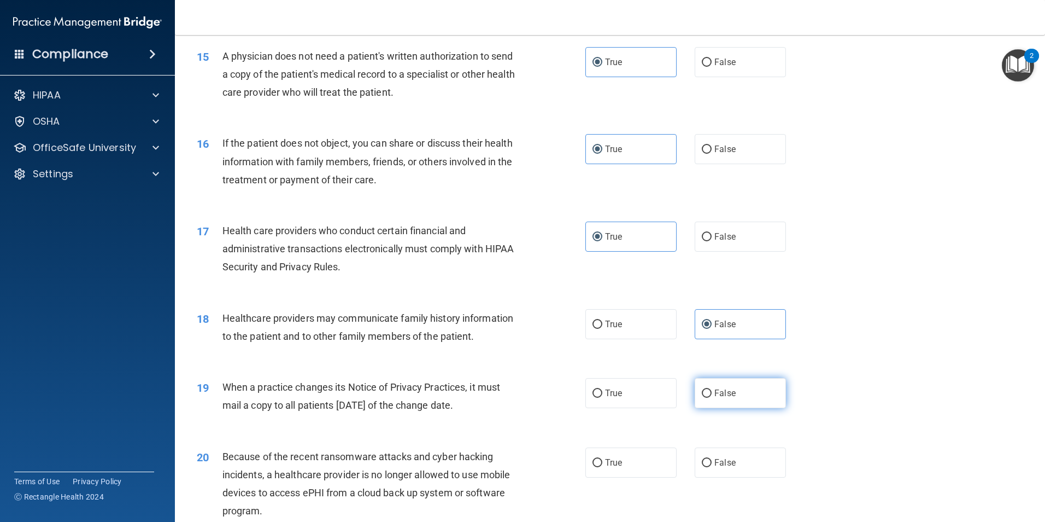
scroll to position [1203, 0]
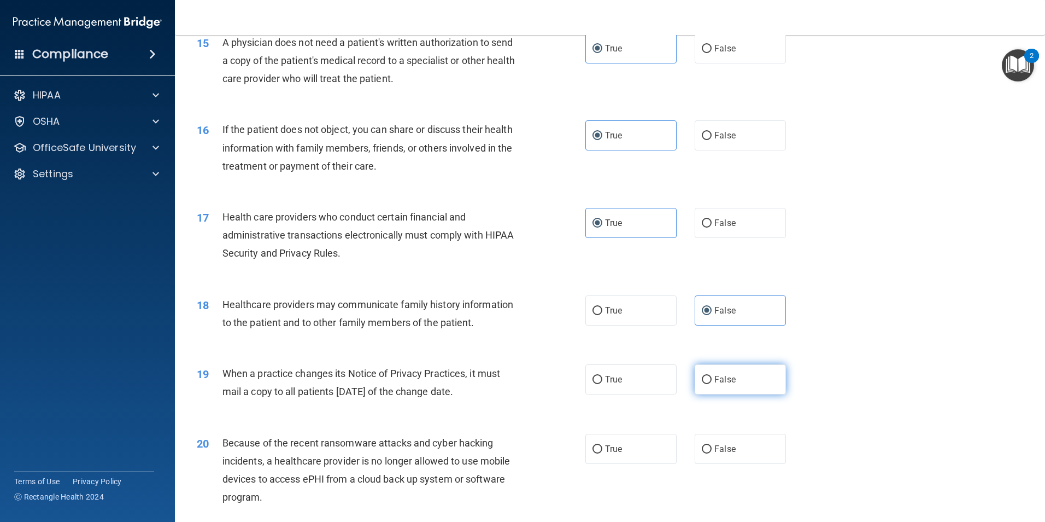
click at [735, 384] on label "False" at bounding box center [740, 379] width 91 height 30
click at [712, 384] on input "False" at bounding box center [707, 380] width 10 height 8
radio input "true"
click at [733, 441] on label "False" at bounding box center [740, 449] width 91 height 30
click at [712, 445] on input "False" at bounding box center [707, 449] width 10 height 8
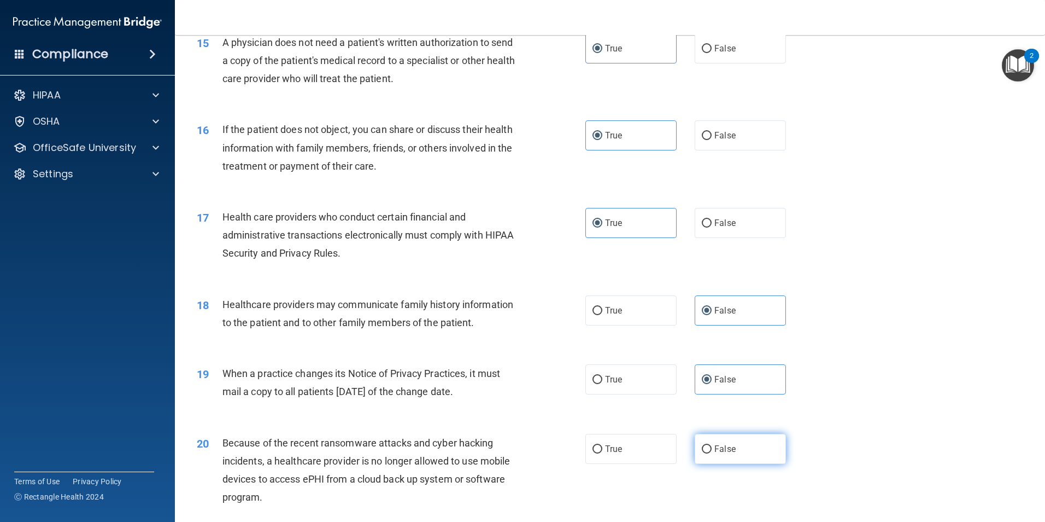
radio input "true"
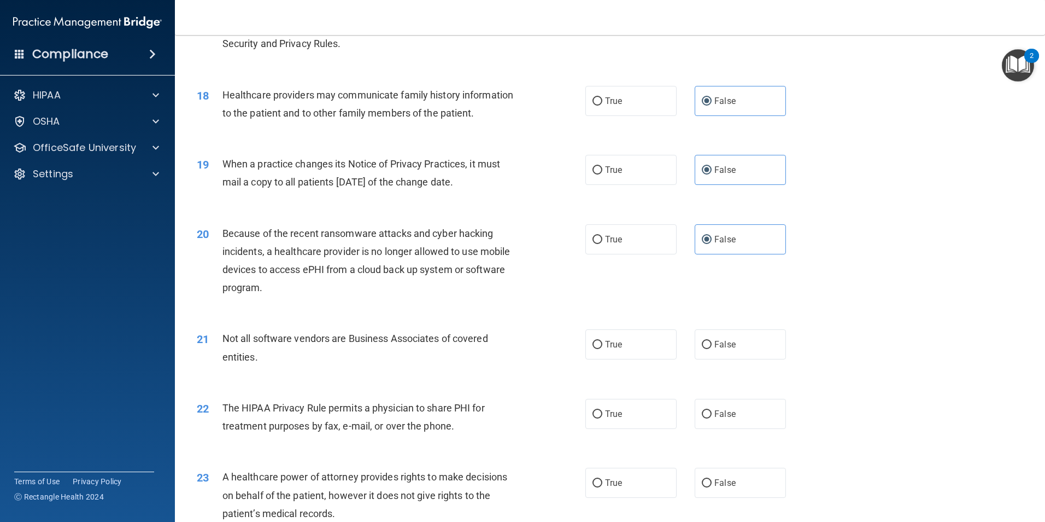
scroll to position [1422, 0]
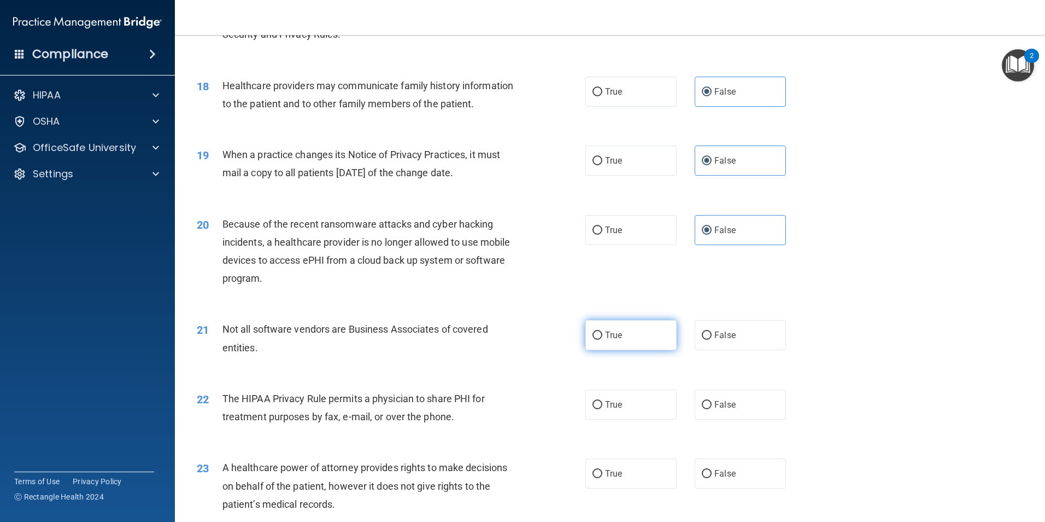
click at [642, 325] on label "True" at bounding box center [631, 335] width 91 height 30
click at [603, 331] on input "True" at bounding box center [598, 335] width 10 height 8
radio input "true"
click at [636, 389] on label "True" at bounding box center [631, 404] width 91 height 30
click at [603, 401] on input "True" at bounding box center [598, 405] width 10 height 8
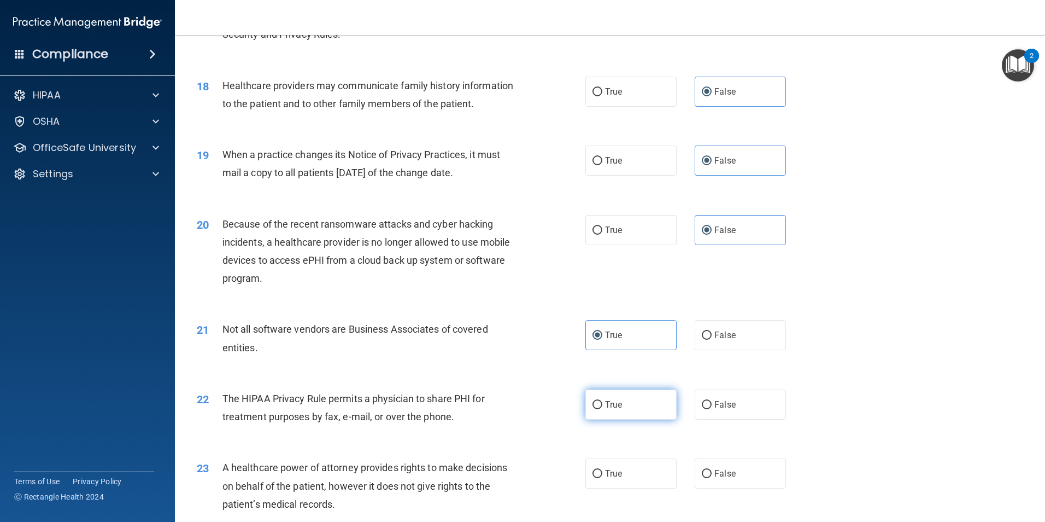
radio input "true"
click at [727, 472] on span "False" at bounding box center [725, 473] width 21 height 10
click at [712, 472] on input "False" at bounding box center [707, 474] width 10 height 8
radio input "true"
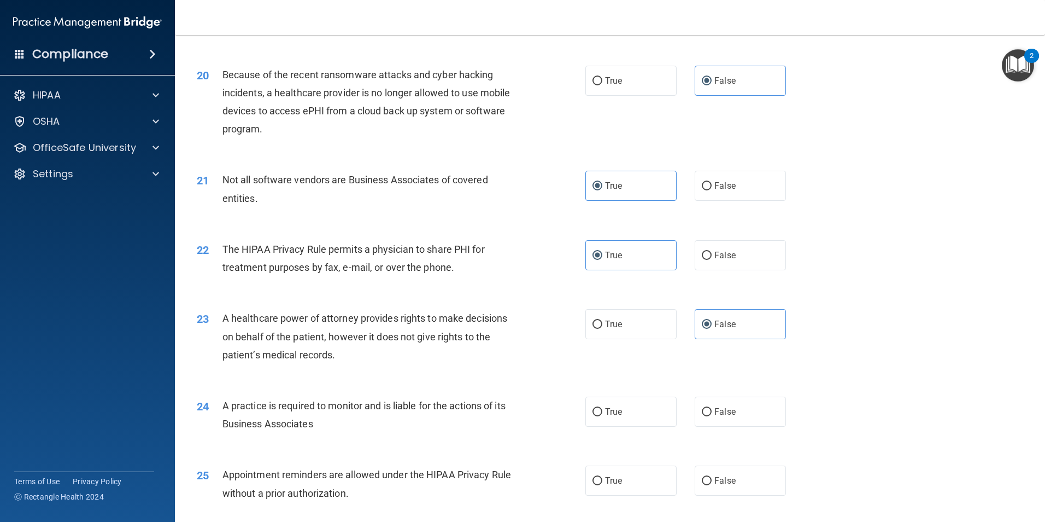
scroll to position [1586, 0]
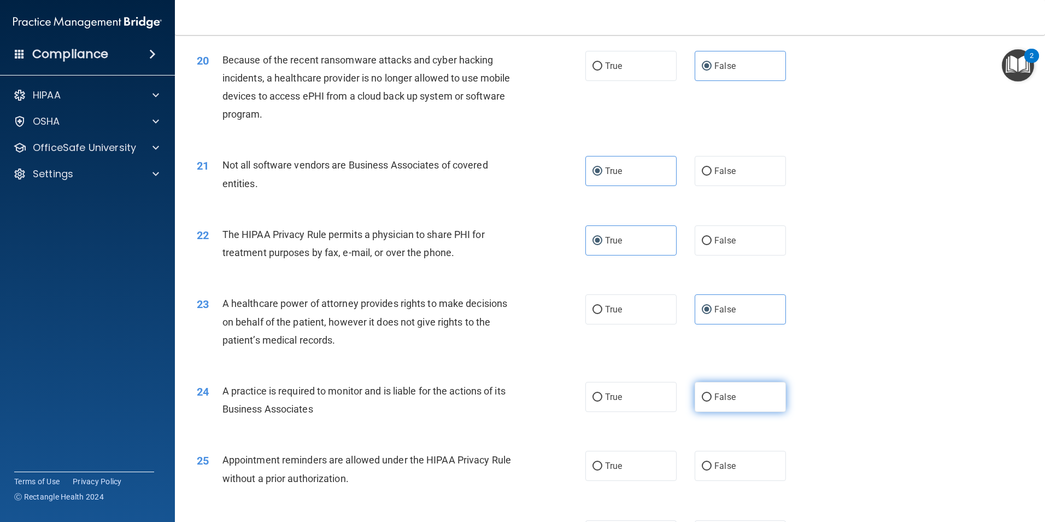
click at [725, 396] on span "False" at bounding box center [725, 396] width 21 height 10
click at [712, 396] on input "False" at bounding box center [707, 397] width 10 height 8
radio input "true"
click at [725, 460] on label "False" at bounding box center [740, 466] width 91 height 30
click at [712, 462] on input "False" at bounding box center [707, 466] width 10 height 8
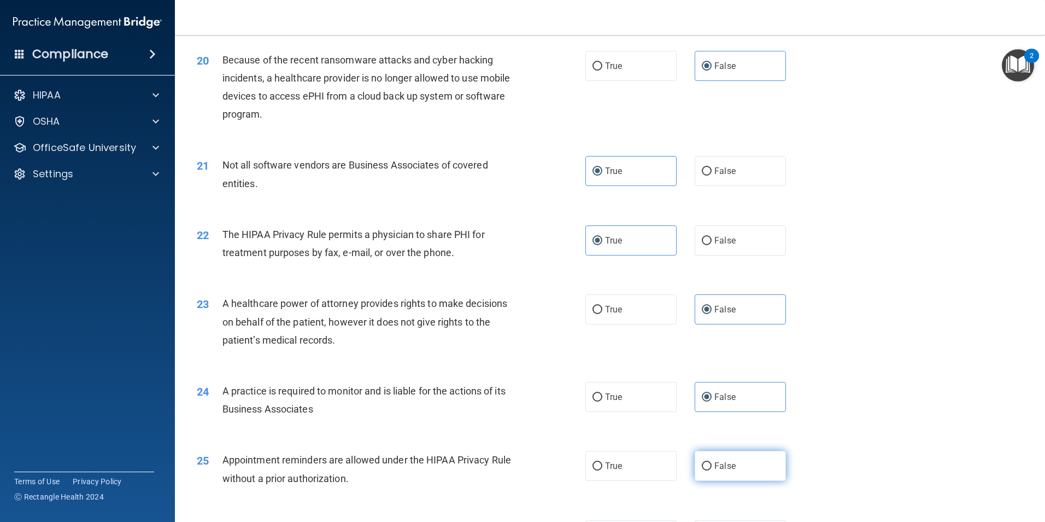
radio input "true"
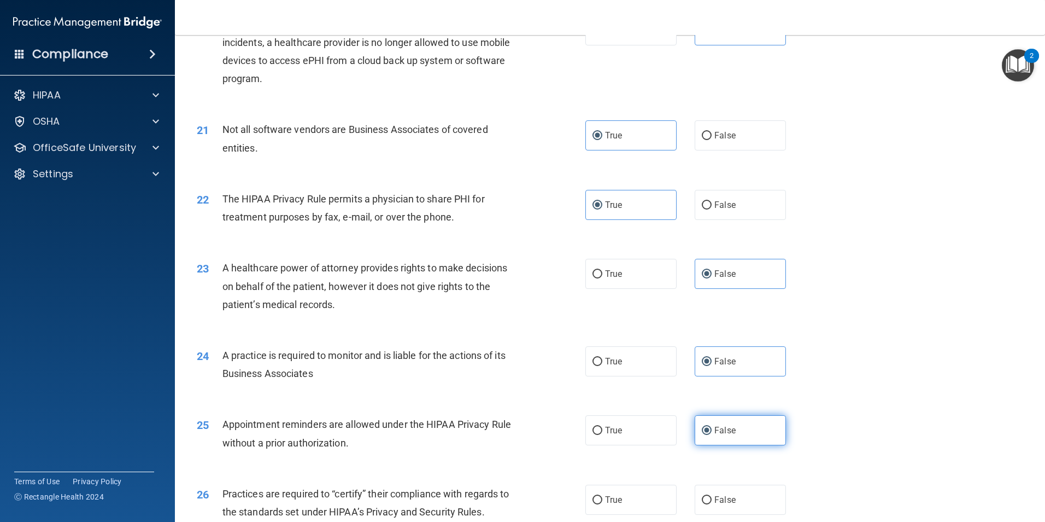
scroll to position [1640, 0]
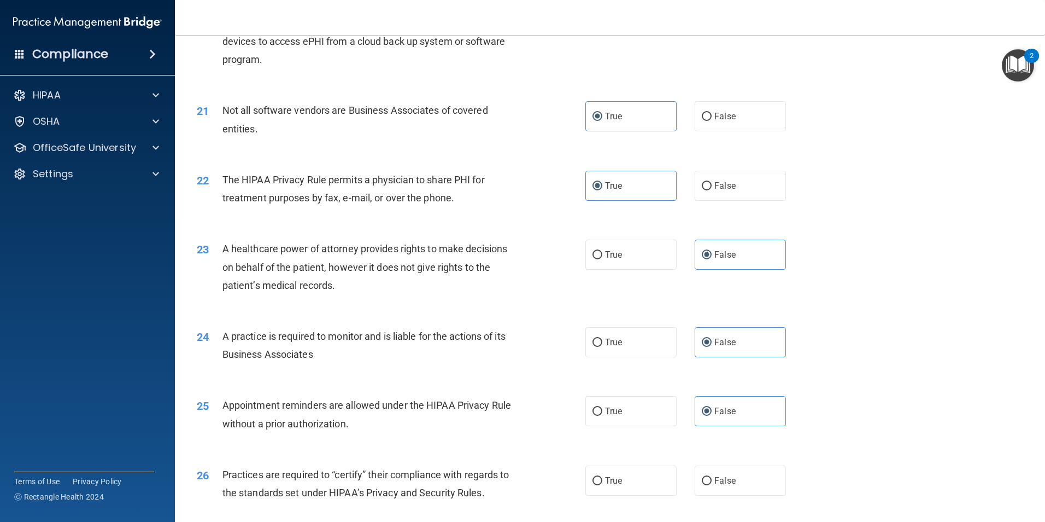
drag, startPoint x: 658, startPoint y: 418, endPoint x: 712, endPoint y: 464, distance: 70.2
click at [658, 418] on label "True" at bounding box center [631, 411] width 91 height 30
click at [603, 416] on input "True" at bounding box center [598, 411] width 10 height 8
radio input "true"
radio input "false"
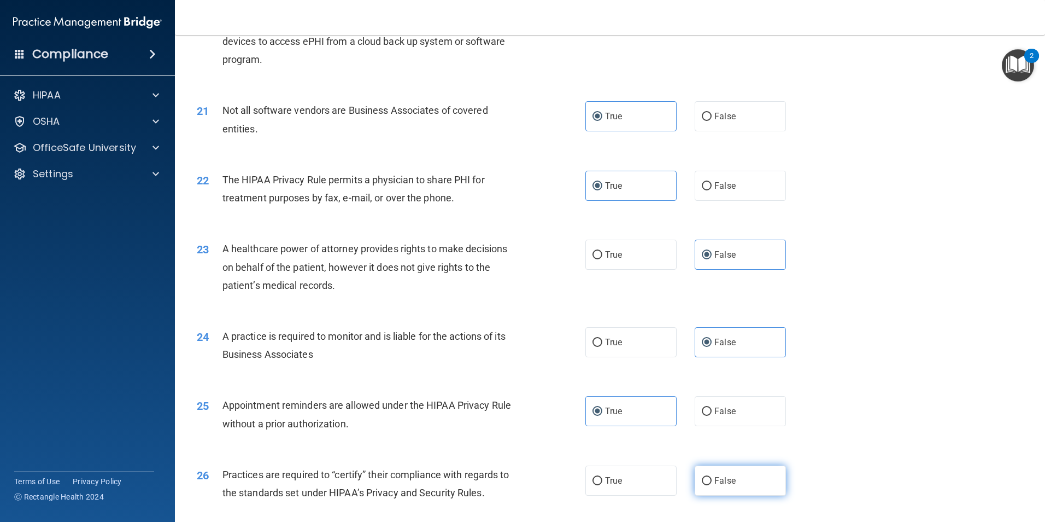
click at [719, 484] on span "False" at bounding box center [725, 480] width 21 height 10
click at [712, 484] on input "False" at bounding box center [707, 481] width 10 height 8
radio input "true"
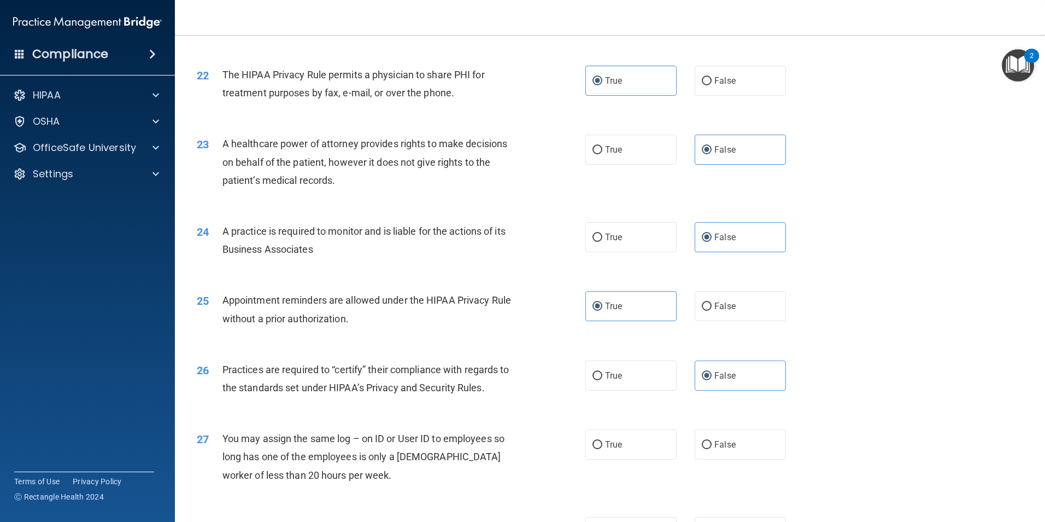
scroll to position [1750, 0]
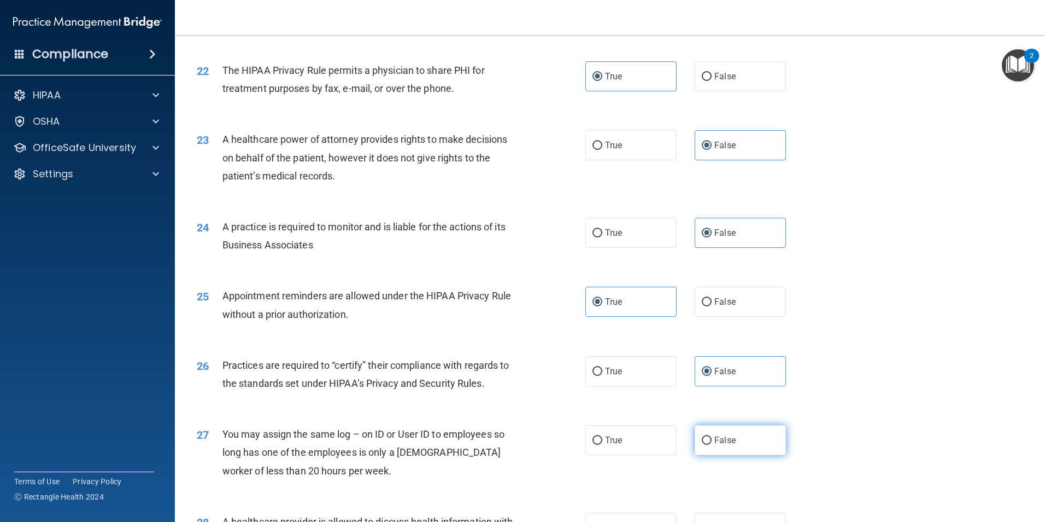
click at [725, 443] on span "False" at bounding box center [725, 440] width 21 height 10
click at [712, 443] on input "False" at bounding box center [707, 440] width 10 height 8
radio input "true"
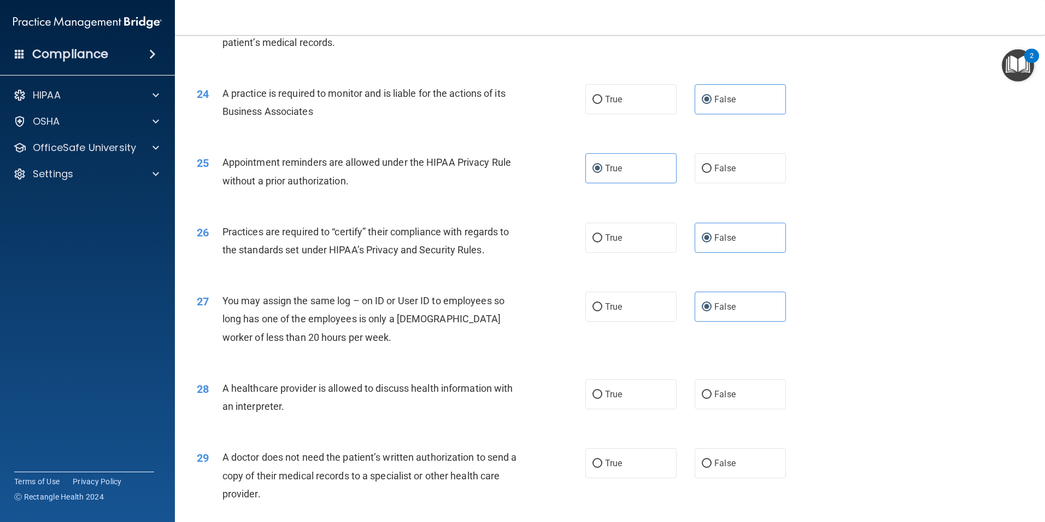
scroll to position [1914, 0]
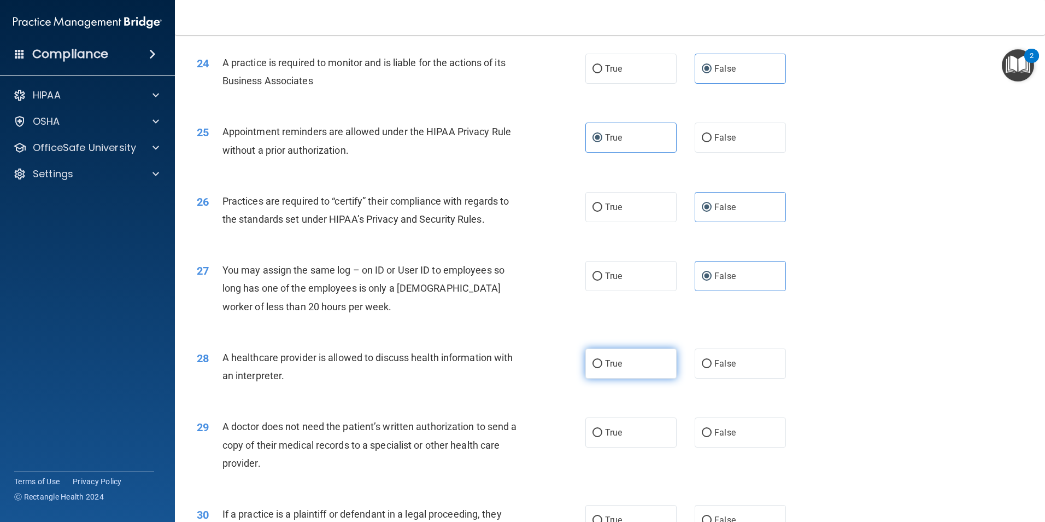
click at [640, 368] on label "True" at bounding box center [631, 363] width 91 height 30
click at [603, 368] on input "True" at bounding box center [598, 364] width 10 height 8
radio input "true"
drag, startPoint x: 642, startPoint y: 424, endPoint x: 645, endPoint y: 468, distance: 44.4
click at [642, 424] on label "True" at bounding box center [631, 432] width 91 height 30
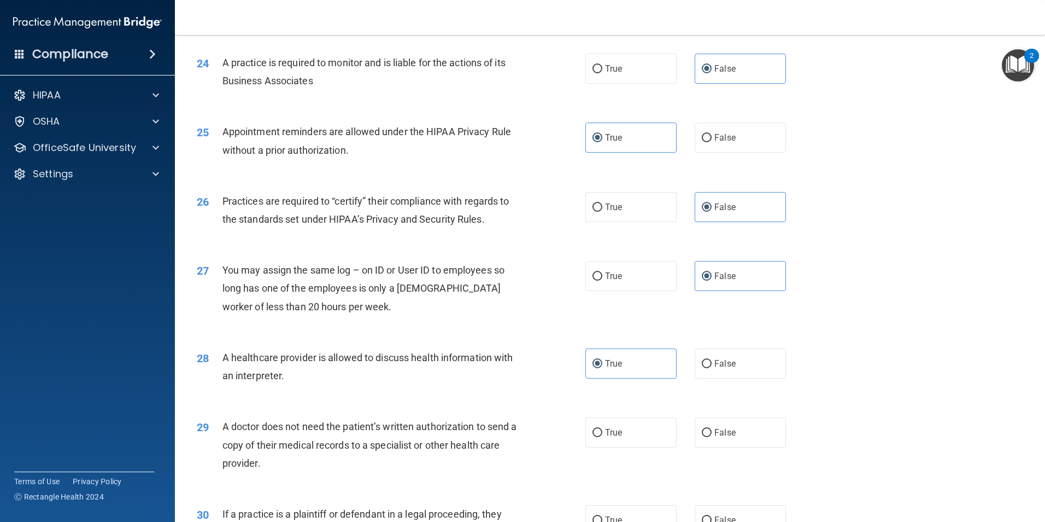
click at [603, 429] on input "True" at bounding box center [598, 433] width 10 height 8
radio input "true"
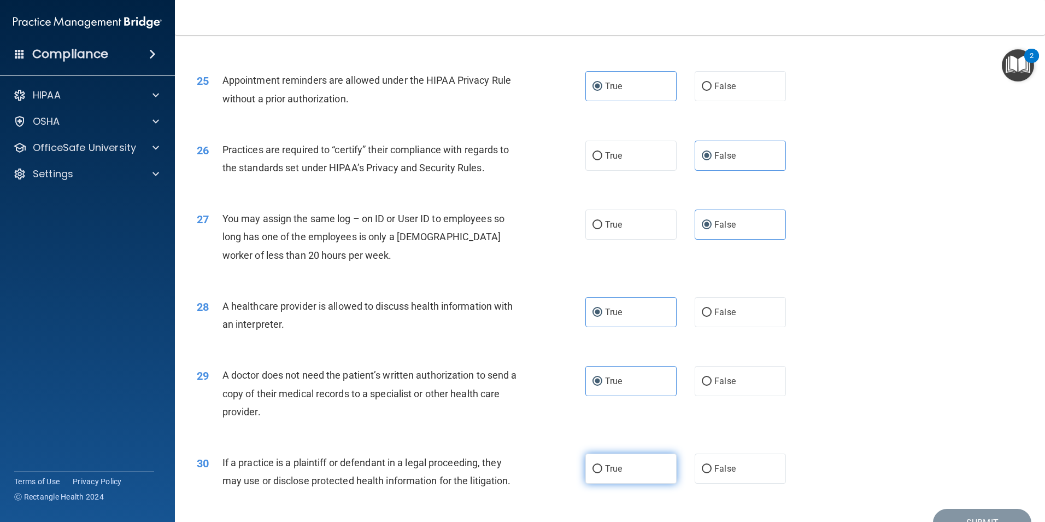
scroll to position [2024, 0]
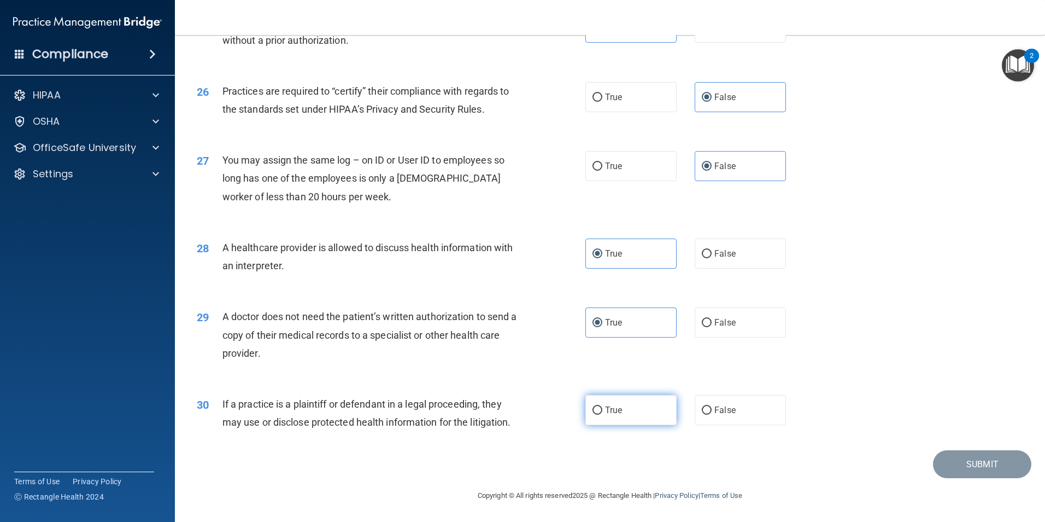
click at [632, 407] on label "True" at bounding box center [631, 410] width 91 height 30
click at [603, 407] on input "True" at bounding box center [598, 410] width 10 height 8
radio input "true"
click at [964, 465] on button "Submit" at bounding box center [982, 464] width 98 height 28
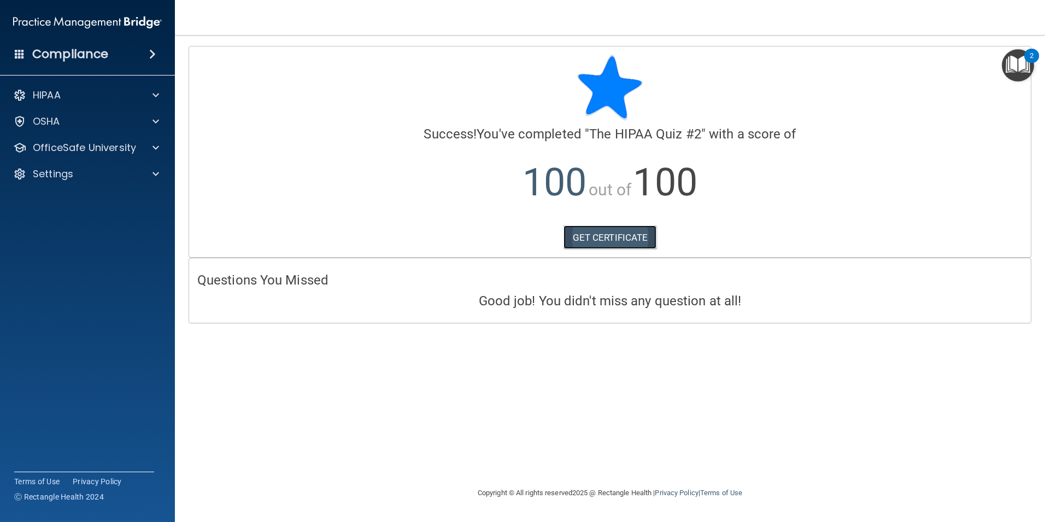
click at [637, 237] on link "GET CERTIFICATE" at bounding box center [610, 237] width 93 height 24
click at [108, 150] on p "OfficeSafe University" at bounding box center [84, 147] width 103 height 13
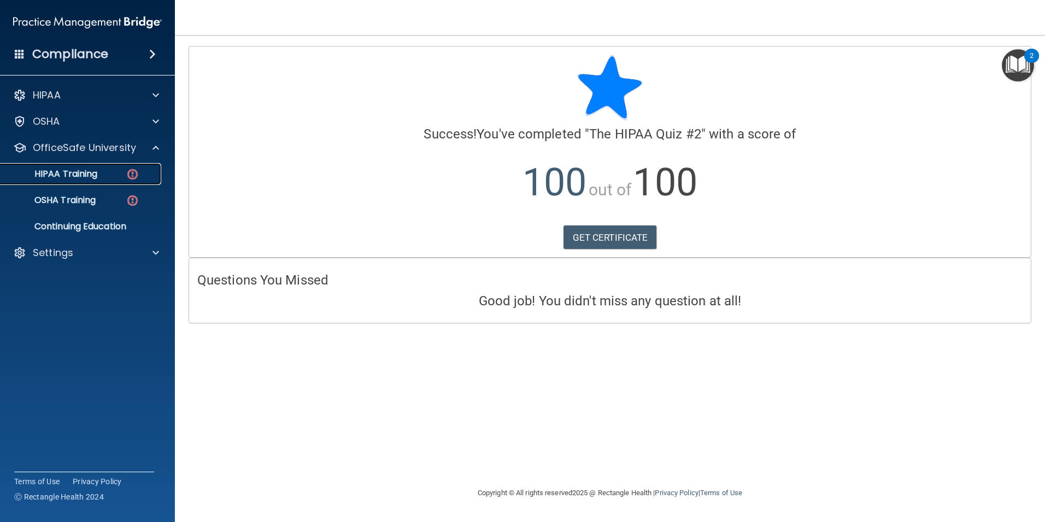
click at [107, 174] on div "HIPAA Training" at bounding box center [81, 173] width 149 height 11
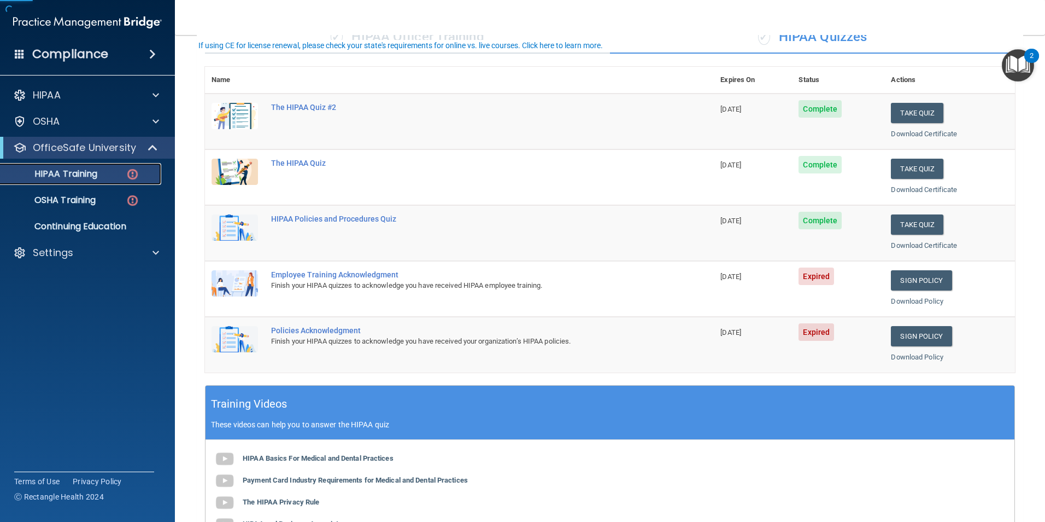
scroll to position [109, 0]
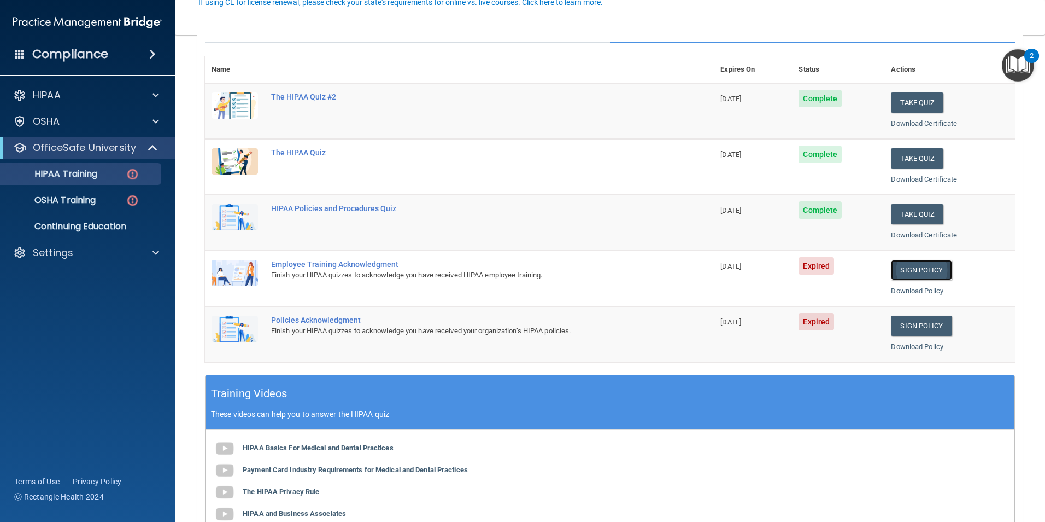
click at [915, 267] on link "Sign Policy" at bounding box center [921, 270] width 61 height 20
click at [114, 179] on div "HIPAA Training" at bounding box center [81, 173] width 149 height 11
click at [107, 200] on div "OSHA Training" at bounding box center [81, 200] width 149 height 11
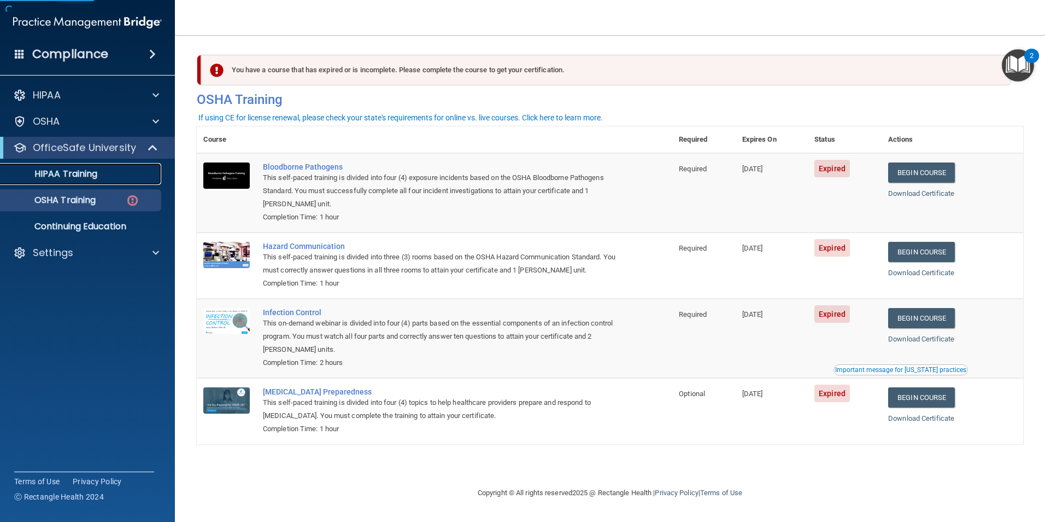
click at [113, 182] on link "HIPAA Training" at bounding box center [75, 174] width 172 height 22
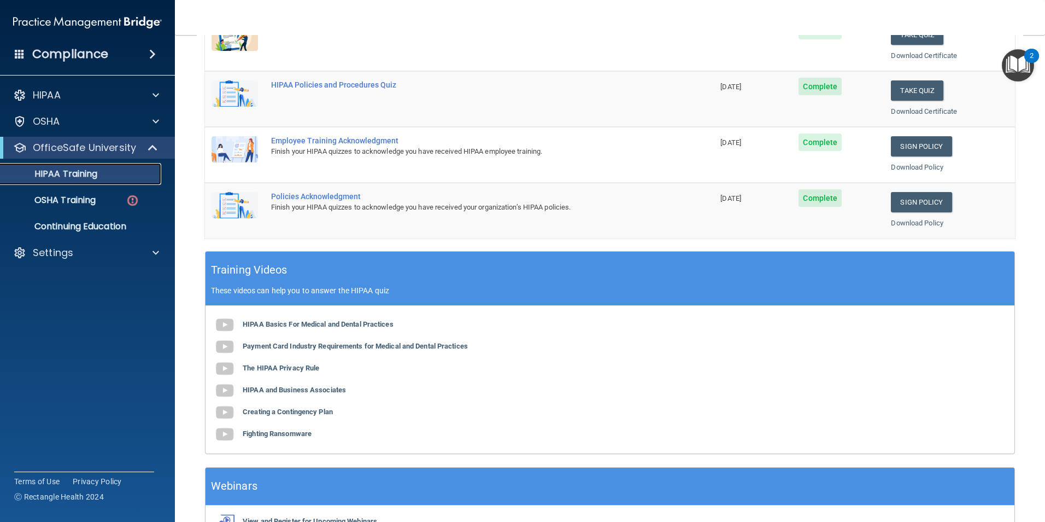
scroll to position [138, 0]
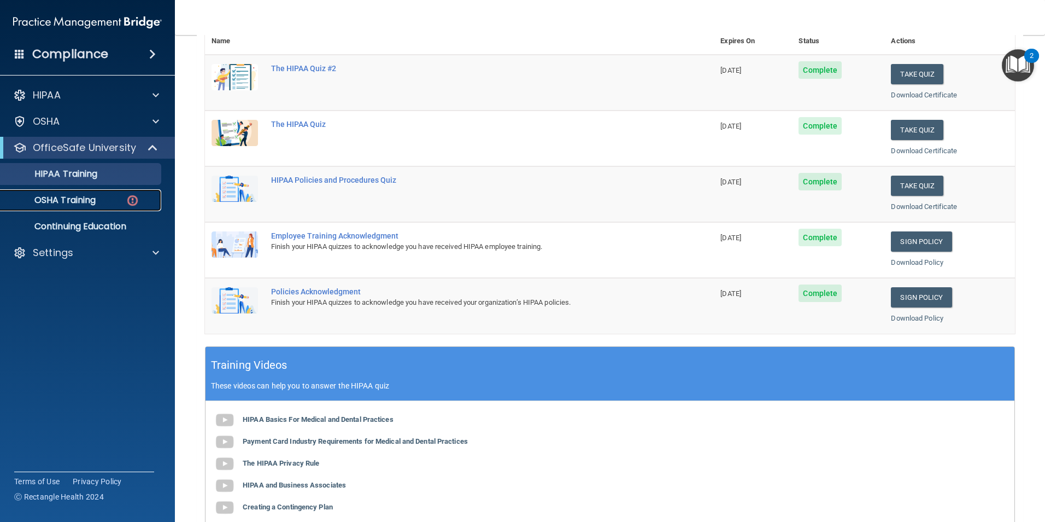
click at [92, 204] on p "OSHA Training" at bounding box center [51, 200] width 89 height 11
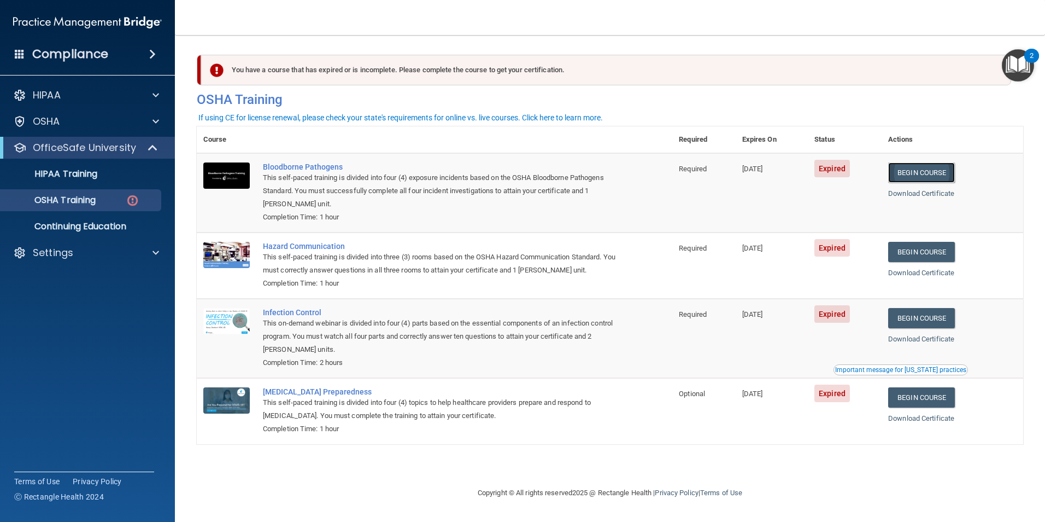
click at [939, 174] on link "Begin Course" at bounding box center [921, 172] width 67 height 20
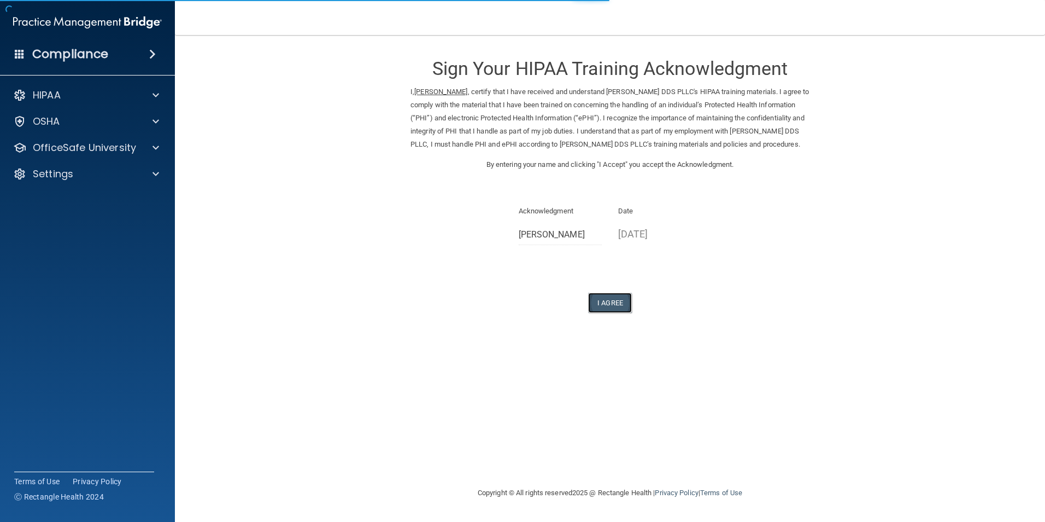
click at [599, 313] on button "I Agree" at bounding box center [610, 303] width 44 height 20
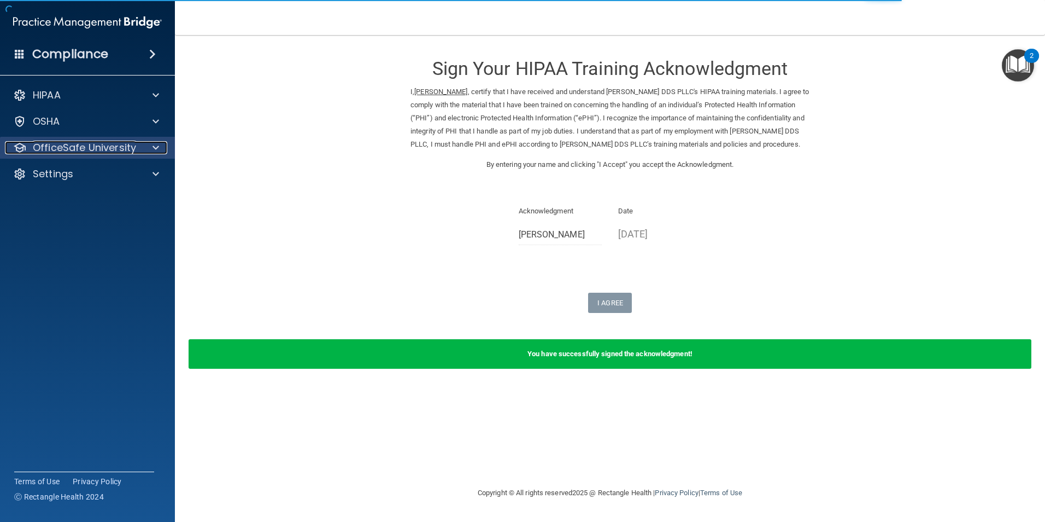
click at [84, 152] on p "OfficeSafe University" at bounding box center [84, 147] width 103 height 13
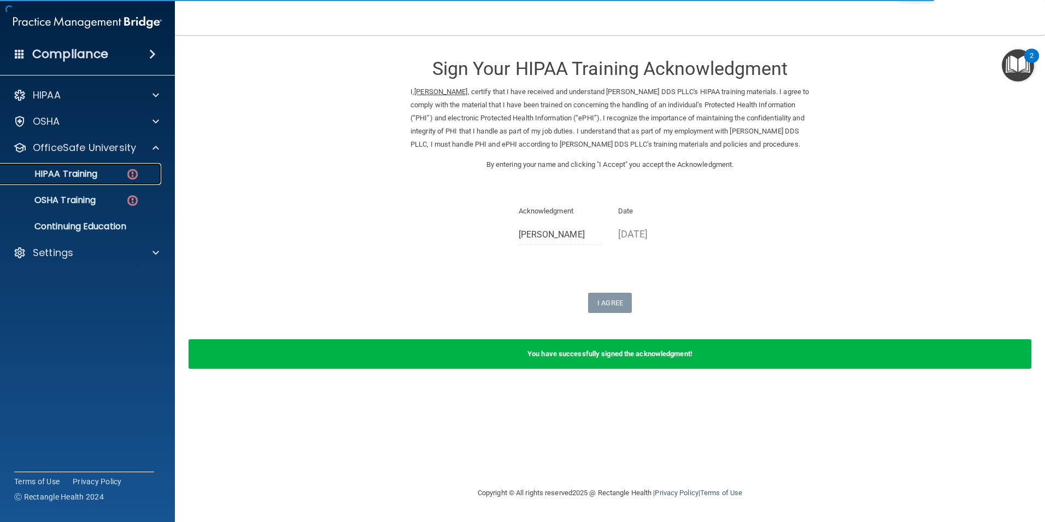
click at [86, 178] on p "HIPAA Training" at bounding box center [52, 173] width 90 height 11
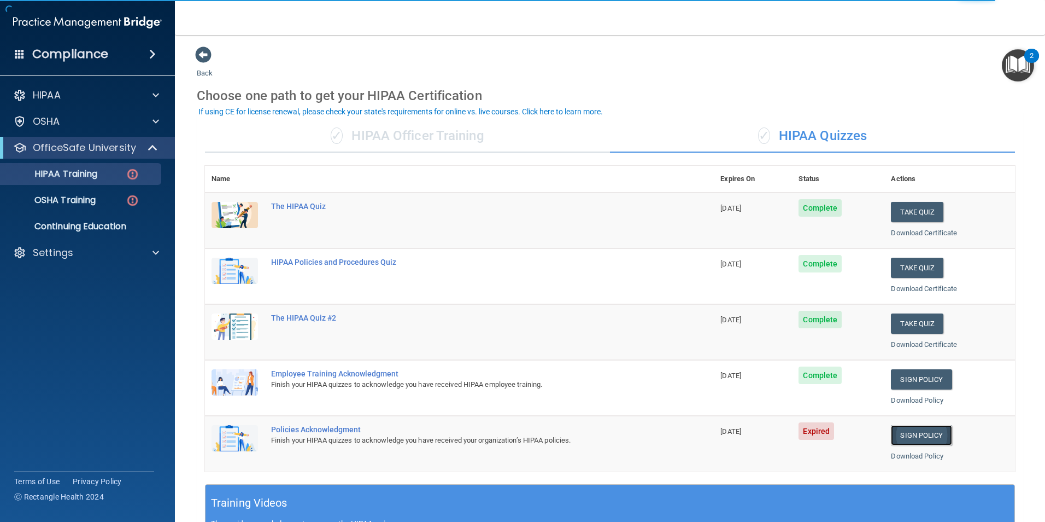
click at [911, 437] on link "Sign Policy" at bounding box center [921, 435] width 61 height 20
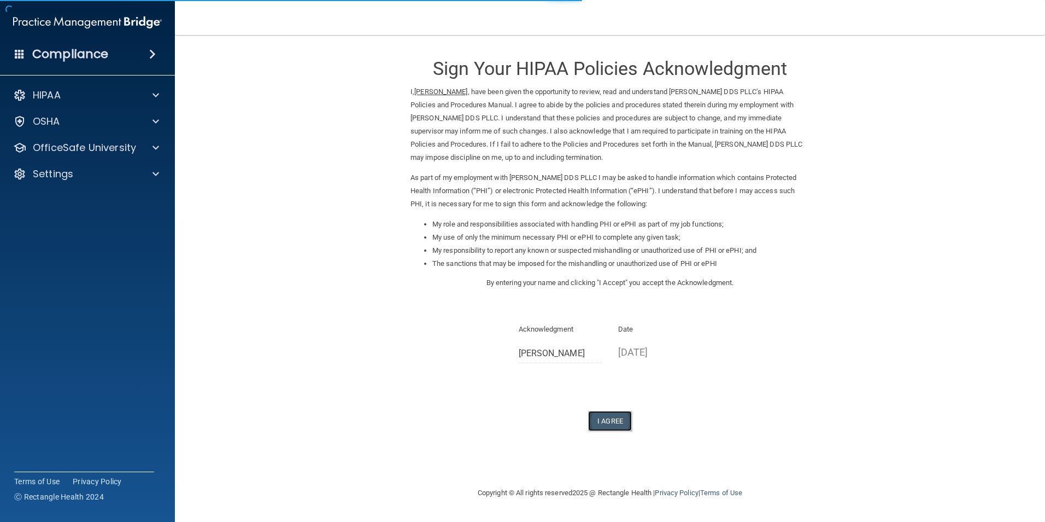
click at [614, 418] on button "I Agree" at bounding box center [610, 421] width 44 height 20
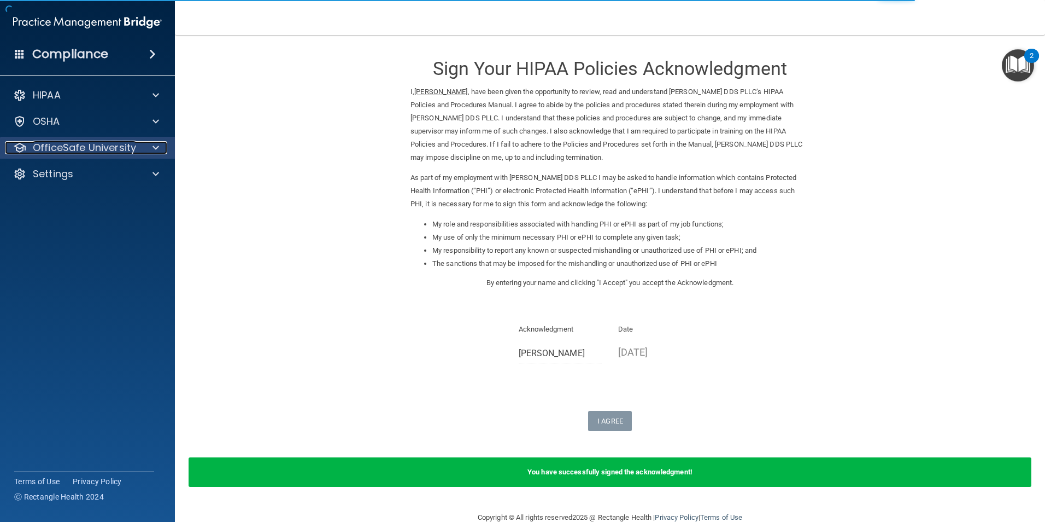
click at [102, 145] on p "OfficeSafe University" at bounding box center [84, 147] width 103 height 13
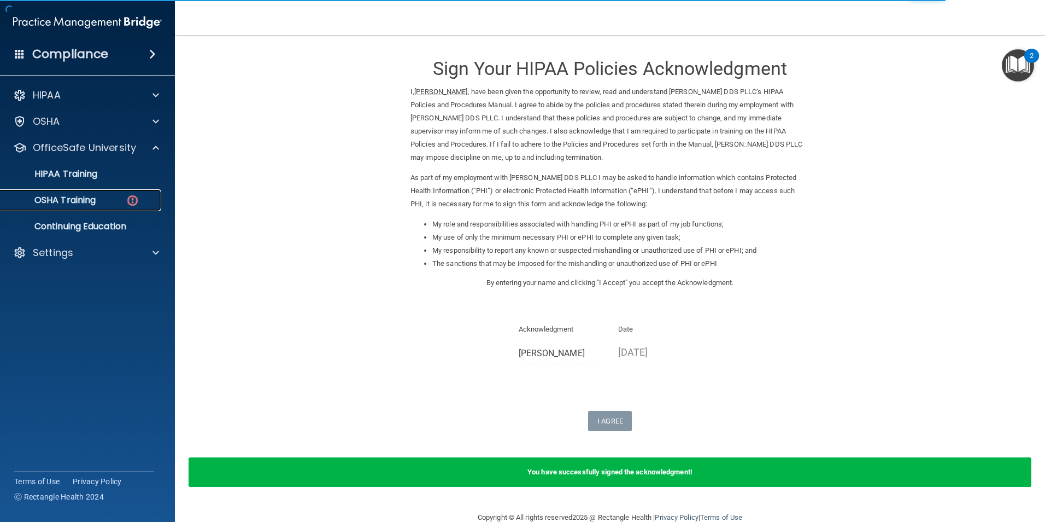
click at [108, 204] on div "OSHA Training" at bounding box center [81, 200] width 149 height 11
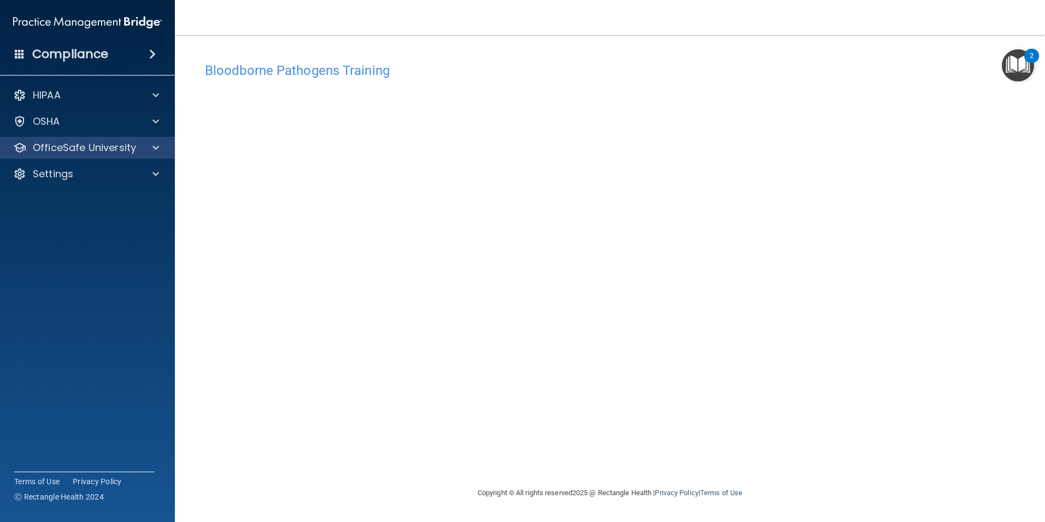
click at [101, 155] on div "OfficeSafe University" at bounding box center [88, 148] width 176 height 22
click at [124, 149] on p "OfficeSafe University" at bounding box center [84, 147] width 103 height 13
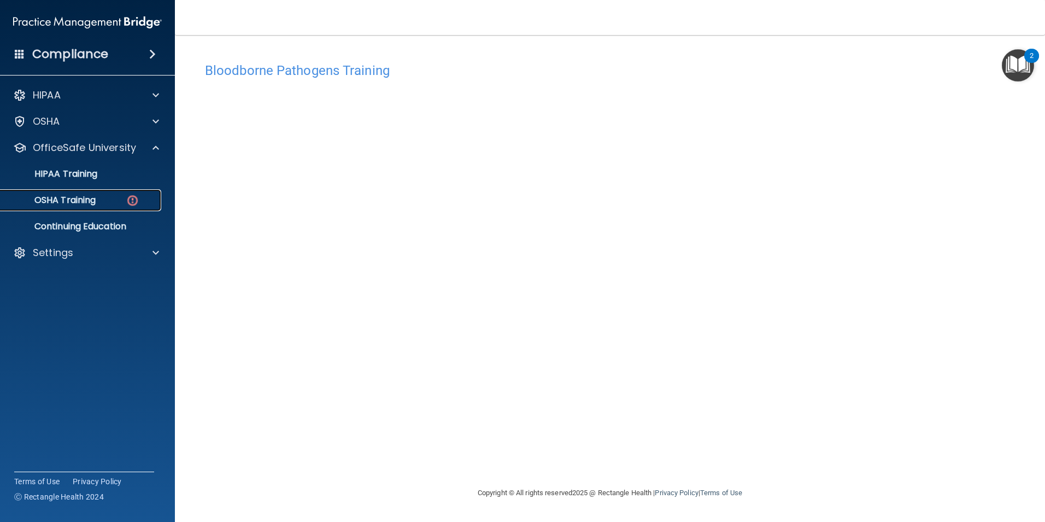
click at [112, 201] on div "OSHA Training" at bounding box center [81, 200] width 149 height 11
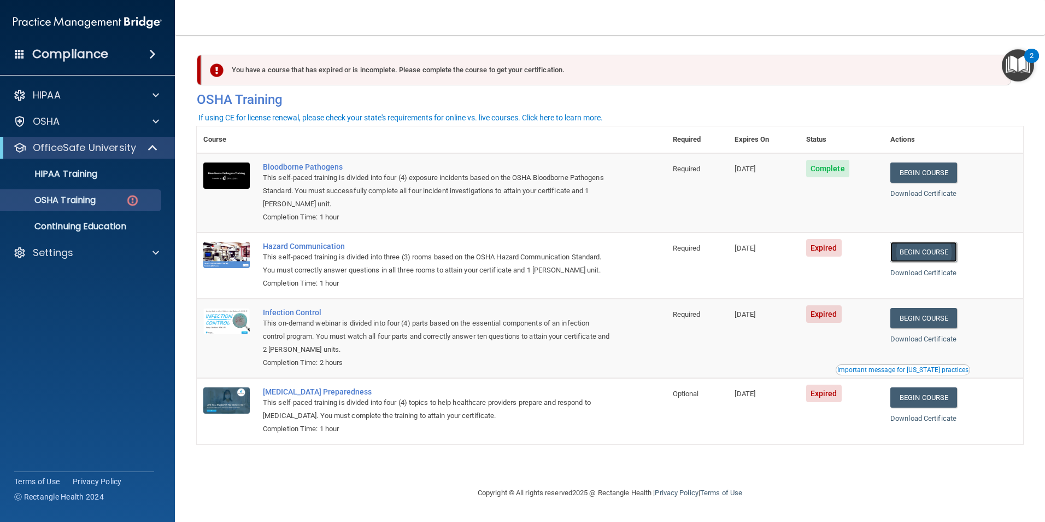
click at [938, 255] on link "Begin Course" at bounding box center [924, 252] width 67 height 20
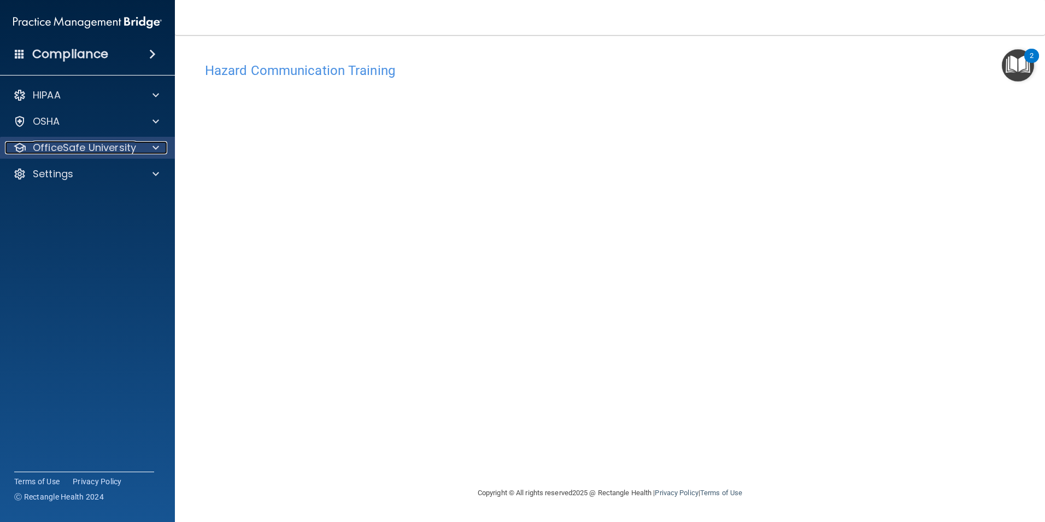
click at [114, 151] on p "OfficeSafe University" at bounding box center [84, 147] width 103 height 13
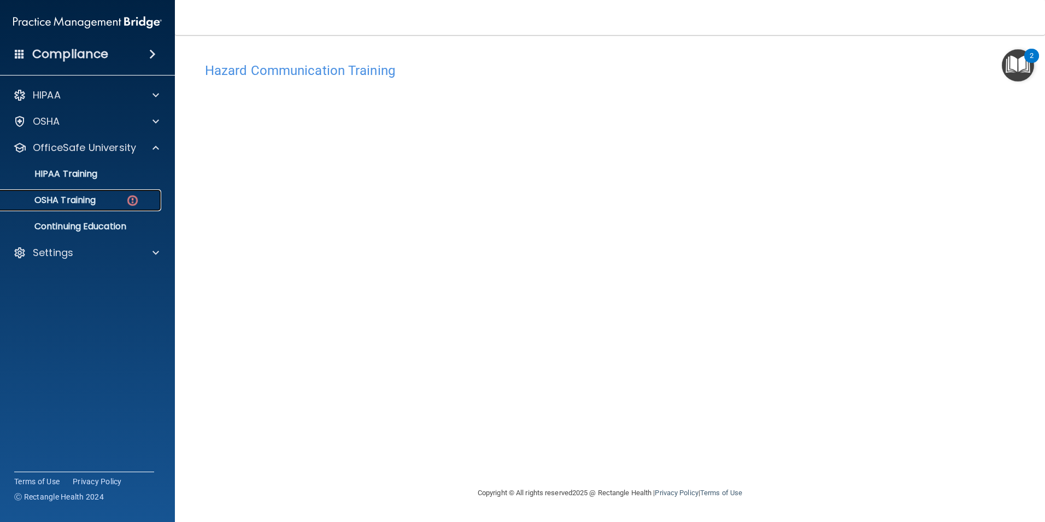
click at [103, 201] on div "OSHA Training" at bounding box center [81, 200] width 149 height 11
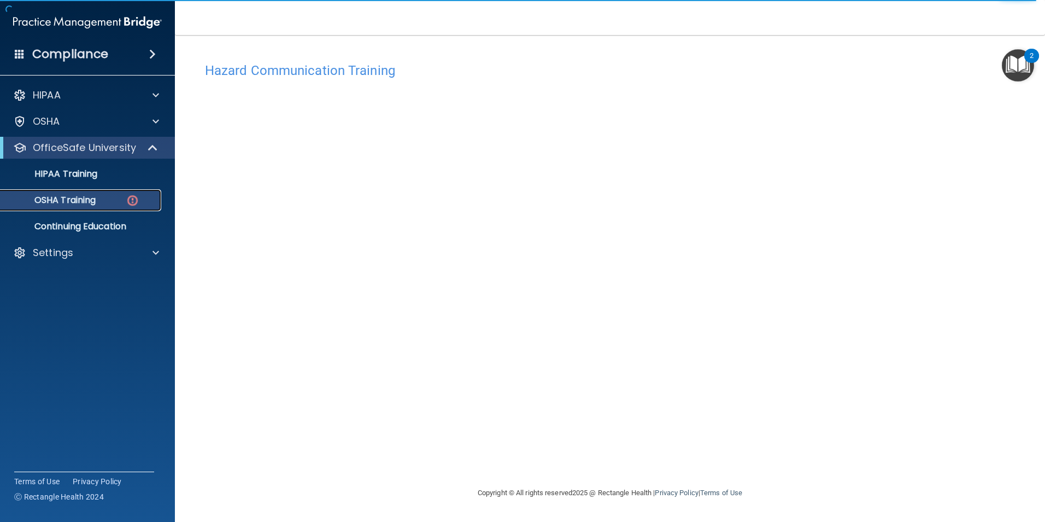
click at [130, 200] on img at bounding box center [133, 201] width 14 height 14
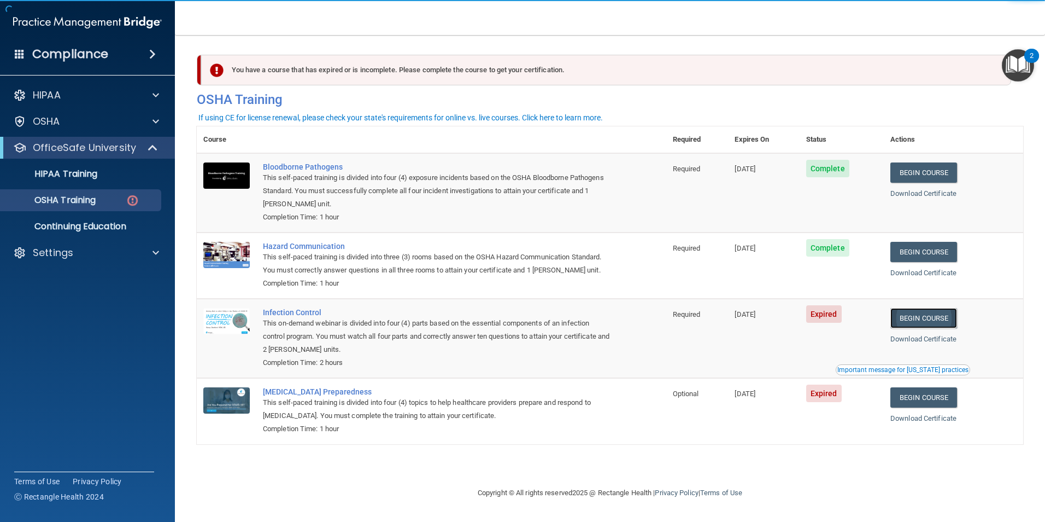
click at [930, 320] on link "Begin Course" at bounding box center [924, 318] width 67 height 20
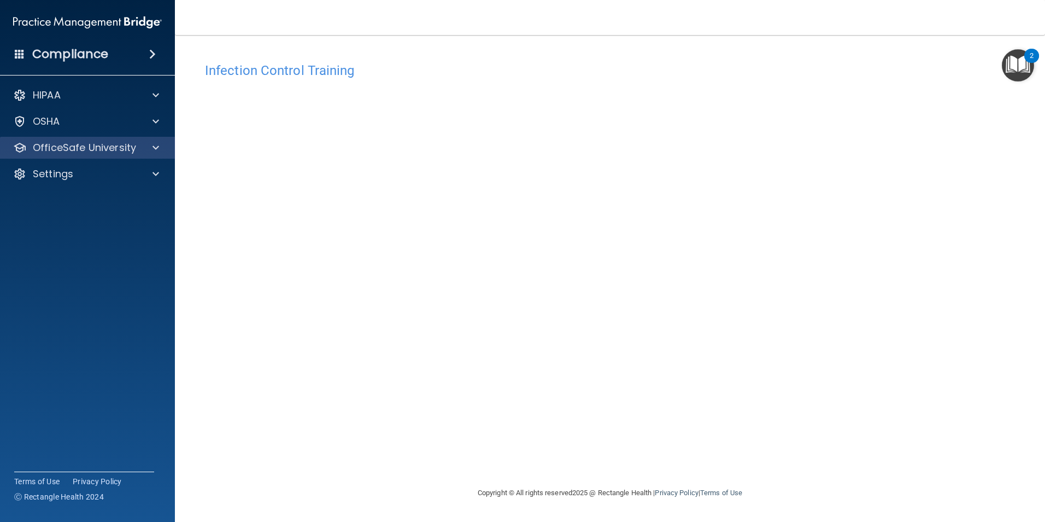
click at [65, 154] on div "OfficeSafe University" at bounding box center [88, 148] width 176 height 22
click at [132, 147] on p "OfficeSafe University" at bounding box center [84, 147] width 103 height 13
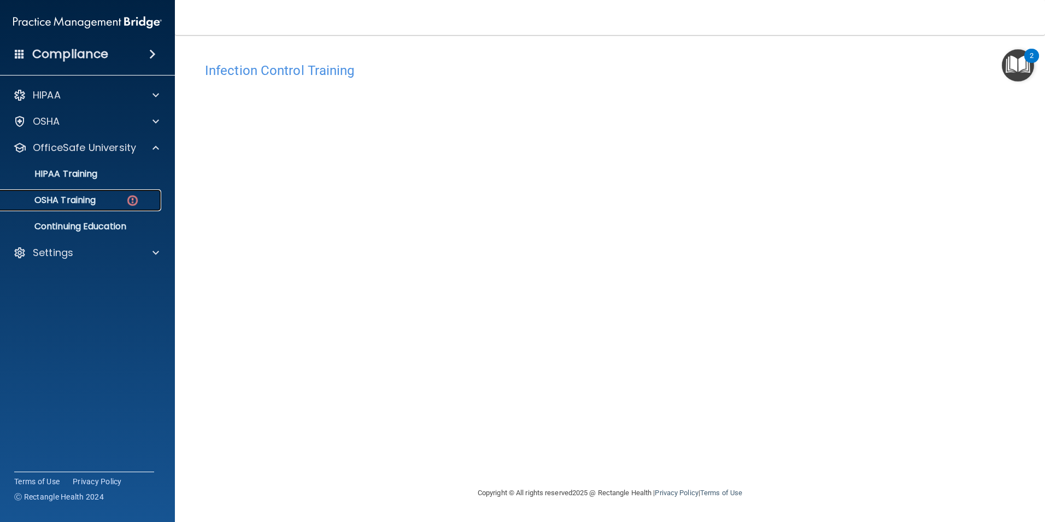
click at [124, 199] on div "OSHA Training" at bounding box center [81, 200] width 149 height 11
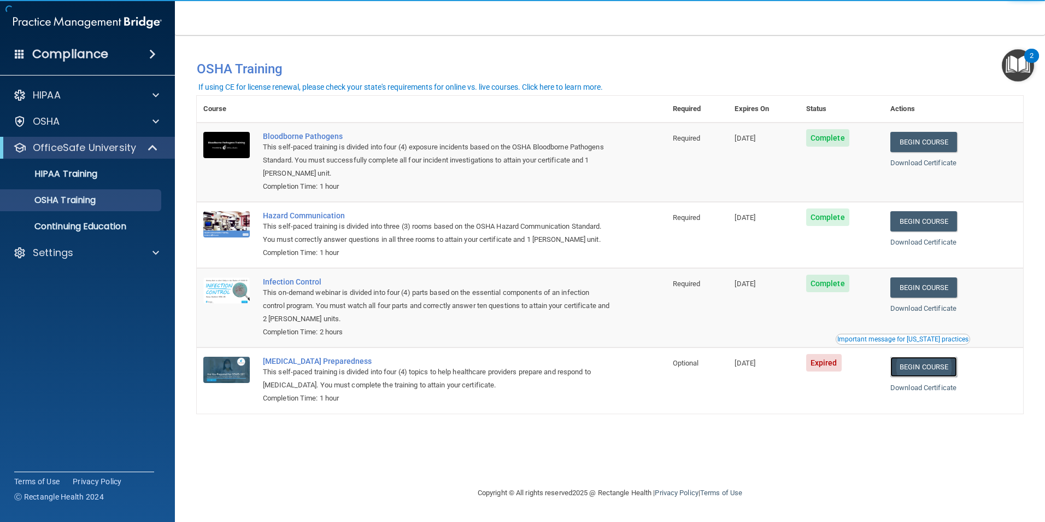
click at [926, 372] on link "Begin Course" at bounding box center [924, 366] width 67 height 20
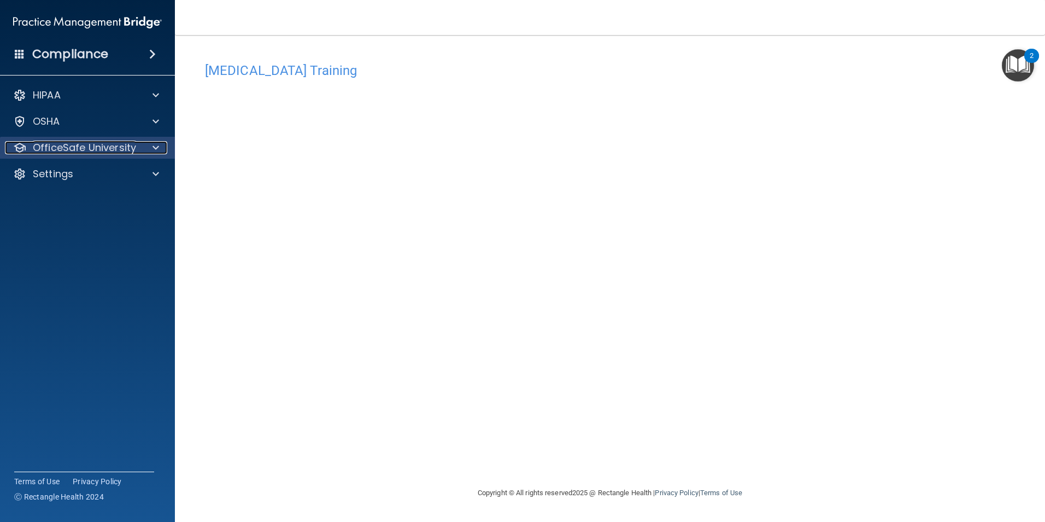
click at [125, 154] on p "OfficeSafe University" at bounding box center [84, 147] width 103 height 13
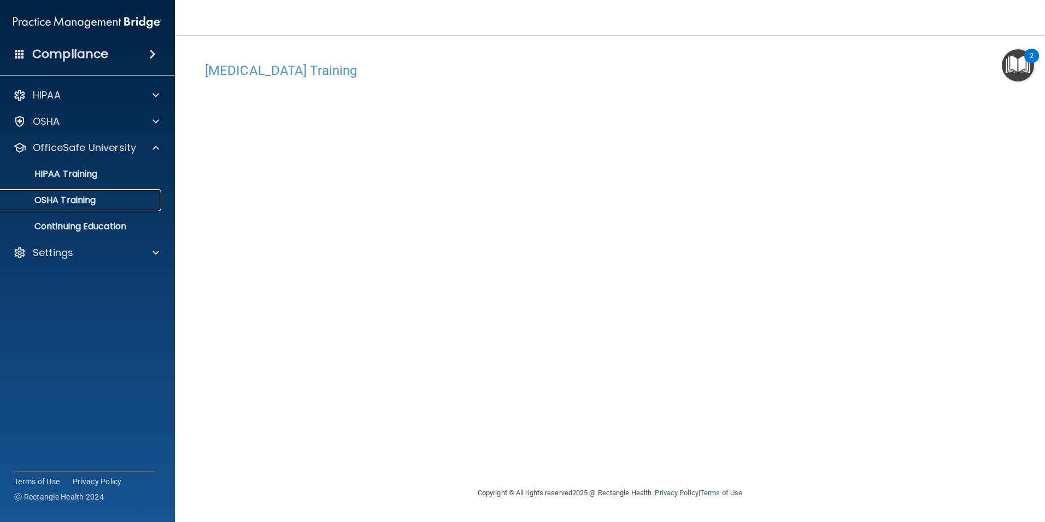
click at [127, 200] on div "OSHA Training" at bounding box center [81, 200] width 149 height 11
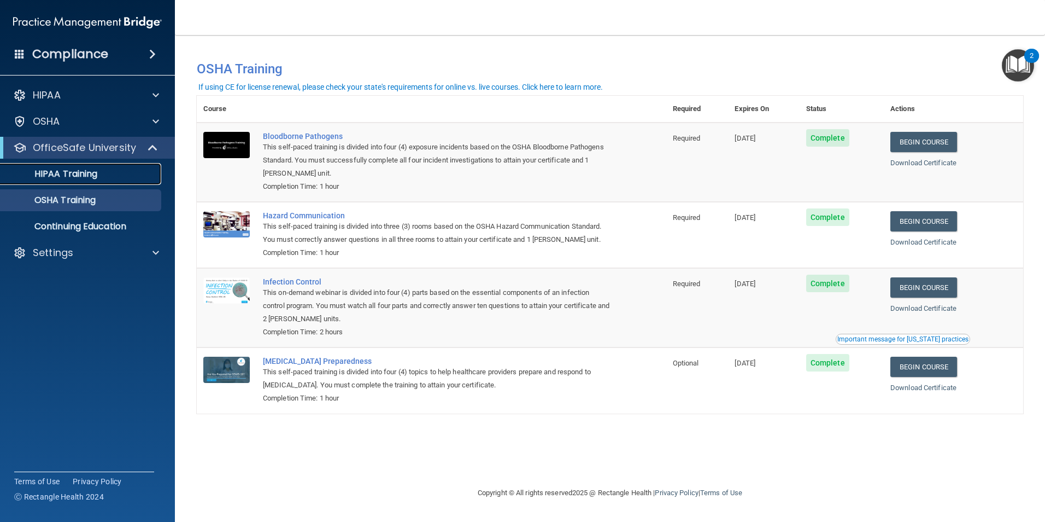
click at [113, 182] on link "HIPAA Training" at bounding box center [75, 174] width 172 height 22
